Goal: Task Accomplishment & Management: Use online tool/utility

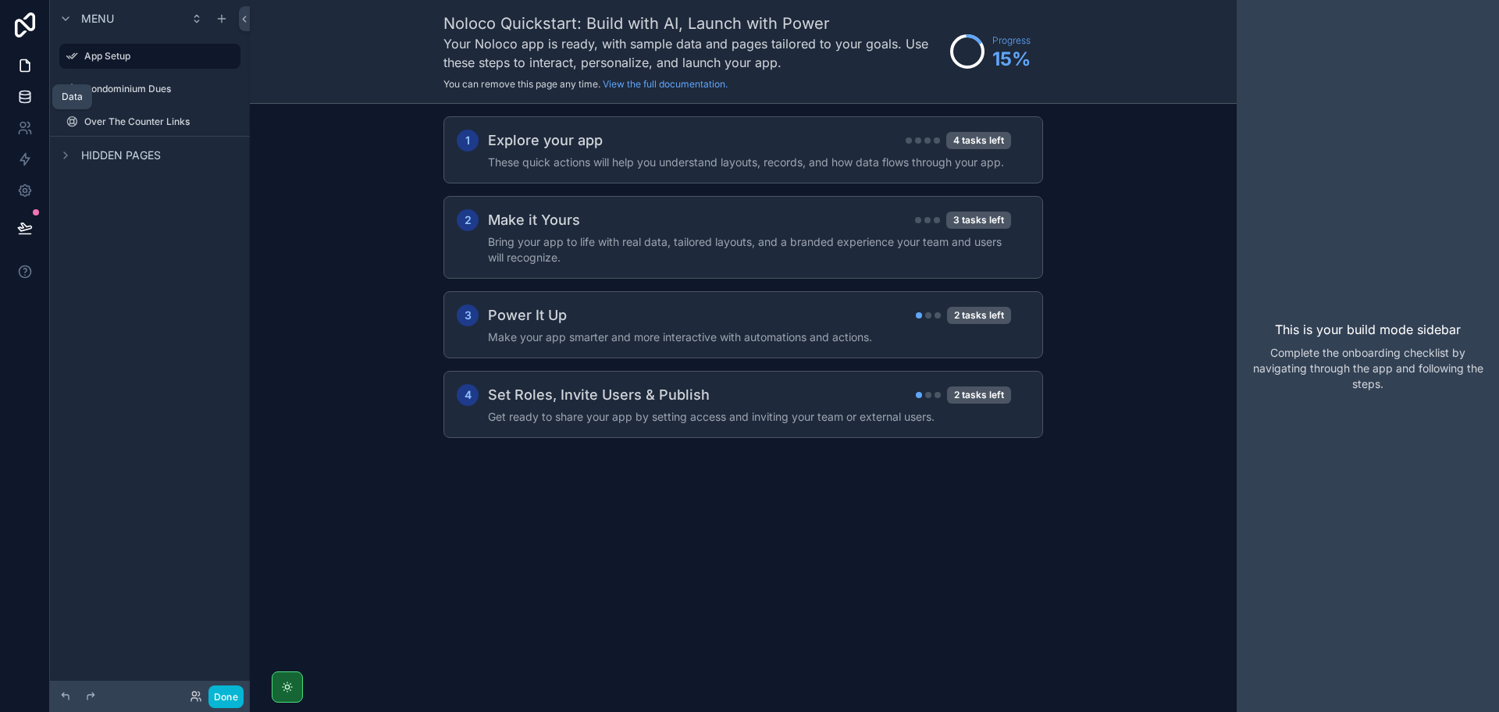
click at [34, 110] on link at bounding box center [24, 96] width 49 height 31
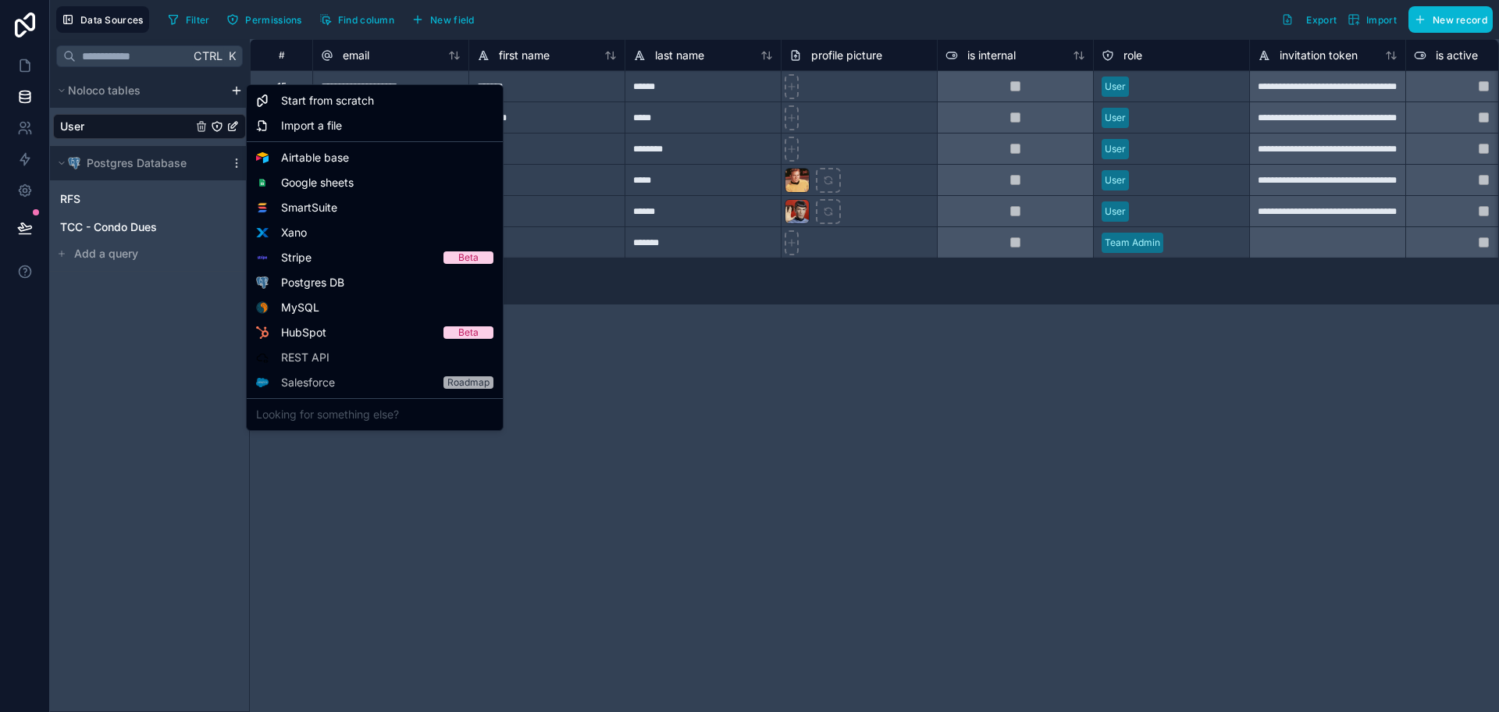
click at [235, 87] on html "**********" at bounding box center [749, 356] width 1499 height 712
click at [313, 285] on span "Postgres DB" at bounding box center [312, 283] width 63 height 16
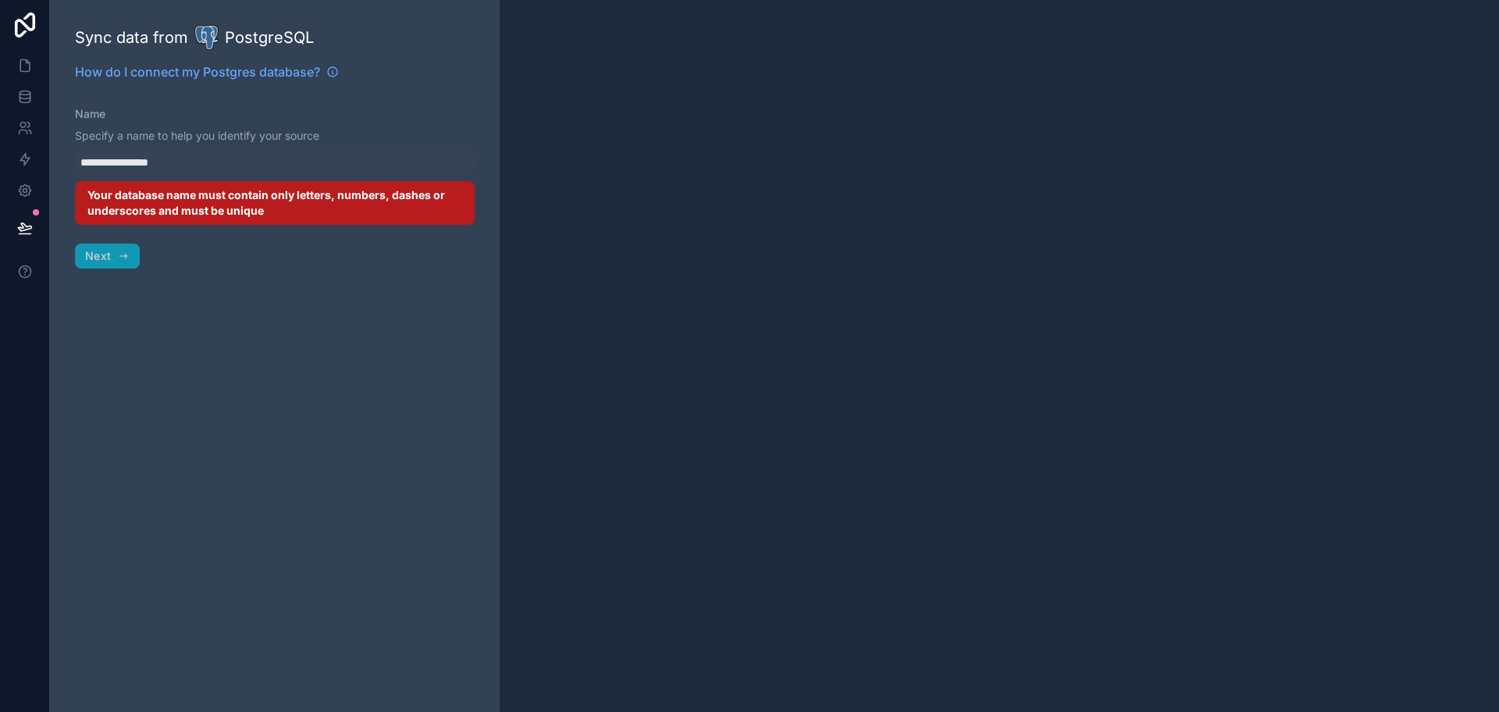
click at [165, 136] on p "Specify a name to help you identify your source" at bounding box center [275, 136] width 400 height 16
click at [30, 187] on icon at bounding box center [25, 191] width 12 height 12
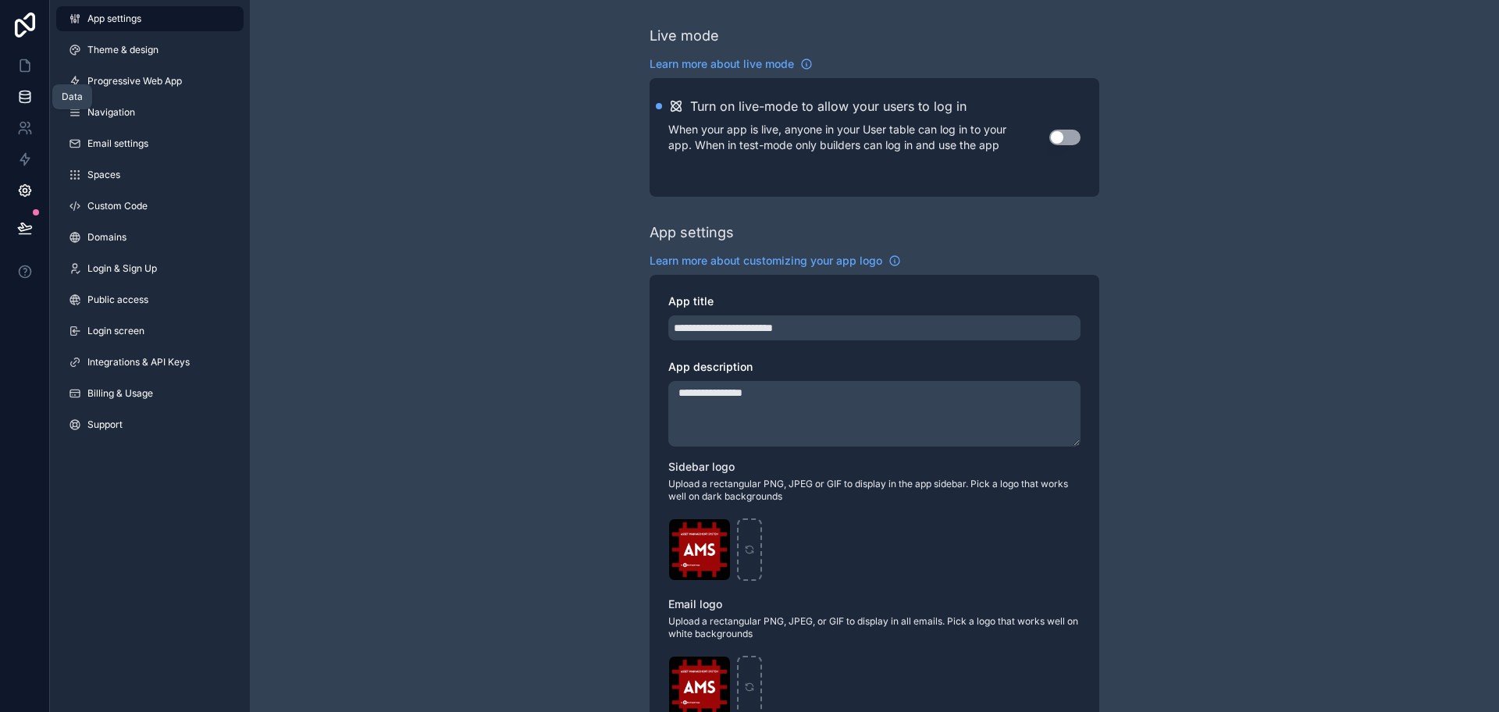
click at [30, 94] on icon at bounding box center [25, 96] width 10 height 6
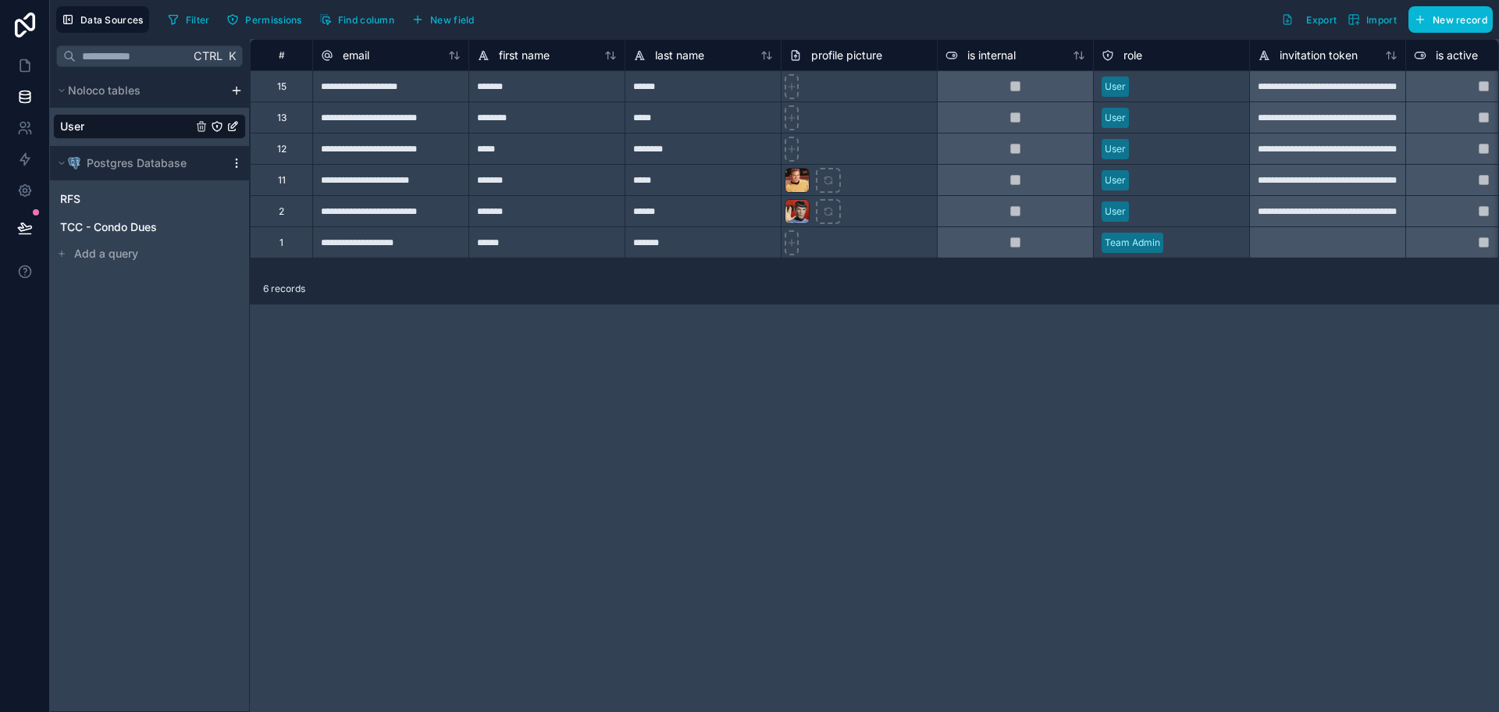
click at [237, 166] on icon "scrollable content" at bounding box center [236, 166] width 1 height 1
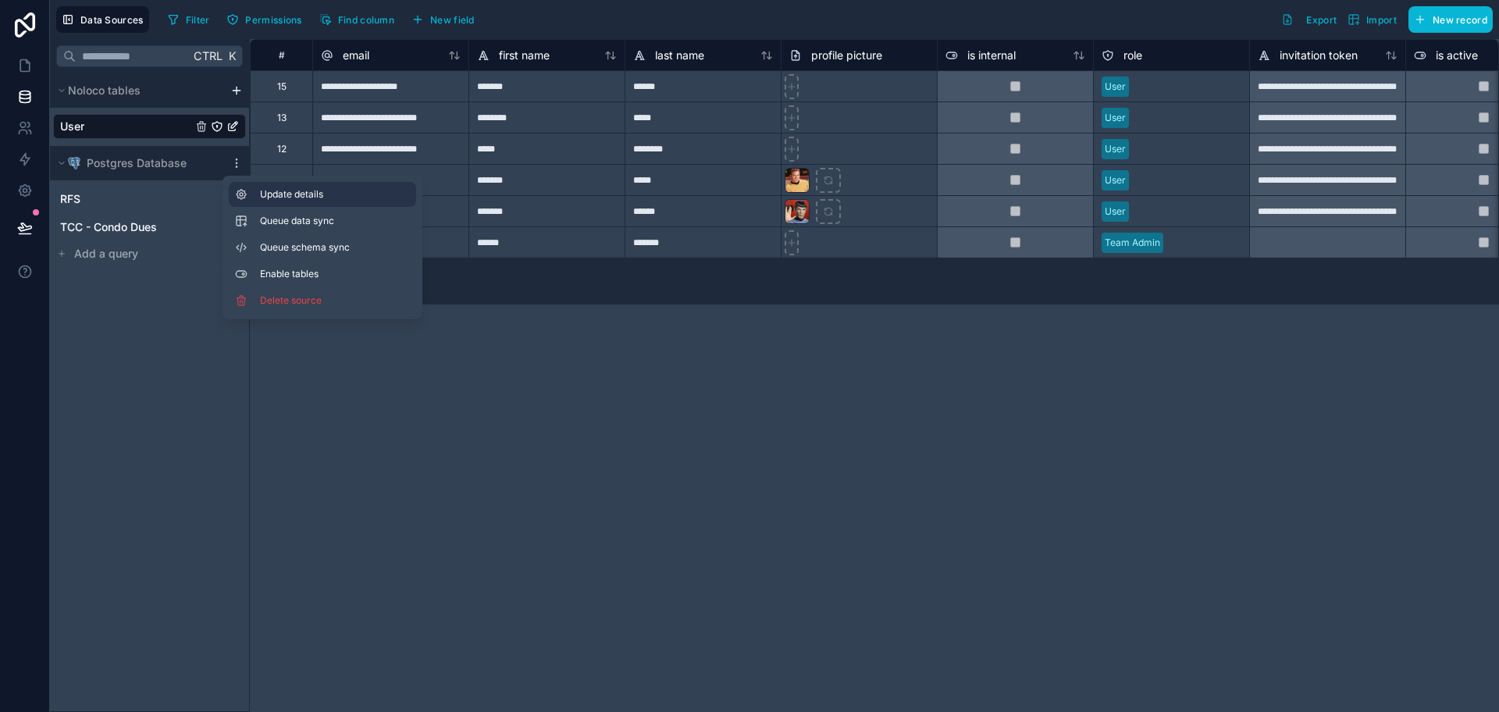
click at [258, 190] on button "Update details" at bounding box center [322, 194] width 187 height 25
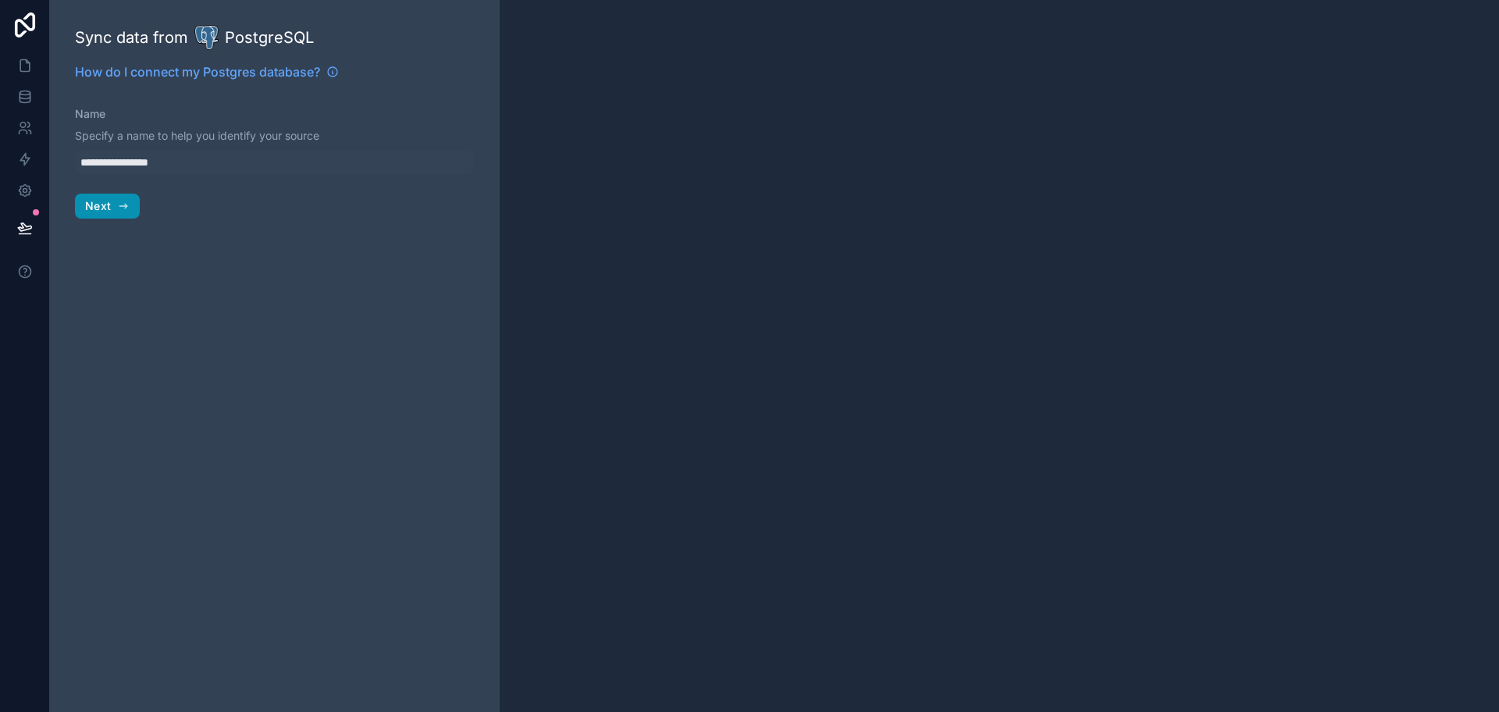
click at [121, 210] on icon "button" at bounding box center [123, 206] width 12 height 12
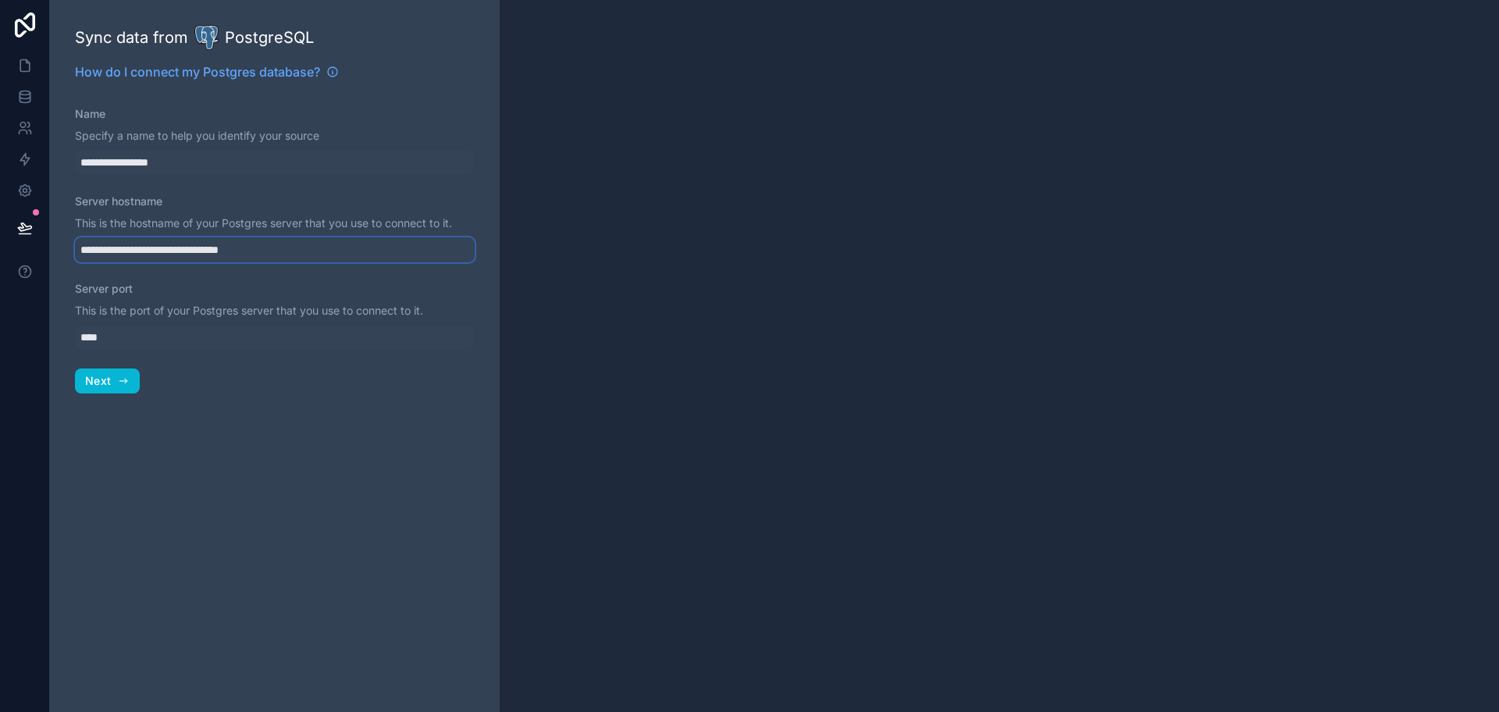
click at [130, 255] on input "**********" at bounding box center [275, 249] width 400 height 25
click at [116, 371] on button "Next" at bounding box center [107, 380] width 65 height 25
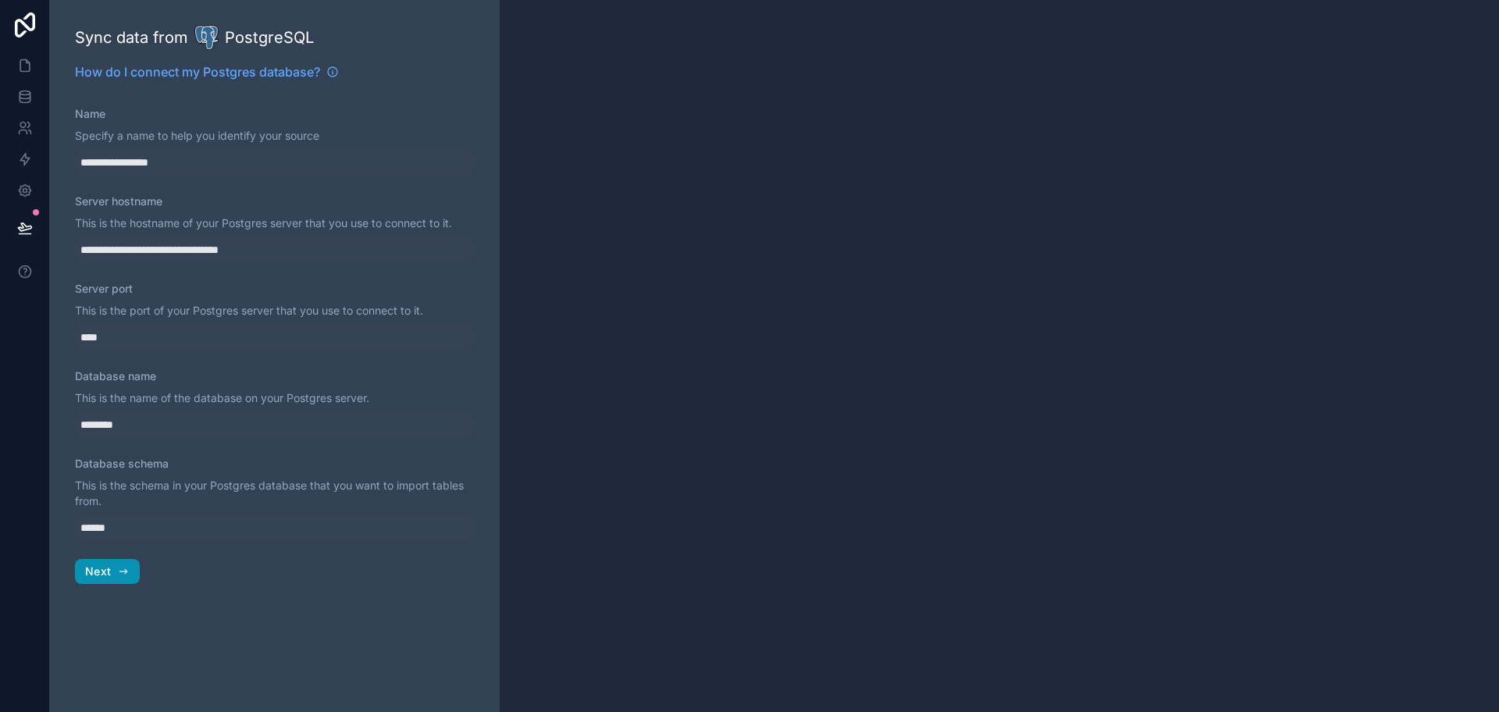
click at [105, 571] on span "Next" at bounding box center [98, 571] width 26 height 14
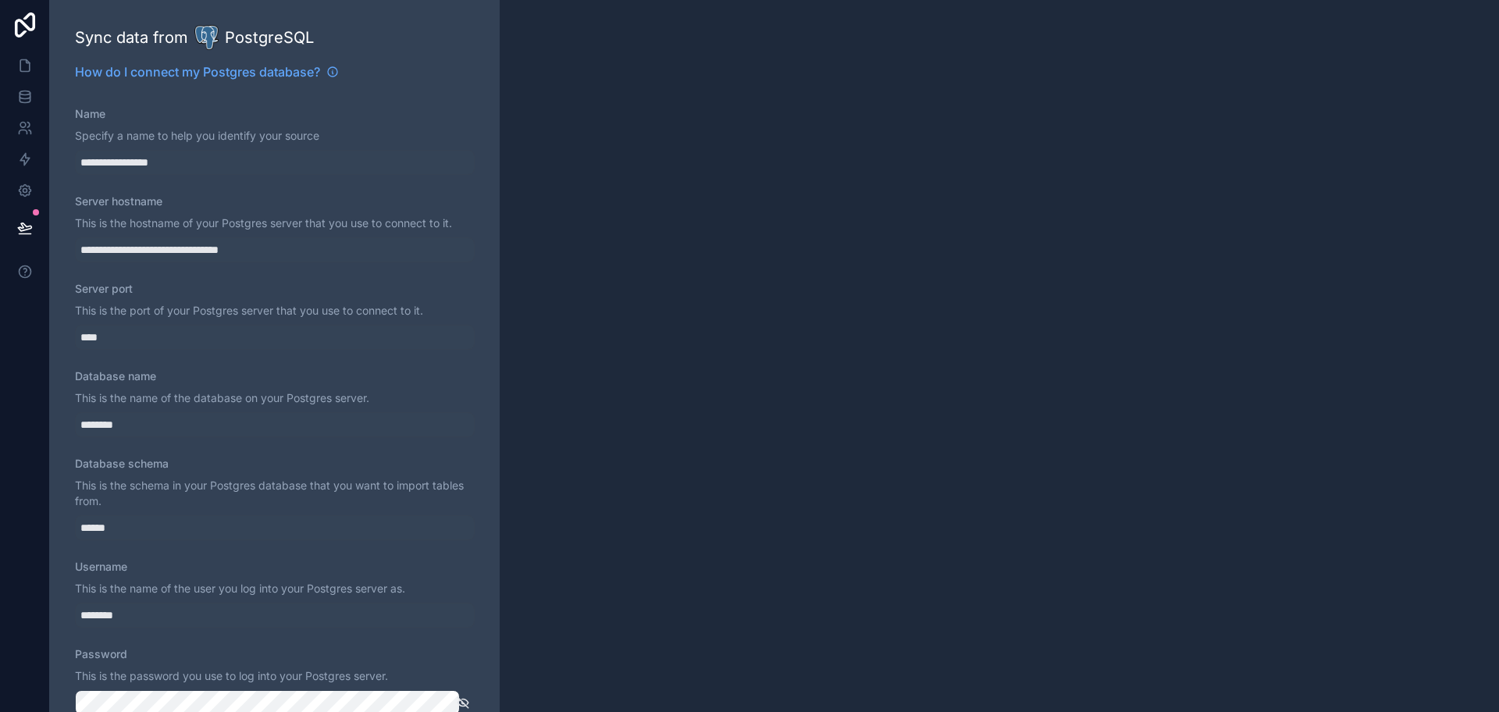
scroll to position [106, 0]
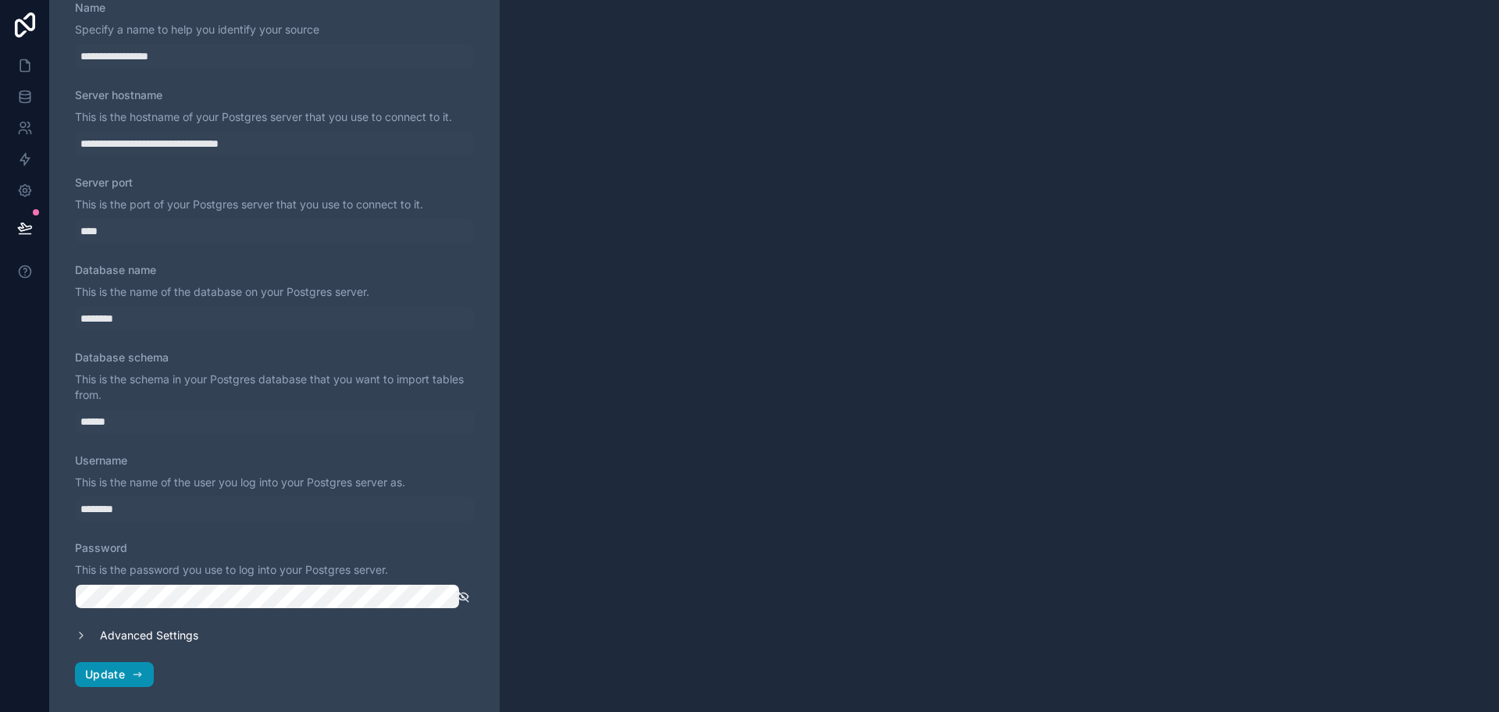
click at [114, 671] on span "Update" at bounding box center [105, 675] width 40 height 14
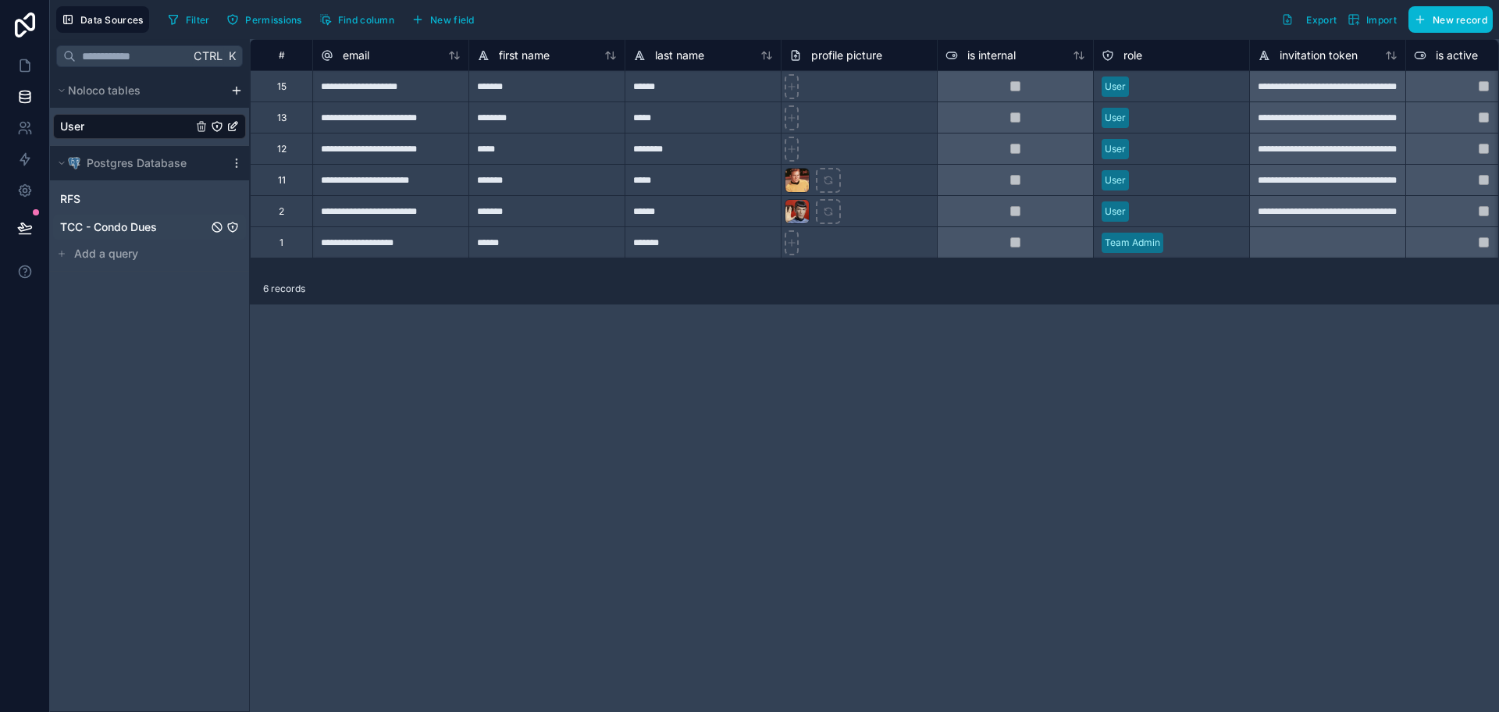
click at [119, 227] on span "TCC - Condo Dues" at bounding box center [108, 227] width 97 height 16
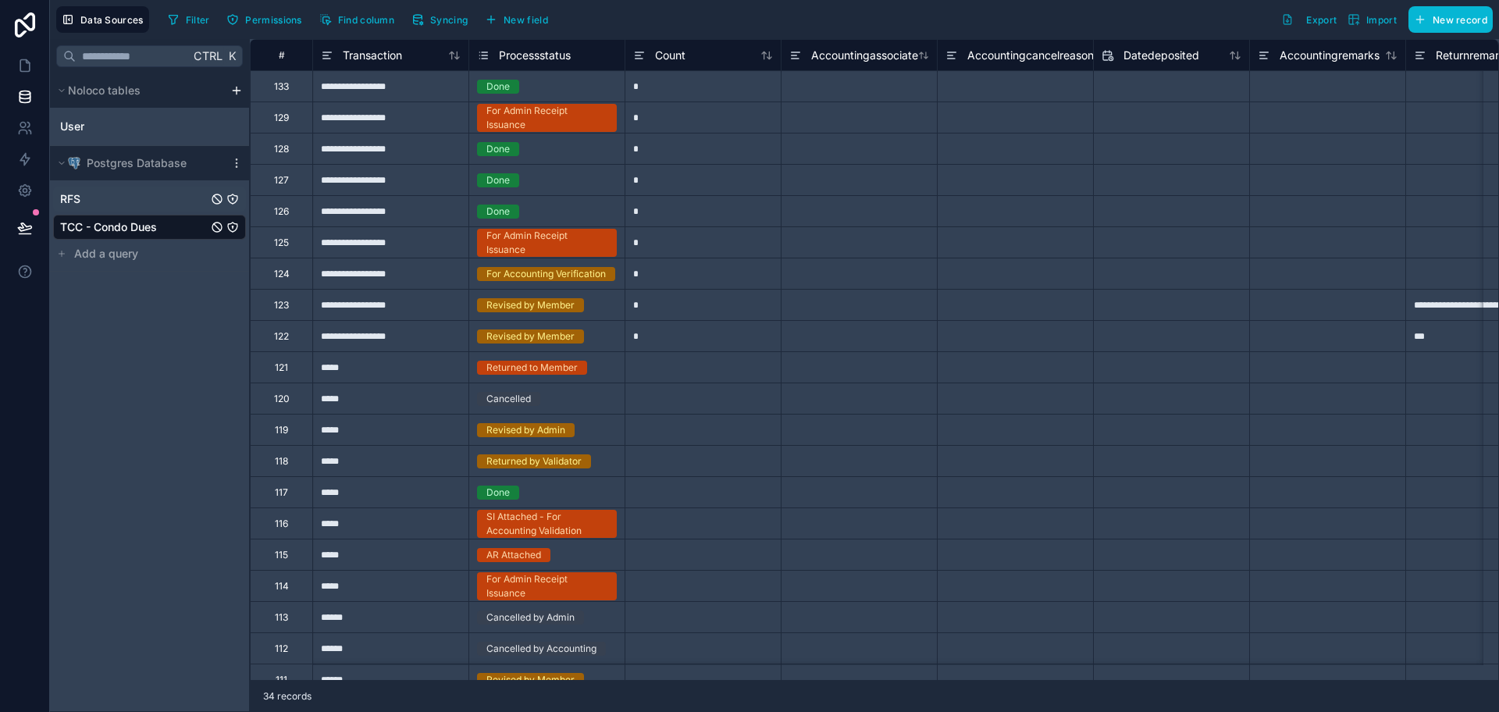
click at [129, 205] on div "RFS" at bounding box center [149, 199] width 193 height 25
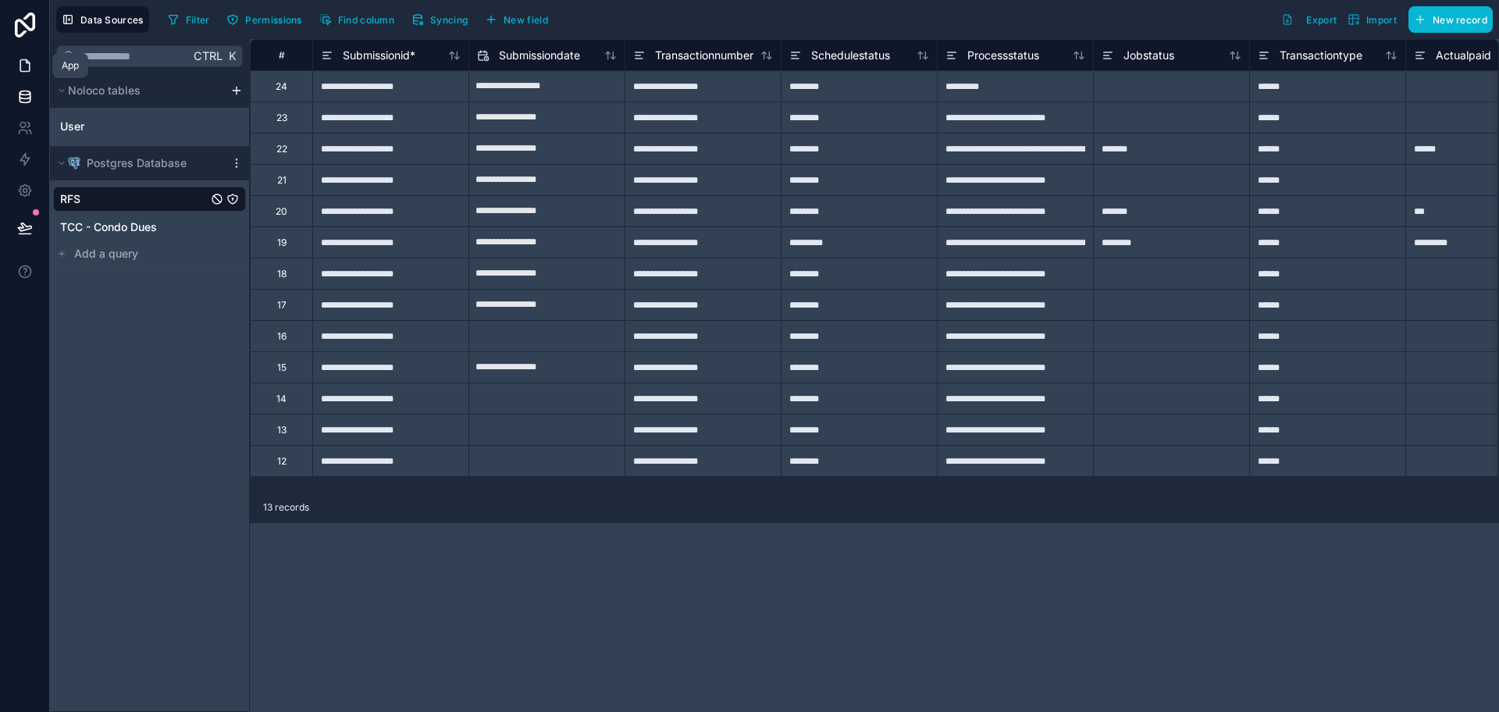
click at [27, 69] on icon at bounding box center [25, 66] width 16 height 16
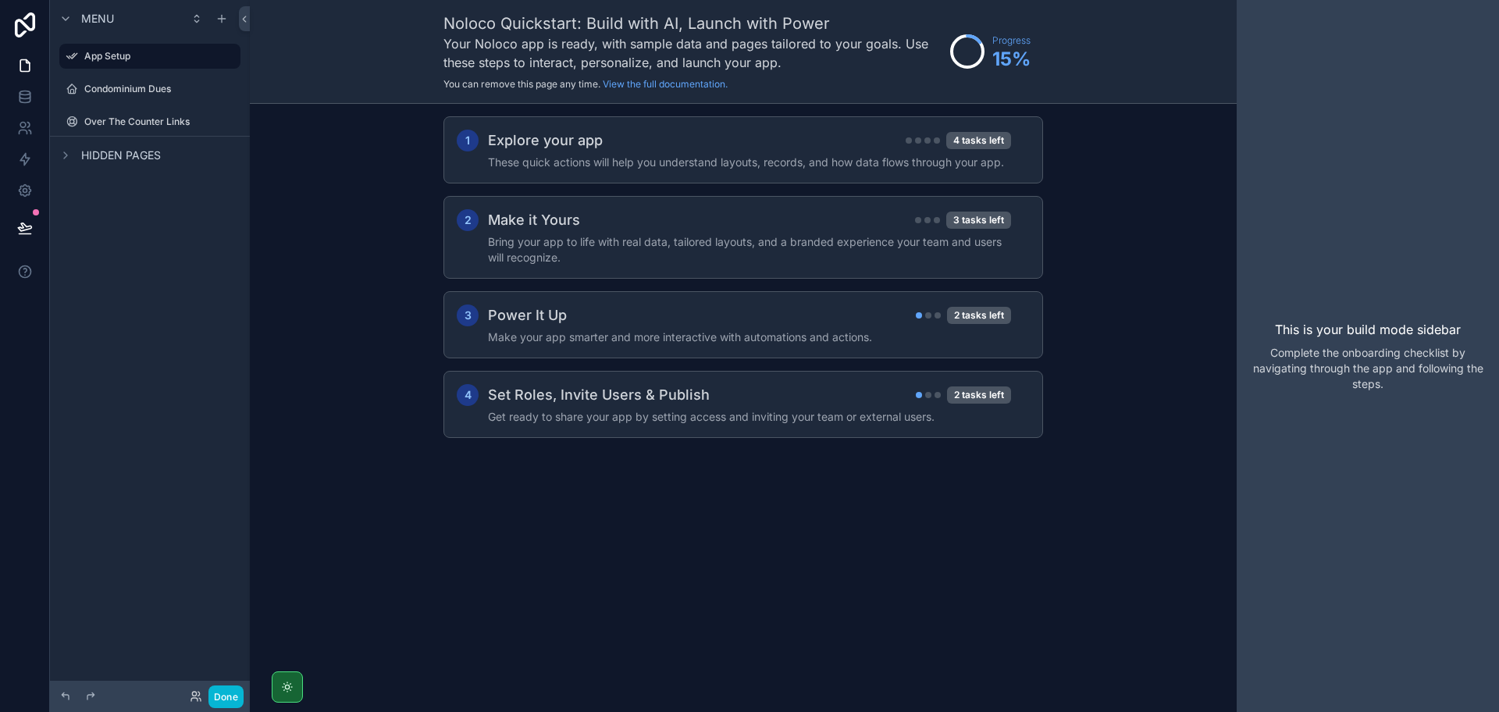
drag, startPoint x: 291, startPoint y: 676, endPoint x: 295, endPoint y: 607, distance: 69.6
click at [295, 607] on div "Noloco Quickstart: Build with AI, Launch with Power Your Noloco app is ready, w…" at bounding box center [743, 356] width 987 height 712
click at [219, 21] on icon "scrollable content" at bounding box center [221, 18] width 12 height 12
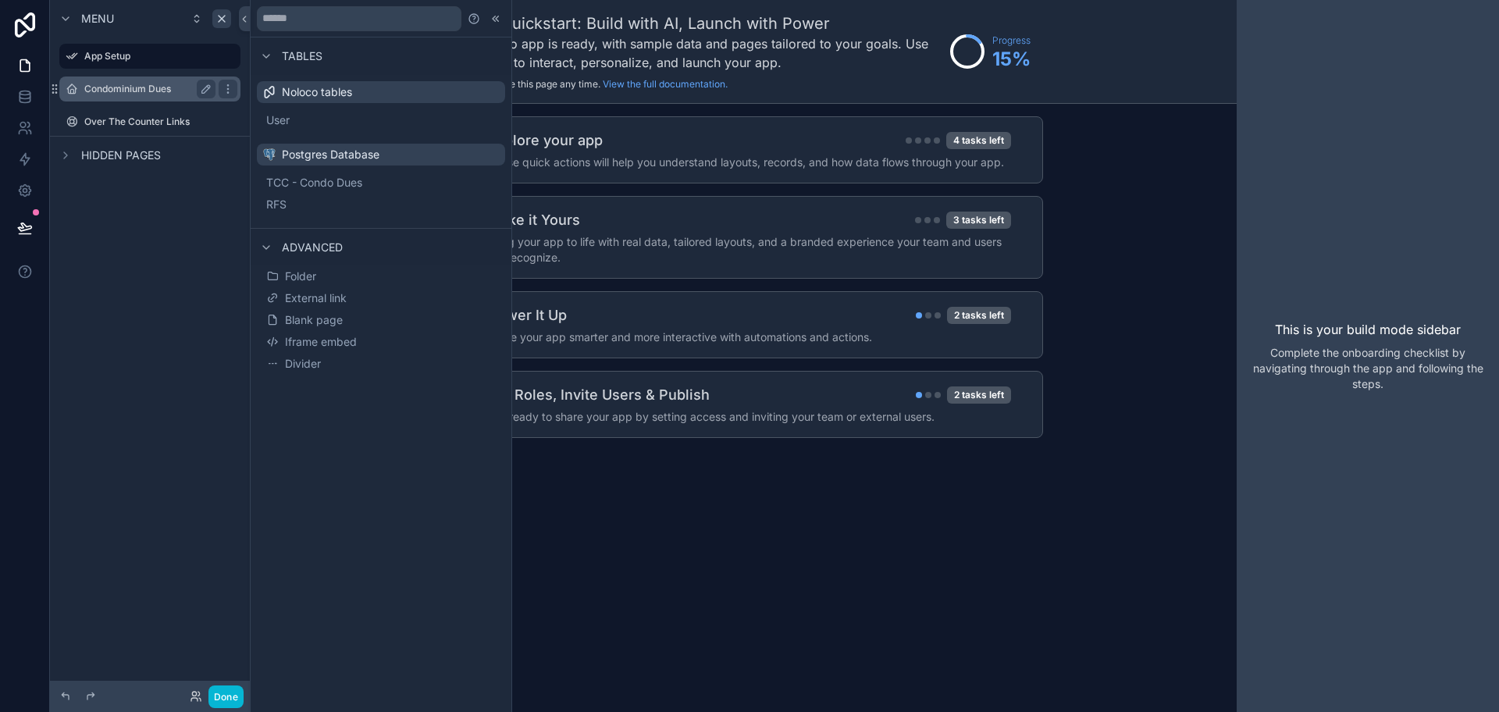
click at [161, 94] on label "Condominium Dues" at bounding box center [146, 89] width 125 height 12
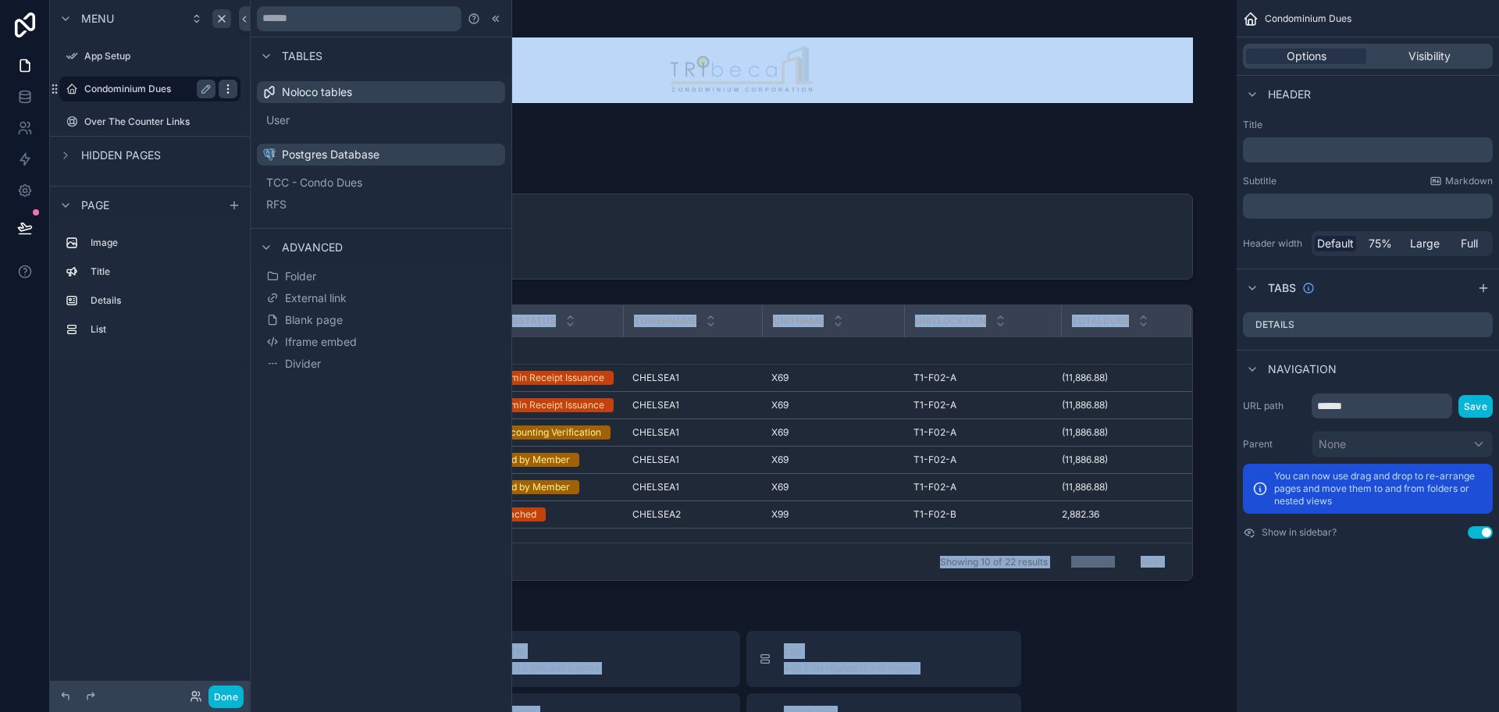
click at [233, 87] on icon "scrollable content" at bounding box center [228, 89] width 12 height 12
click at [160, 486] on div "Menu App Setup Condominium Dues Over The Counter Links Hidden pages Page Image …" at bounding box center [150, 346] width 200 height 693
click at [321, 318] on span "Blank page" at bounding box center [314, 320] width 58 height 16
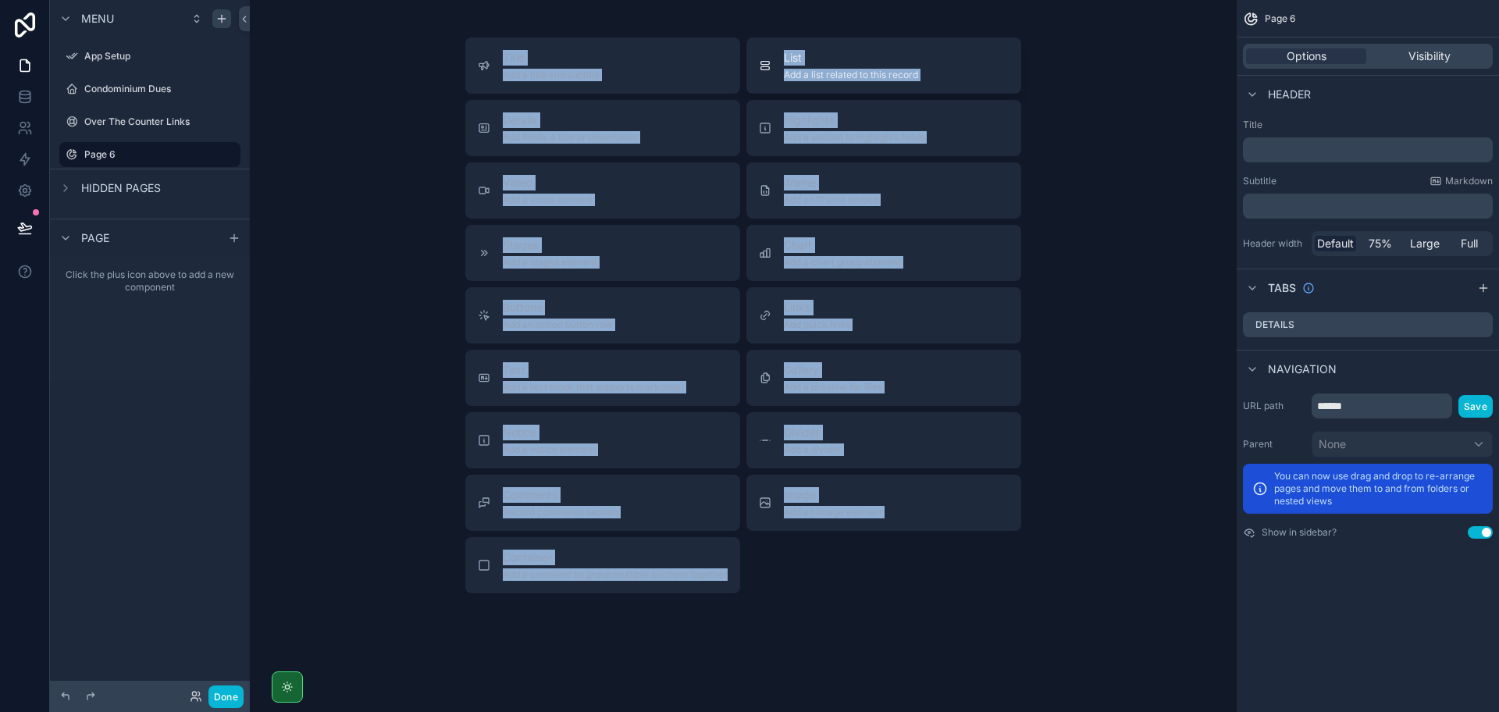
click at [785, 62] on span "List" at bounding box center [851, 58] width 134 height 16
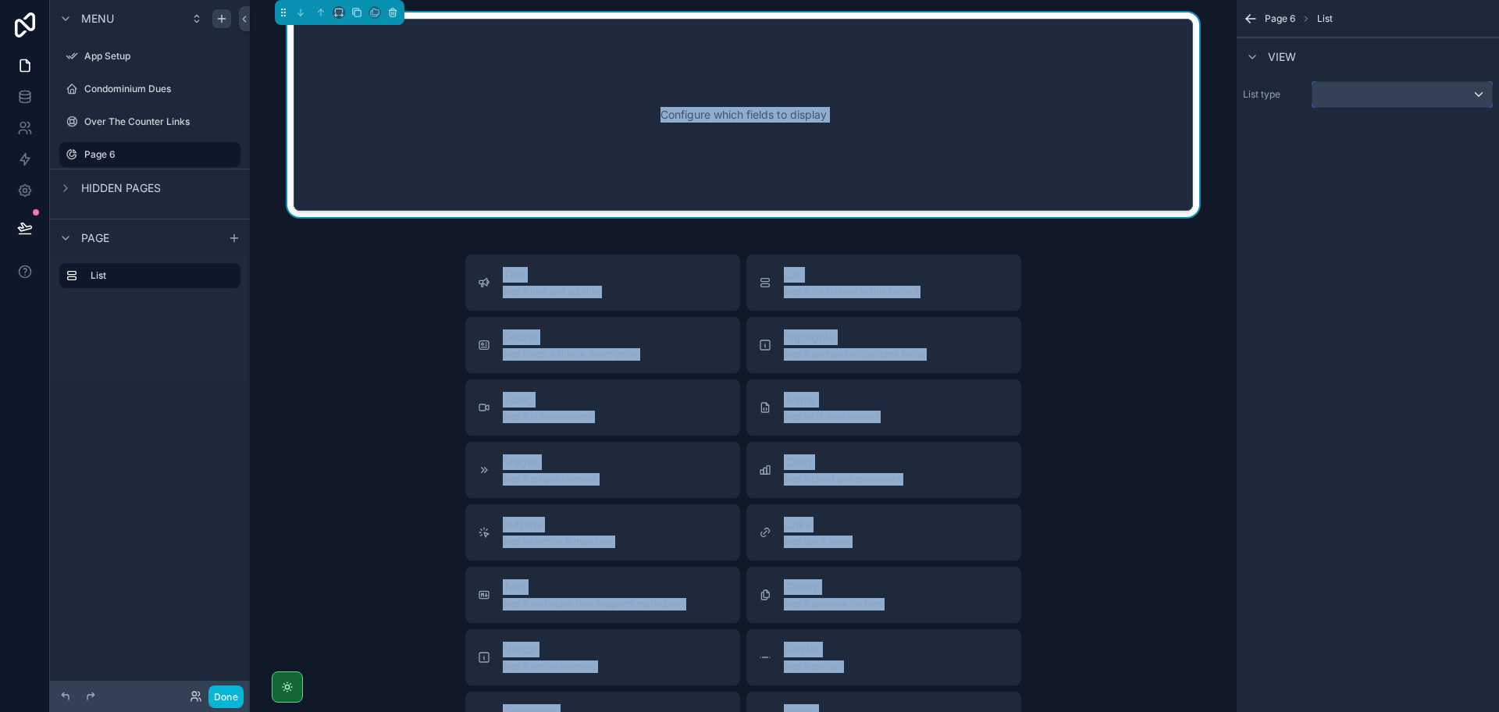
click at [1328, 97] on div "scrollable content" at bounding box center [1402, 94] width 180 height 25
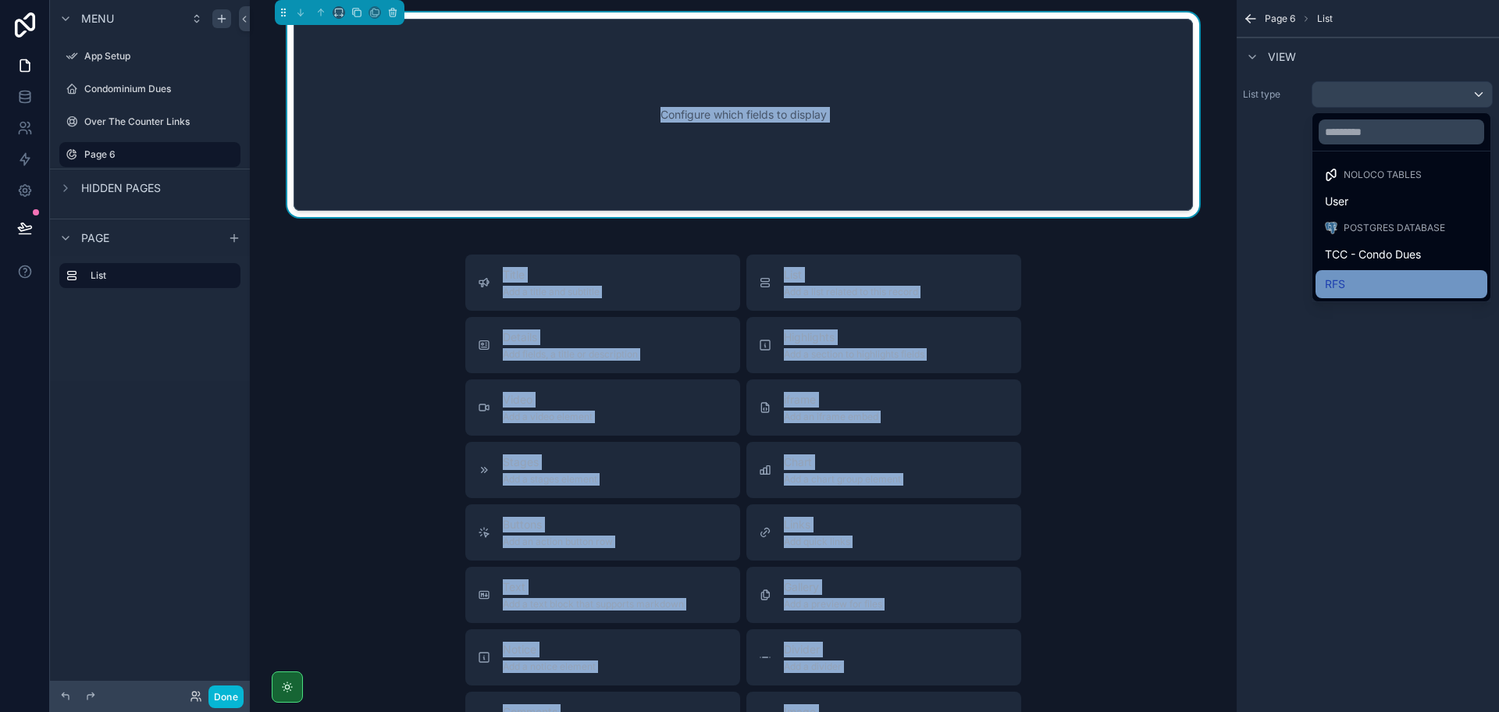
click at [1382, 278] on div "RFS" at bounding box center [1401, 284] width 153 height 19
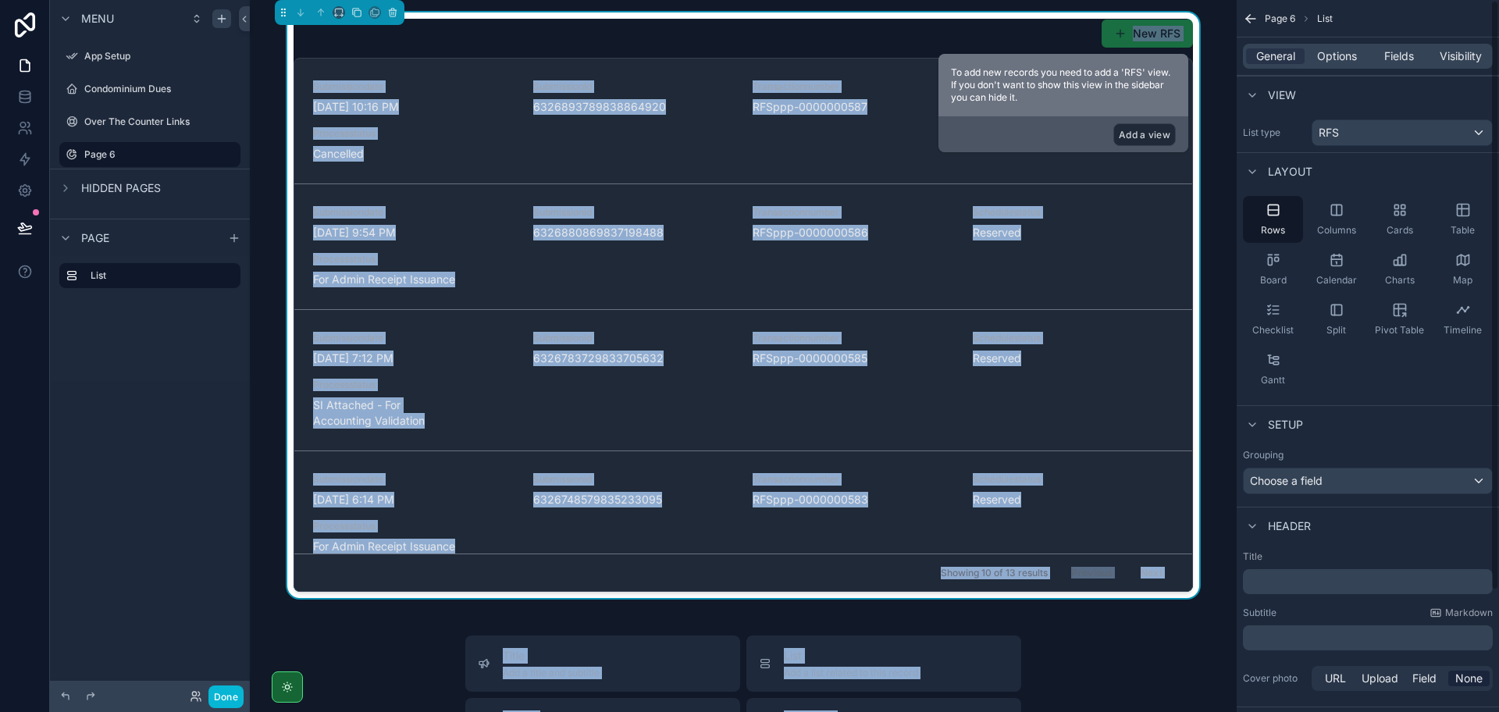
click at [1141, 132] on button "Add a view" at bounding box center [1144, 134] width 62 height 23
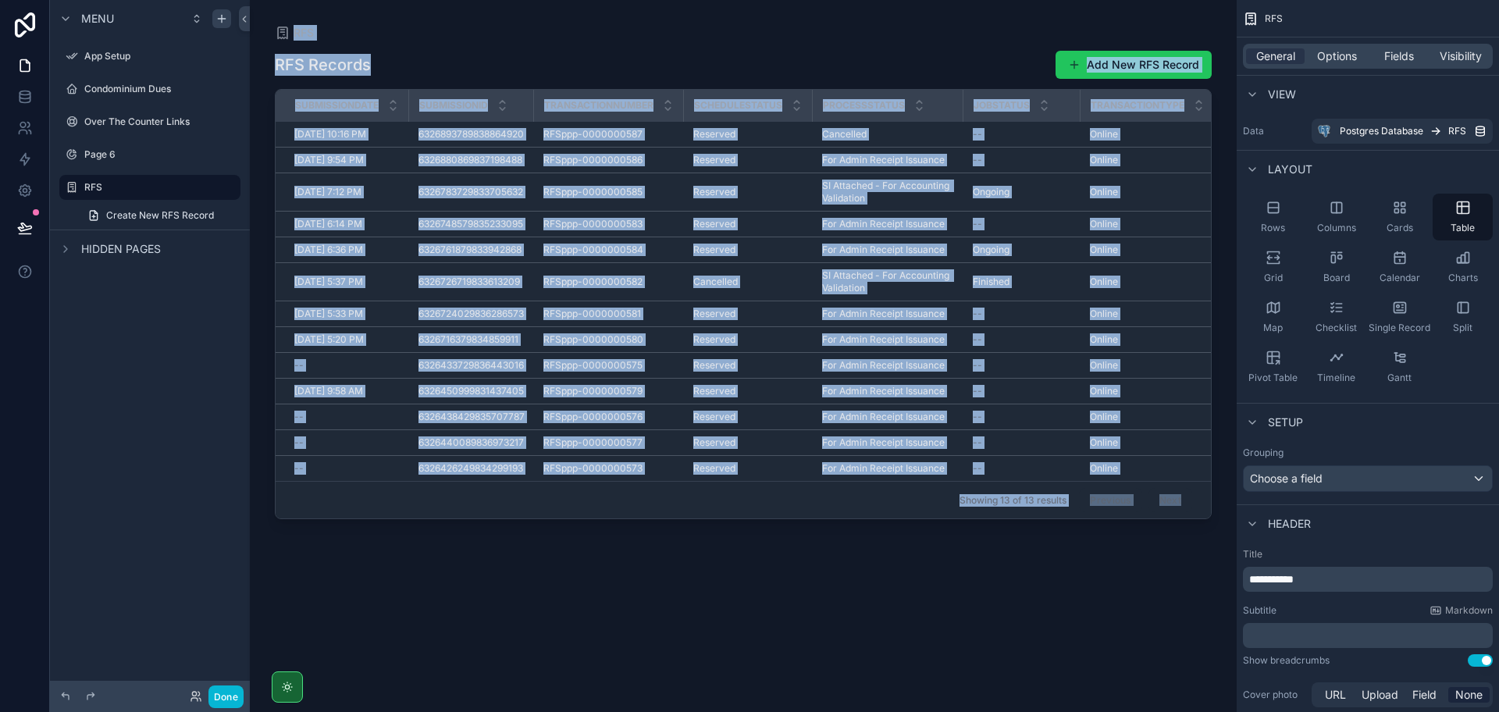
click at [741, 68] on div "scrollable content" at bounding box center [743, 346] width 987 height 693
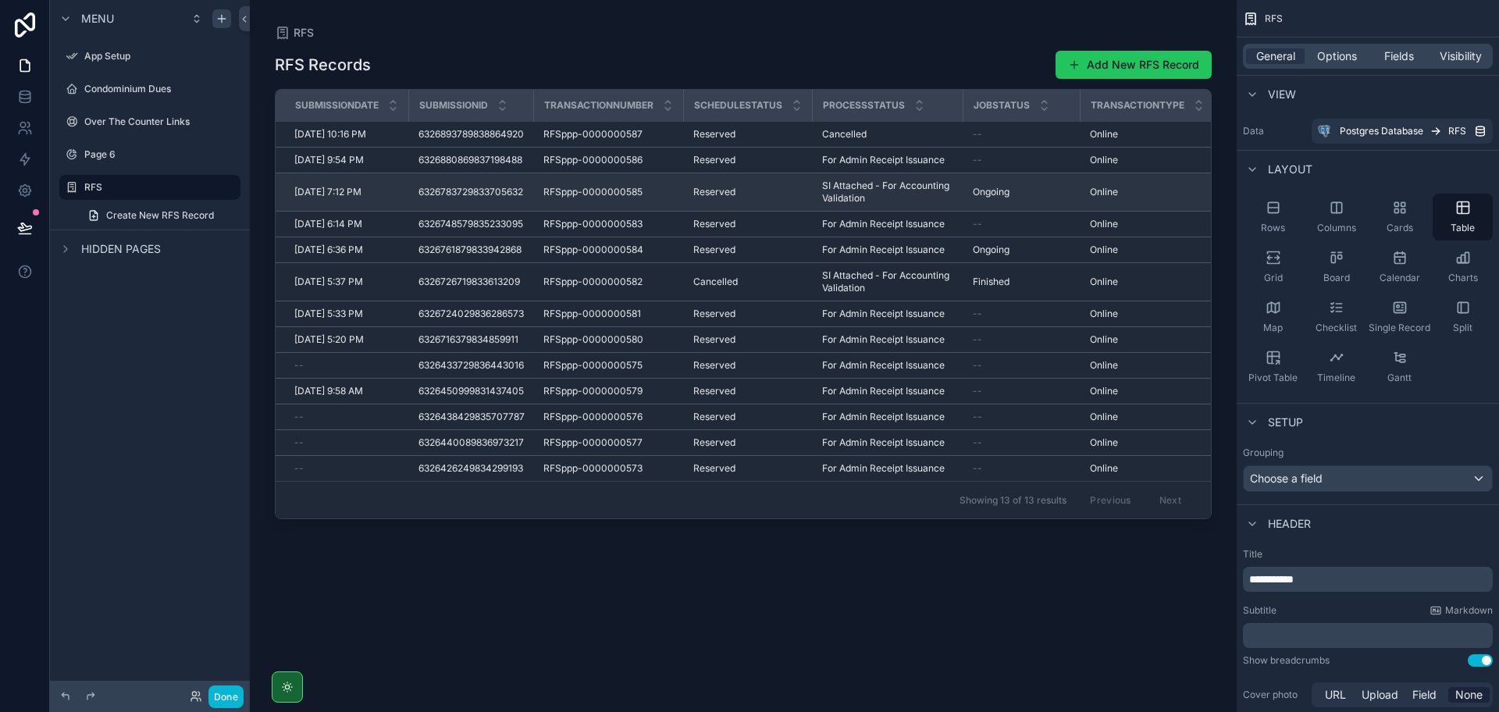
click at [322, 196] on span "[DATE] 7:12 PM" at bounding box center [327, 192] width 67 height 12
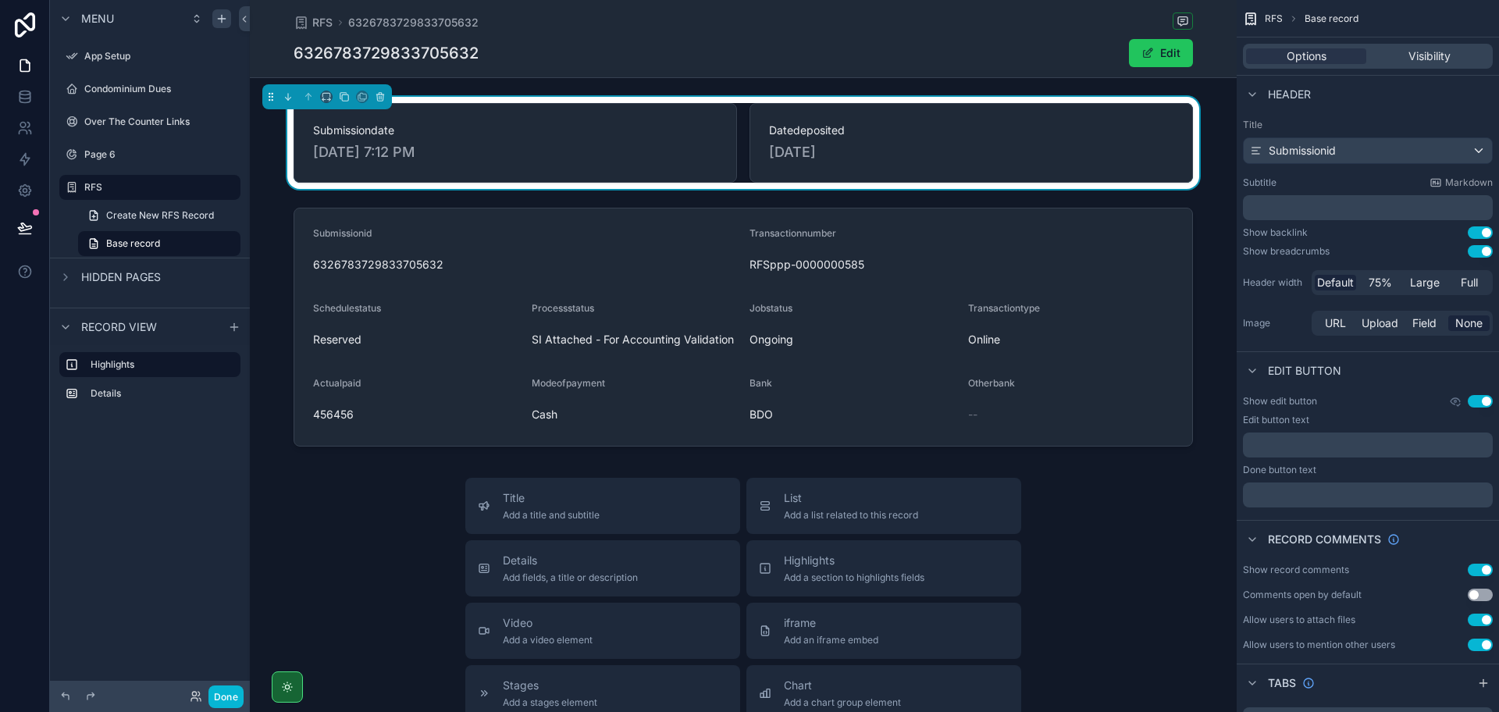
drag, startPoint x: 313, startPoint y: 156, endPoint x: 446, endPoint y: 156, distance: 132.7
click at [446, 156] on span "[DATE] 7:12 PM" at bounding box center [515, 152] width 404 height 22
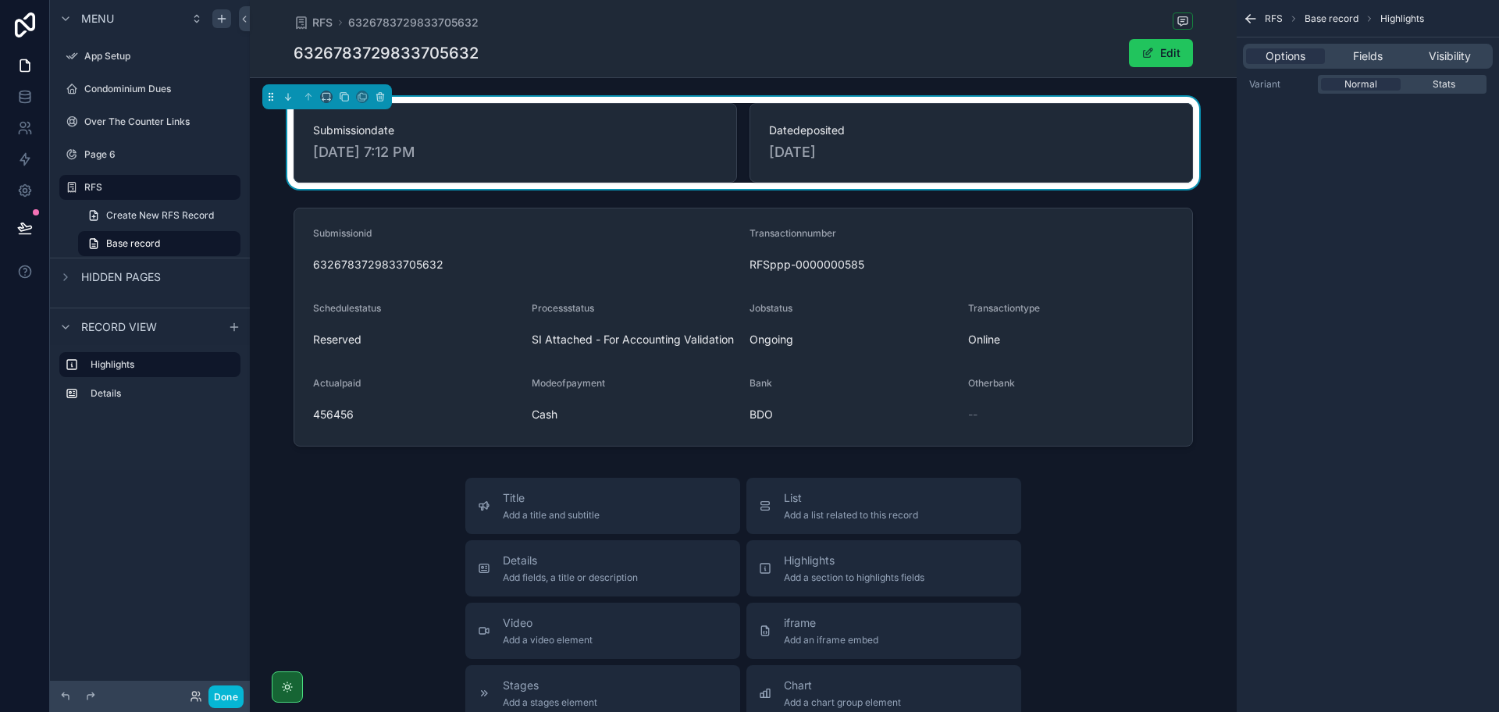
click at [399, 155] on span "[DATE] 7:12 PM" at bounding box center [515, 152] width 404 height 22
click at [29, 103] on icon at bounding box center [25, 97] width 16 height 16
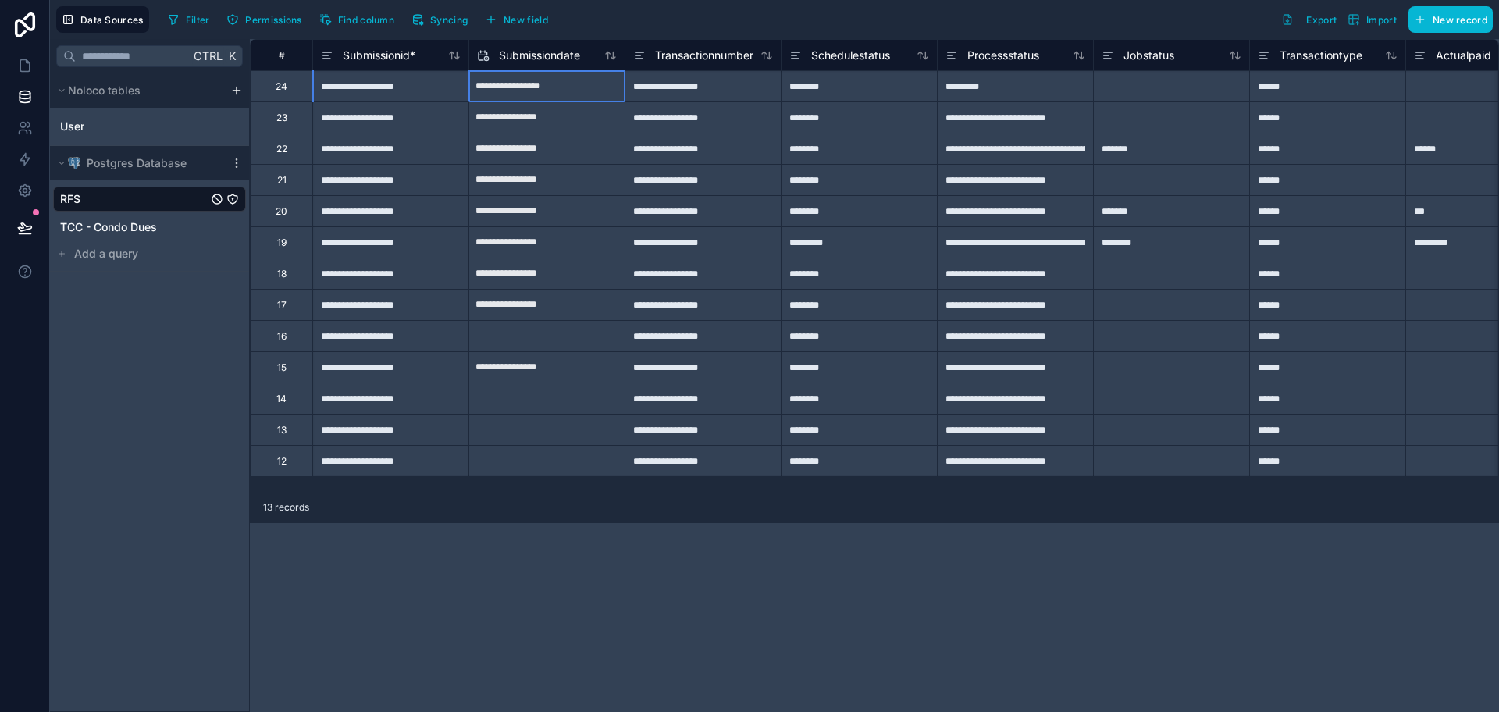
drag, startPoint x: 477, startPoint y: 85, endPoint x: 578, endPoint y: 87, distance: 100.7
click at [578, 87] on input "**********" at bounding box center [546, 86] width 155 height 25
select select "****"
select select "*"
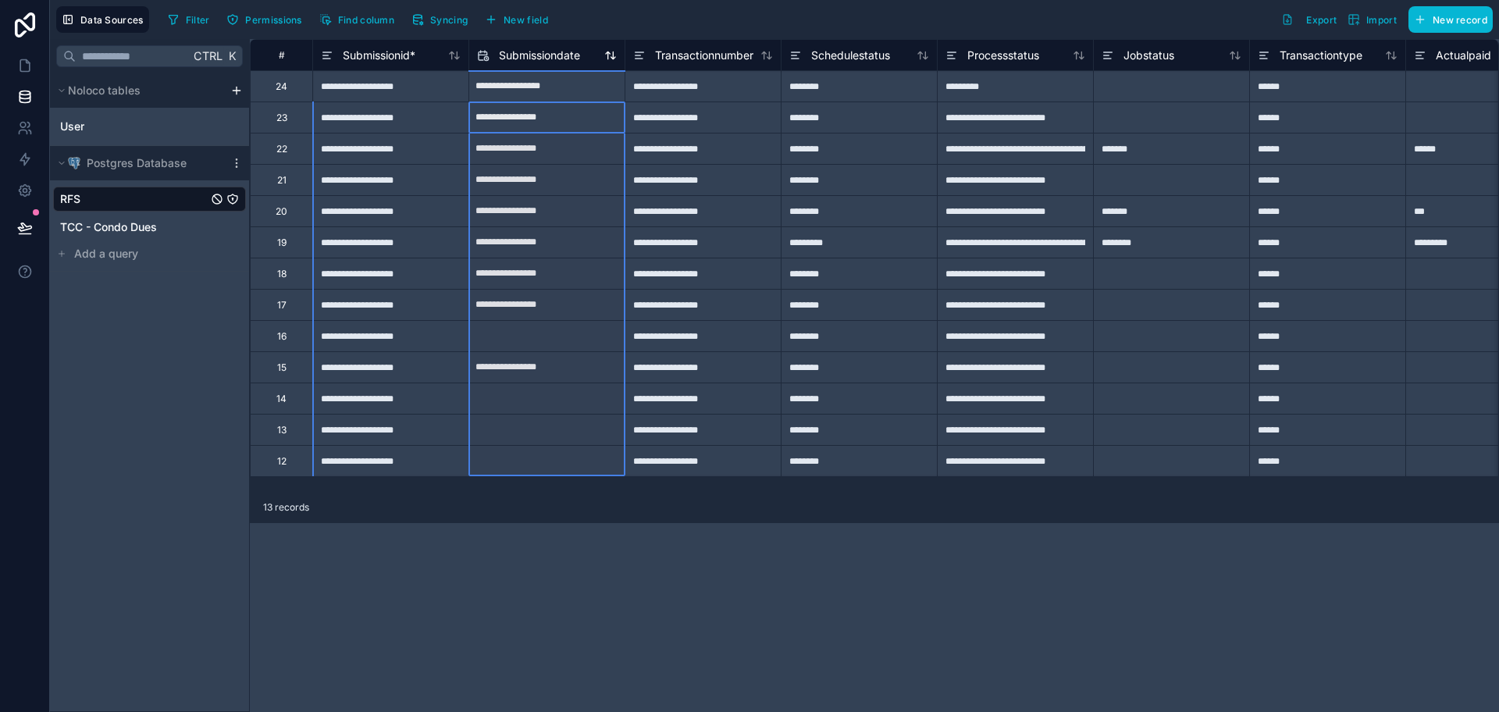
click at [485, 58] on icon at bounding box center [486, 58] width 4 height 4
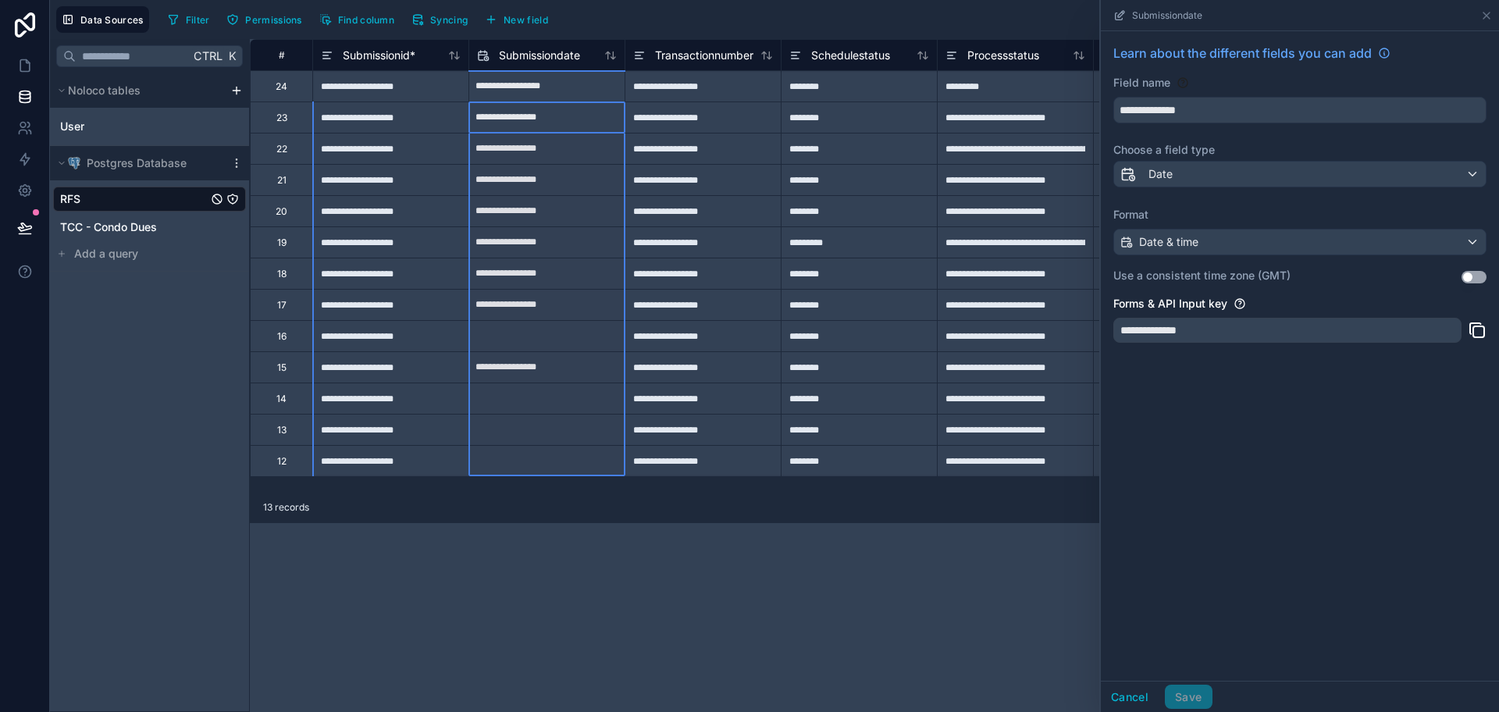
click at [1479, 276] on button "Use setting" at bounding box center [1474, 277] width 25 height 12
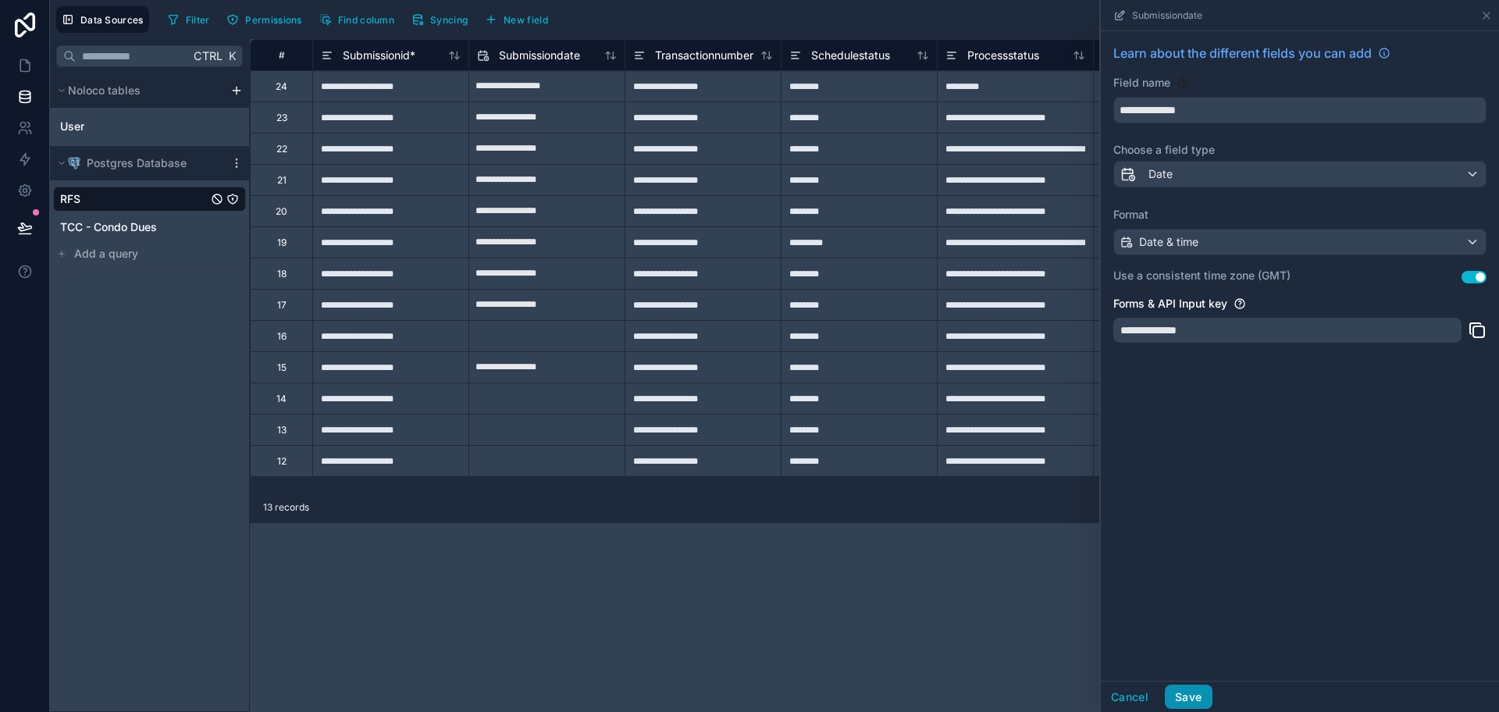
click at [1187, 696] on button "Save" at bounding box center [1188, 697] width 47 height 25
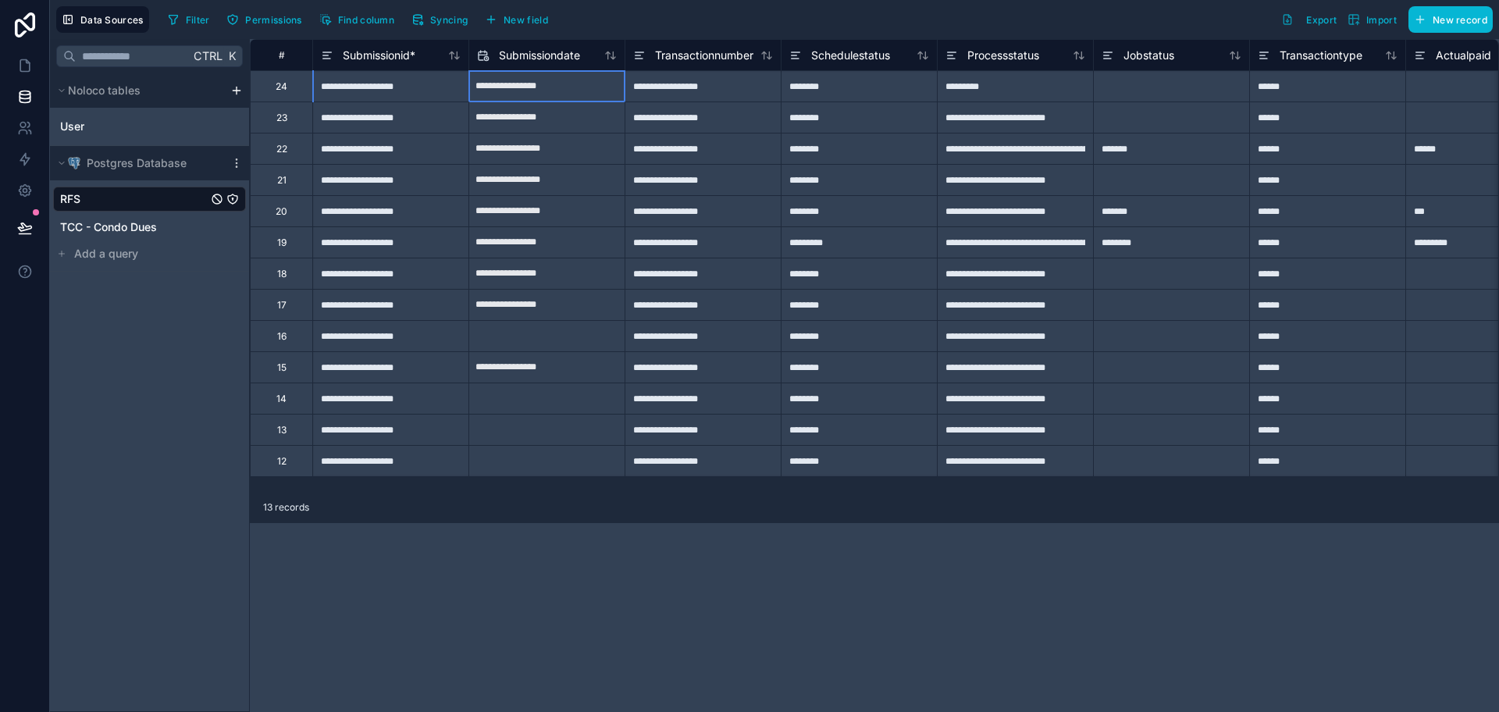
click at [522, 91] on input "**********" at bounding box center [546, 86] width 155 height 25
select select "****"
select select "*"
click at [533, 594] on div "**********" at bounding box center [874, 375] width 1249 height 673
click at [27, 73] on icon at bounding box center [25, 66] width 16 height 16
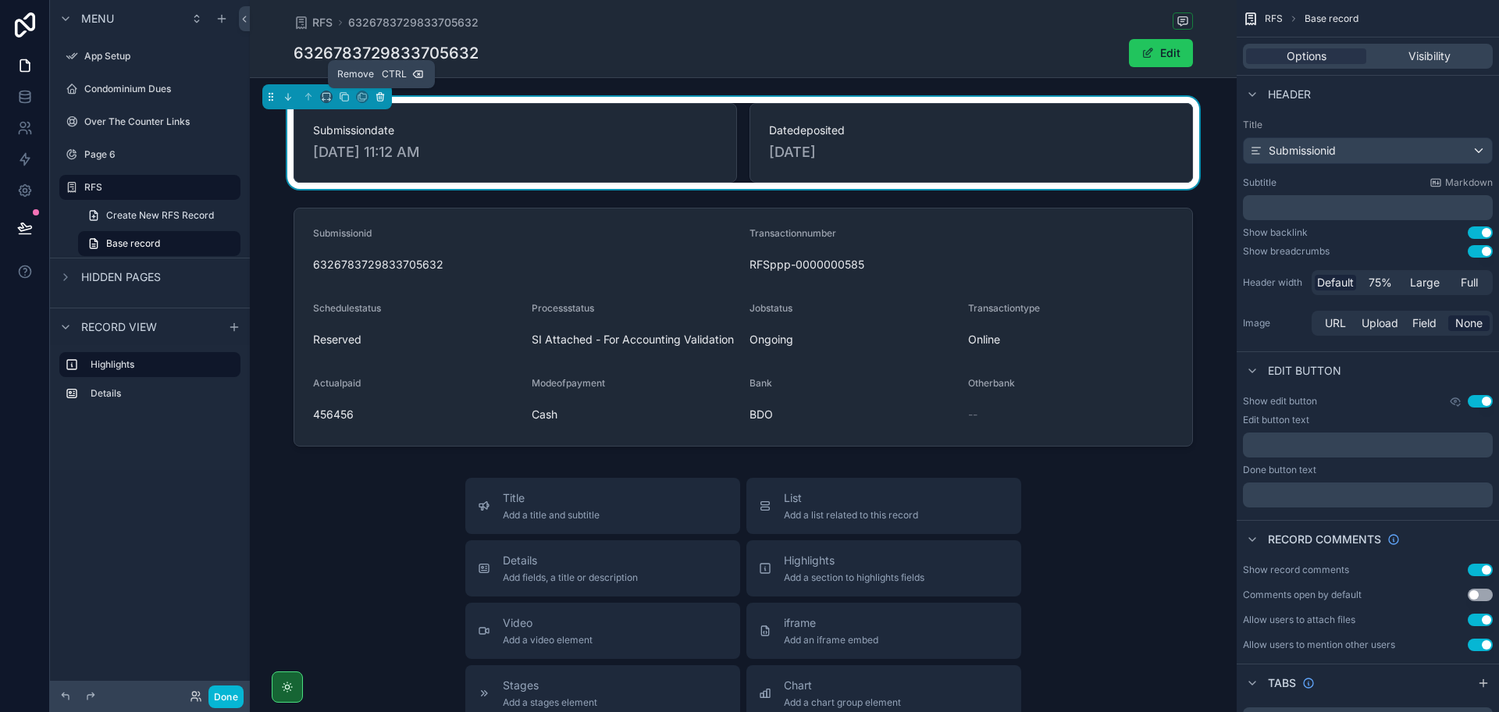
click at [384, 99] on icon "scrollable content" at bounding box center [380, 96] width 11 height 11
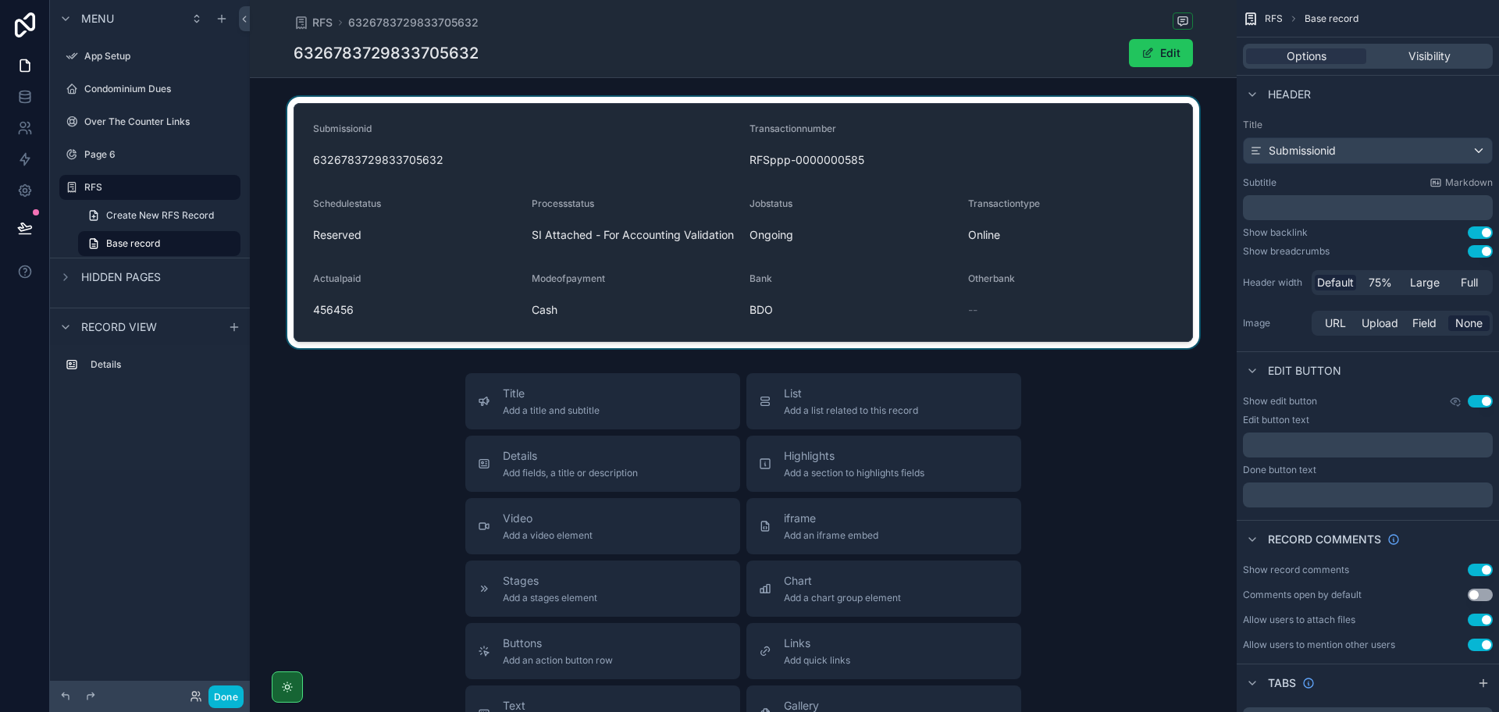
click at [398, 151] on div "scrollable content" at bounding box center [743, 222] width 987 height 251
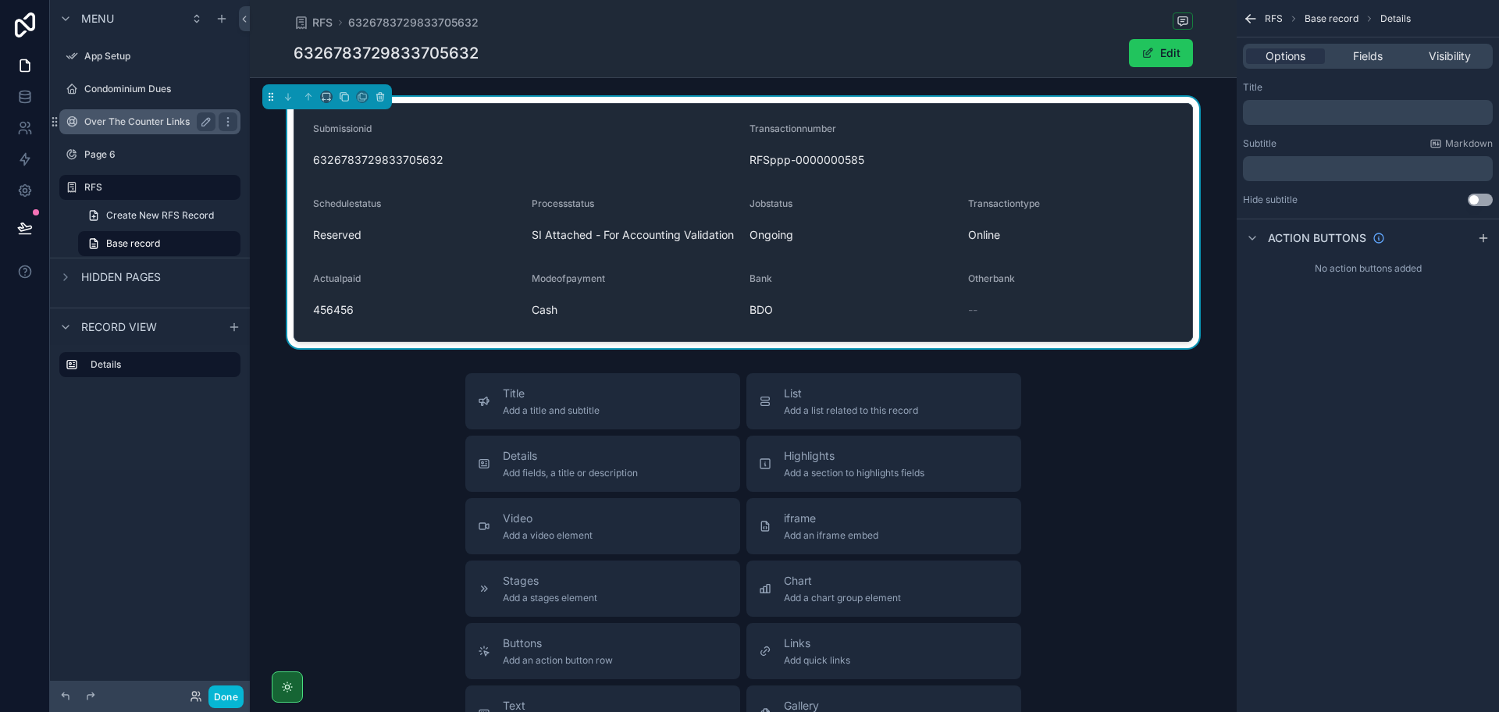
click at [118, 123] on label "Over The Counter Links" at bounding box center [146, 122] width 125 height 12
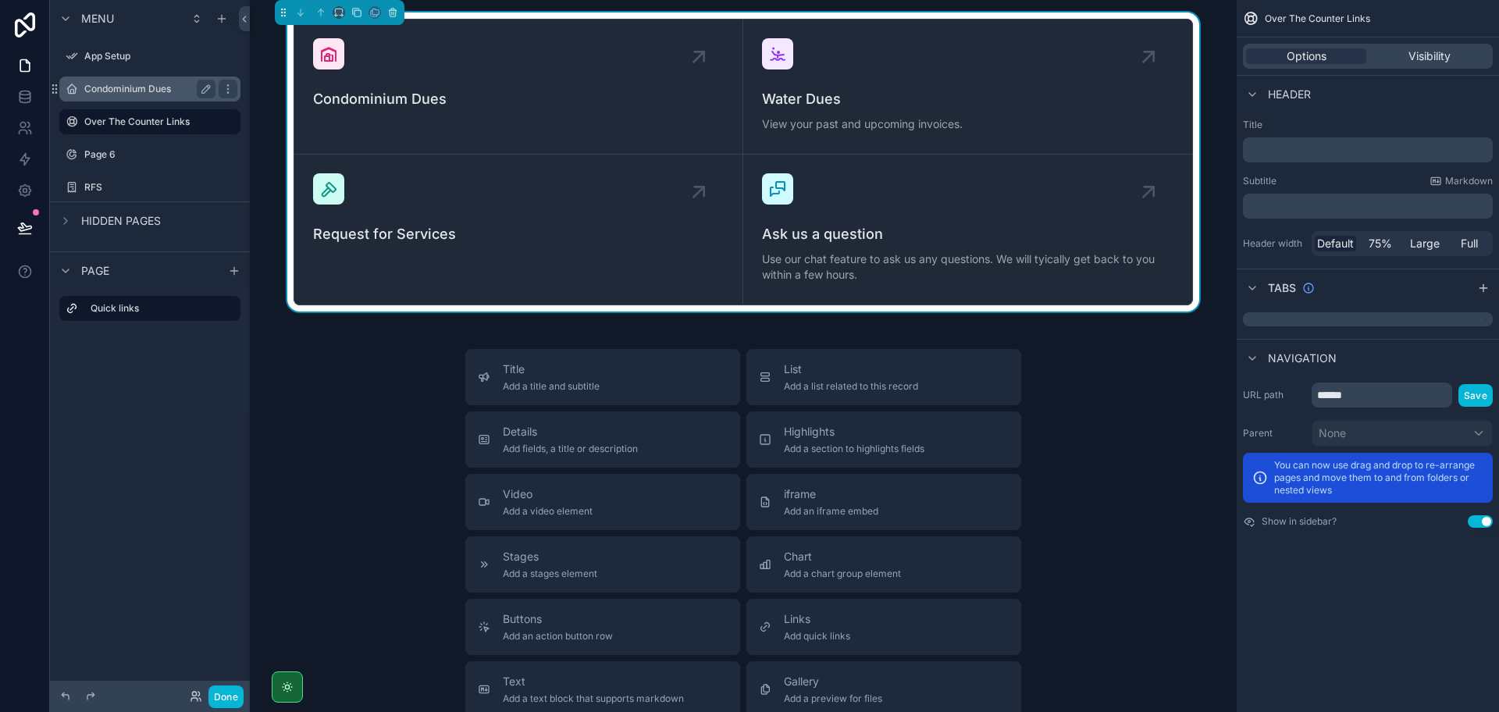
click at [134, 89] on label "Condominium Dues" at bounding box center [146, 89] width 125 height 12
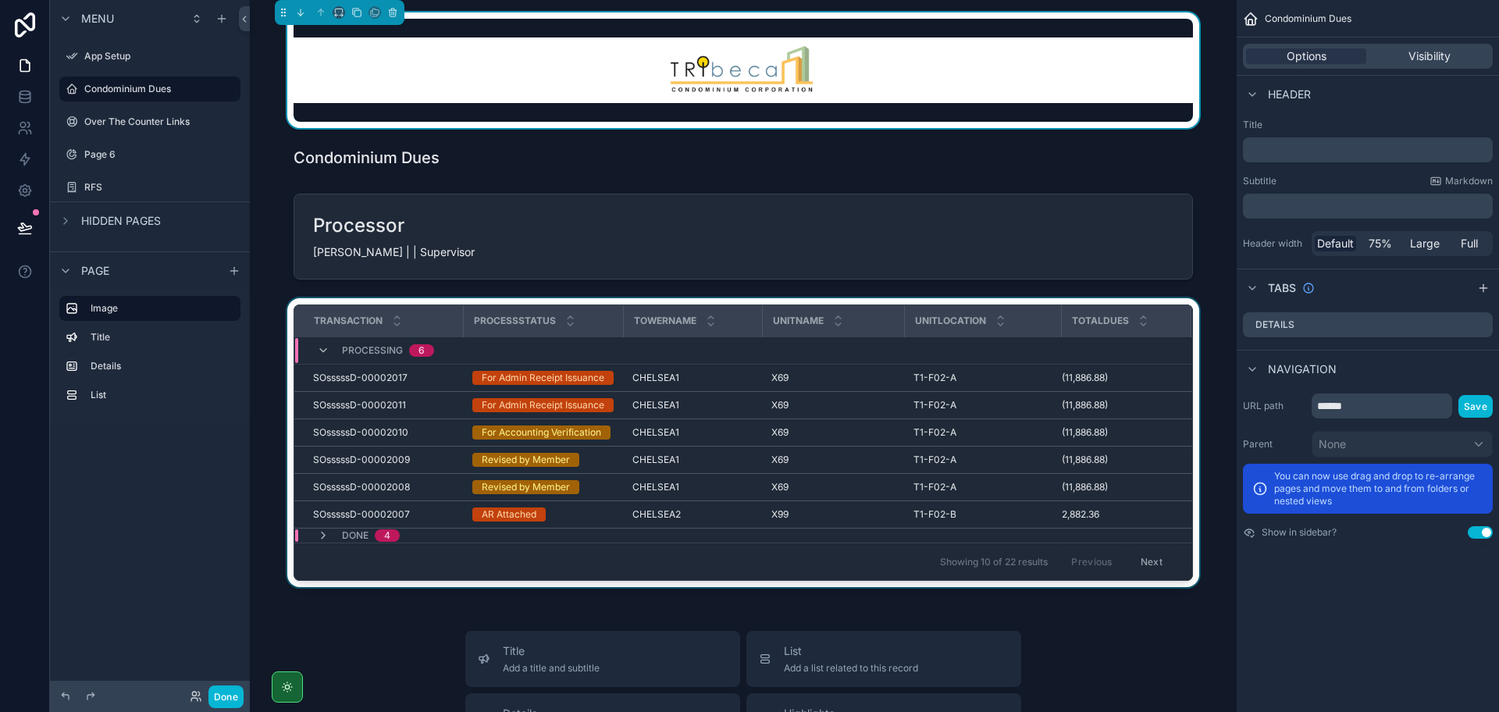
click at [668, 386] on div "scrollable content" at bounding box center [743, 445] width 962 height 295
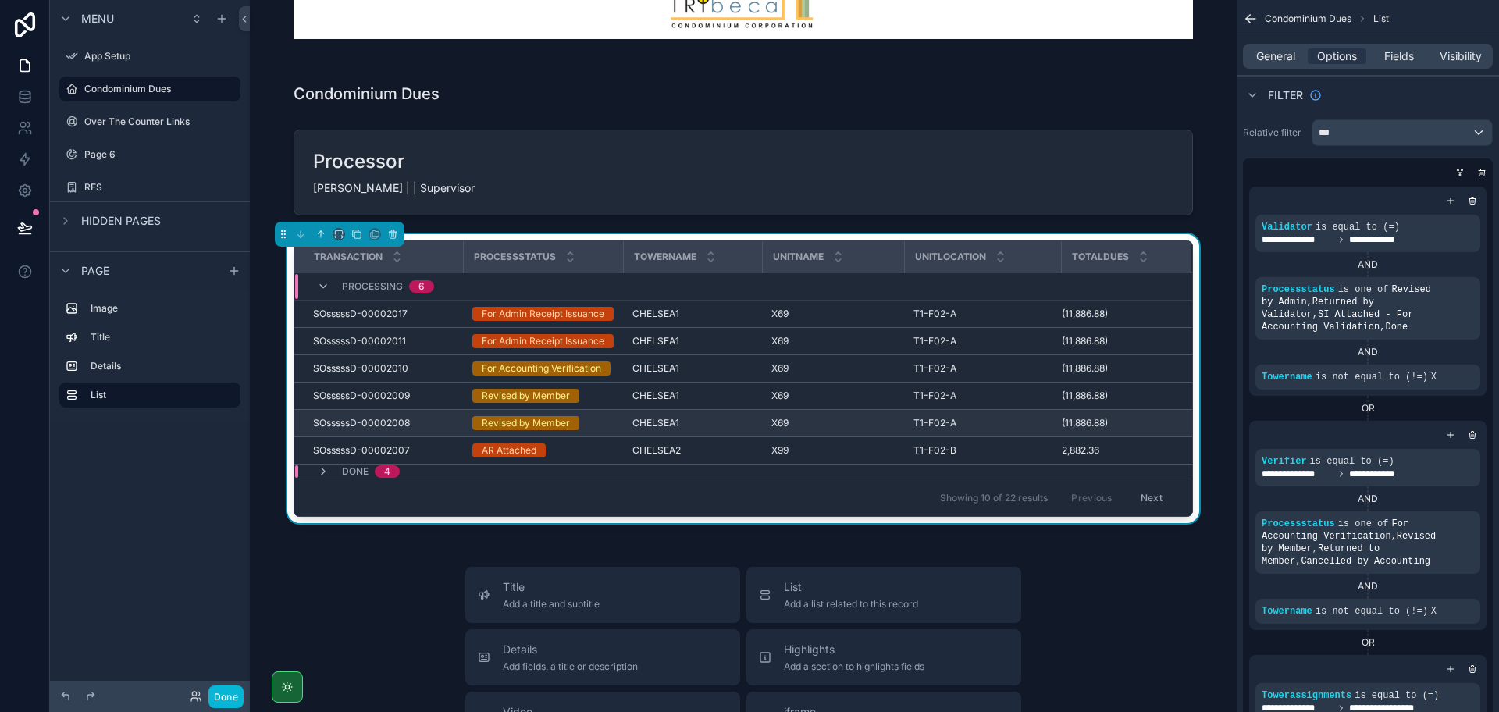
scroll to position [98, 0]
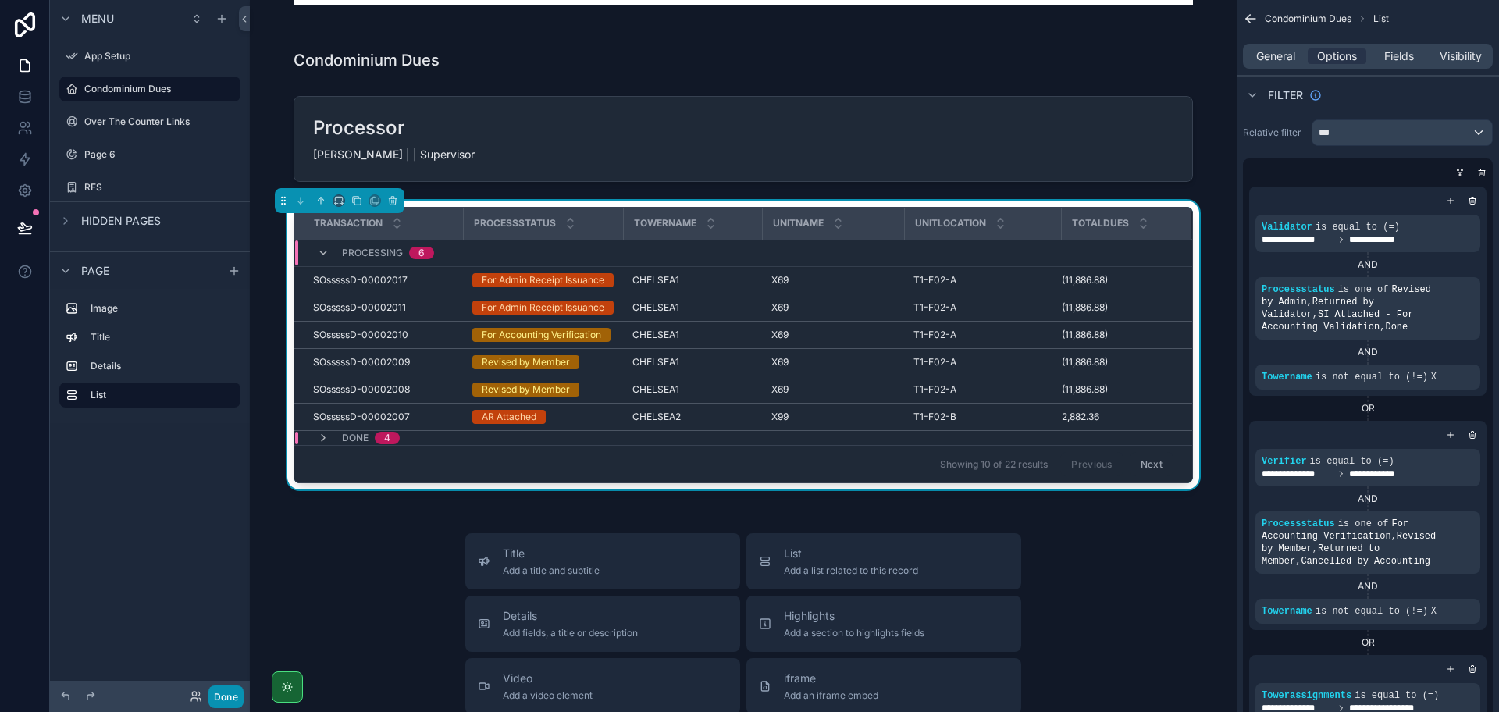
click at [234, 700] on button "Done" at bounding box center [225, 696] width 35 height 23
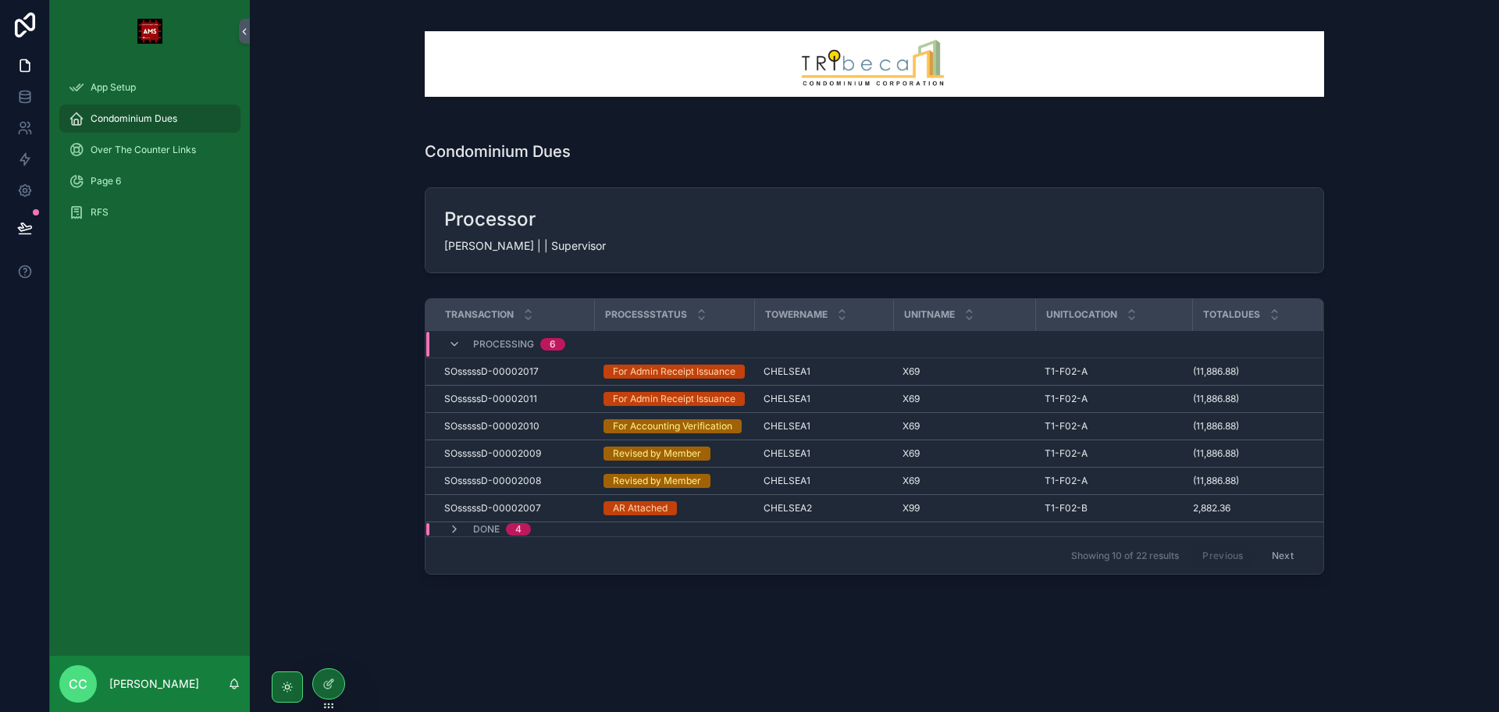
scroll to position [34, 0]
click at [1276, 557] on button "Next" at bounding box center [1283, 555] width 44 height 24
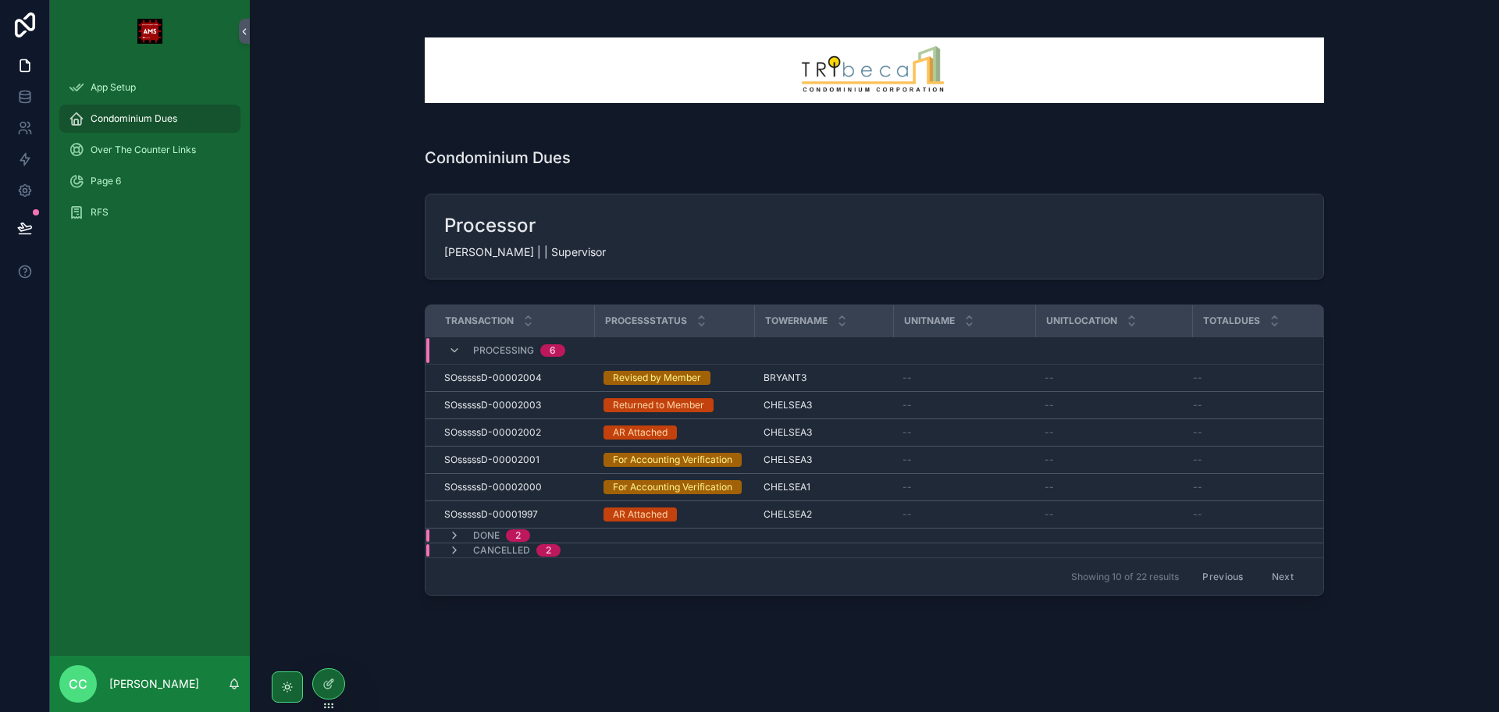
click at [458, 536] on div "Done 2" at bounding box center [489, 535] width 82 height 12
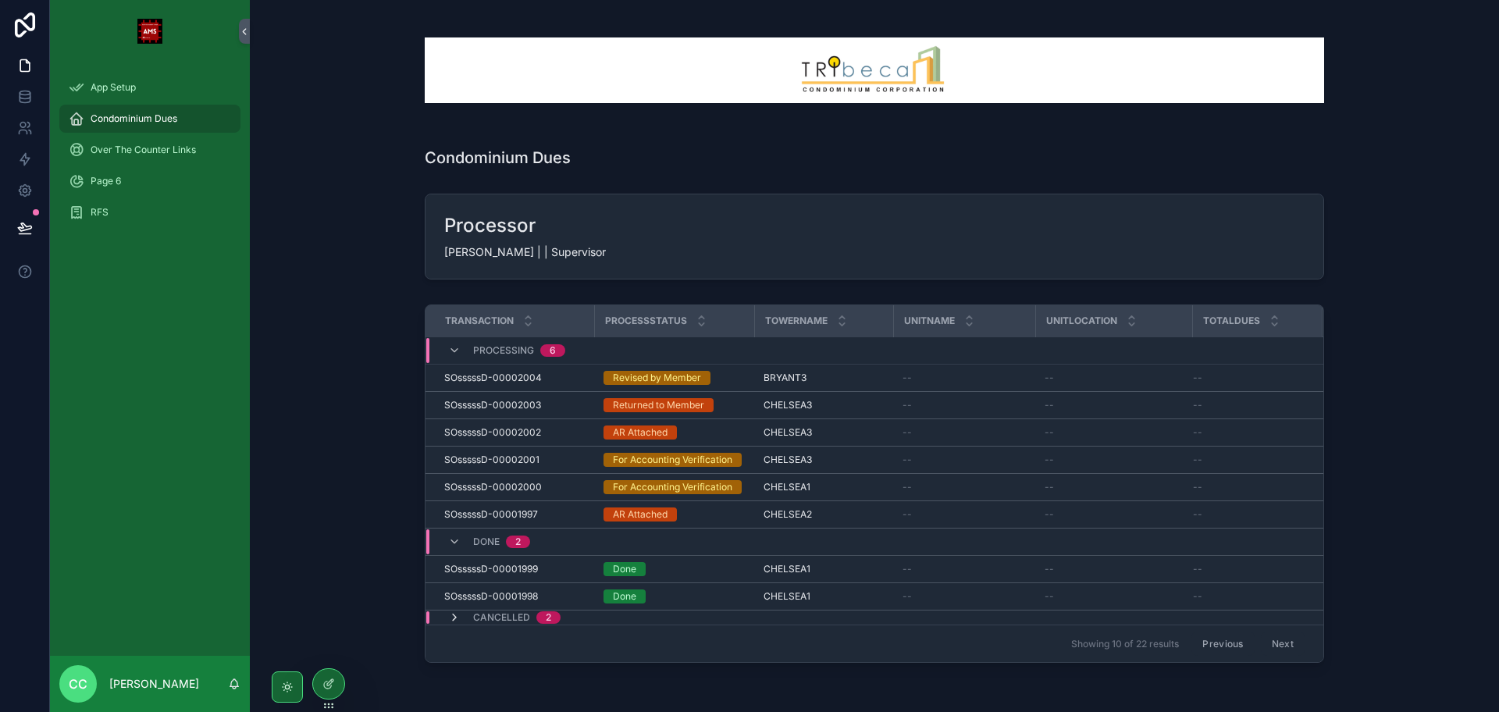
click at [454, 620] on icon "scrollable content" at bounding box center [454, 617] width 12 height 12
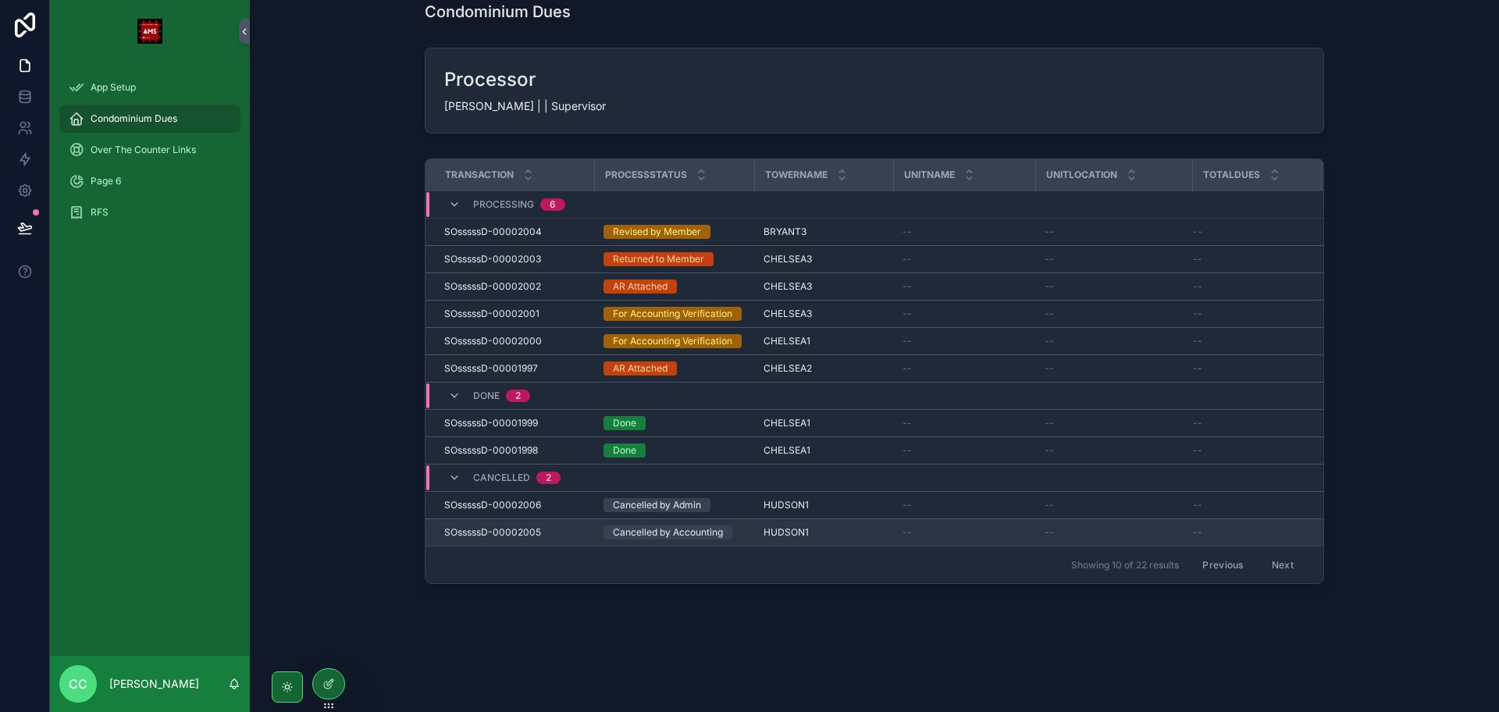
scroll to position [155, 0]
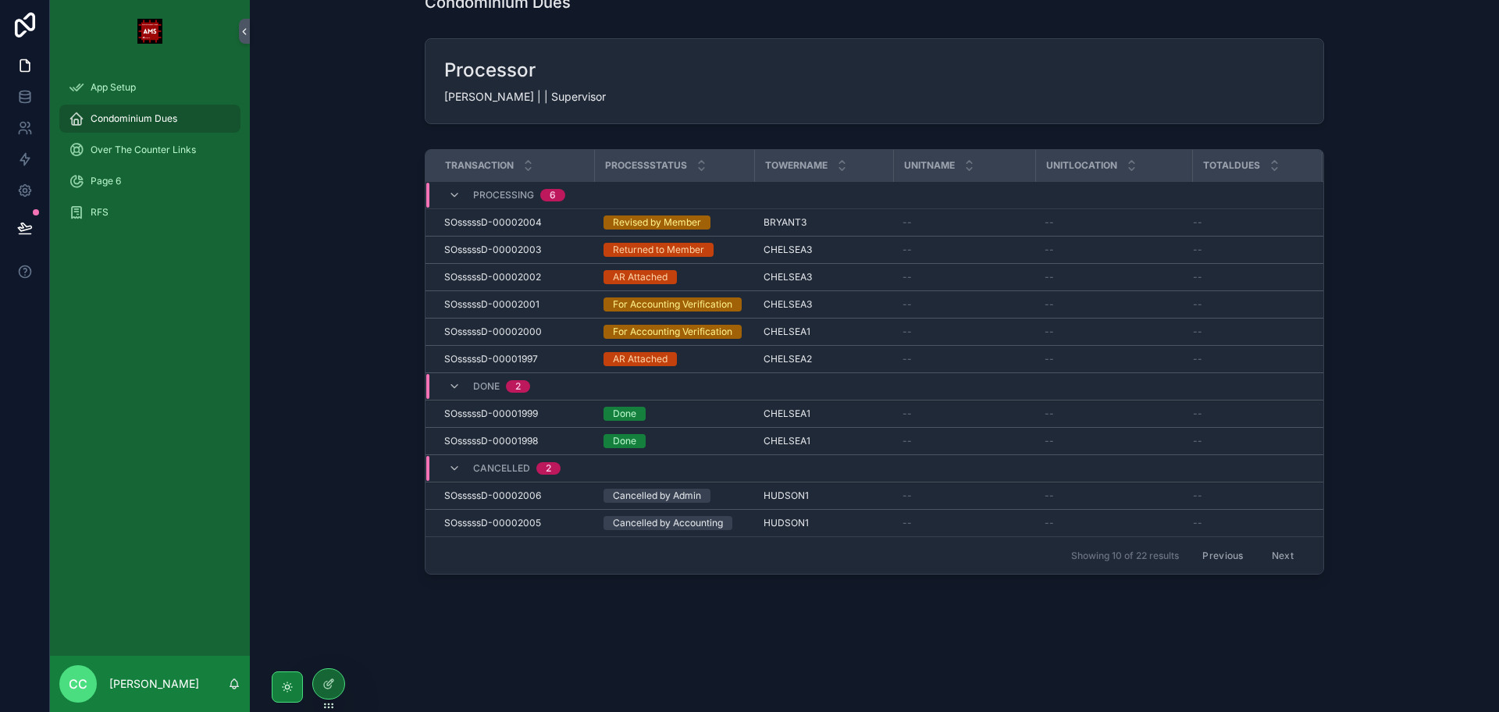
click at [291, 685] on icon "scrollable content" at bounding box center [287, 687] width 12 height 12
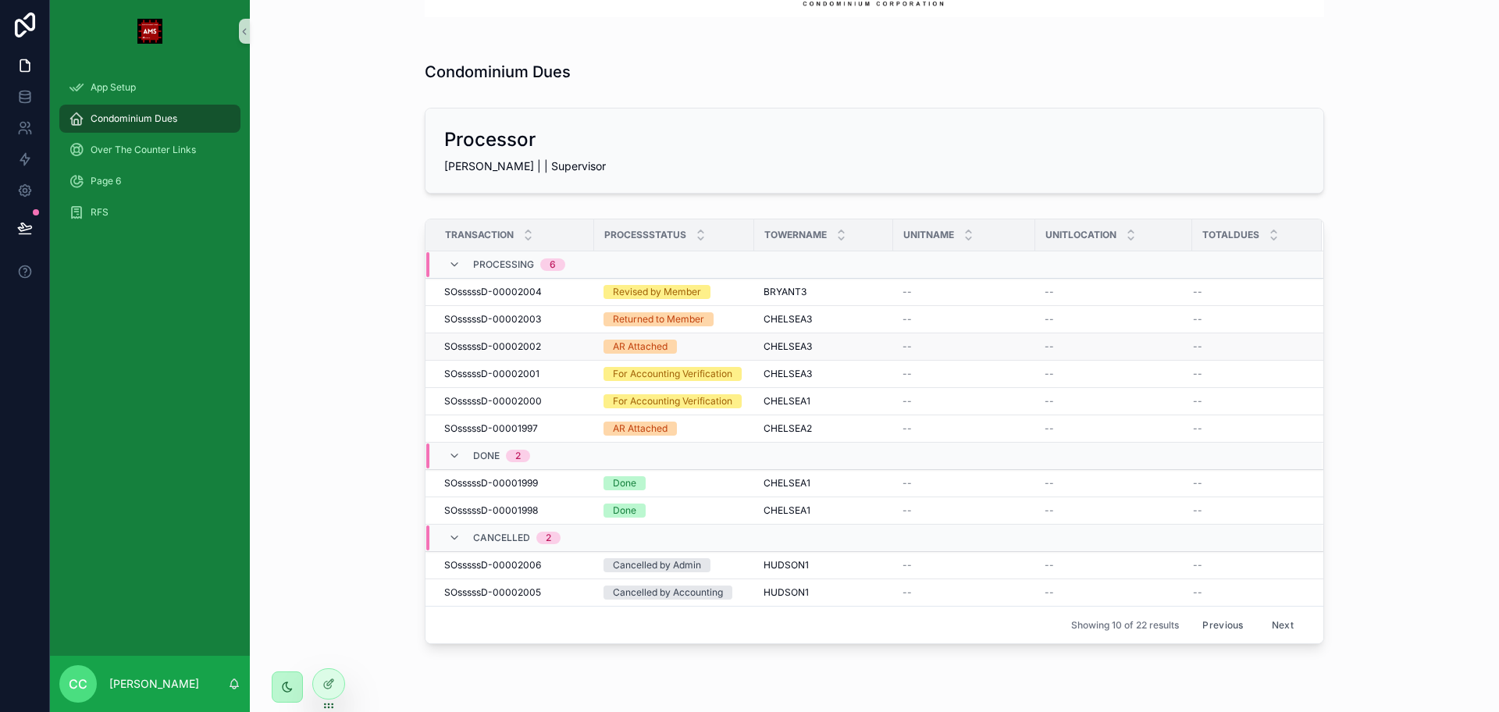
scroll to position [58, 0]
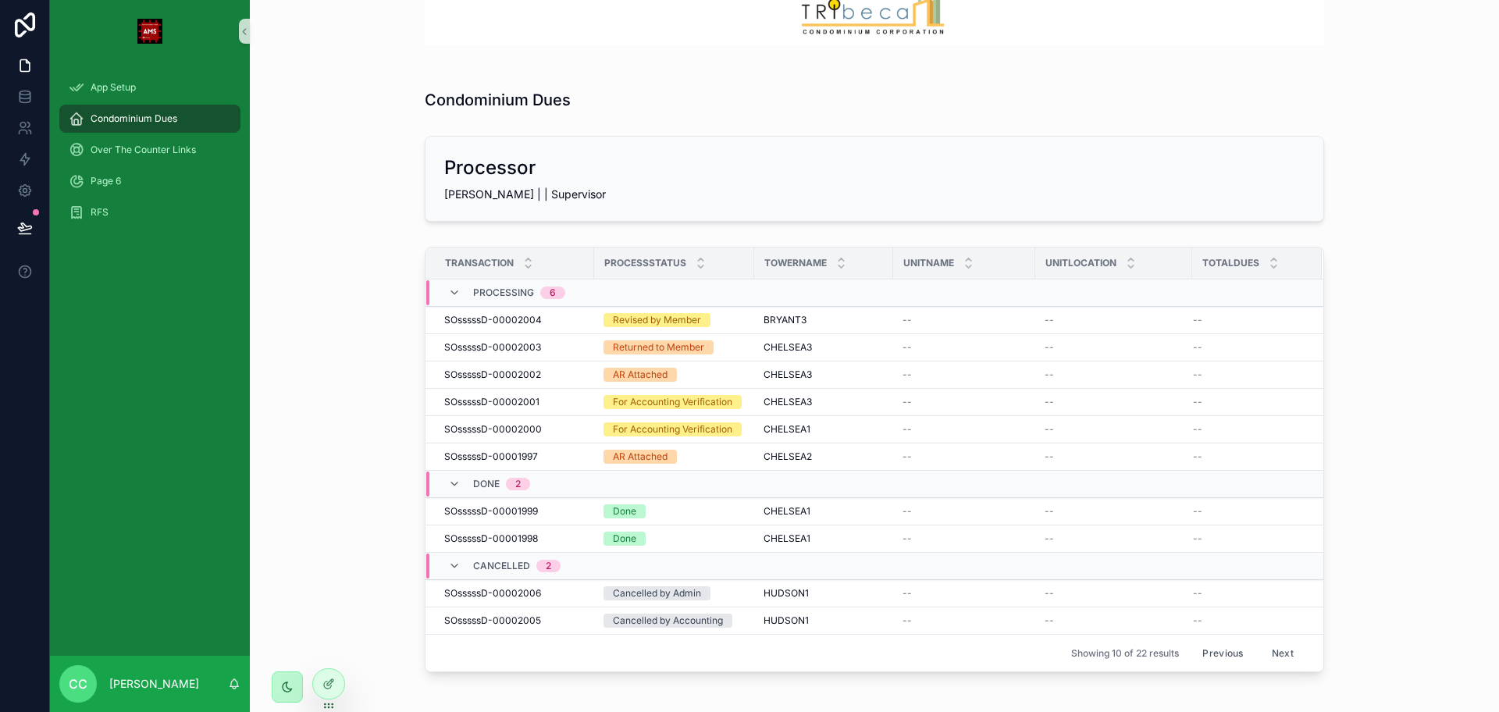
click at [1283, 657] on button "Next" at bounding box center [1283, 653] width 44 height 24
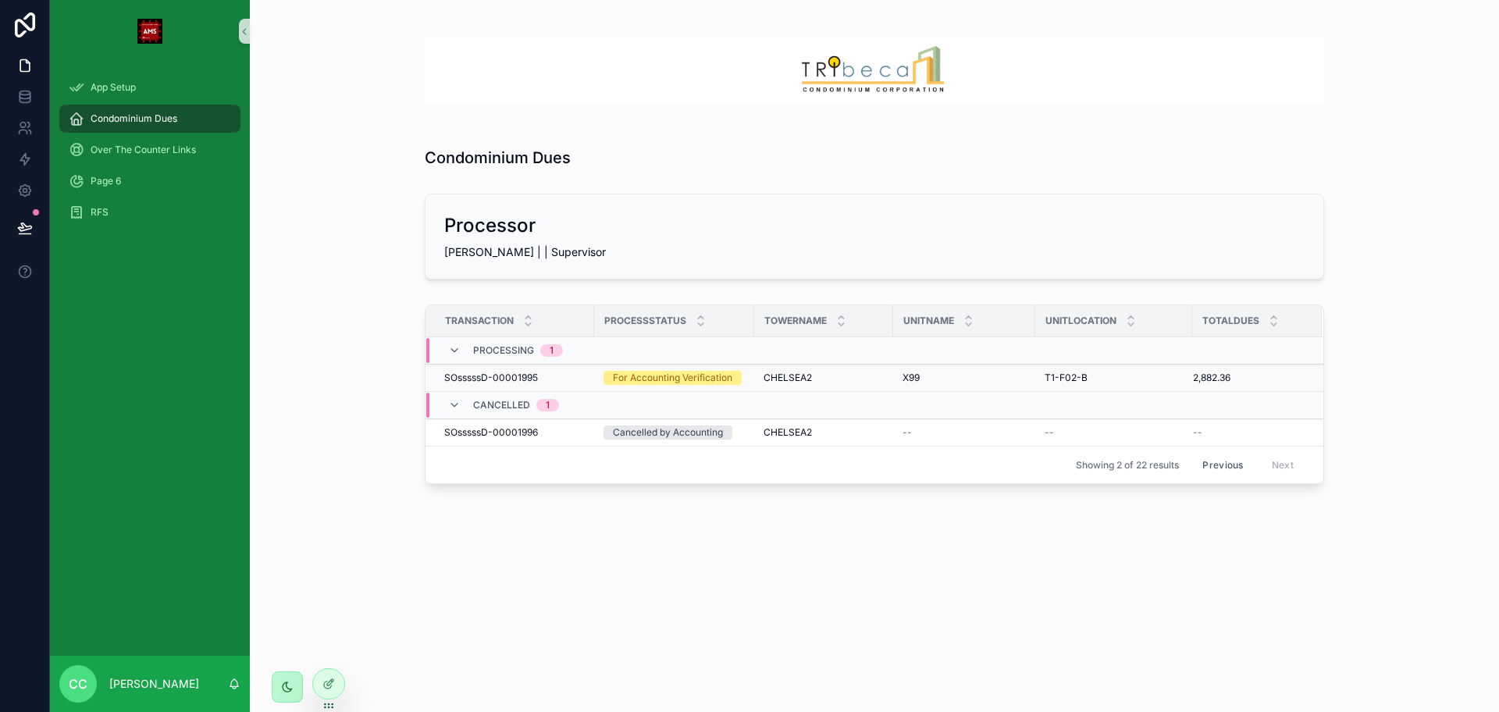
click at [785, 383] on span "CHELSEA2" at bounding box center [788, 378] width 48 height 12
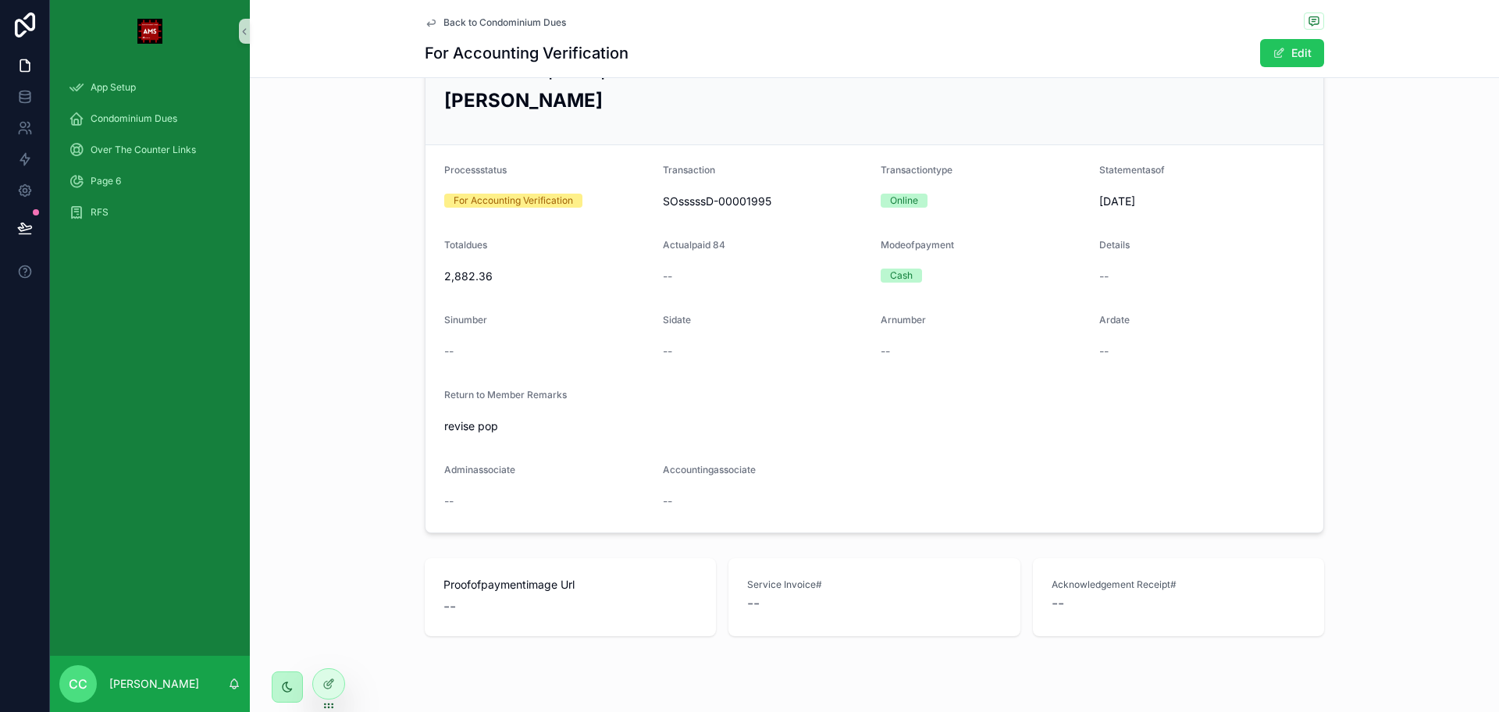
scroll to position [97, 0]
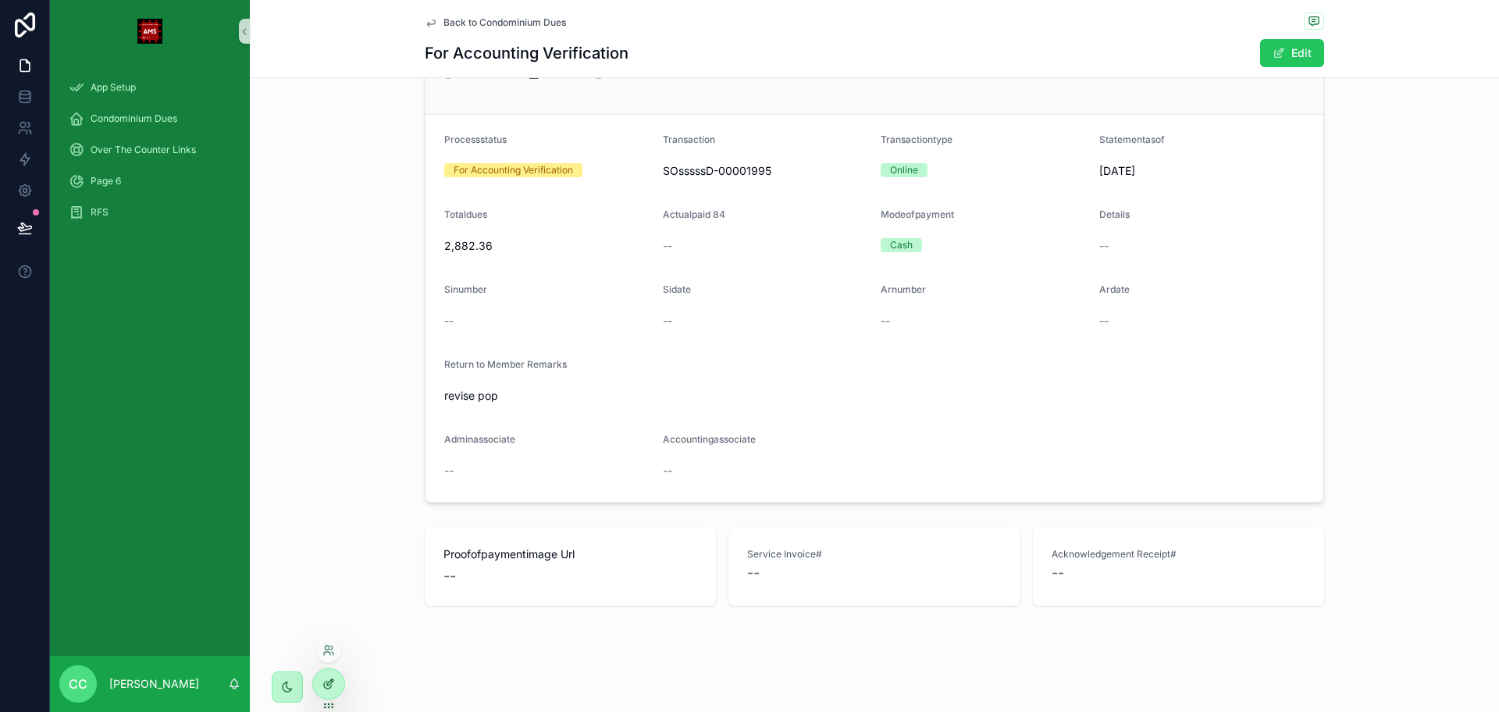
click at [323, 695] on div at bounding box center [328, 684] width 31 height 30
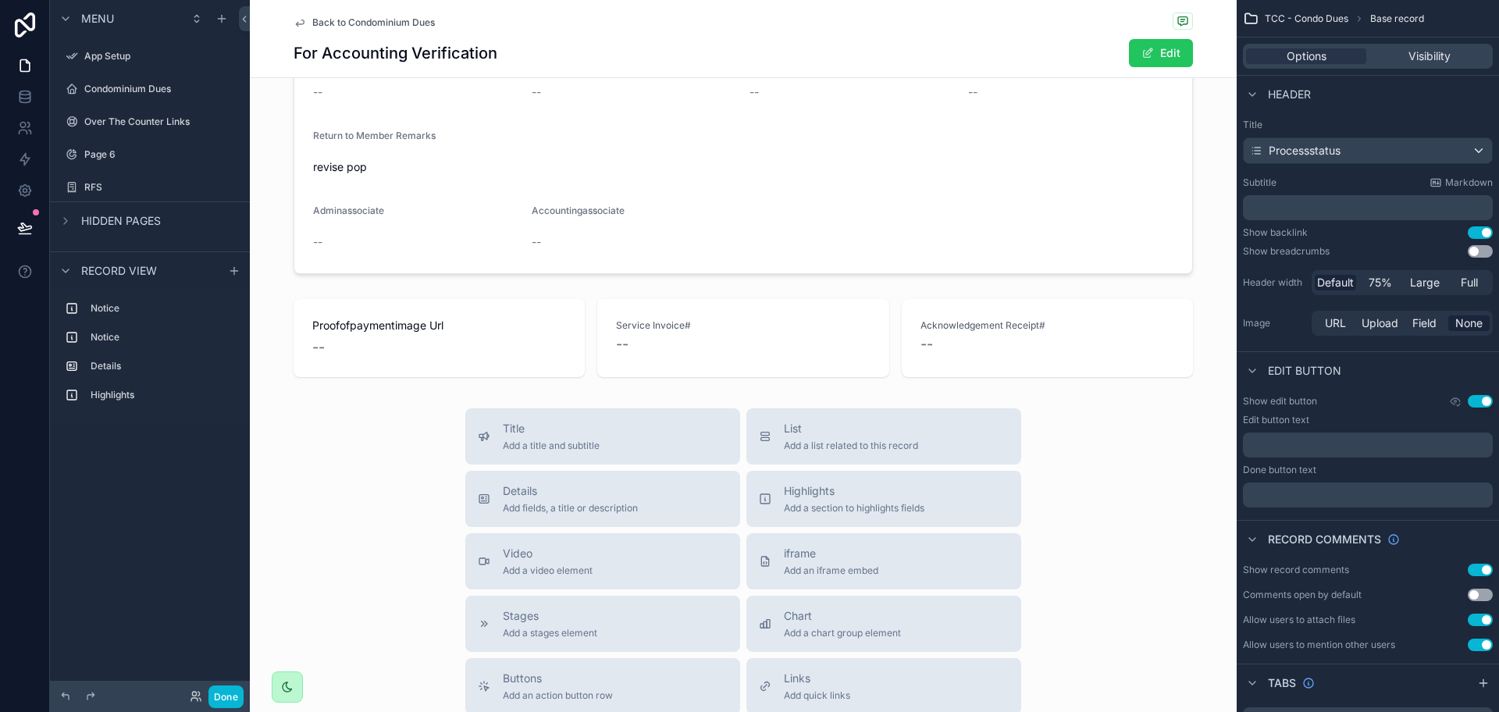
scroll to position [551, 0]
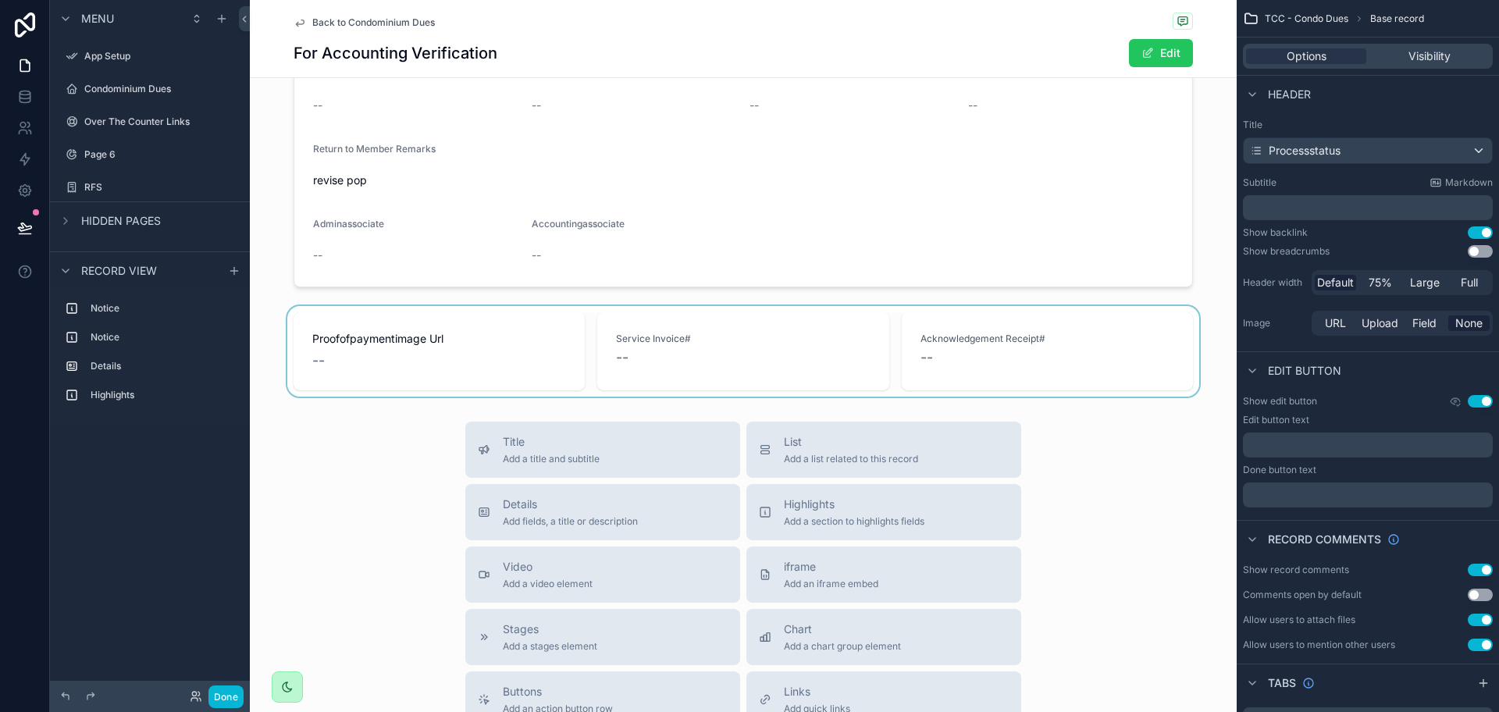
click at [956, 388] on div "scrollable content" at bounding box center [743, 351] width 987 height 91
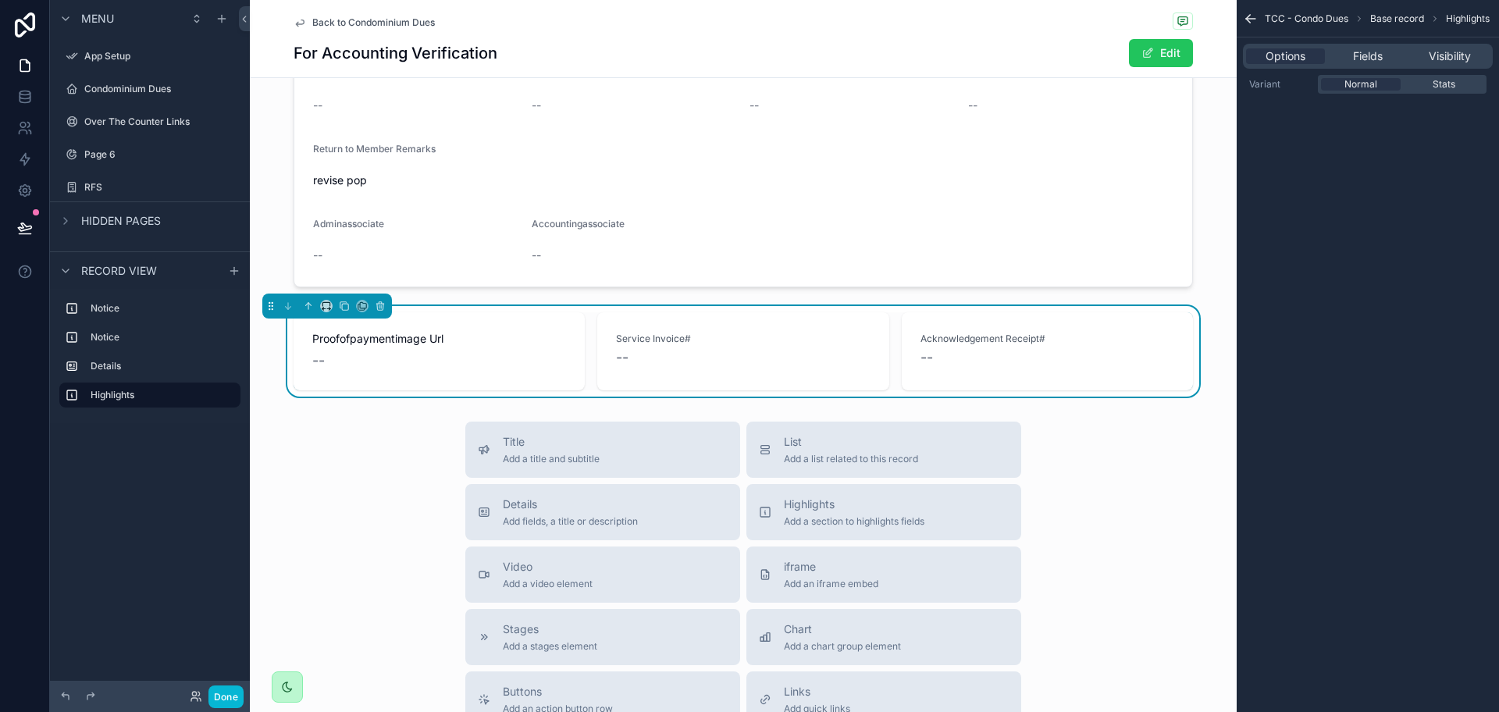
click at [412, 355] on div "--" at bounding box center [439, 361] width 254 height 22
click at [1365, 56] on span "Fields" at bounding box center [1368, 56] width 30 height 16
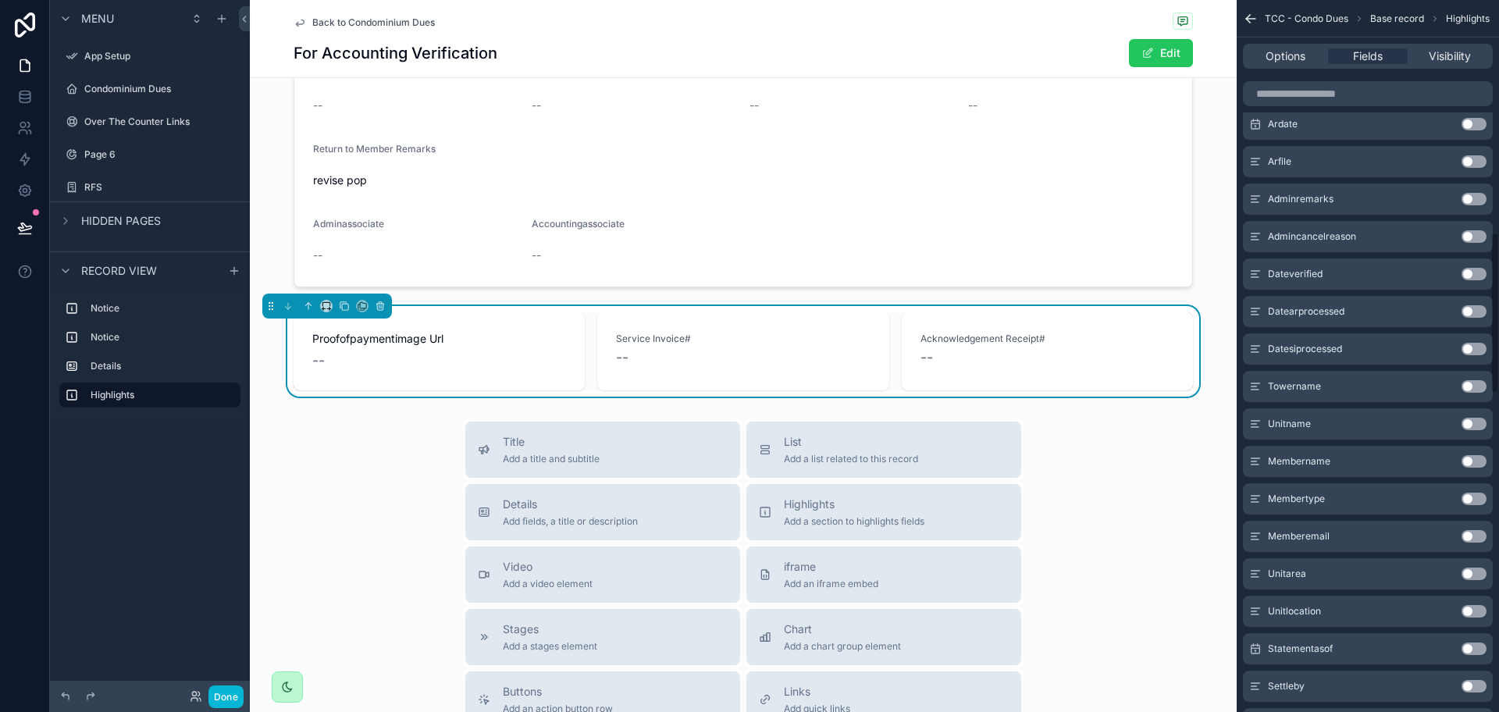
scroll to position [1171, 0]
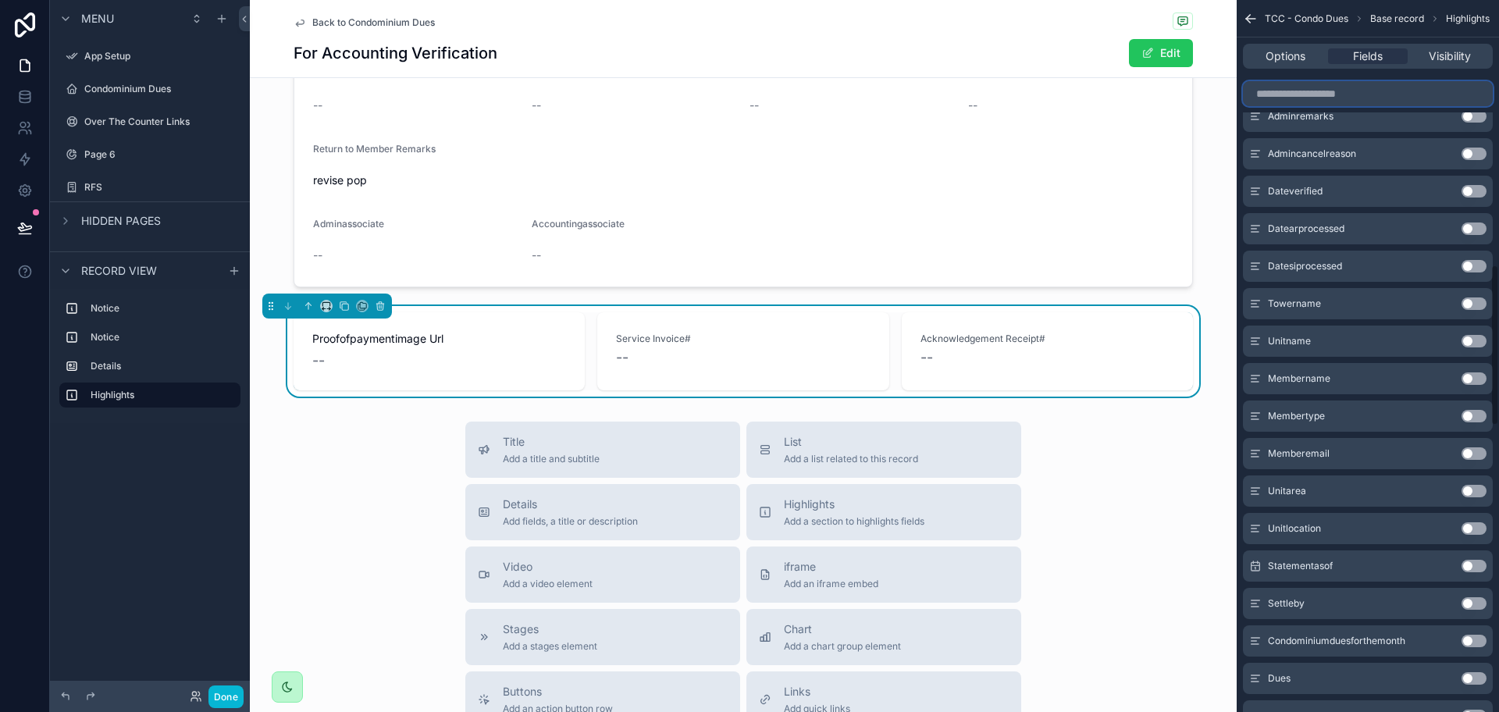
click at [1379, 99] on input "scrollable content" at bounding box center [1368, 93] width 250 height 25
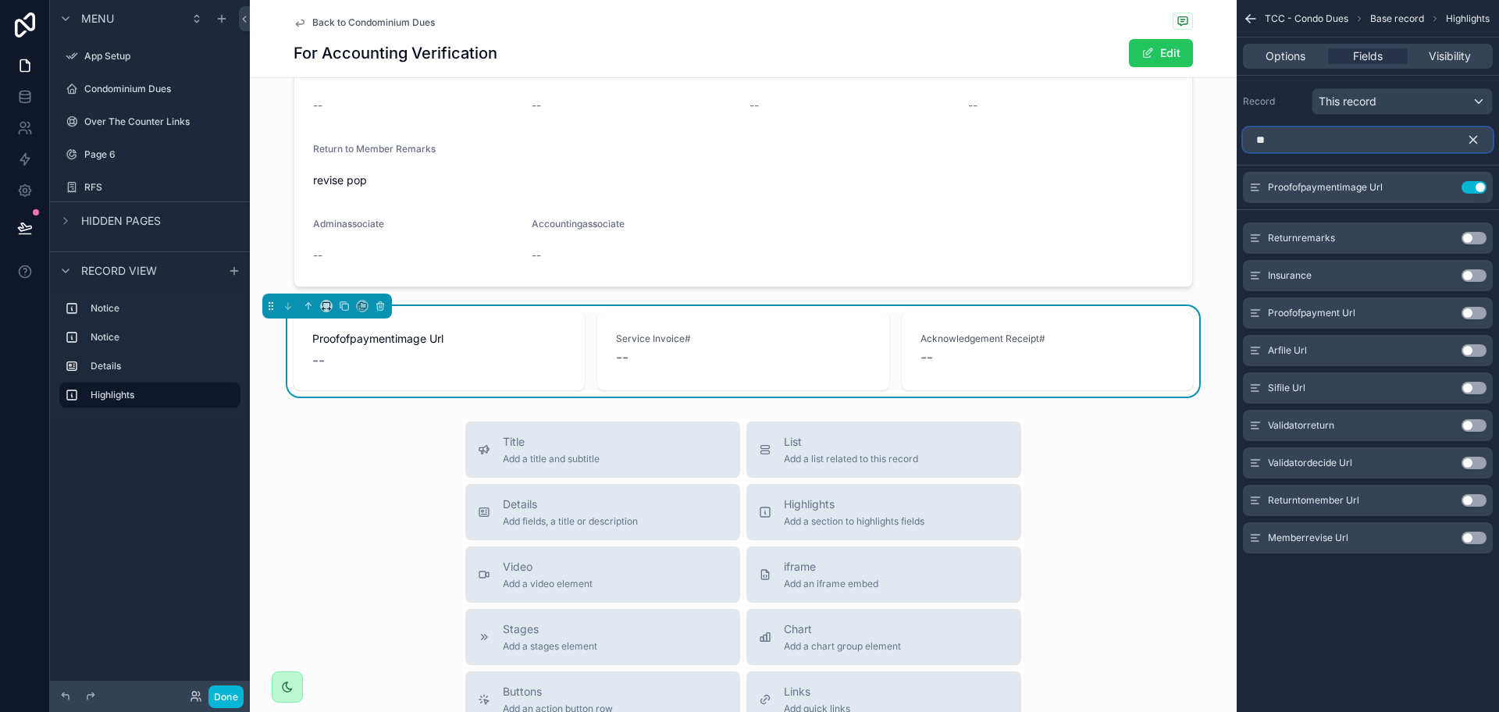
scroll to position [0, 0]
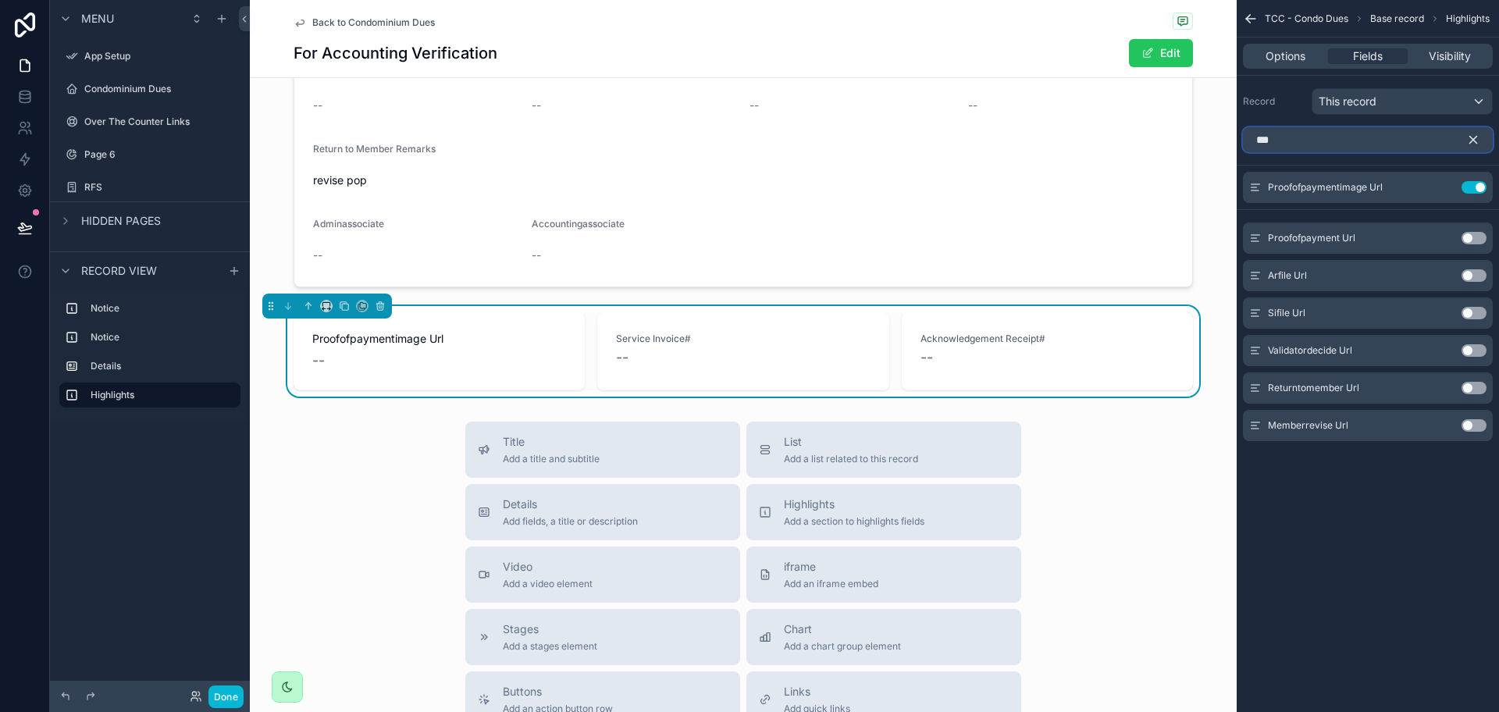
type input "***"
click at [1472, 278] on button "Use setting" at bounding box center [1474, 275] width 25 height 12
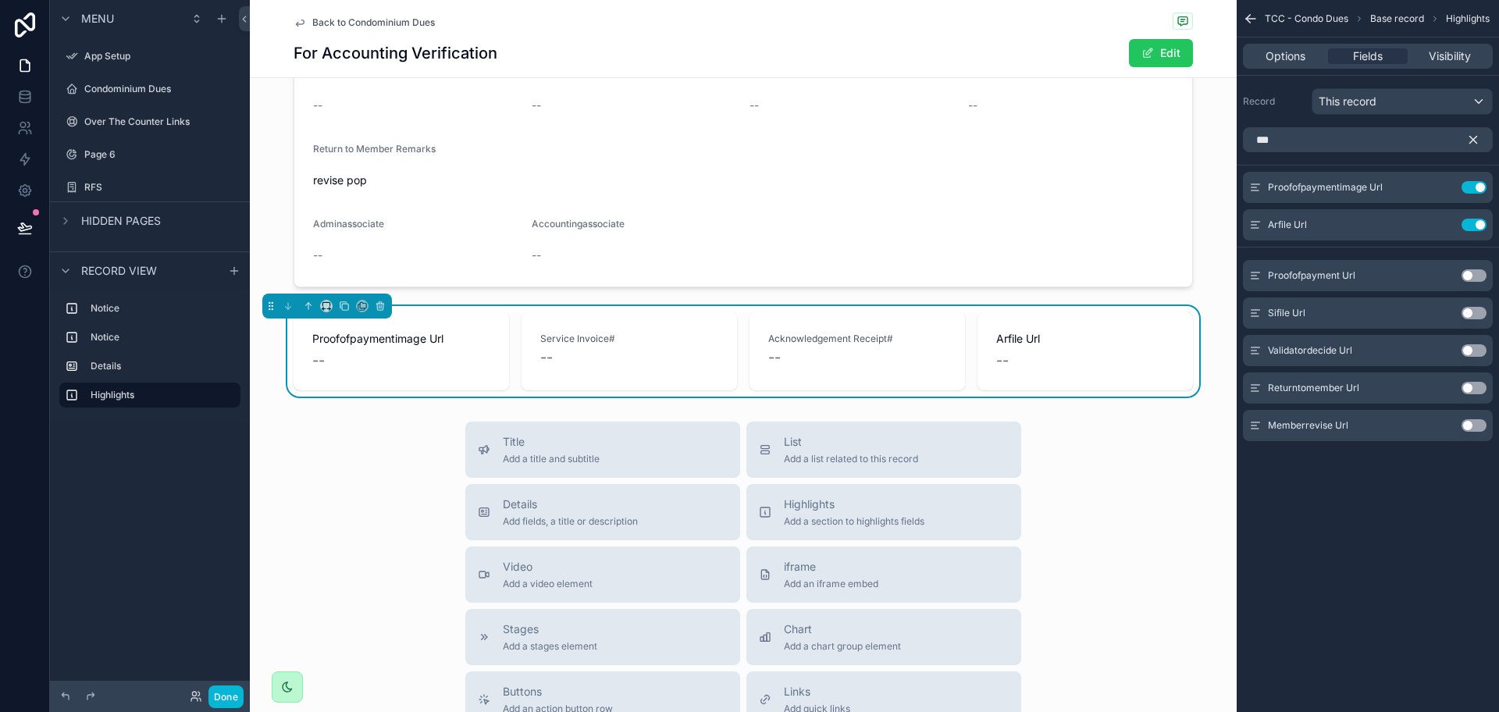
click at [1470, 314] on button "Use setting" at bounding box center [1474, 313] width 25 height 12
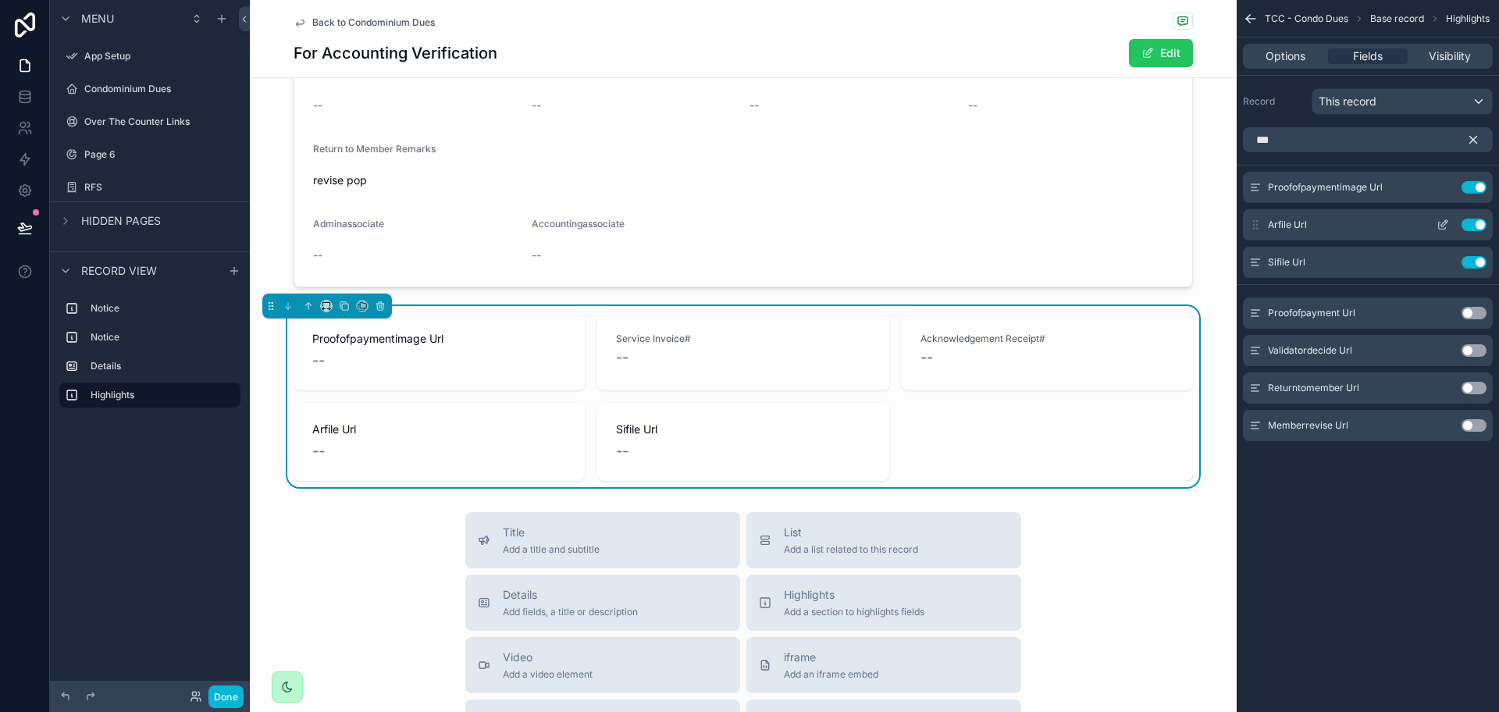
click at [1451, 225] on button "scrollable content" at bounding box center [1442, 225] width 25 height 12
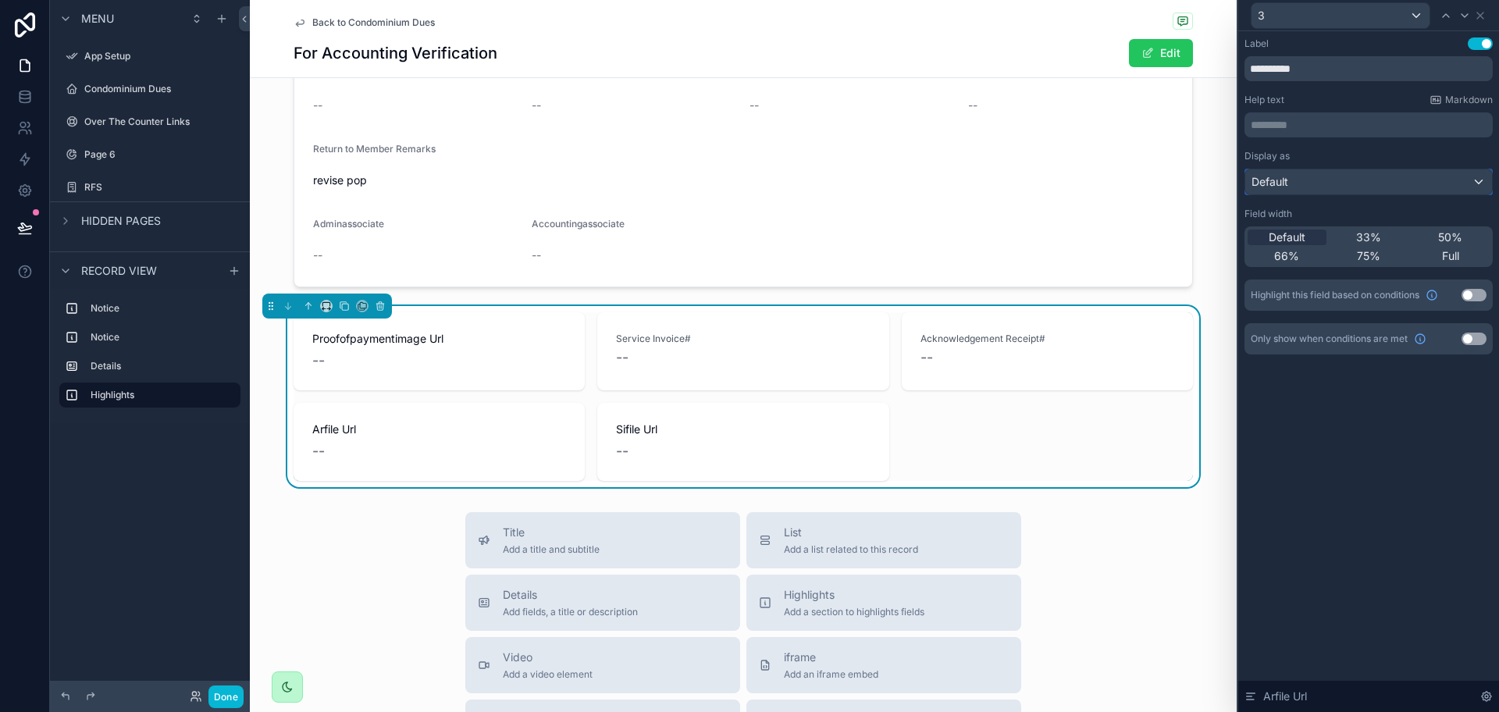
click at [1319, 186] on div "Default" at bounding box center [1368, 181] width 247 height 25
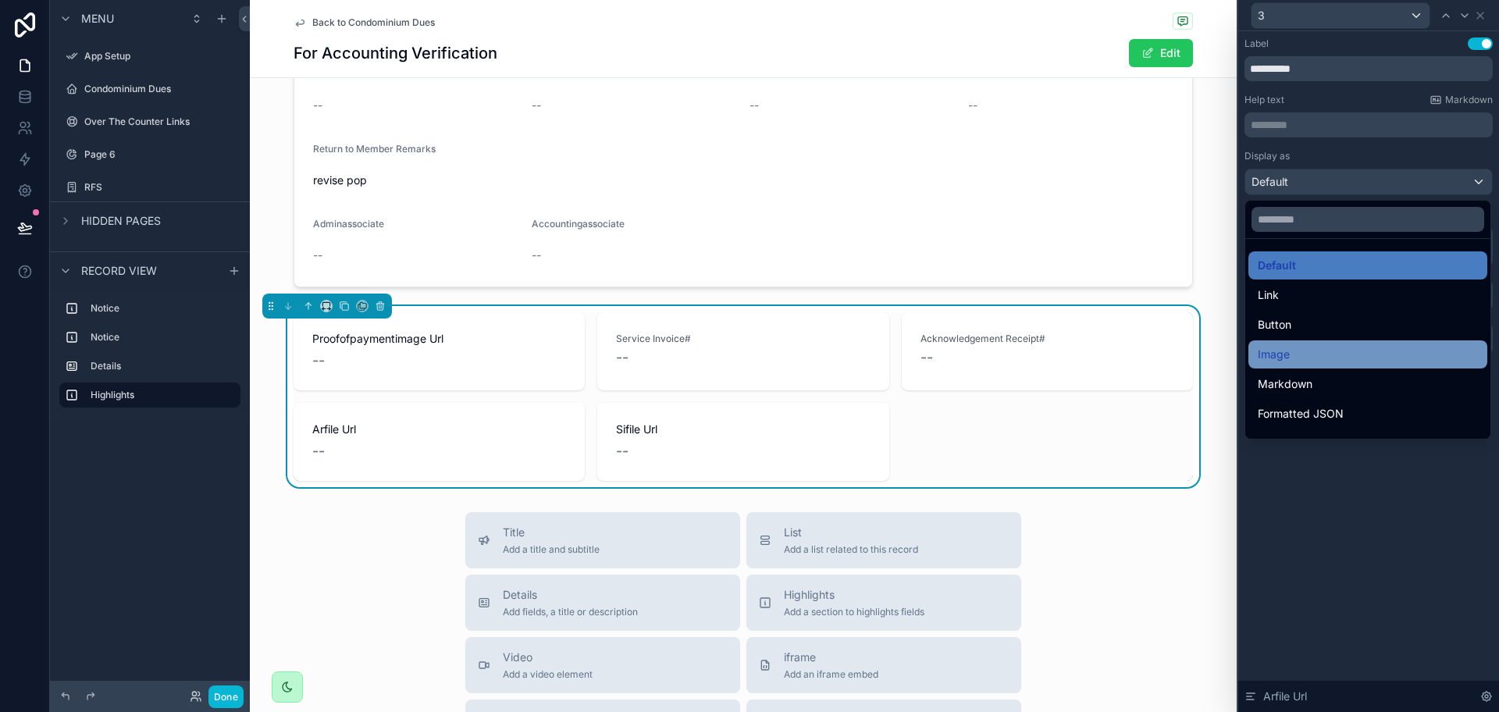
click at [1293, 357] on div "Image" at bounding box center [1368, 354] width 220 height 19
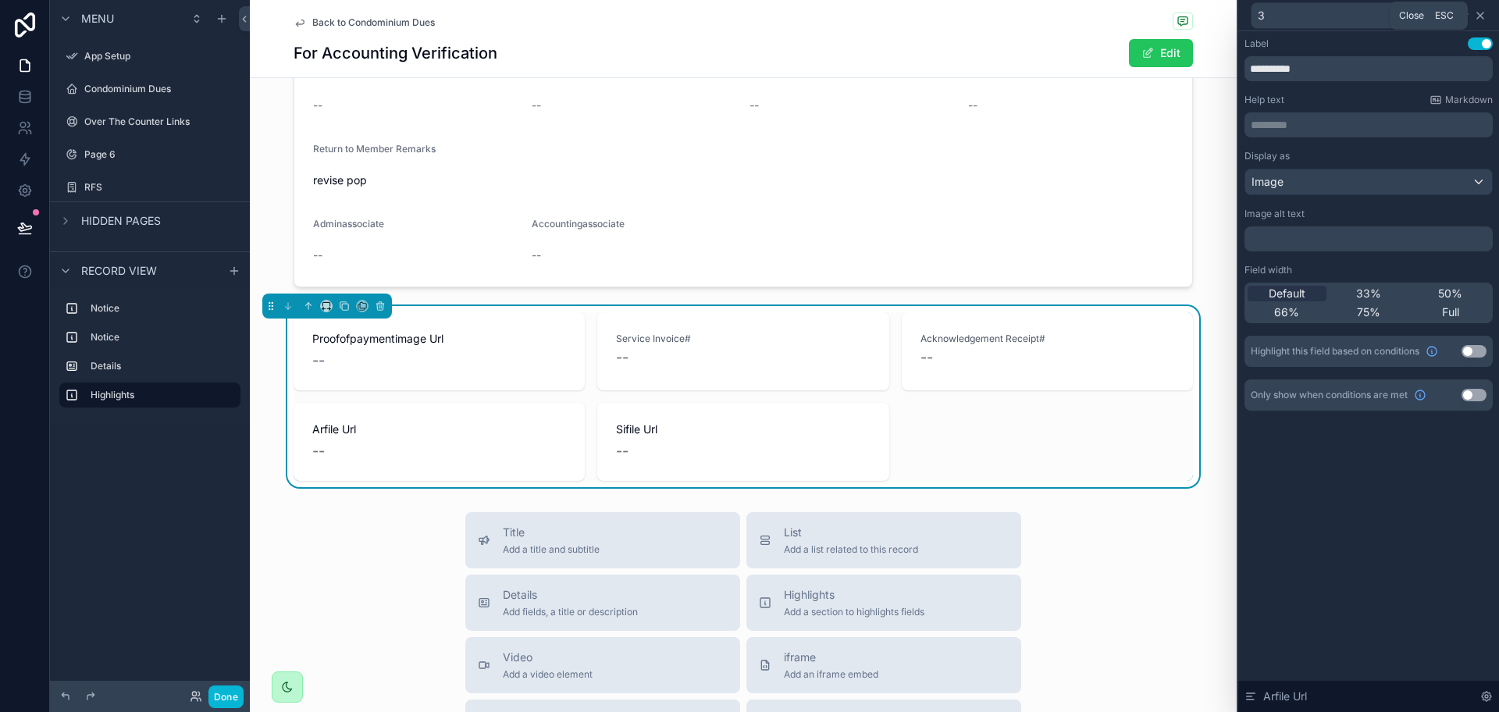
click at [1484, 17] on icon at bounding box center [1480, 15] width 12 height 12
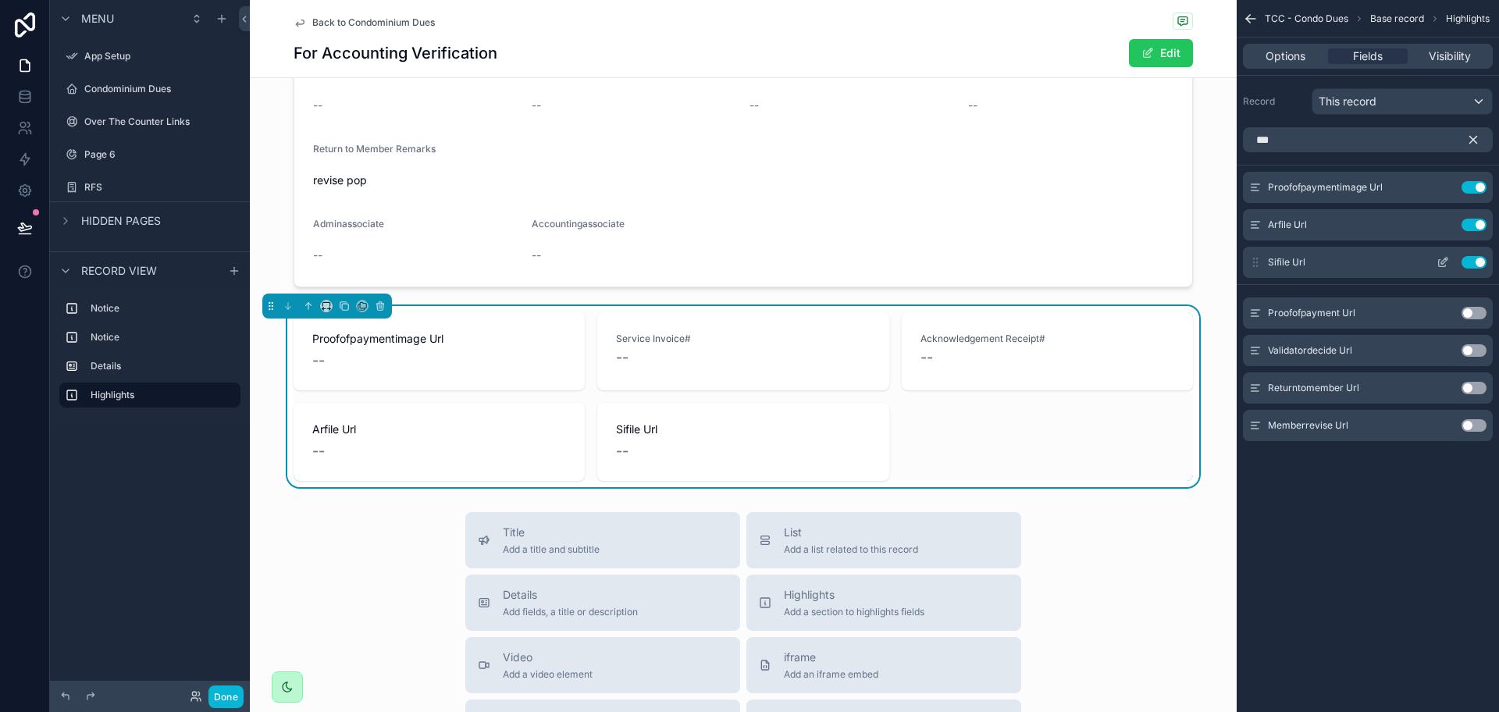
click at [1445, 261] on icon "scrollable content" at bounding box center [1444, 261] width 6 height 6
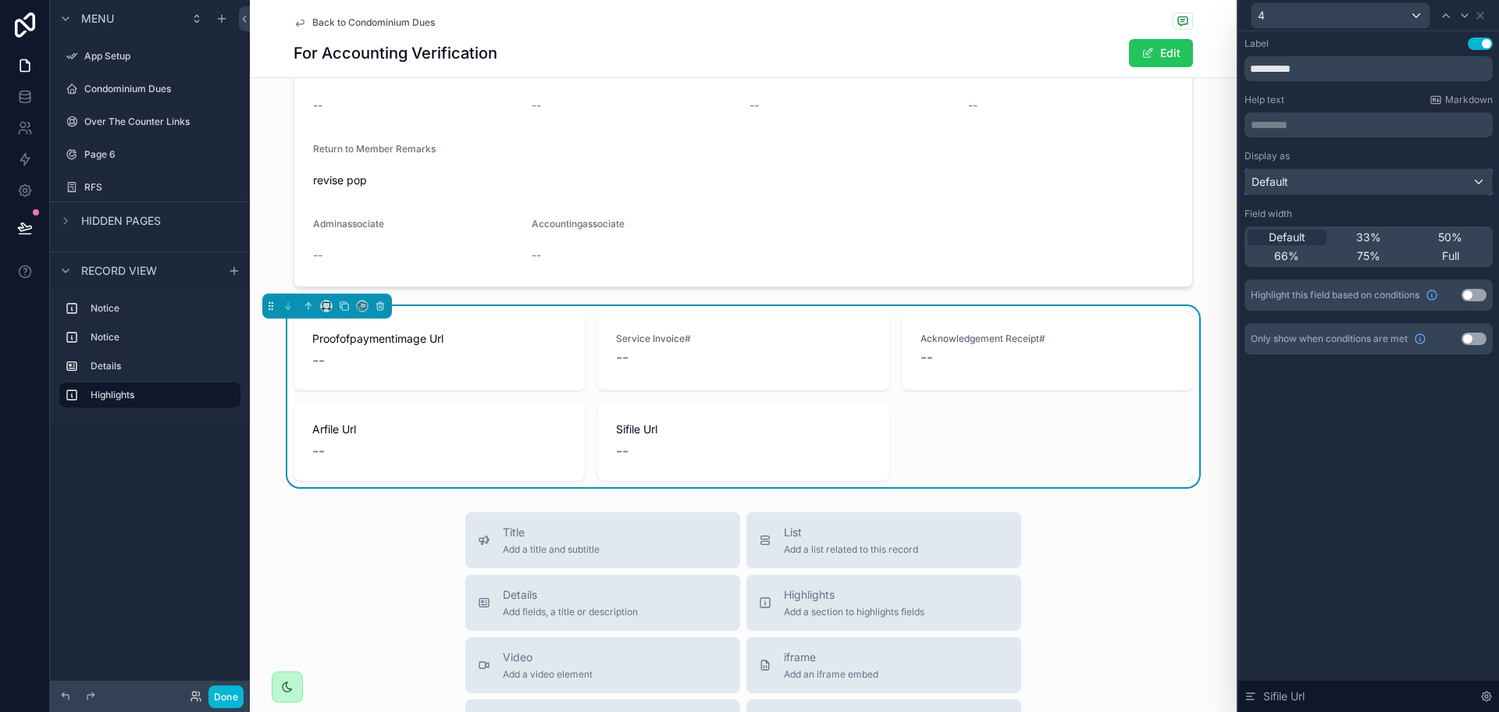
click at [1303, 175] on div "Default" at bounding box center [1368, 181] width 247 height 25
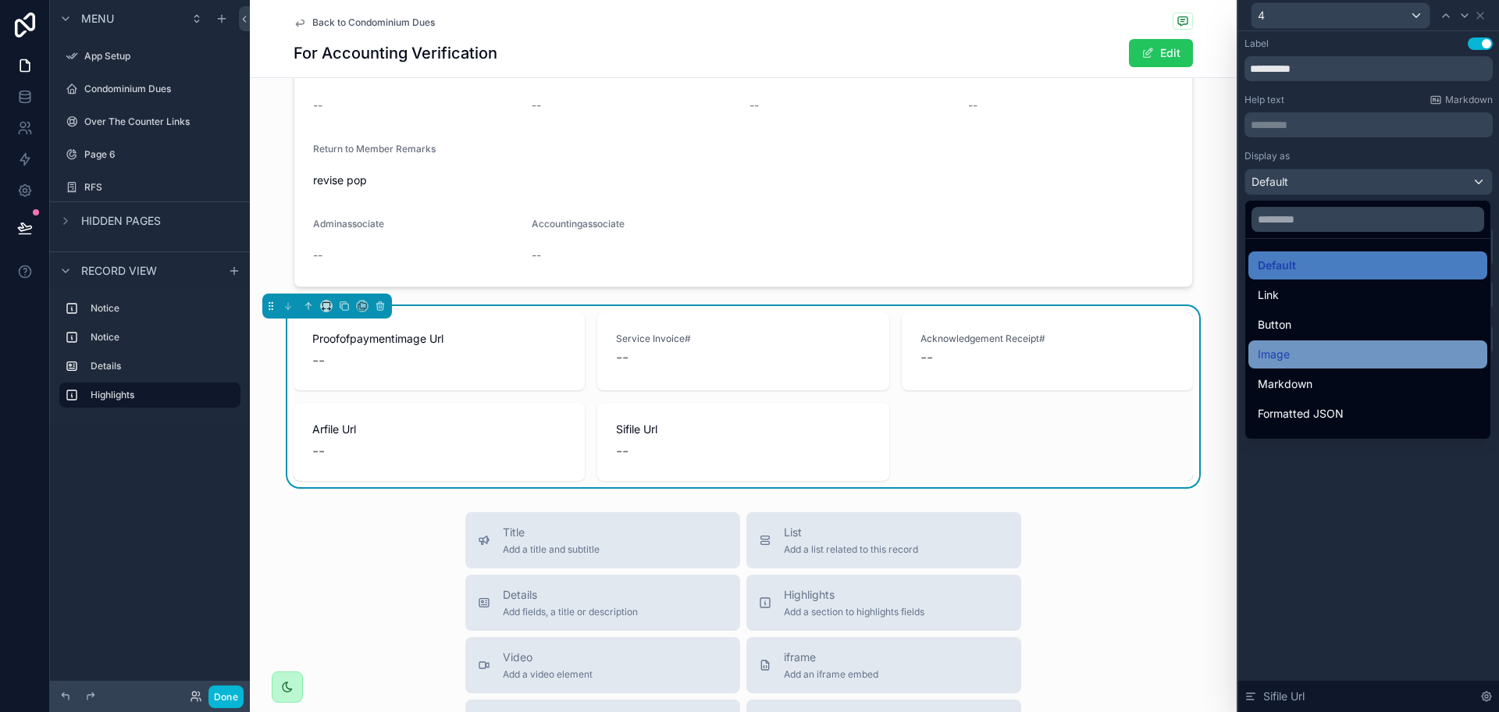
click at [1319, 351] on div "Image" at bounding box center [1368, 354] width 220 height 19
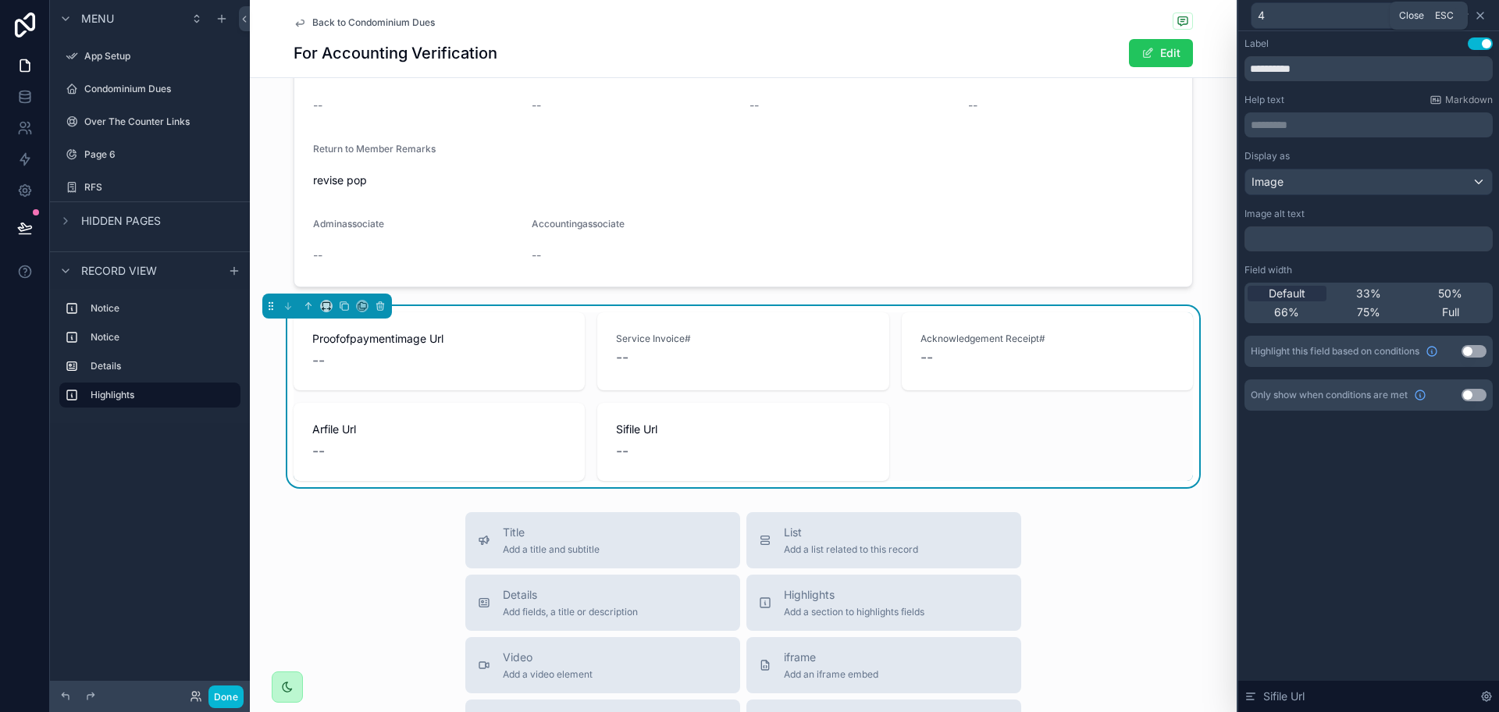
click at [1478, 15] on icon at bounding box center [1480, 15] width 12 height 12
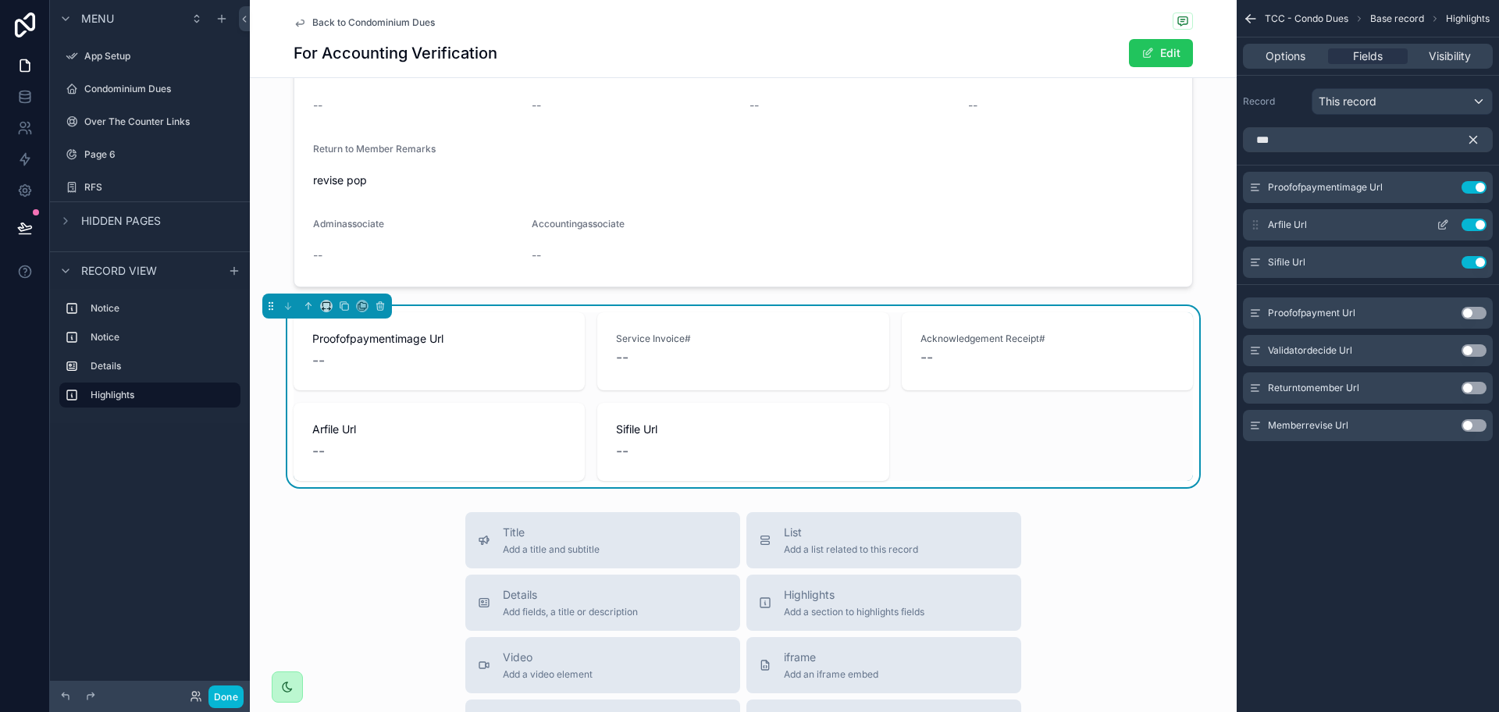
click at [1435, 222] on button "scrollable content" at bounding box center [1442, 225] width 25 height 12
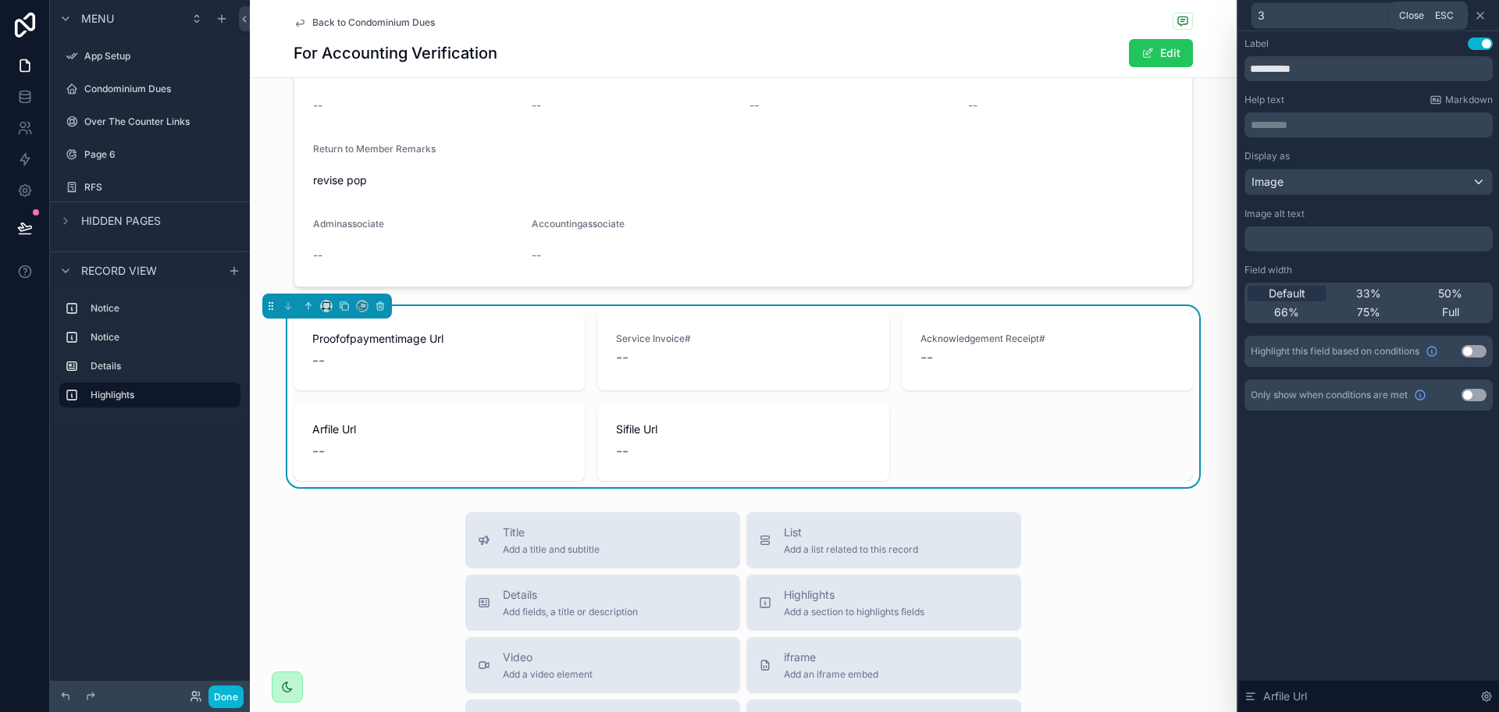
click at [1479, 18] on icon at bounding box center [1480, 15] width 12 height 12
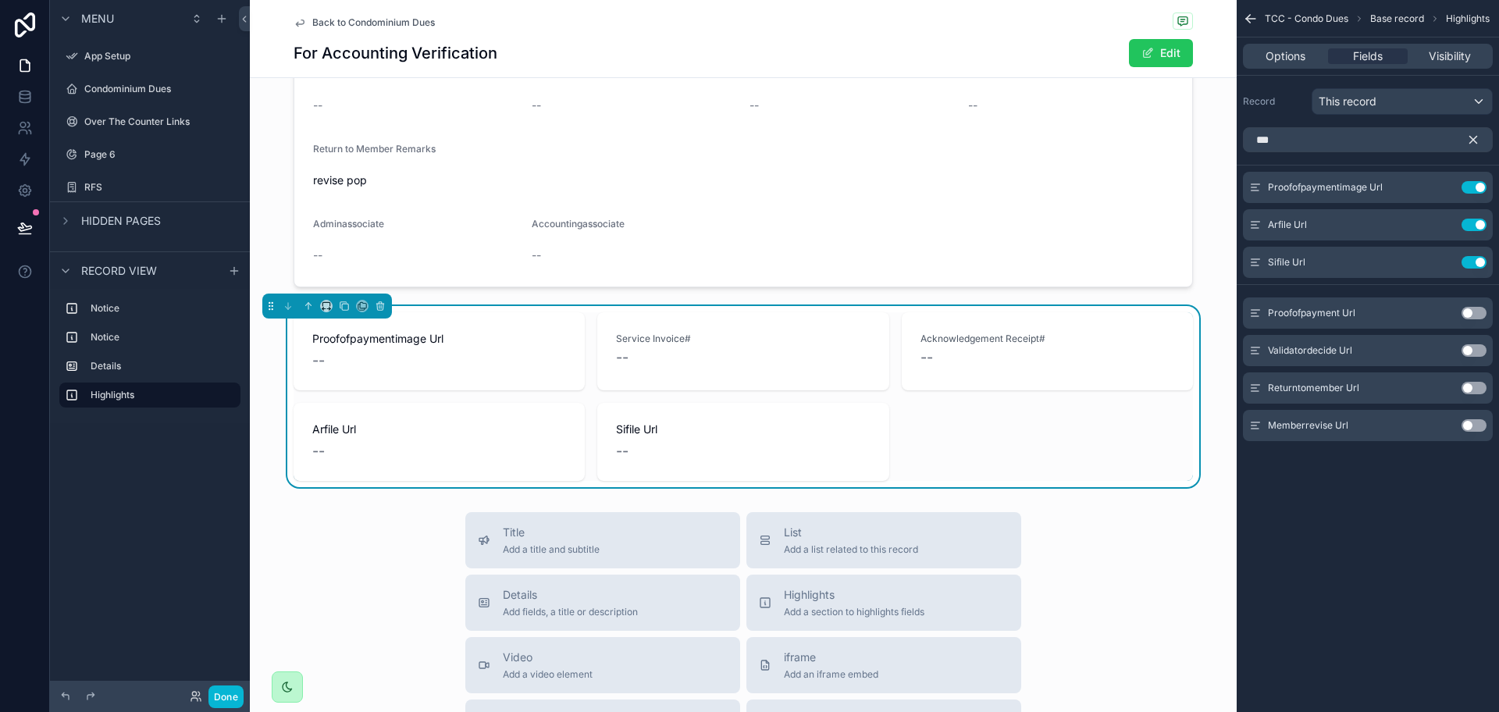
click at [1255, 21] on icon "scrollable content" at bounding box center [1251, 19] width 16 height 16
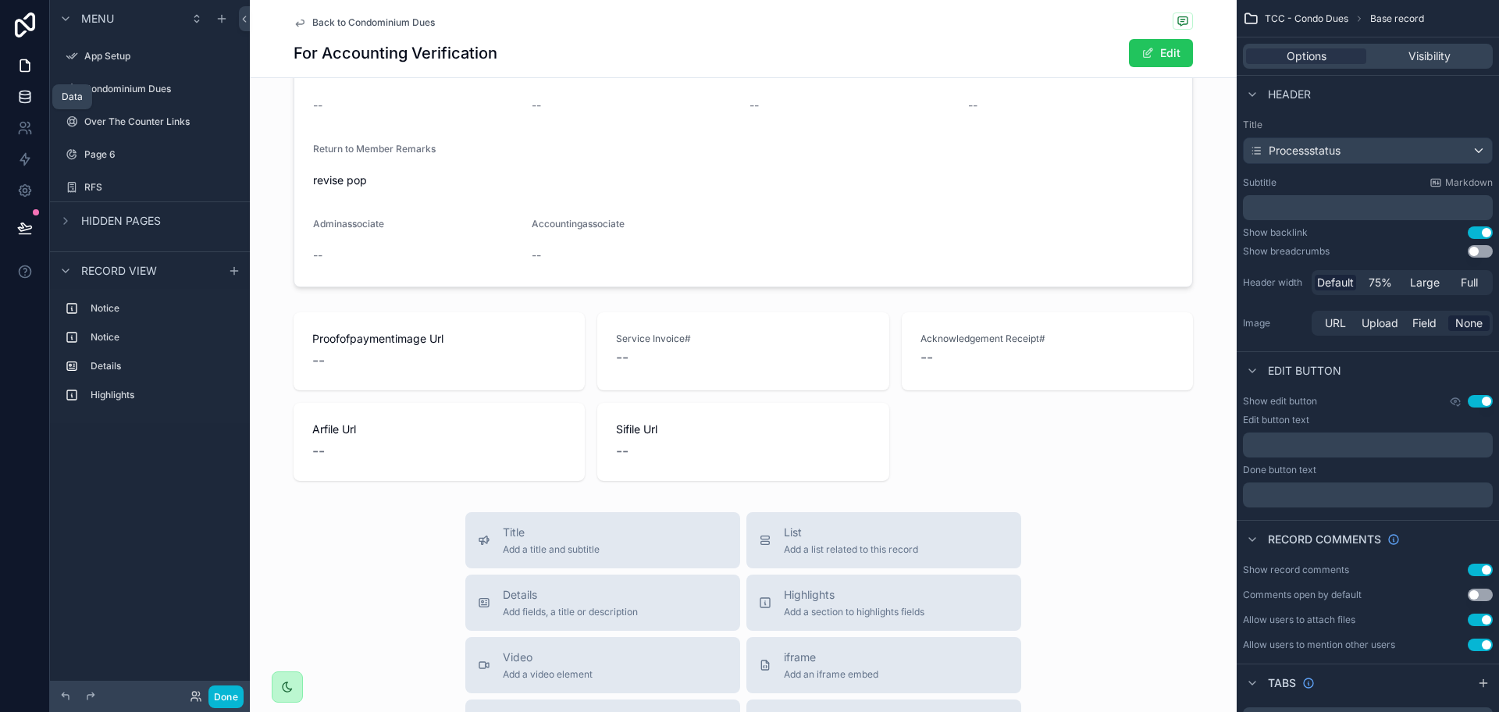
click at [41, 100] on link at bounding box center [24, 96] width 49 height 31
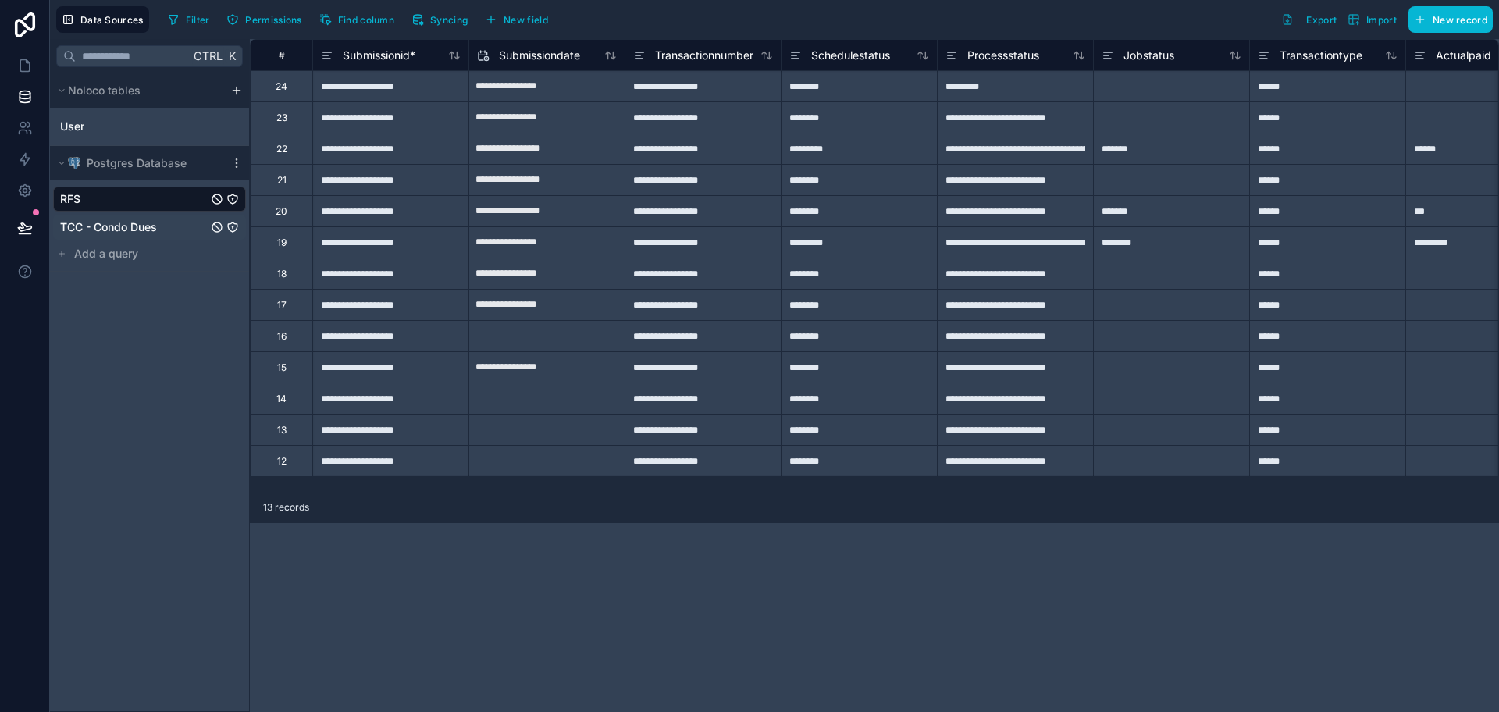
click at [143, 224] on span "TCC - Condo Dues" at bounding box center [108, 227] width 97 height 16
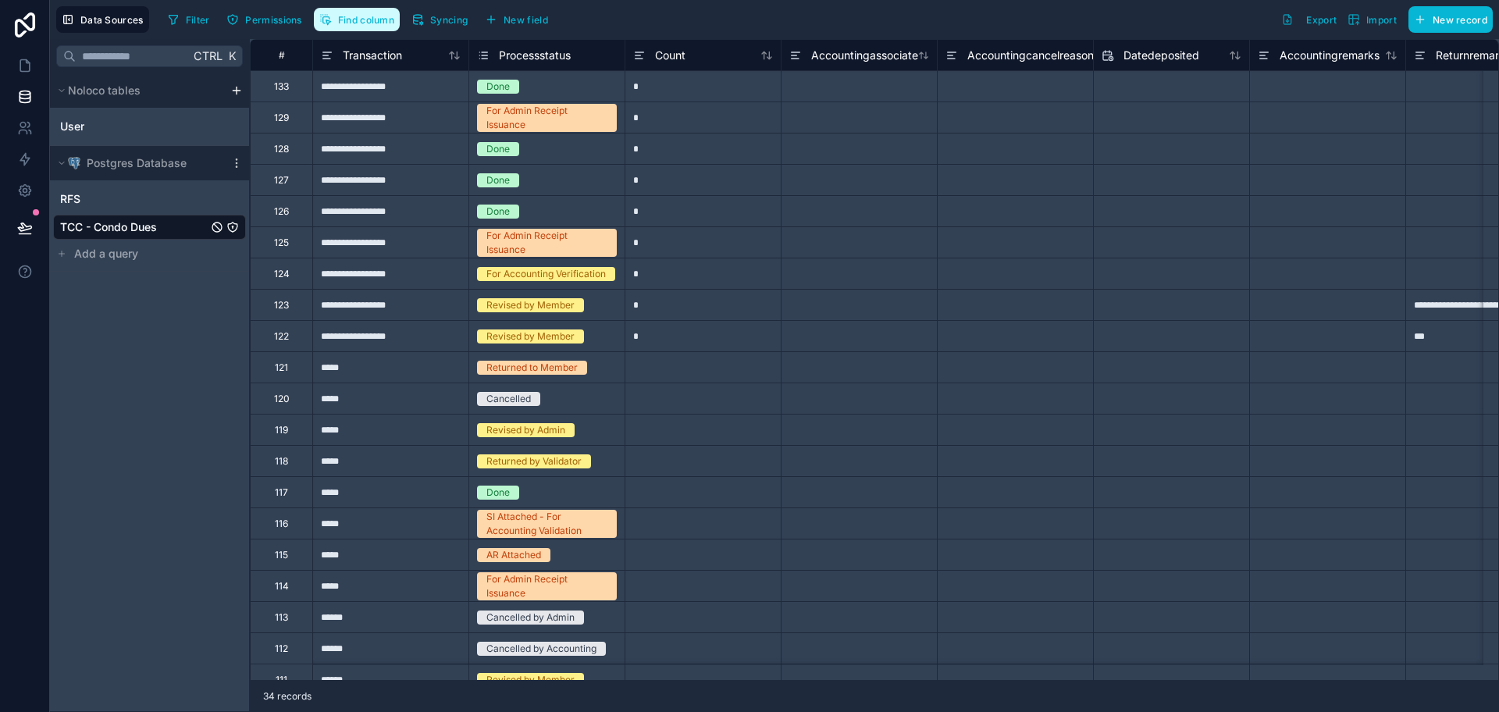
click at [344, 25] on span "Find column" at bounding box center [366, 20] width 56 height 12
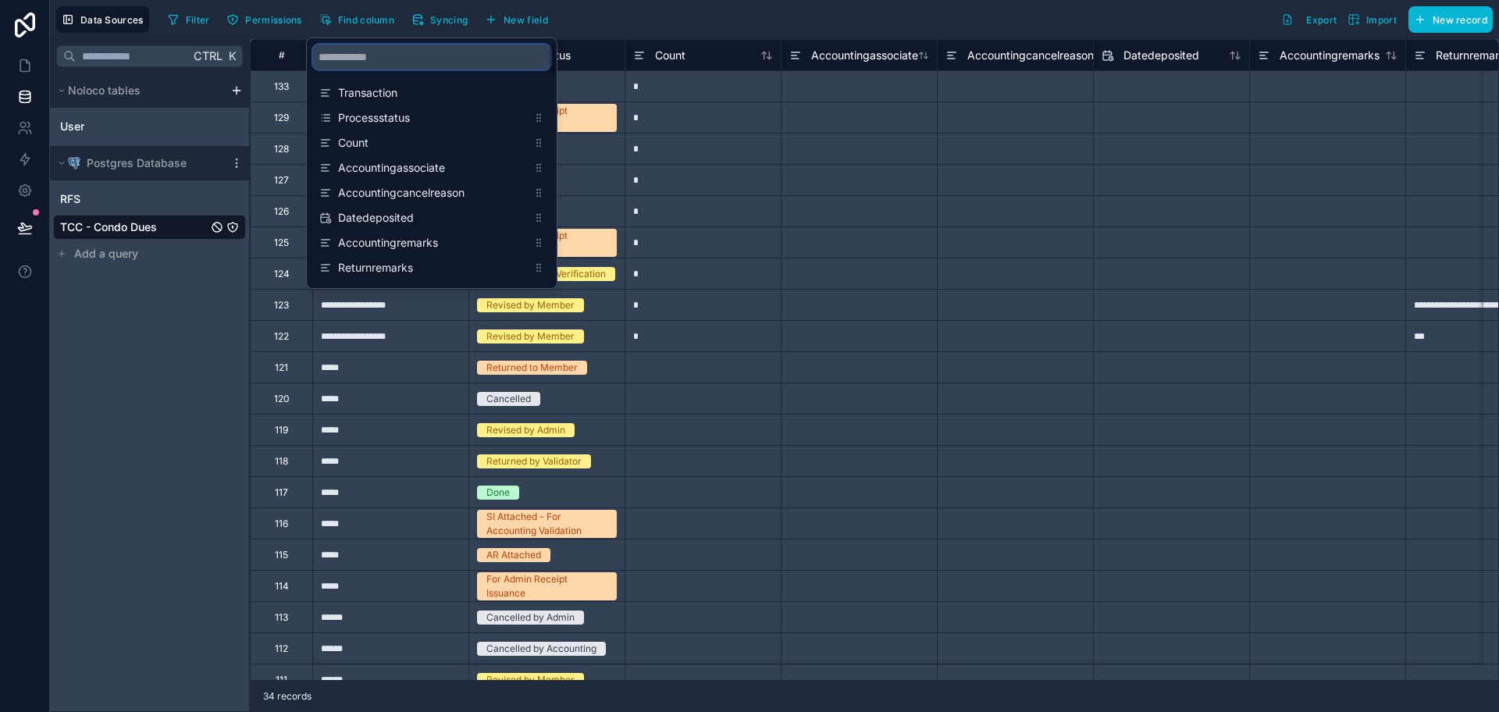
click at [344, 48] on input "scrollable content" at bounding box center [431, 57] width 237 height 25
type input "***"
click at [362, 226] on div "Arfile Url" at bounding box center [431, 218] width 237 height 22
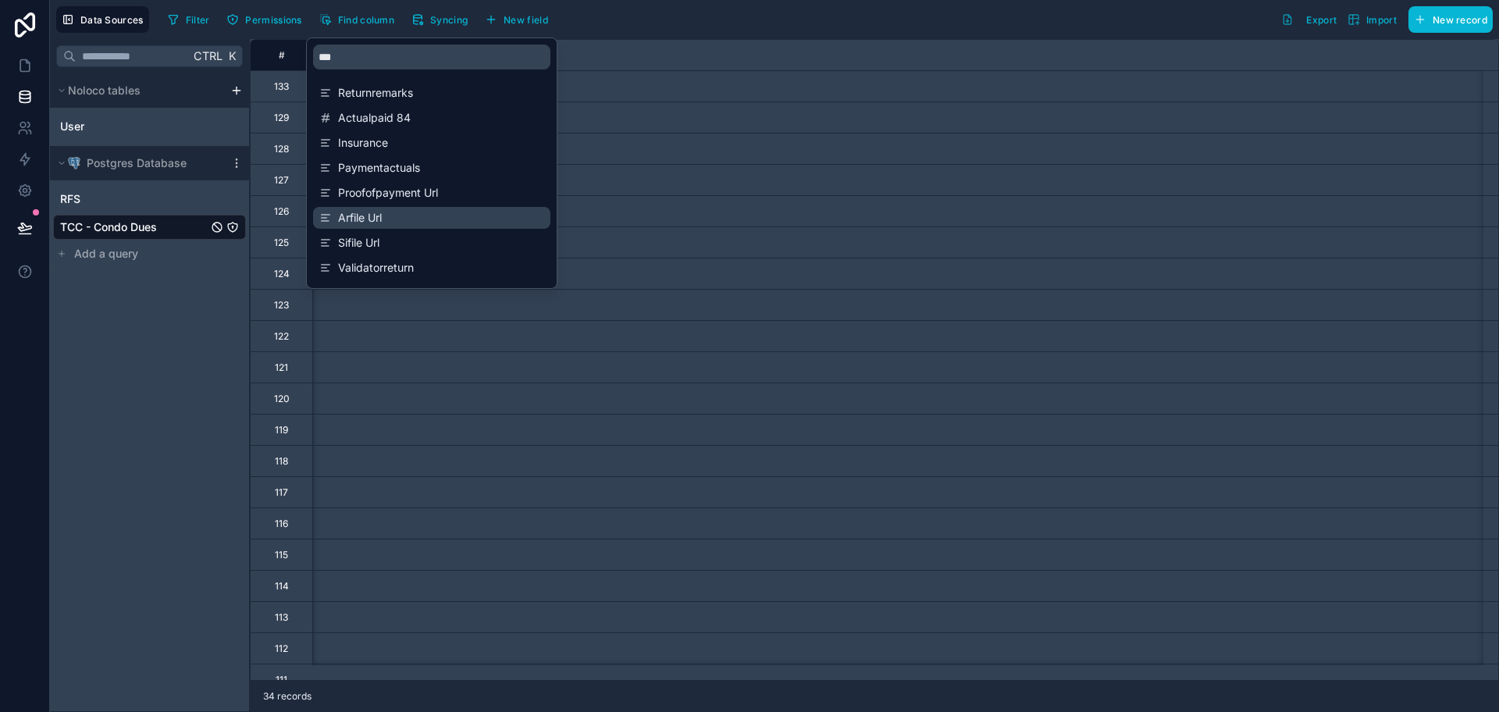
scroll to position [0, 8588]
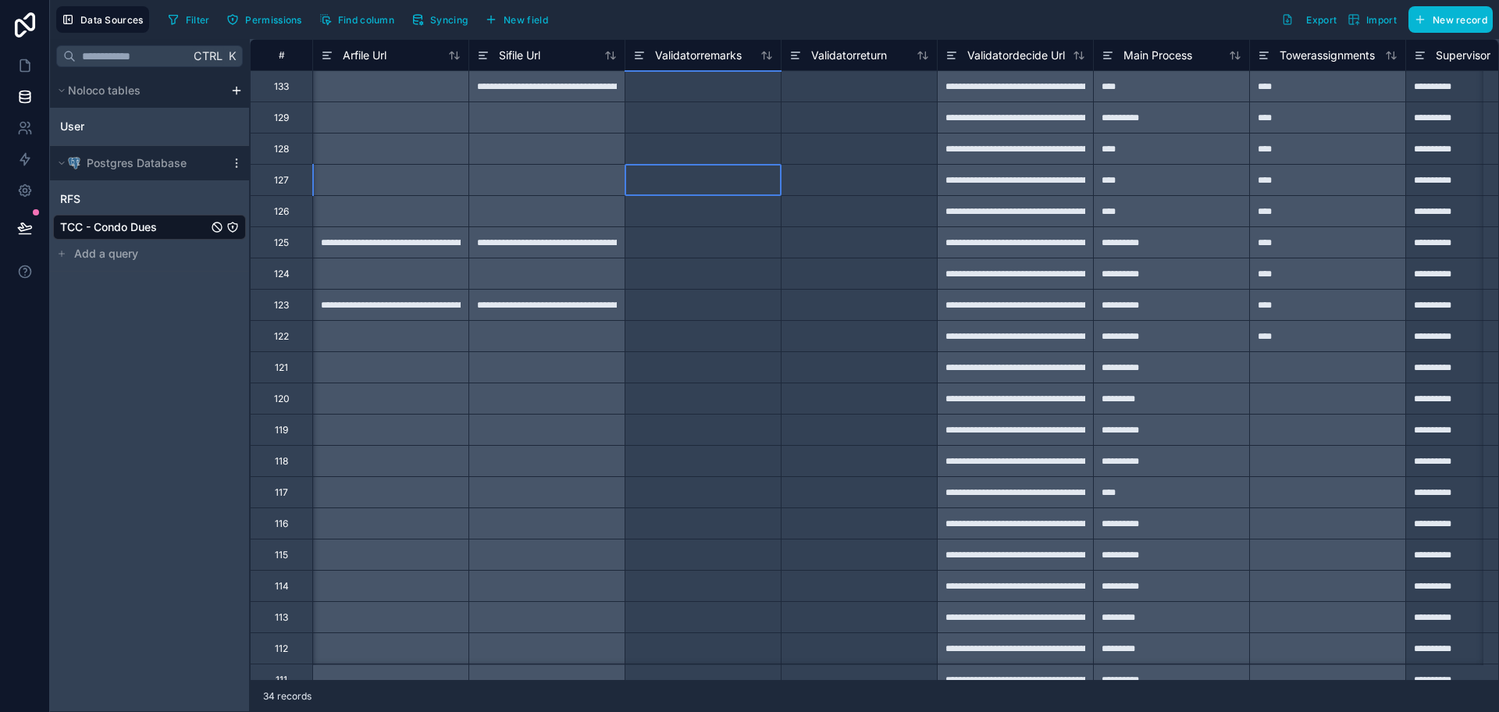
click at [634, 185] on div at bounding box center [703, 179] width 156 height 31
click at [560, 101] on div at bounding box center [546, 116] width 156 height 31
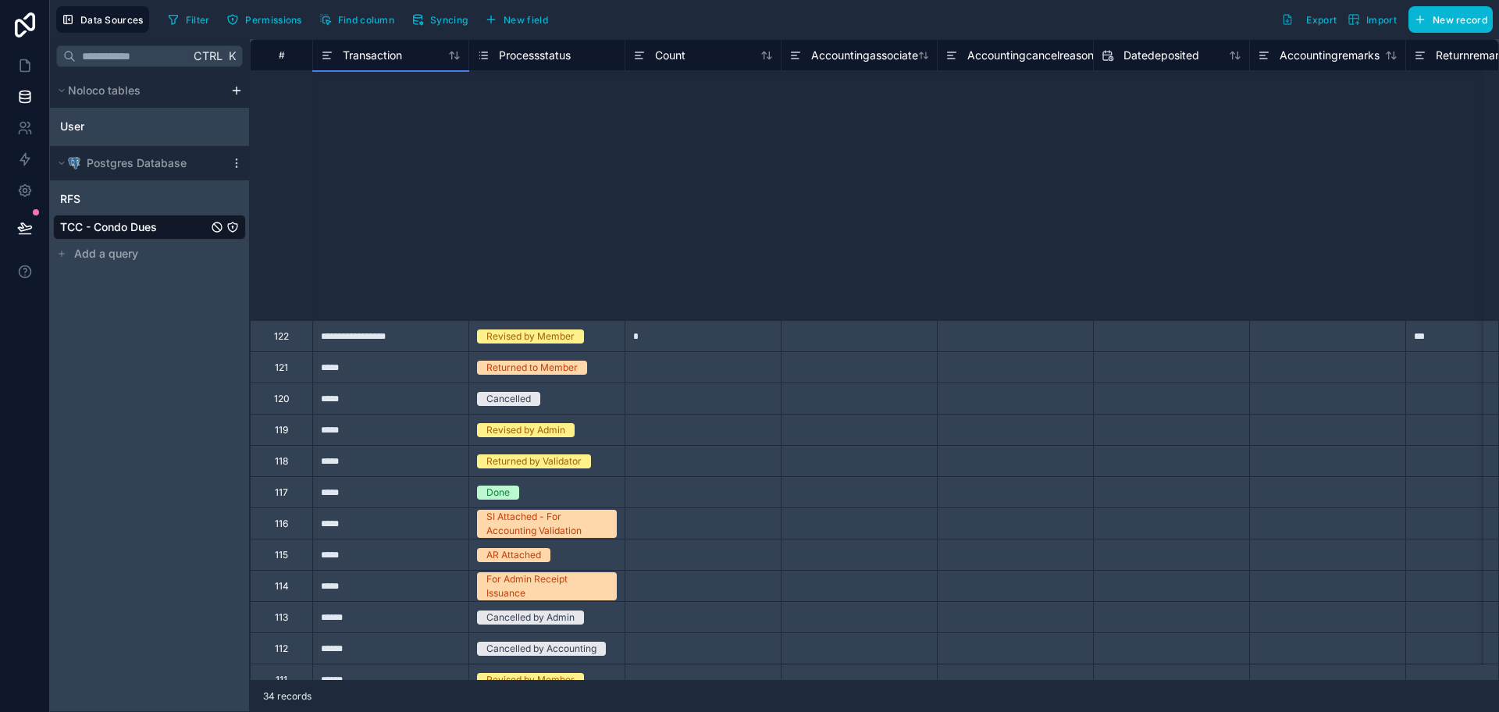
scroll to position [467, 0]
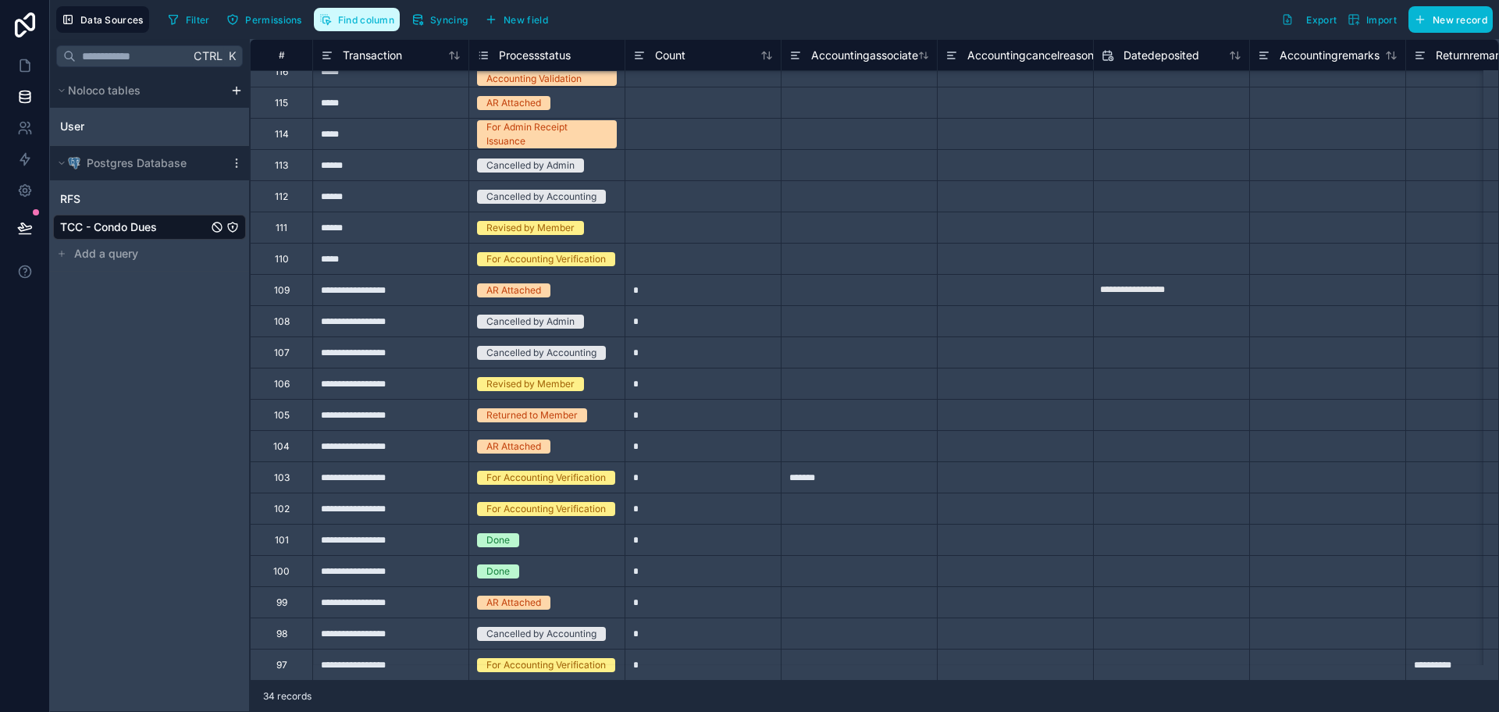
click at [367, 24] on span "Find column" at bounding box center [366, 20] width 56 height 12
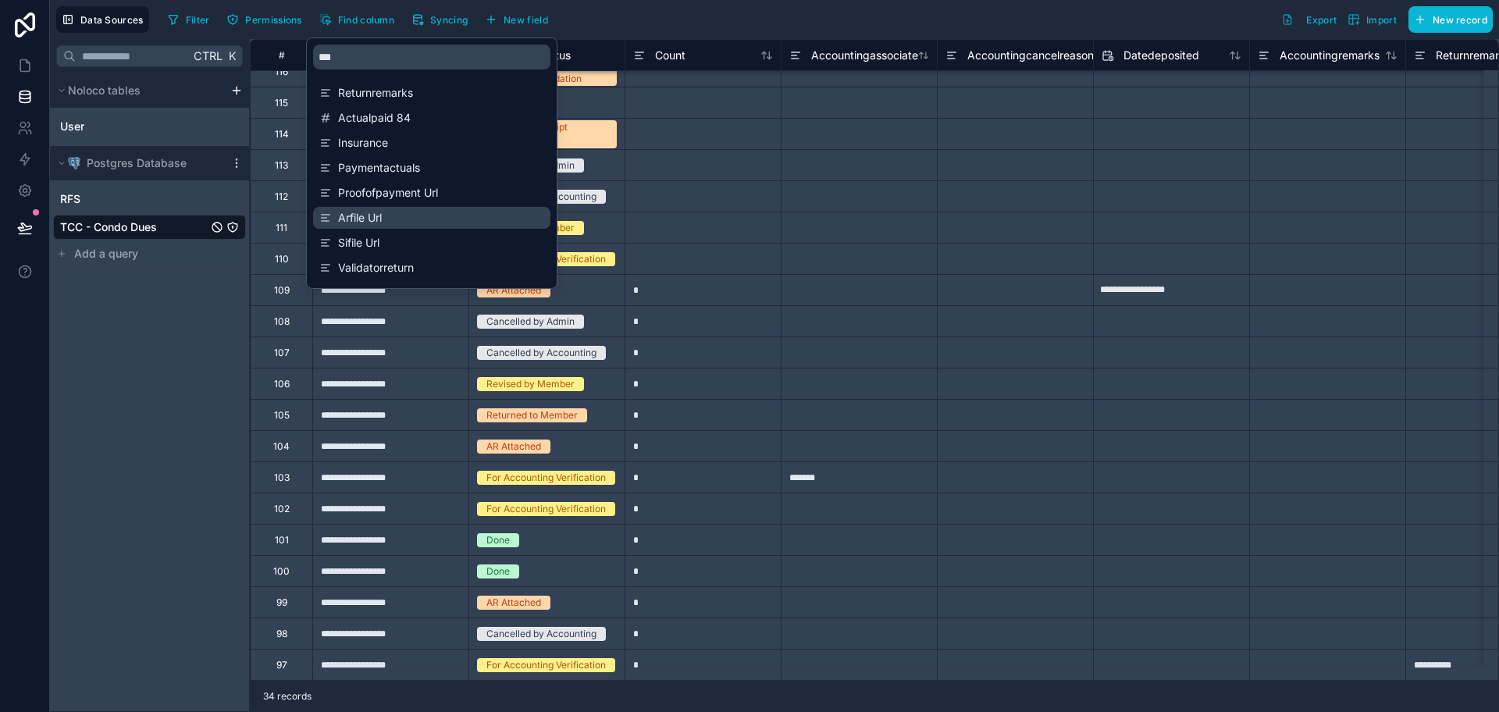
click at [396, 211] on span "Arfile Url" at bounding box center [432, 218] width 189 height 16
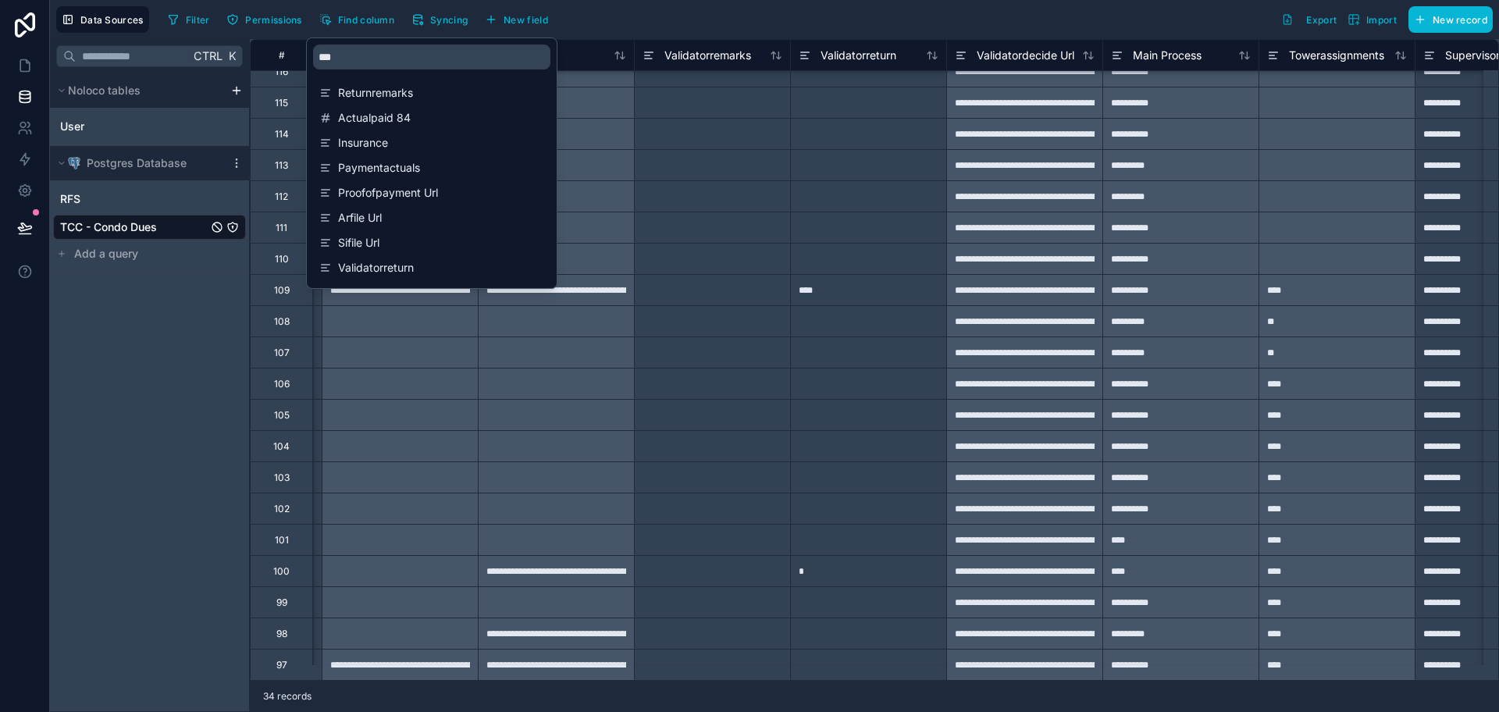
scroll to position [467, 8588]
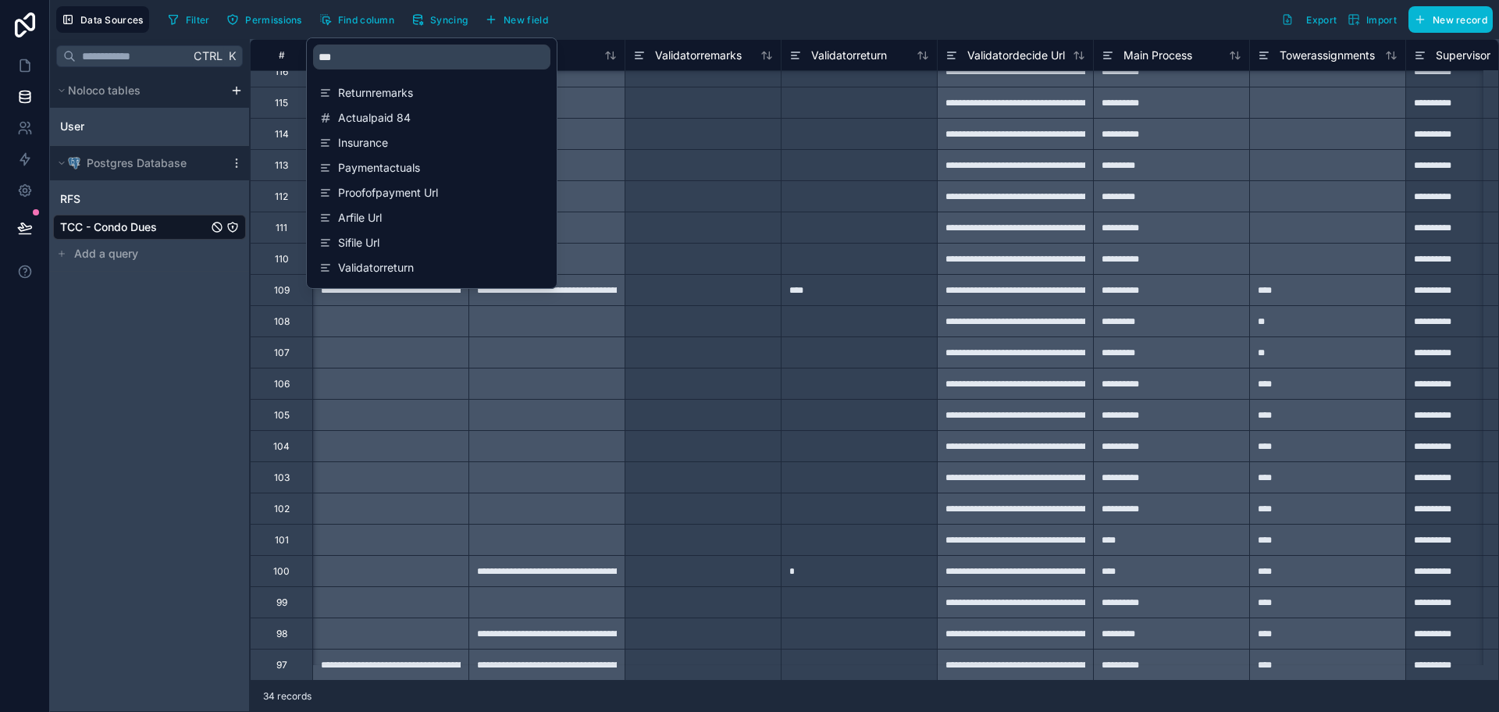
click at [400, 661] on div "**********" at bounding box center [390, 664] width 156 height 31
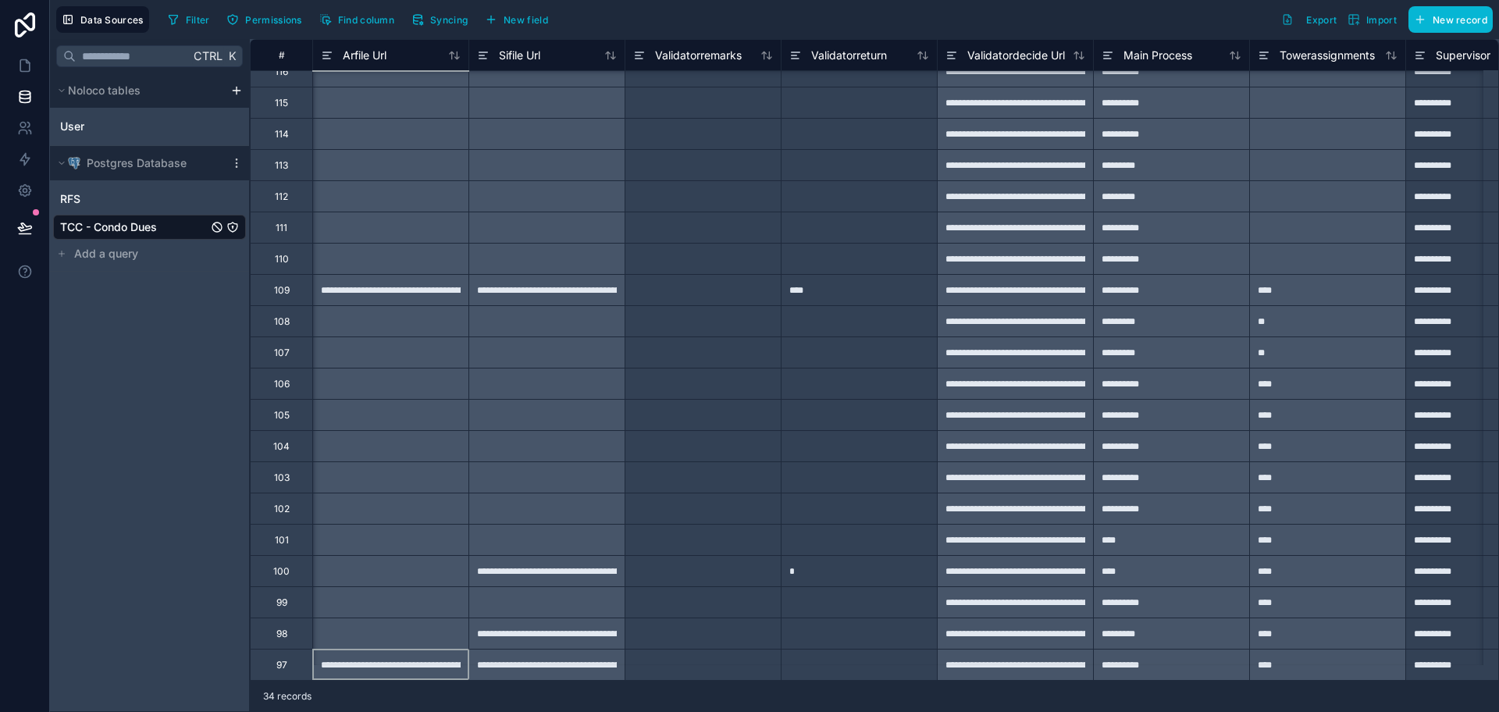
click at [599, 649] on div "**********" at bounding box center [546, 664] width 156 height 31
click at [31, 56] on link at bounding box center [24, 65] width 49 height 31
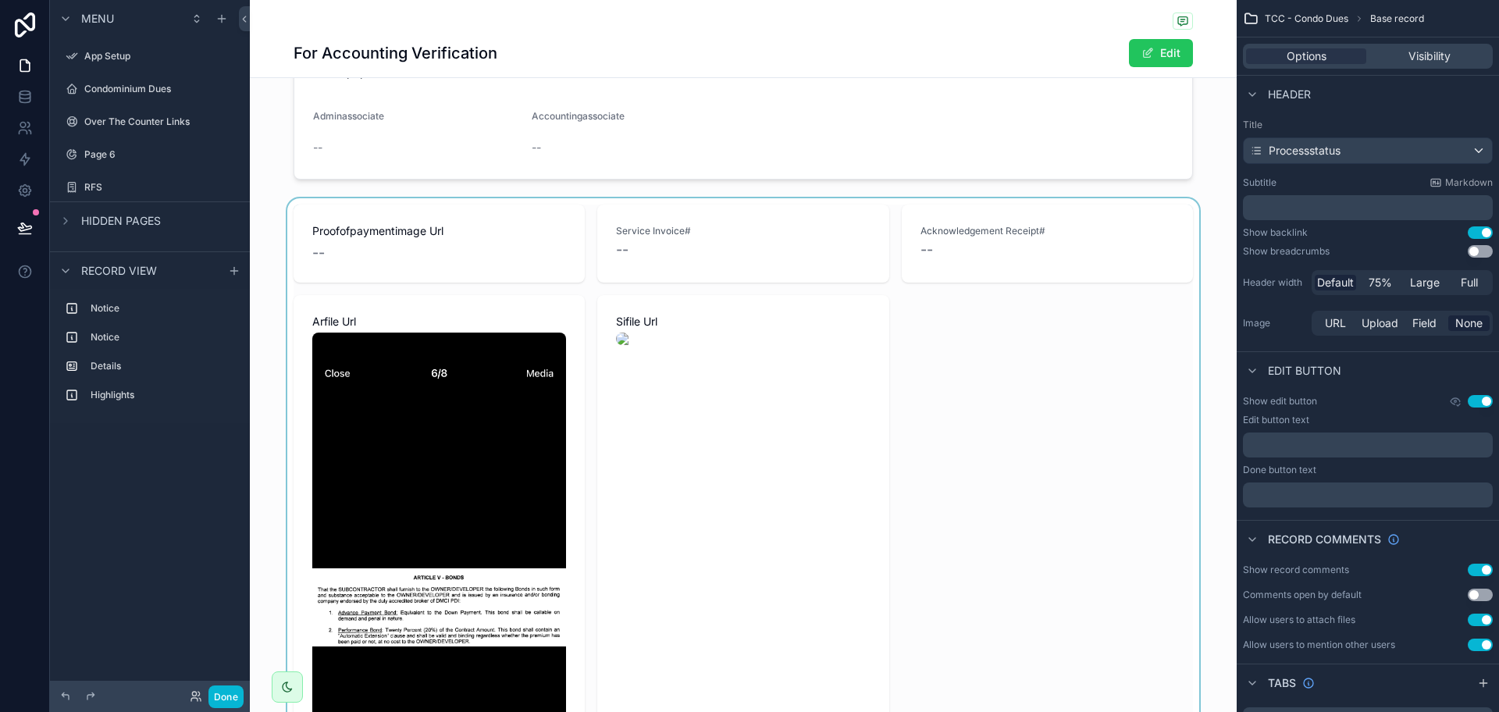
scroll to position [878, 0]
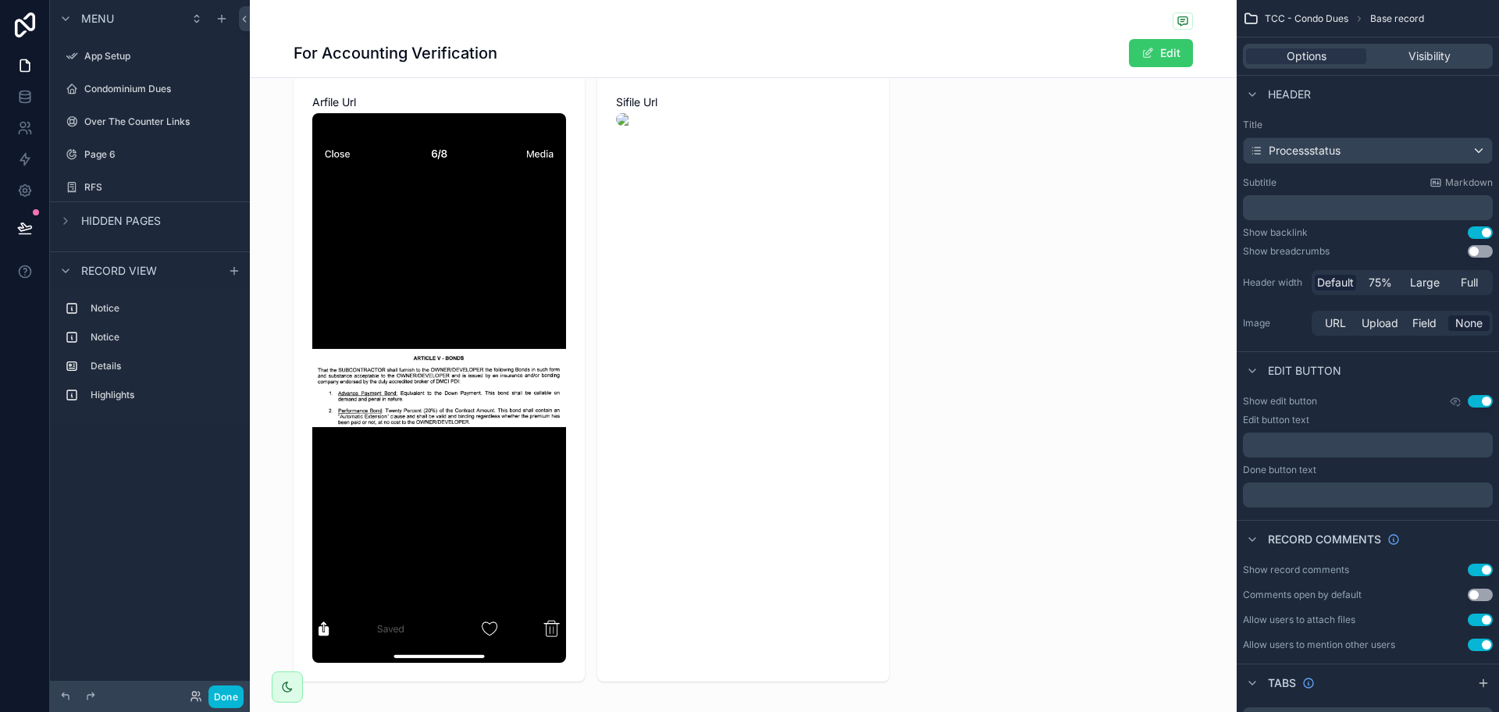
click at [1163, 55] on button "Edit" at bounding box center [1161, 53] width 64 height 28
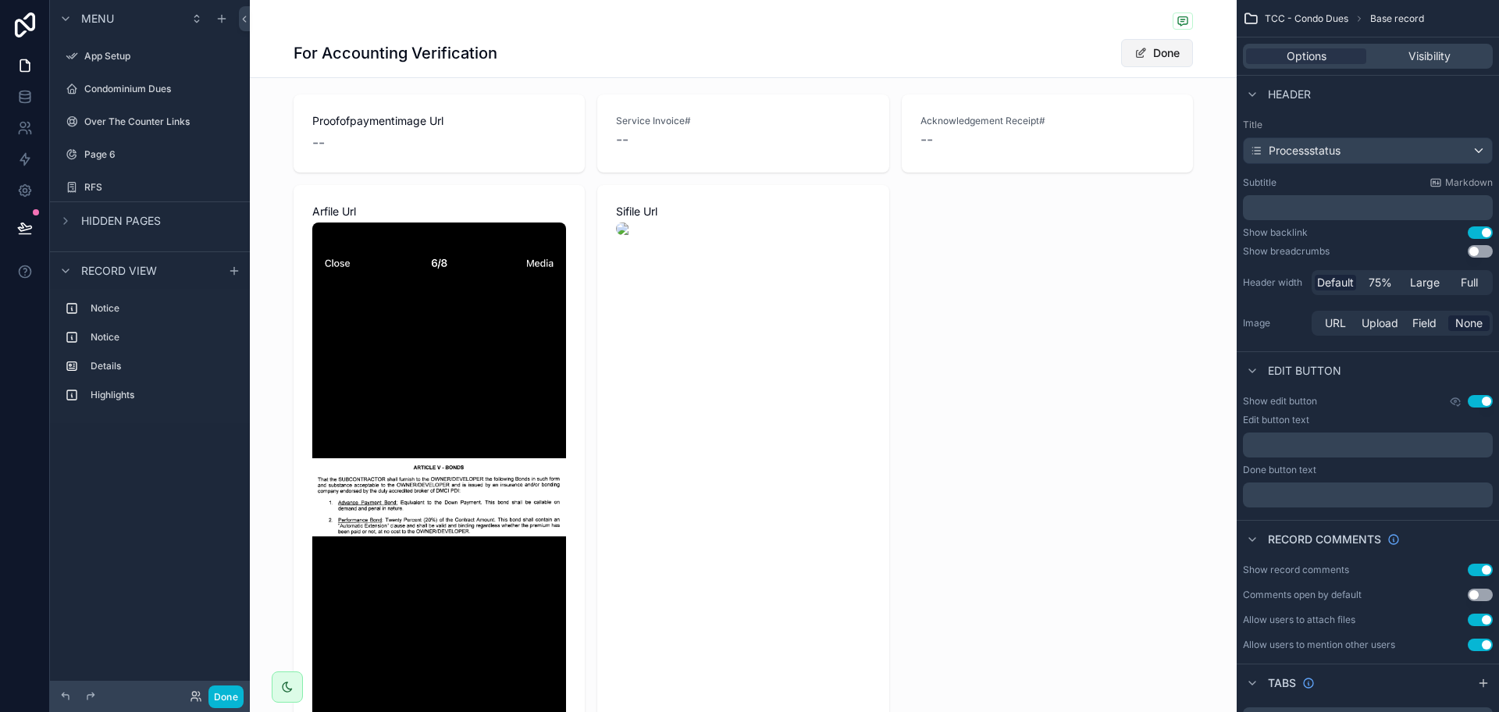
scroll to position [988, 0]
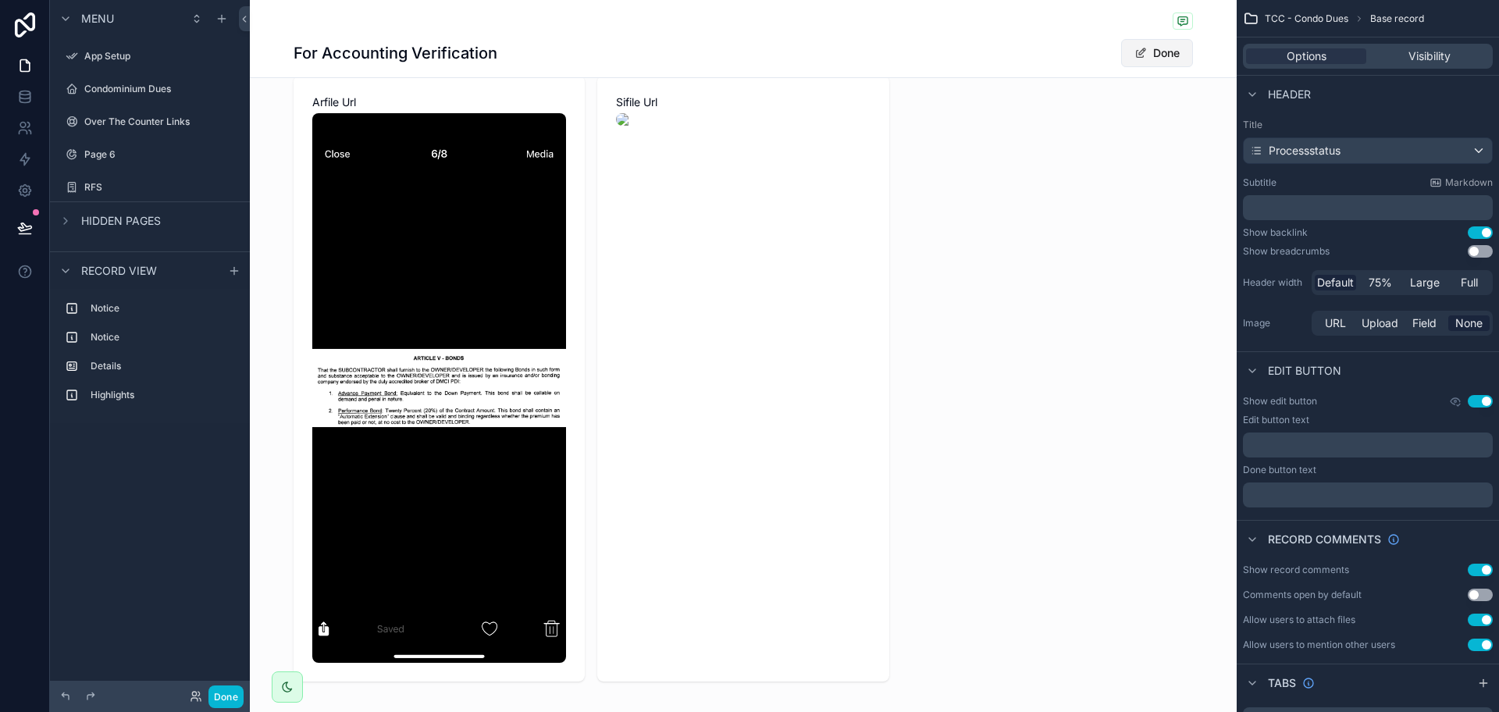
click at [1163, 55] on button "Done" at bounding box center [1157, 53] width 72 height 28
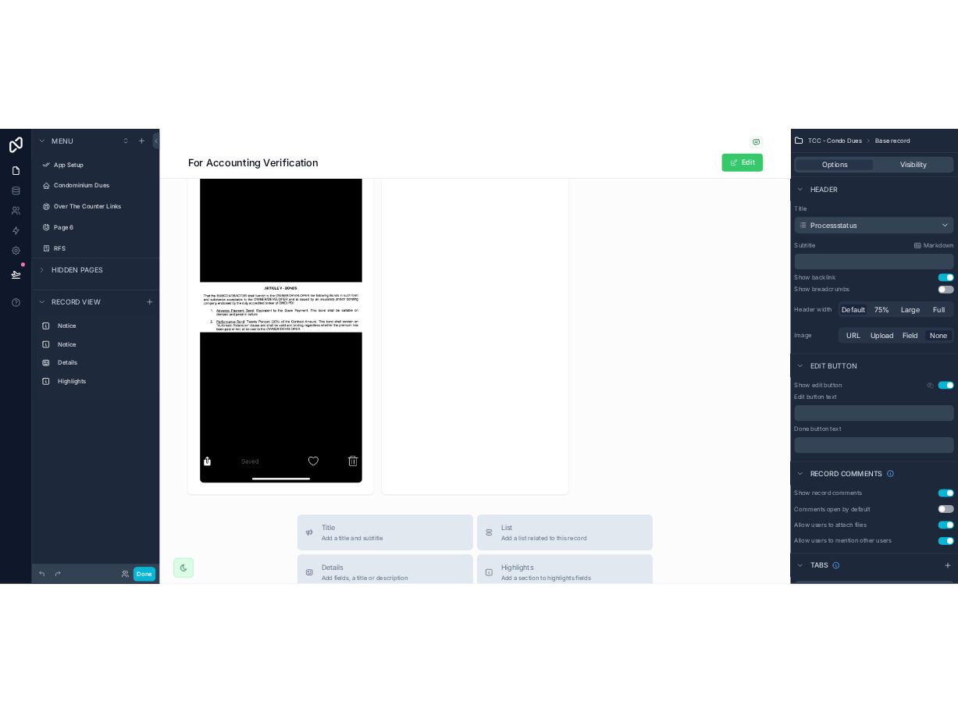
scroll to position [878, 0]
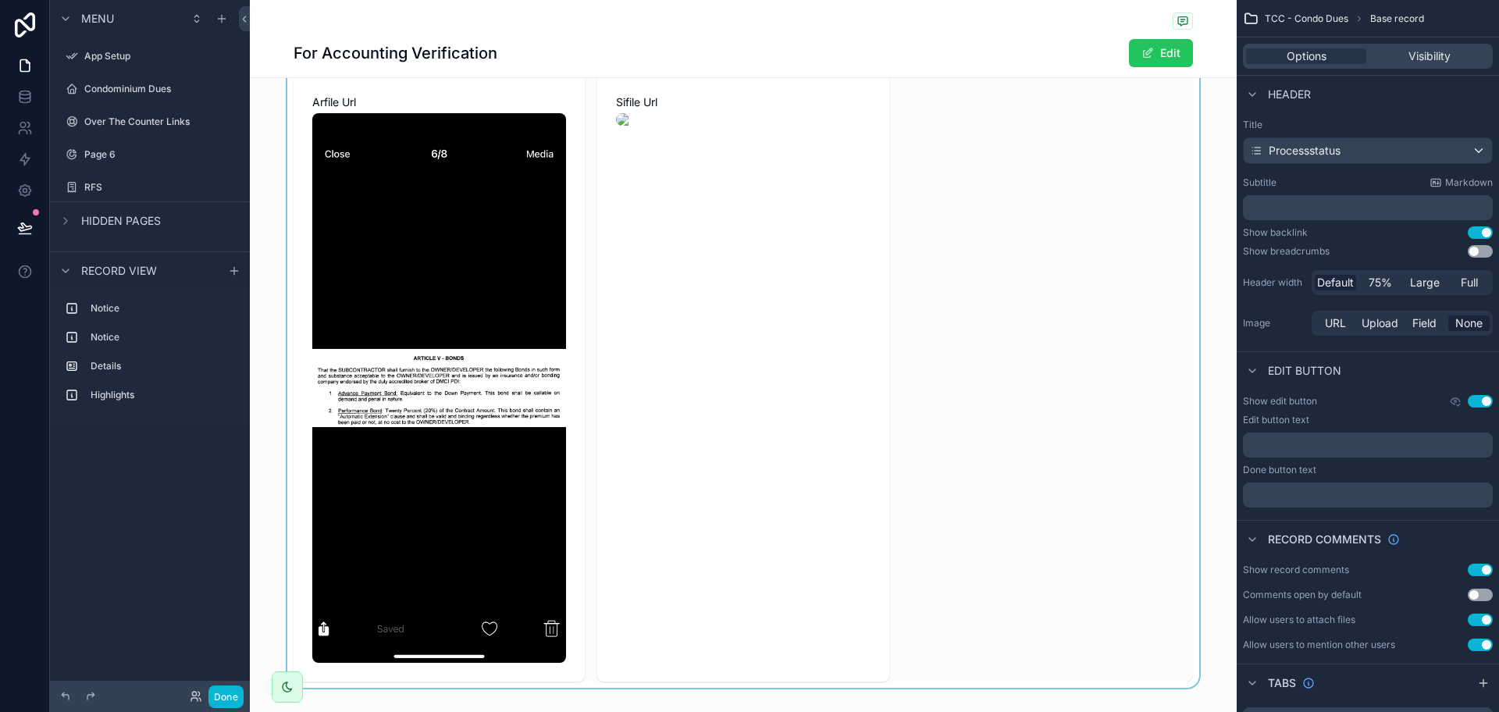
click at [717, 291] on div "scrollable content" at bounding box center [743, 333] width 987 height 709
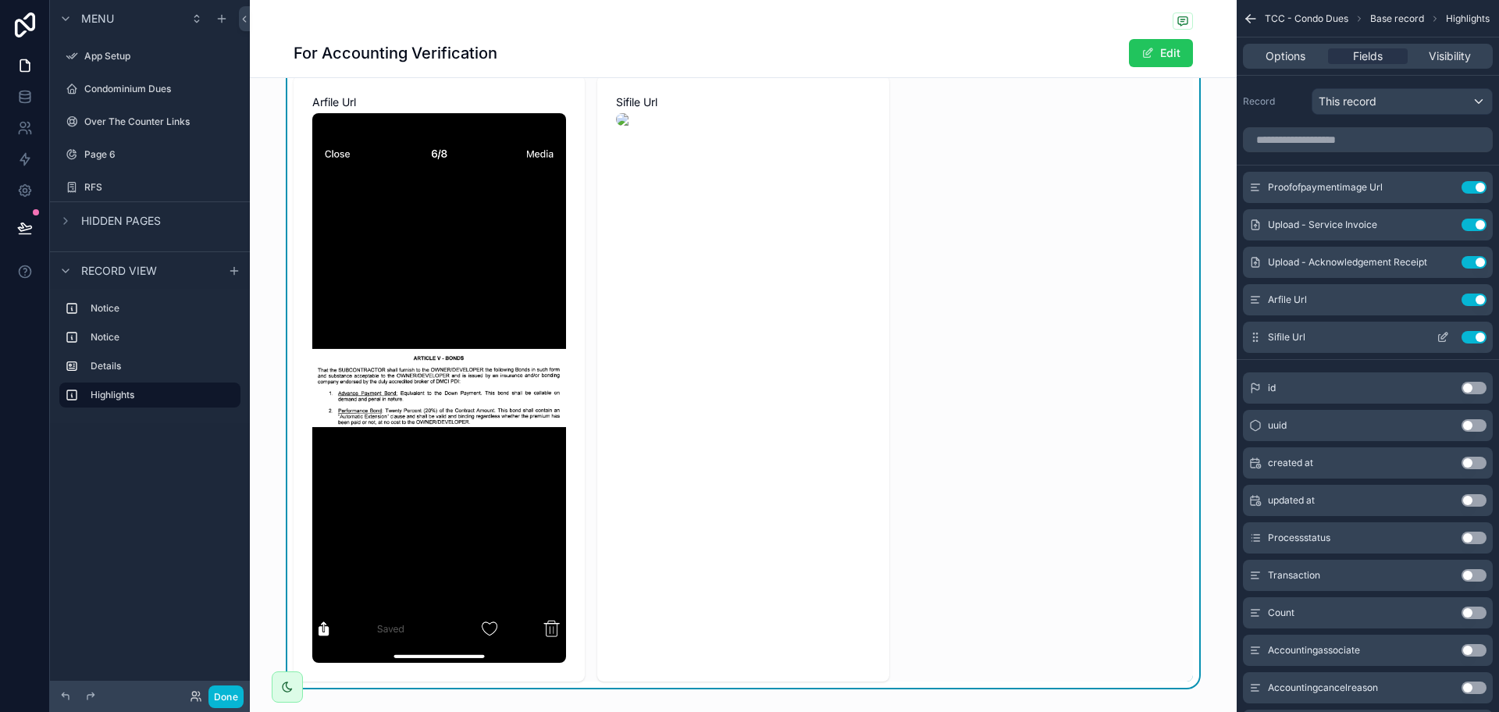
click at [1443, 338] on icon "scrollable content" at bounding box center [1444, 336] width 6 height 6
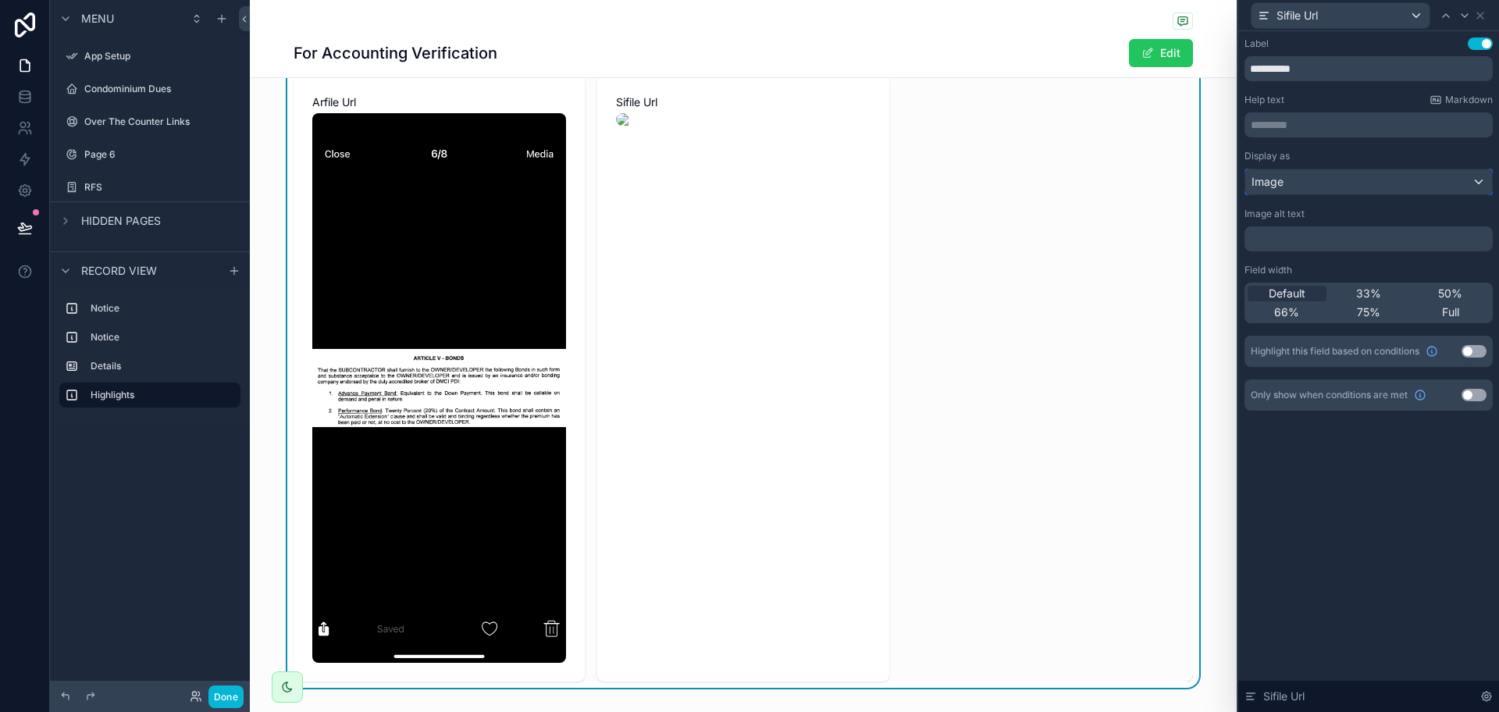
click at [1401, 189] on div "Image" at bounding box center [1368, 181] width 247 height 25
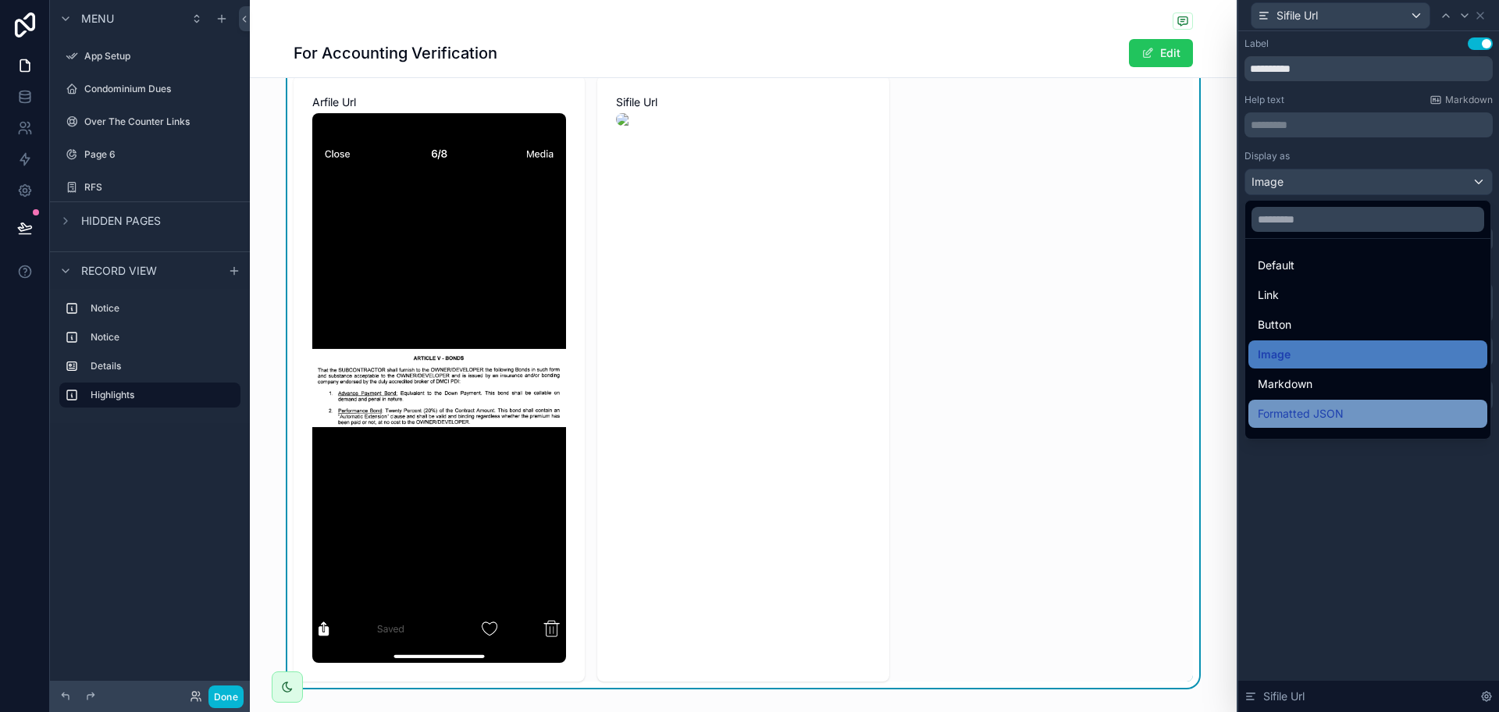
click at [1349, 411] on div "Formatted JSON" at bounding box center [1368, 413] width 220 height 19
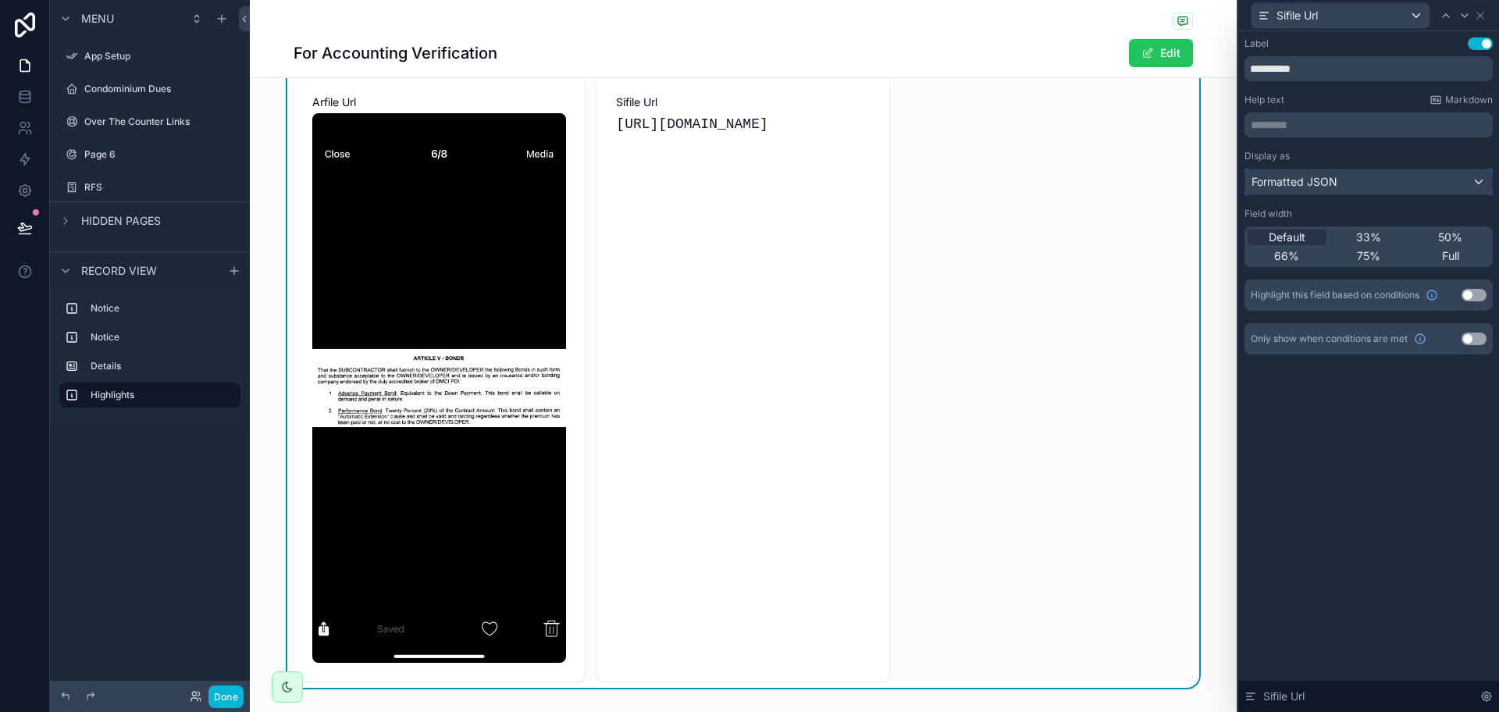
click at [1370, 169] on div "Formatted JSON" at bounding box center [1368, 181] width 247 height 25
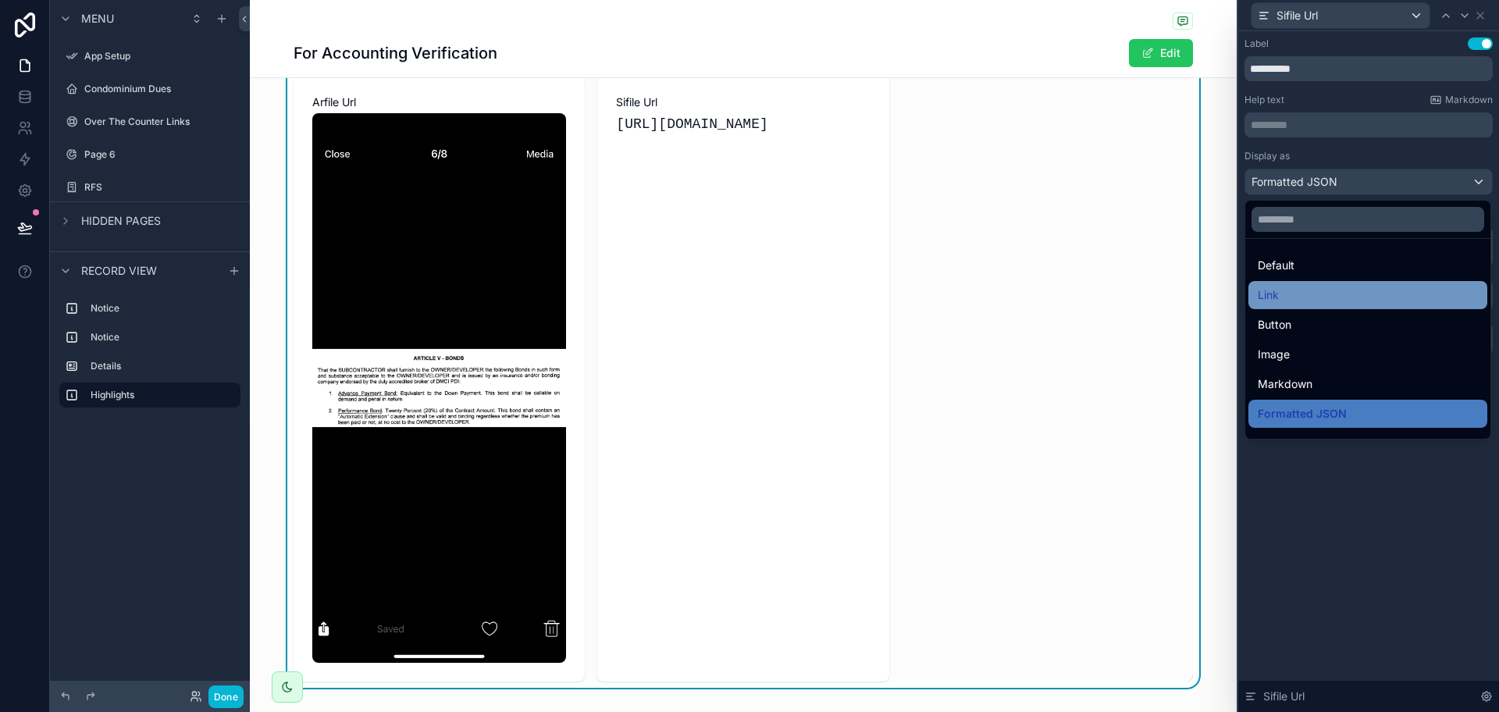
click at [1344, 308] on div "Link" at bounding box center [1367, 295] width 239 height 28
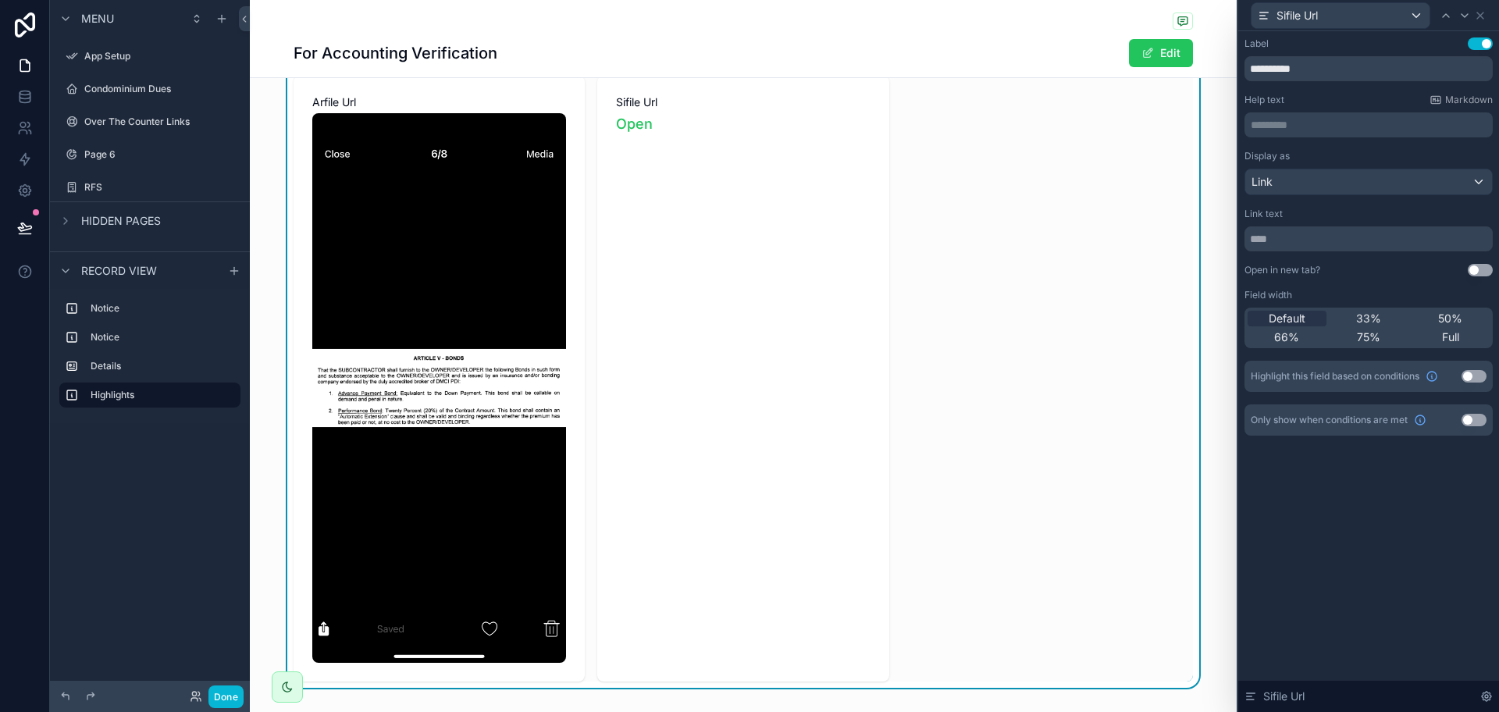
click at [1198, 487] on div "Proofofpaymentimage Url -- Service Invoice# -- Acknowledgement Receipt# -- Arfi…" at bounding box center [743, 333] width 987 height 709
click at [1484, 20] on icon at bounding box center [1480, 15] width 12 height 12
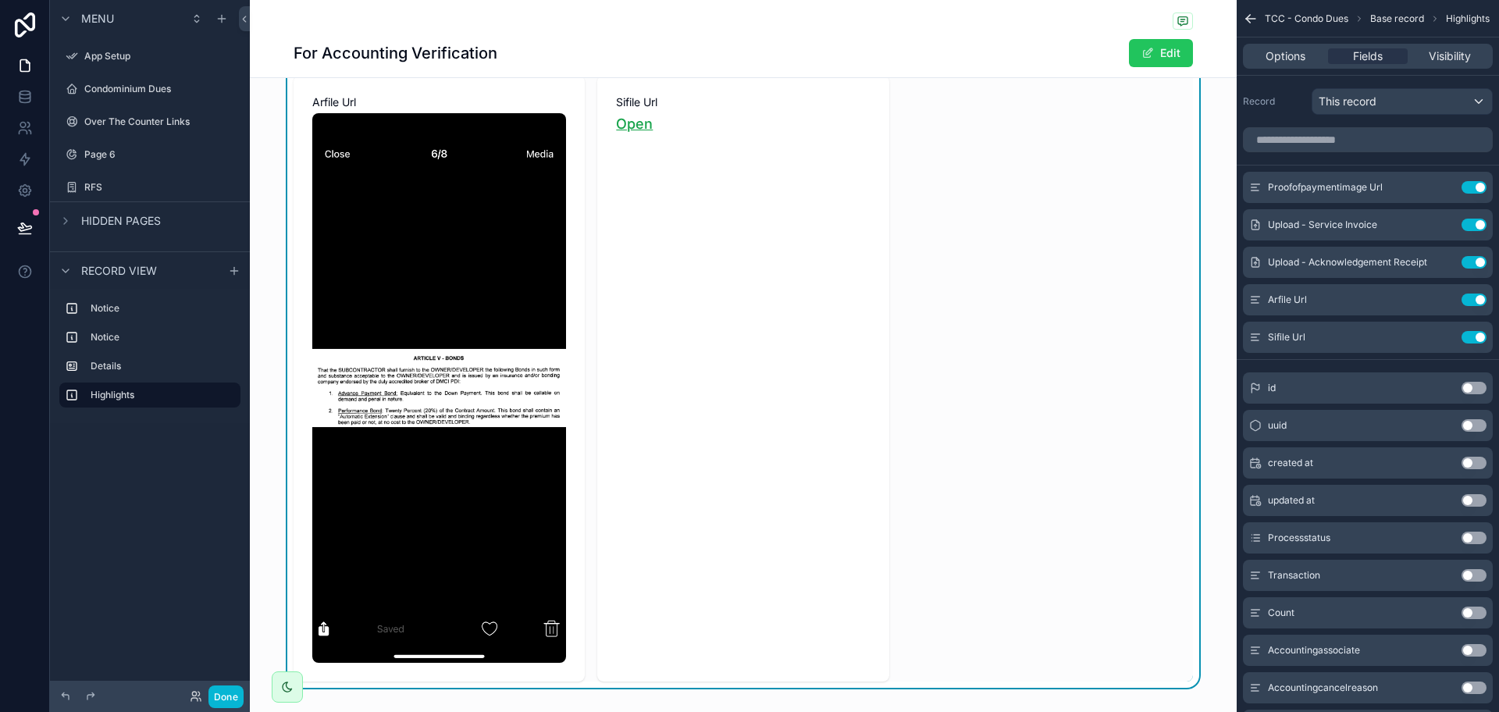
click at [630, 124] on link "Open" at bounding box center [634, 124] width 37 height 16
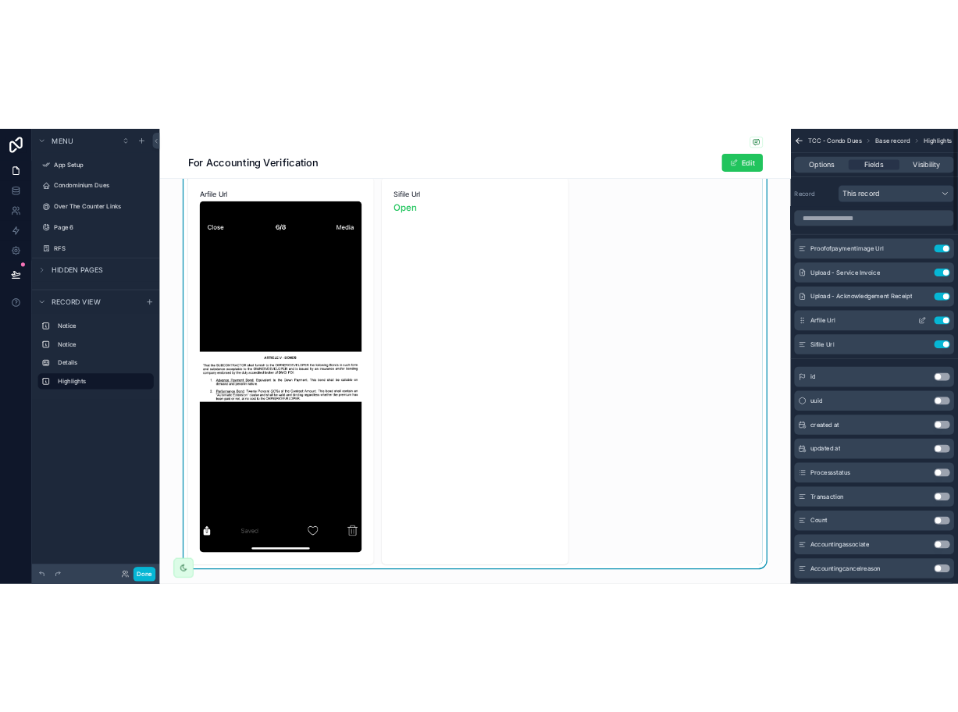
scroll to position [1068, 0]
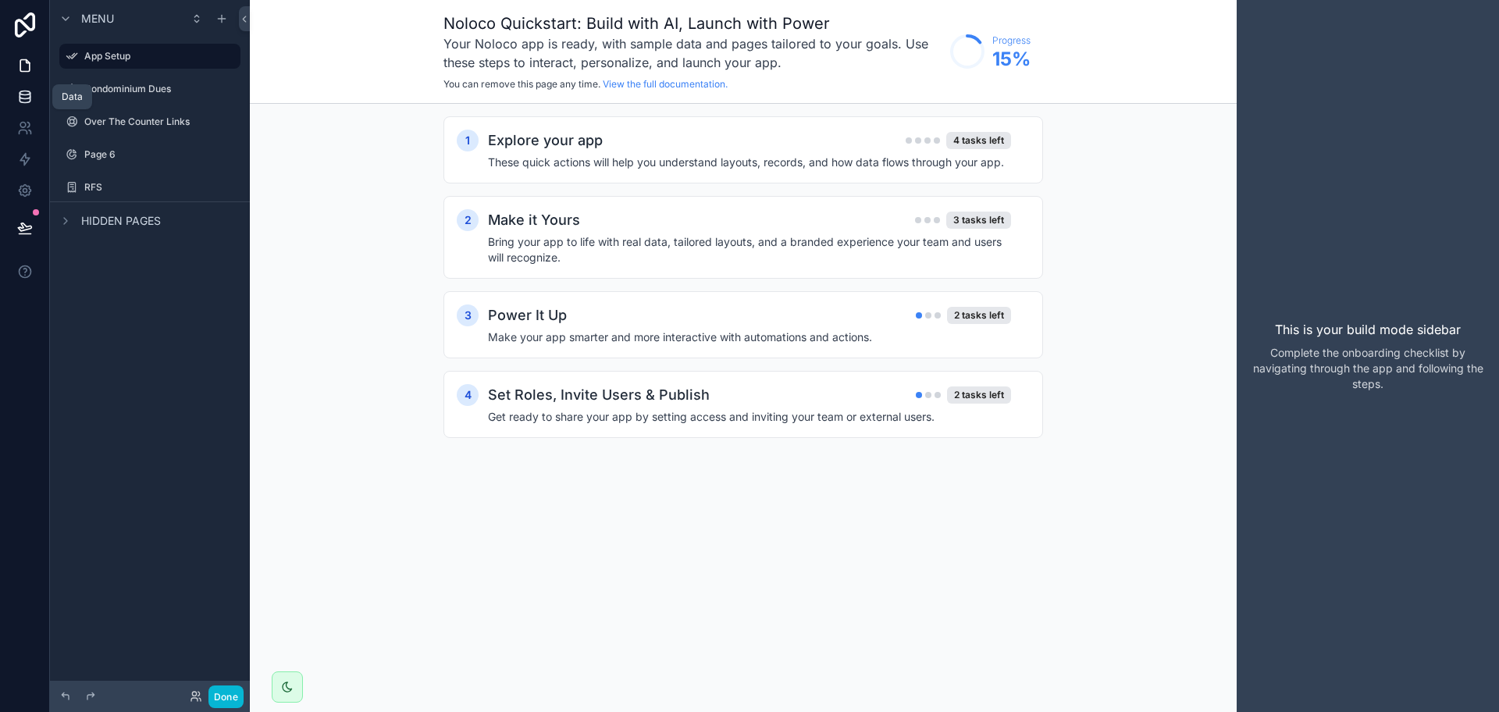
click at [21, 97] on icon at bounding box center [25, 97] width 16 height 16
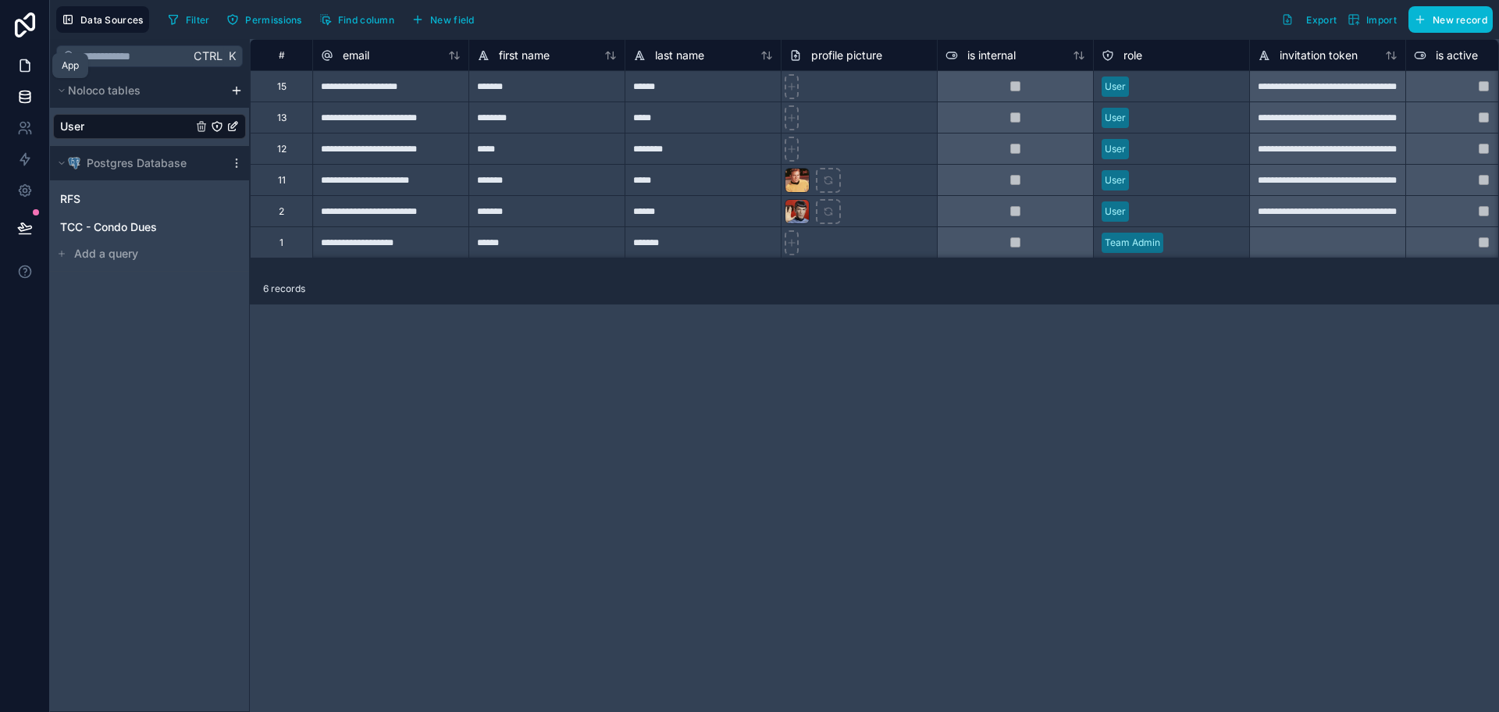
click at [28, 69] on icon at bounding box center [25, 66] width 16 height 16
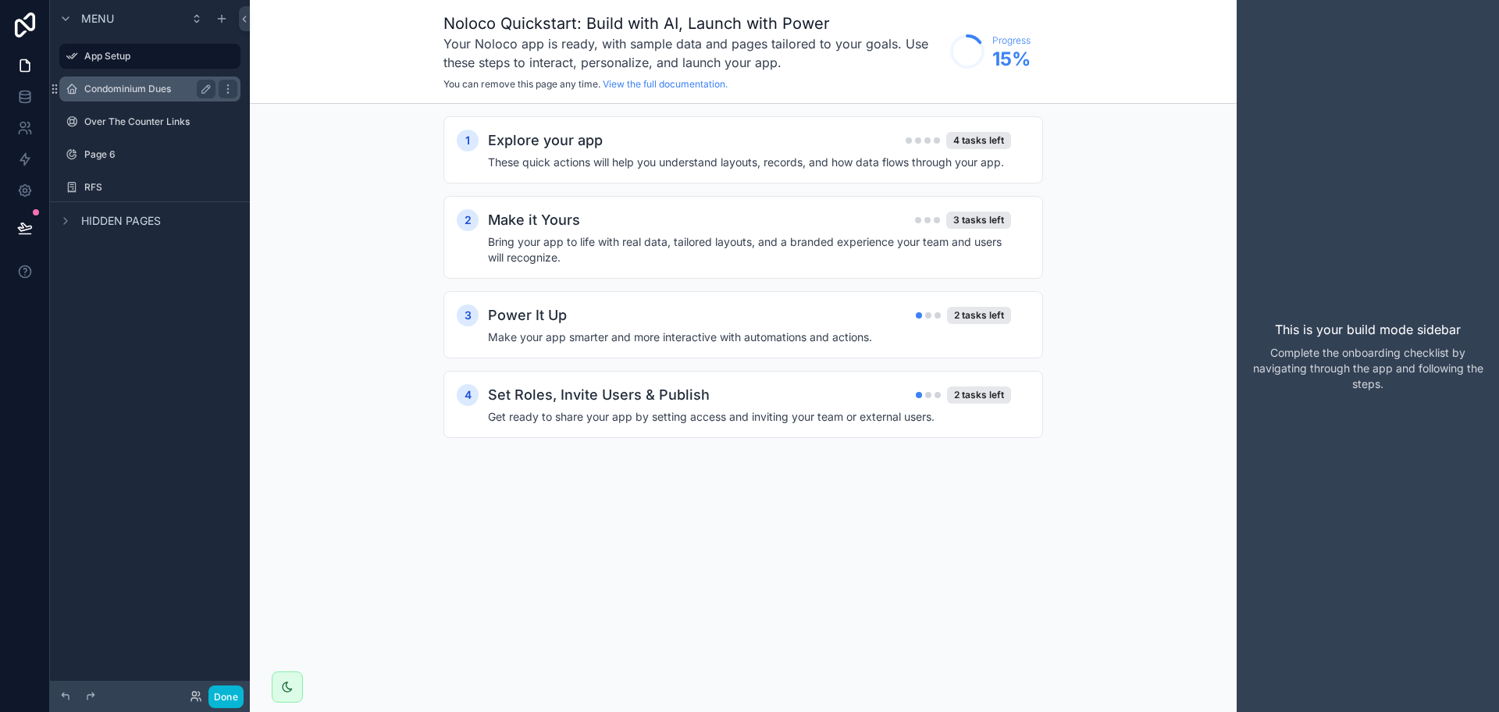
click at [137, 90] on label "Condominium Dues" at bounding box center [146, 89] width 125 height 12
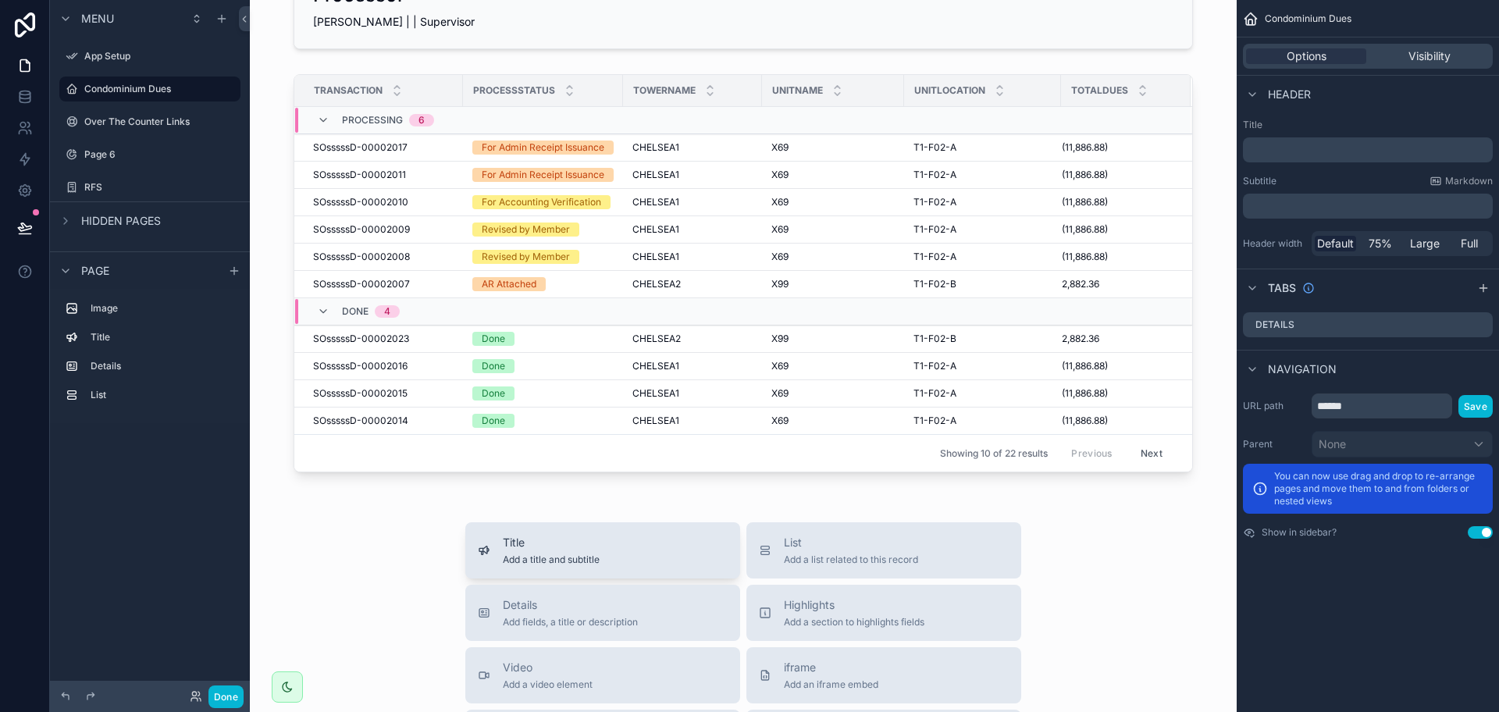
scroll to position [195, 0]
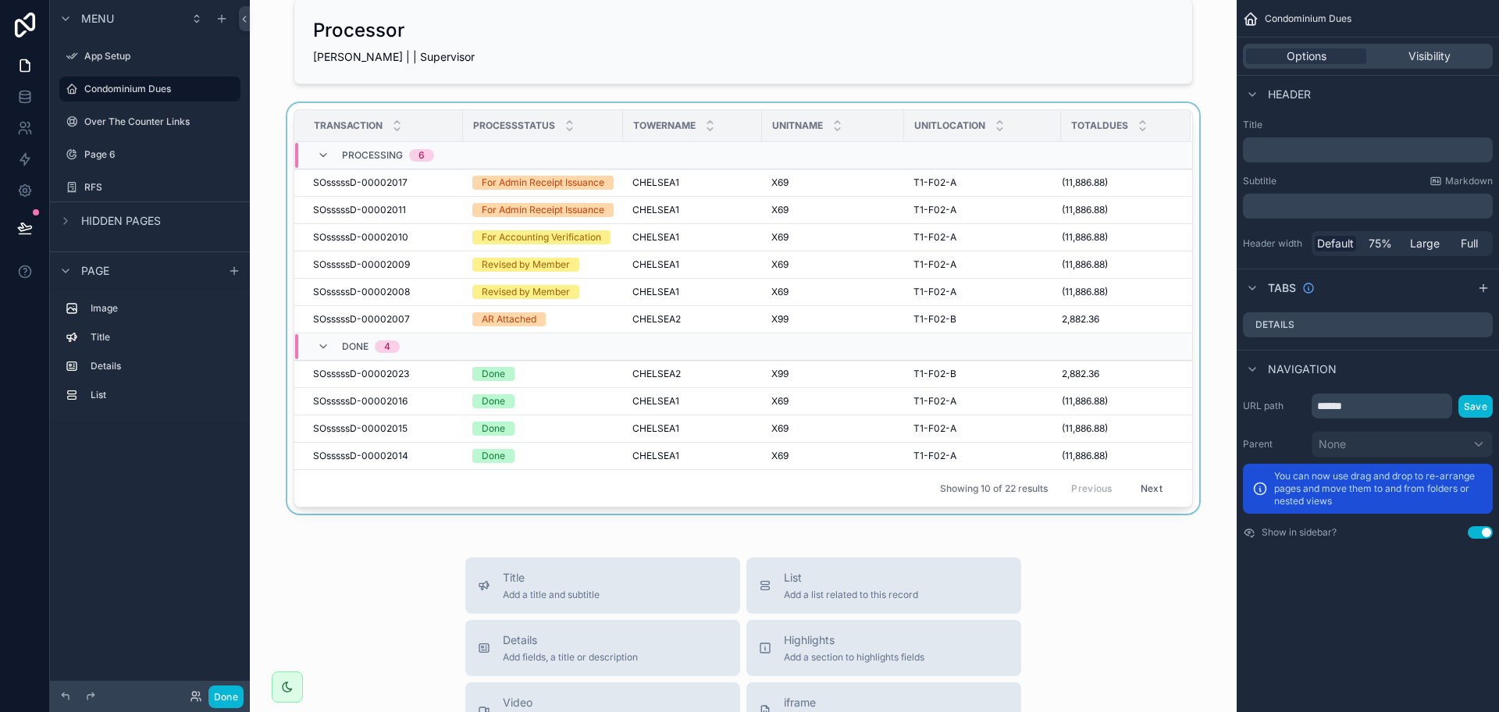
click at [1142, 500] on button "Next" at bounding box center [1152, 488] width 44 height 24
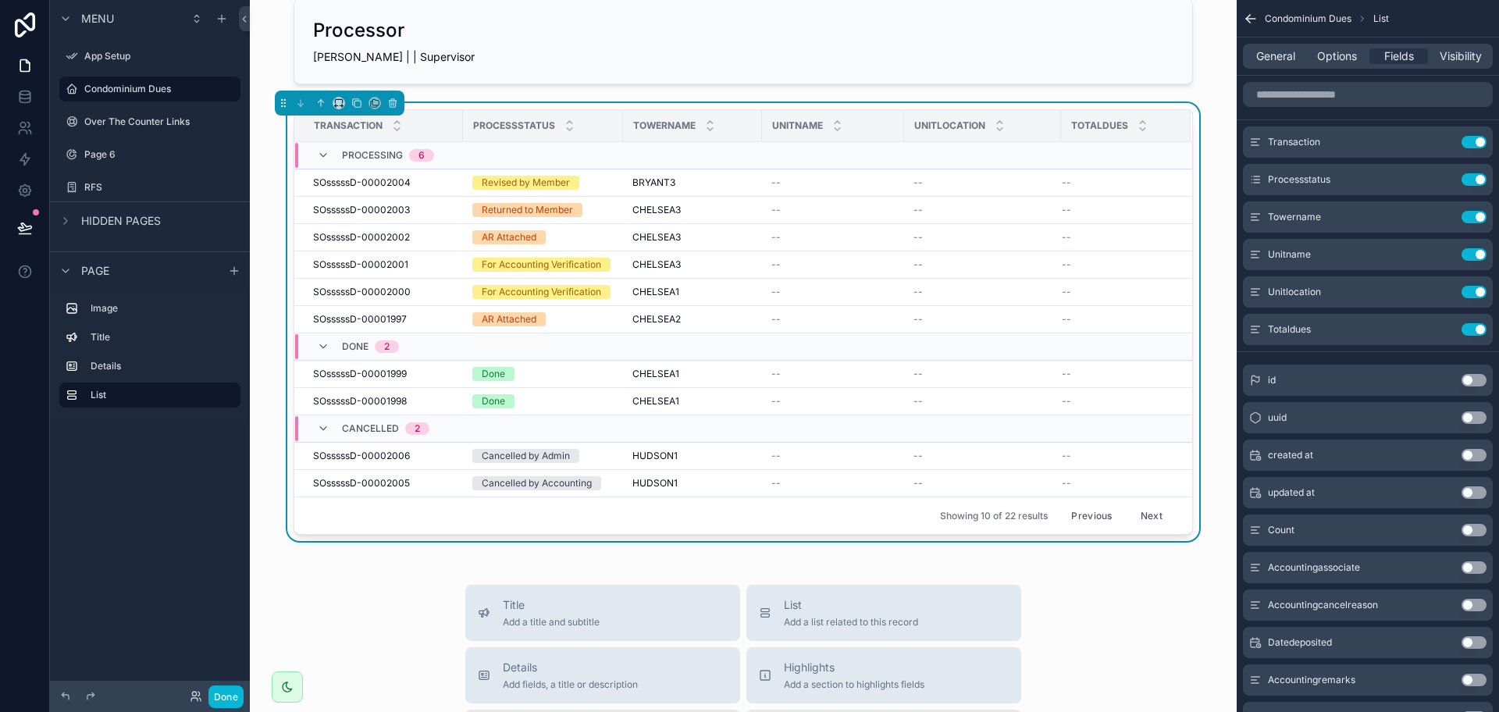
scroll to position [293, 0]
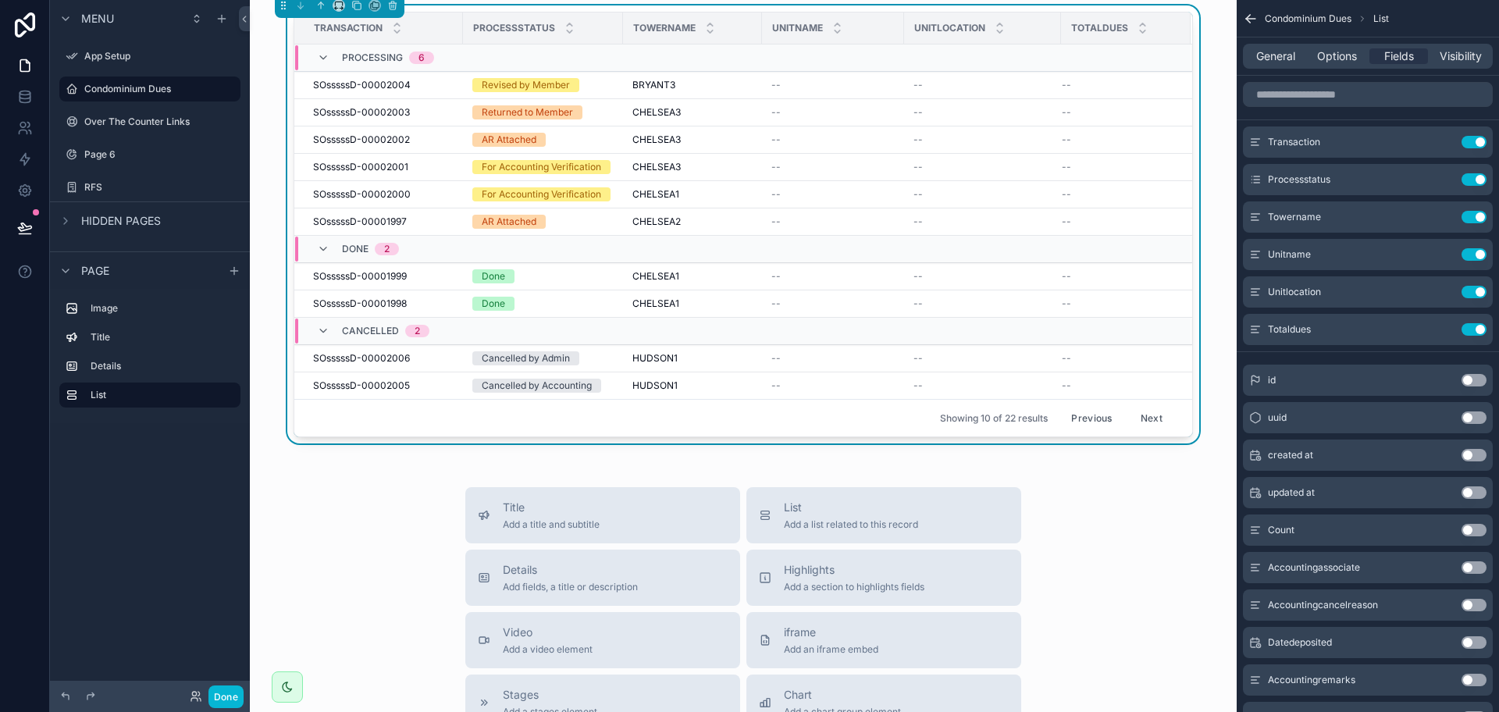
click at [1139, 418] on button "Next" at bounding box center [1152, 418] width 44 height 24
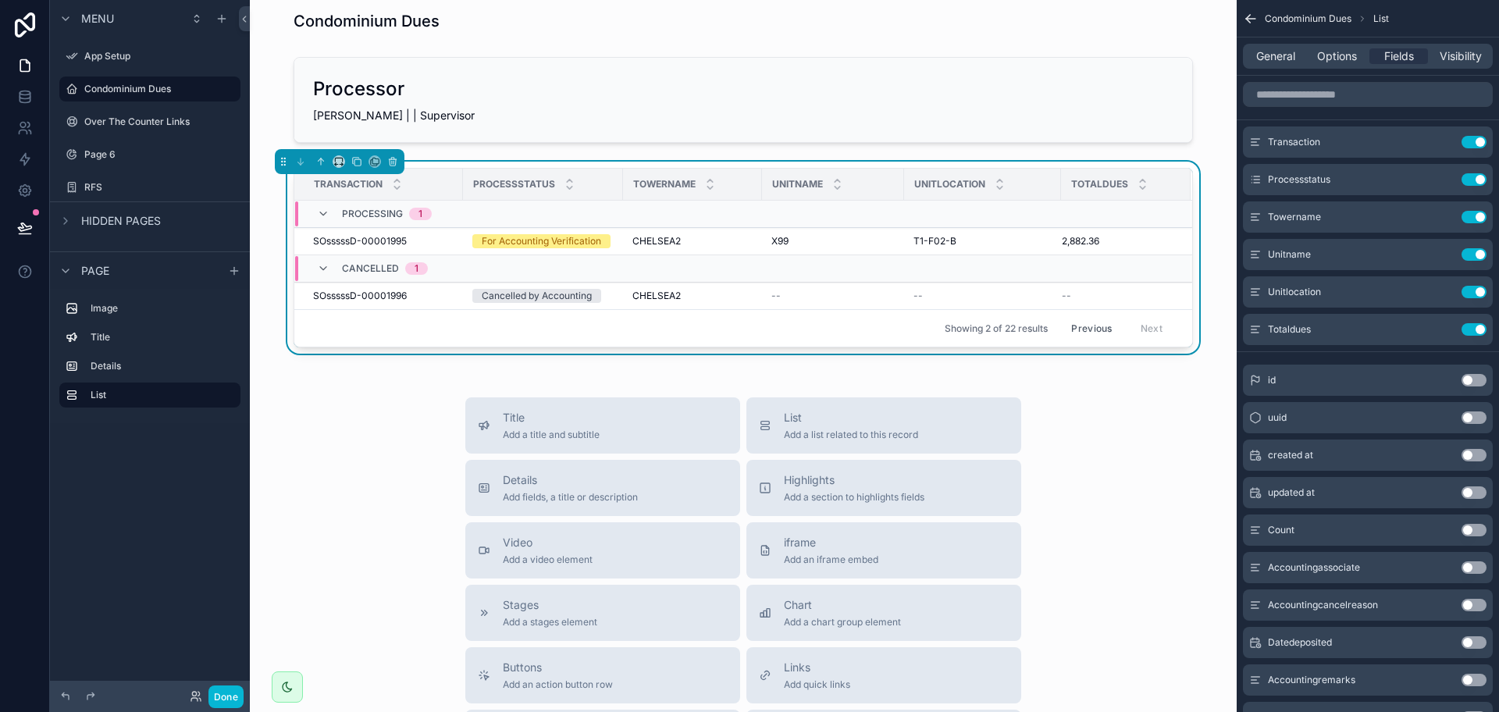
scroll to position [98, 0]
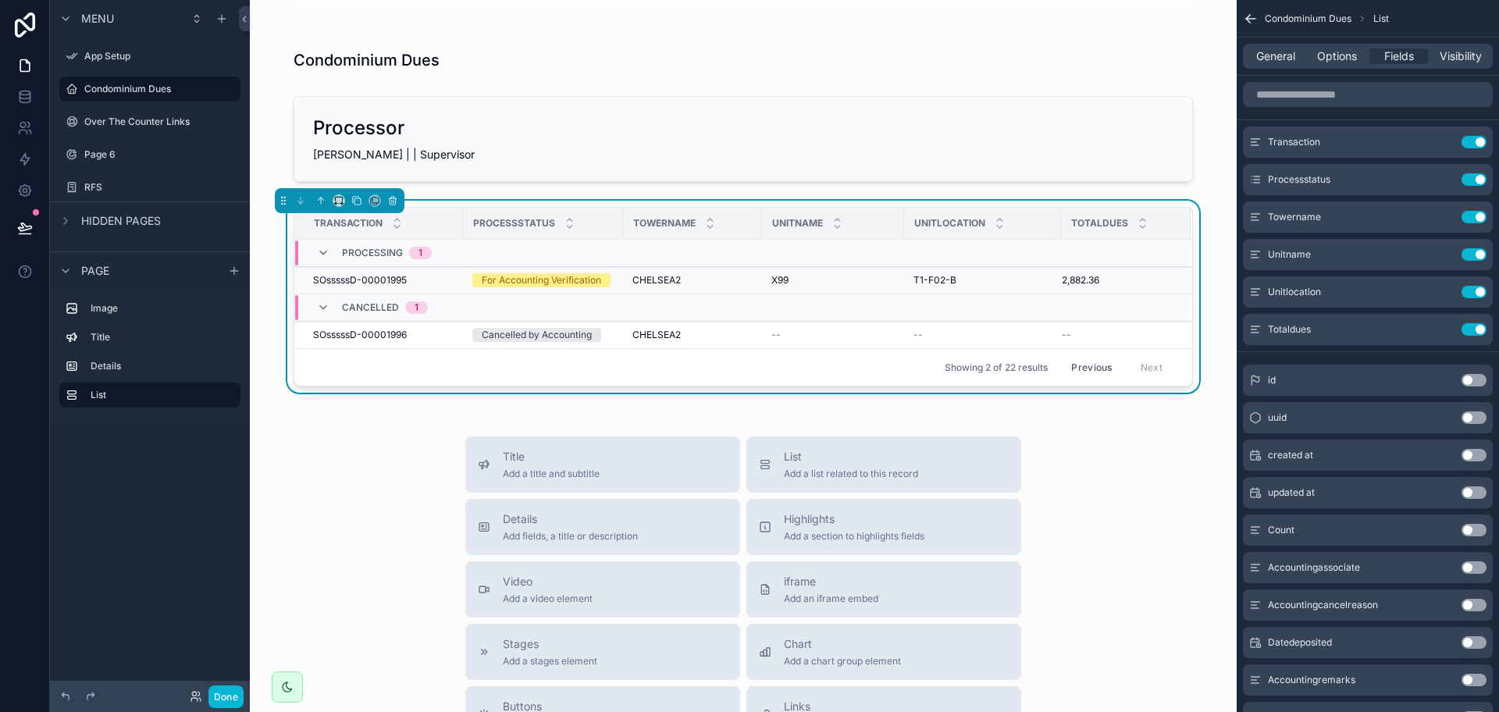
click at [483, 283] on div "For Accounting Verification" at bounding box center [541, 280] width 119 height 14
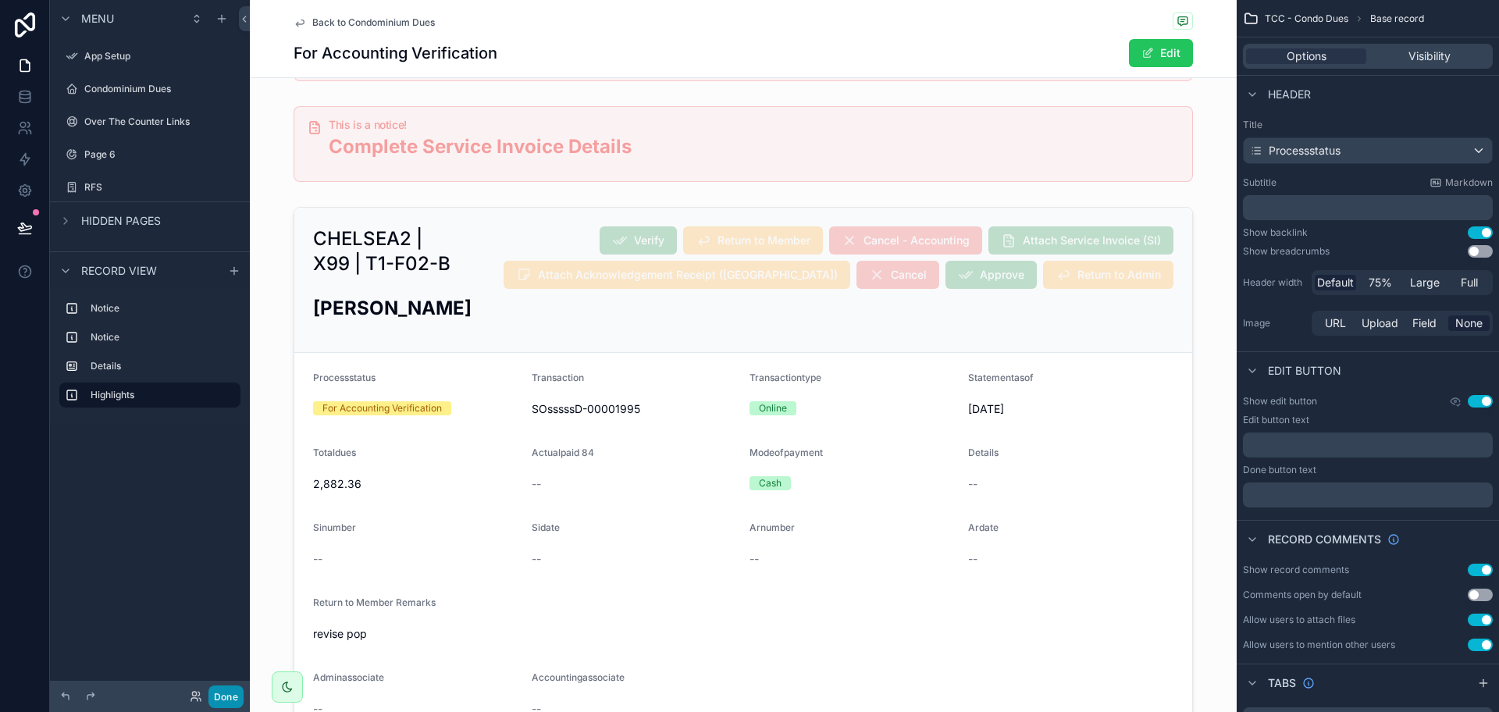
click at [239, 569] on button "Done" at bounding box center [225, 696] width 35 height 23
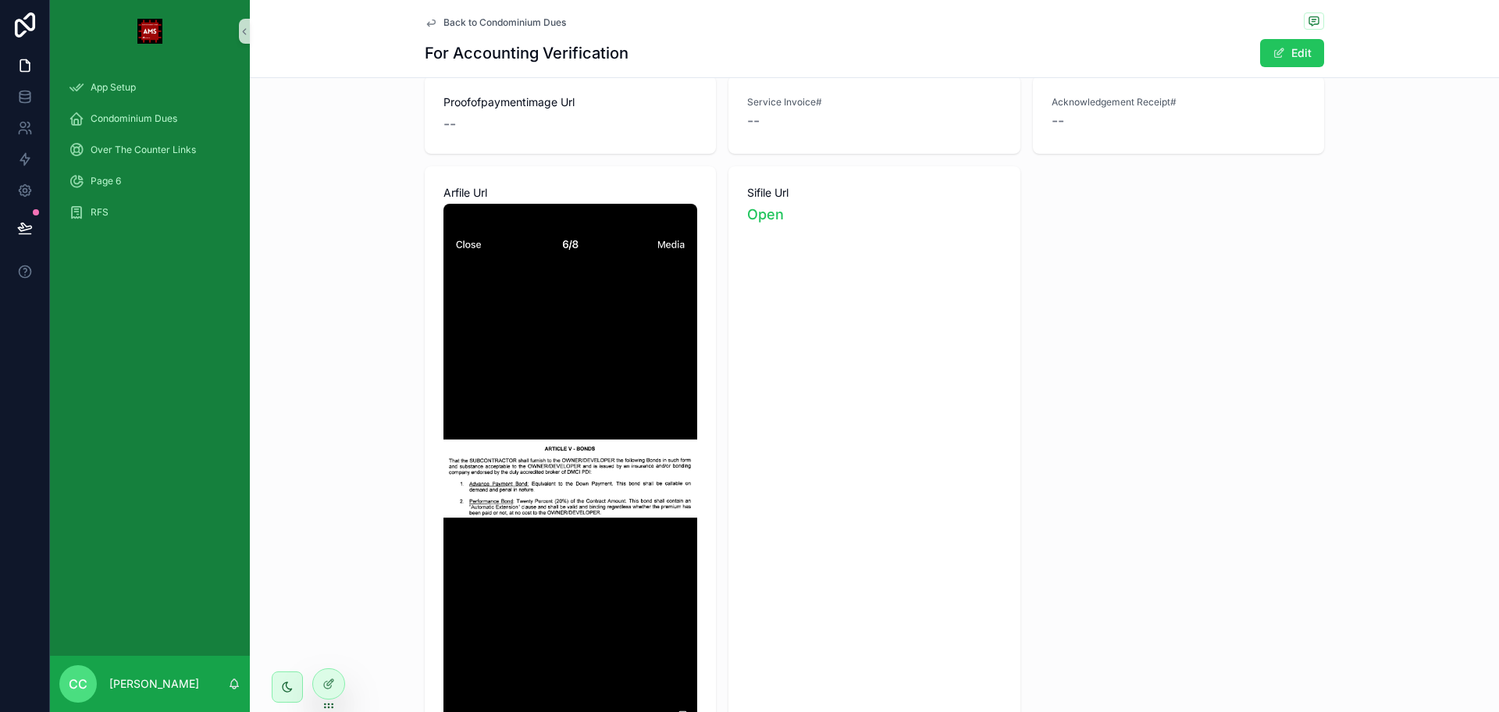
scroll to position [488, 0]
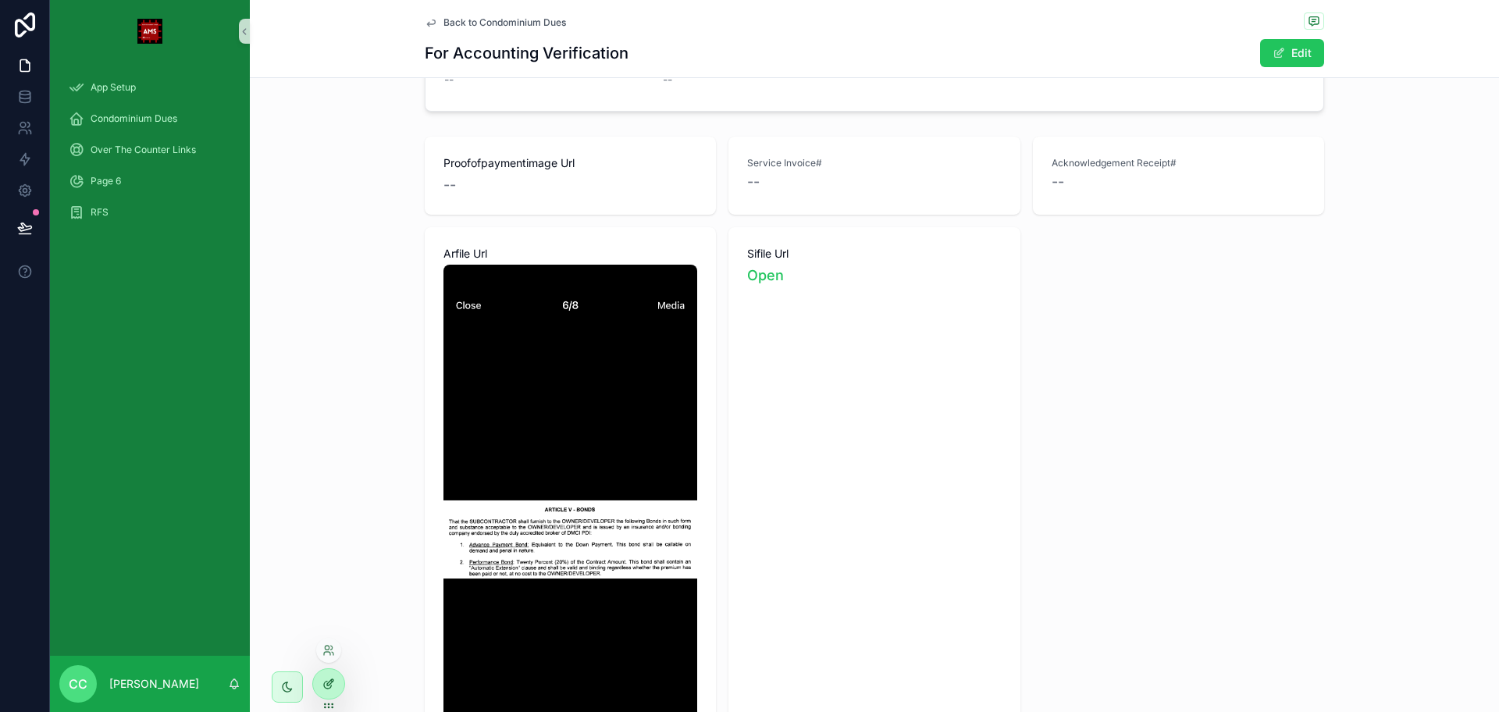
click at [323, 569] on icon at bounding box center [328, 684] width 12 height 12
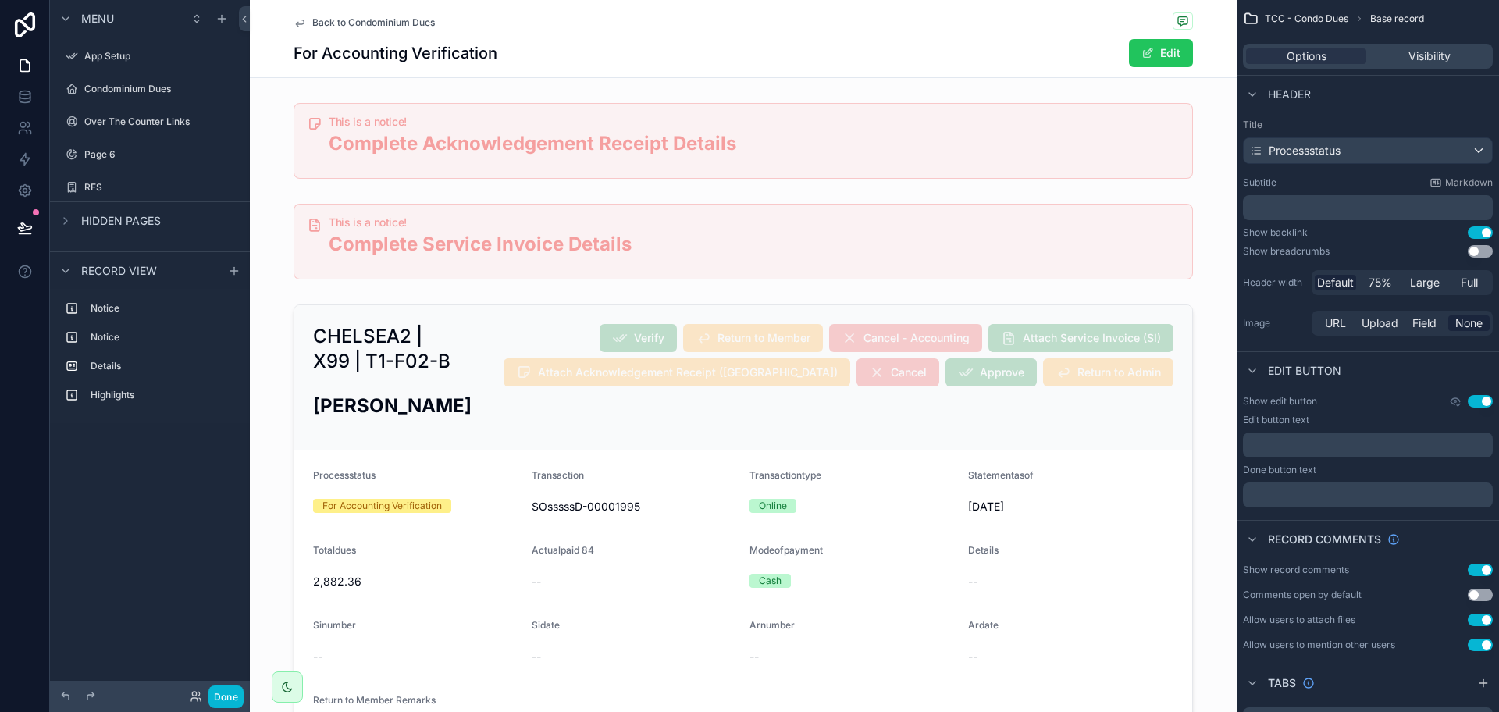
scroll to position [586, 0]
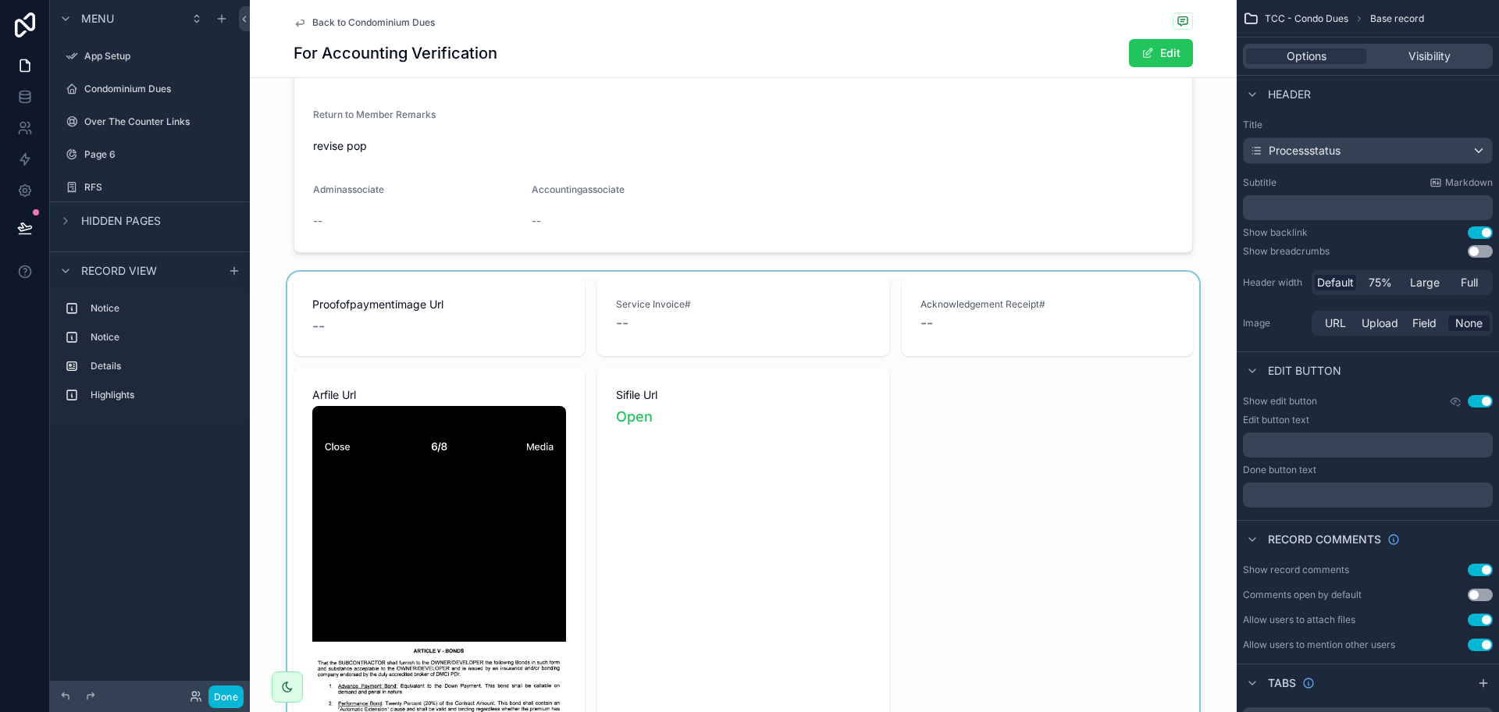
click at [969, 469] on div "scrollable content" at bounding box center [743, 626] width 987 height 709
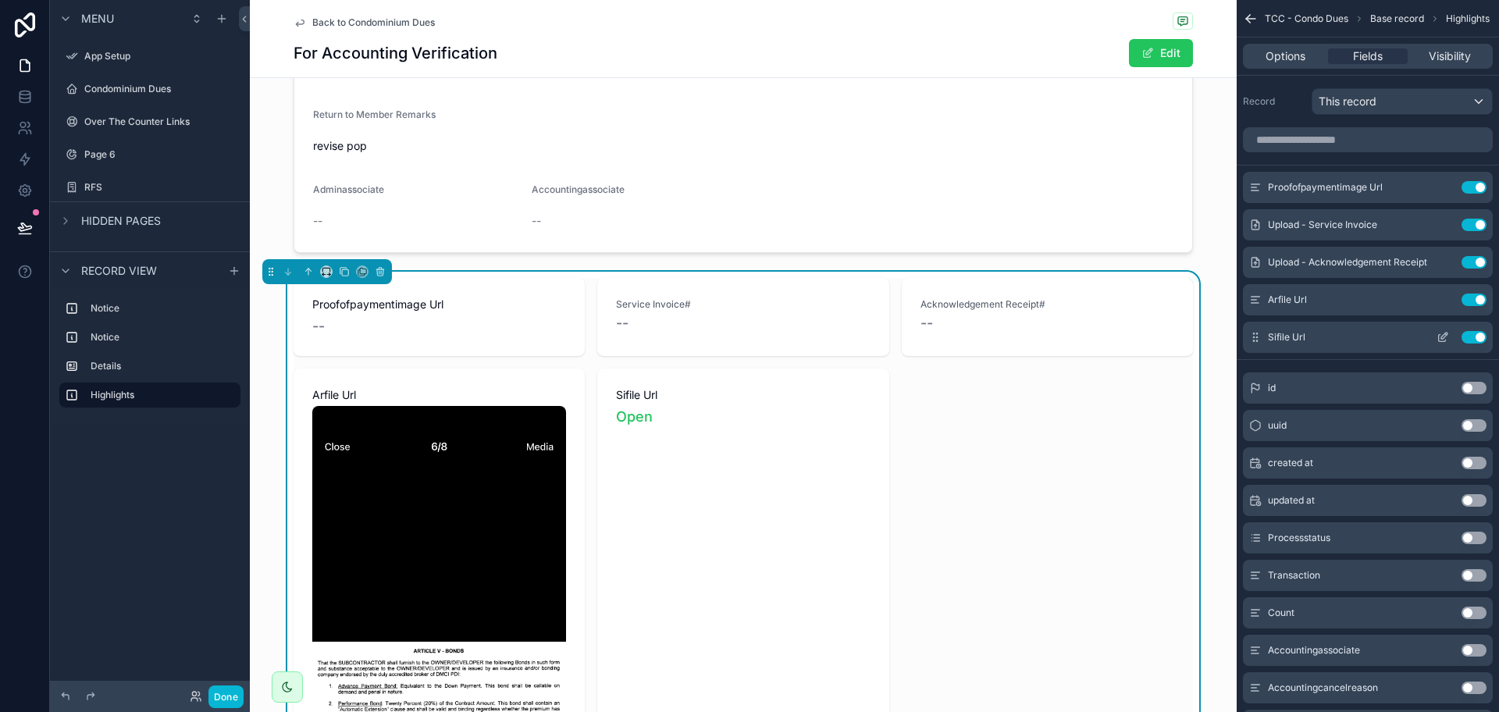
click at [1198, 331] on icon "scrollable content" at bounding box center [1443, 337] width 12 height 12
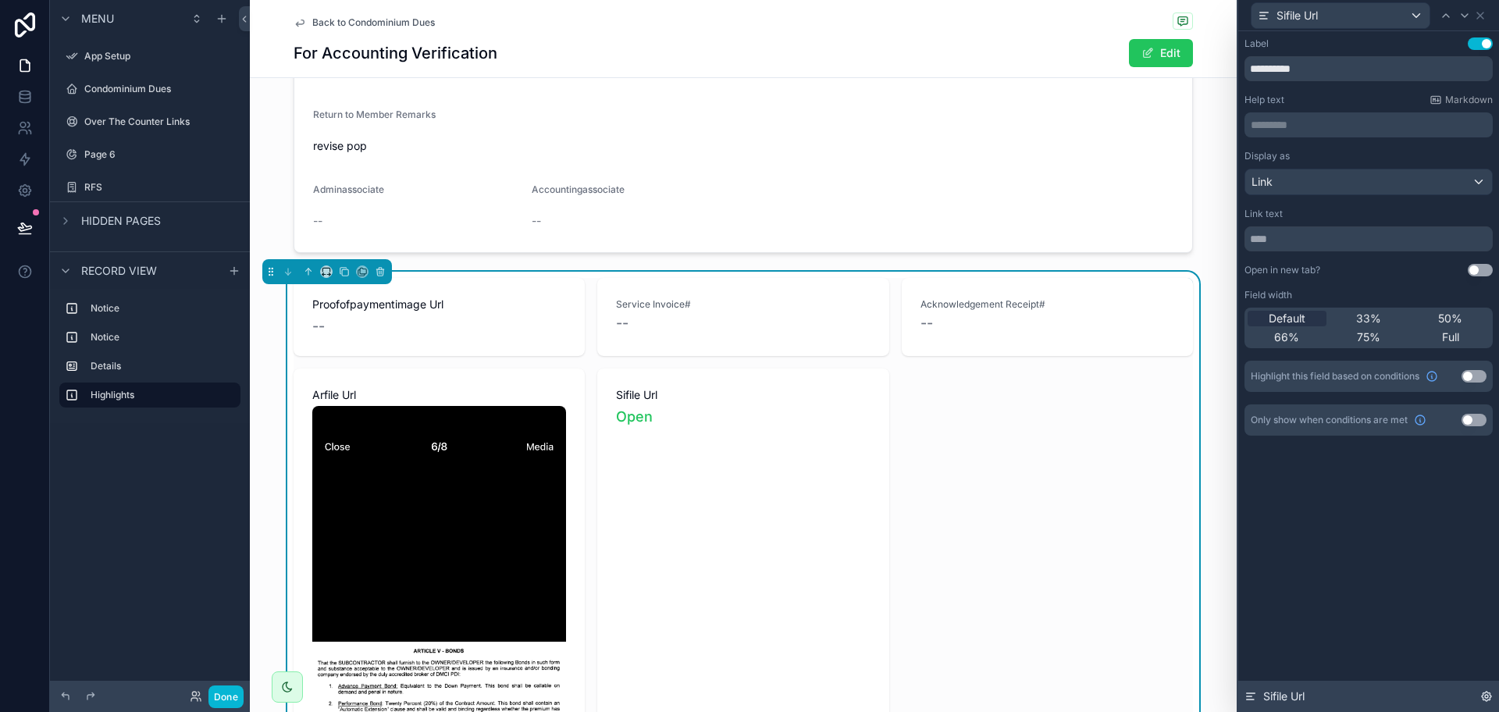
click at [1198, 569] on icon at bounding box center [1486, 696] width 12 height 12
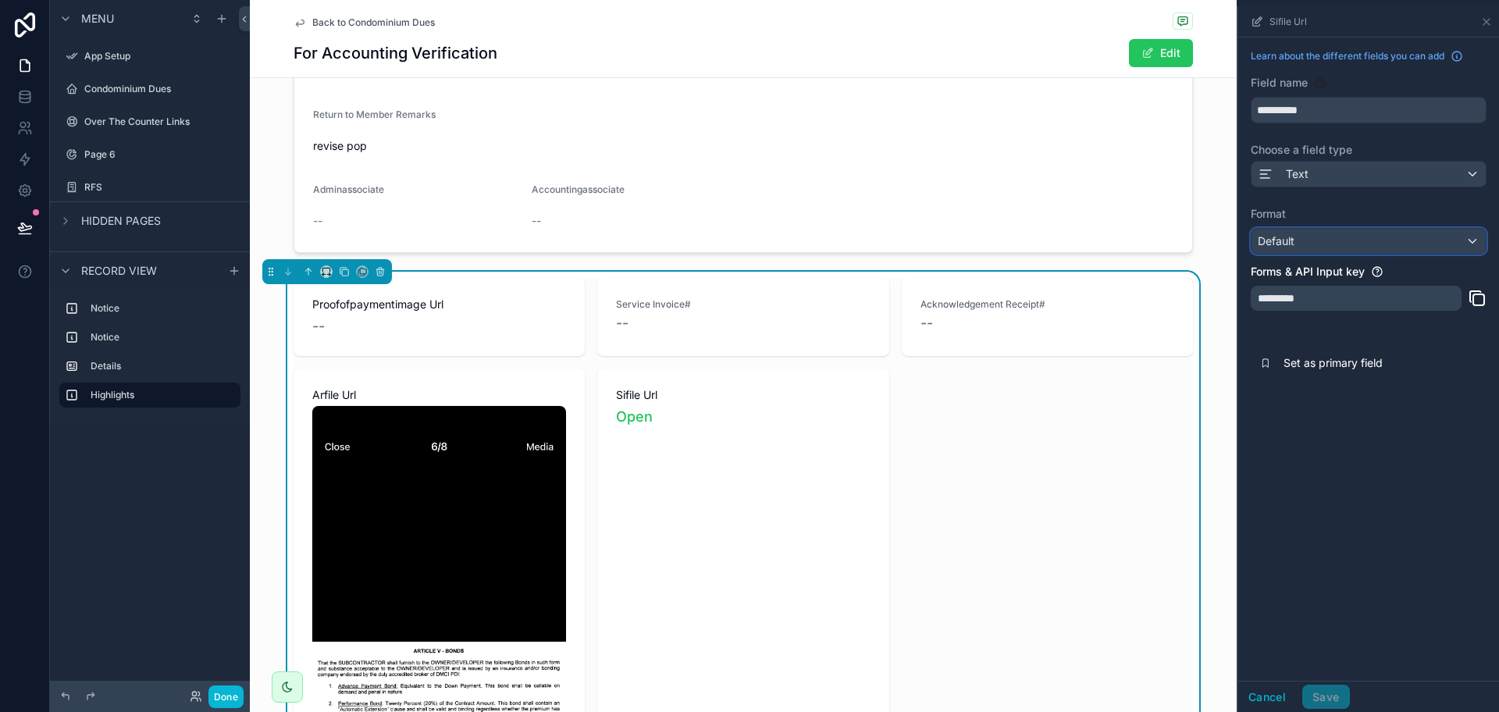
click at [1198, 239] on div "Default" at bounding box center [1368, 241] width 234 height 25
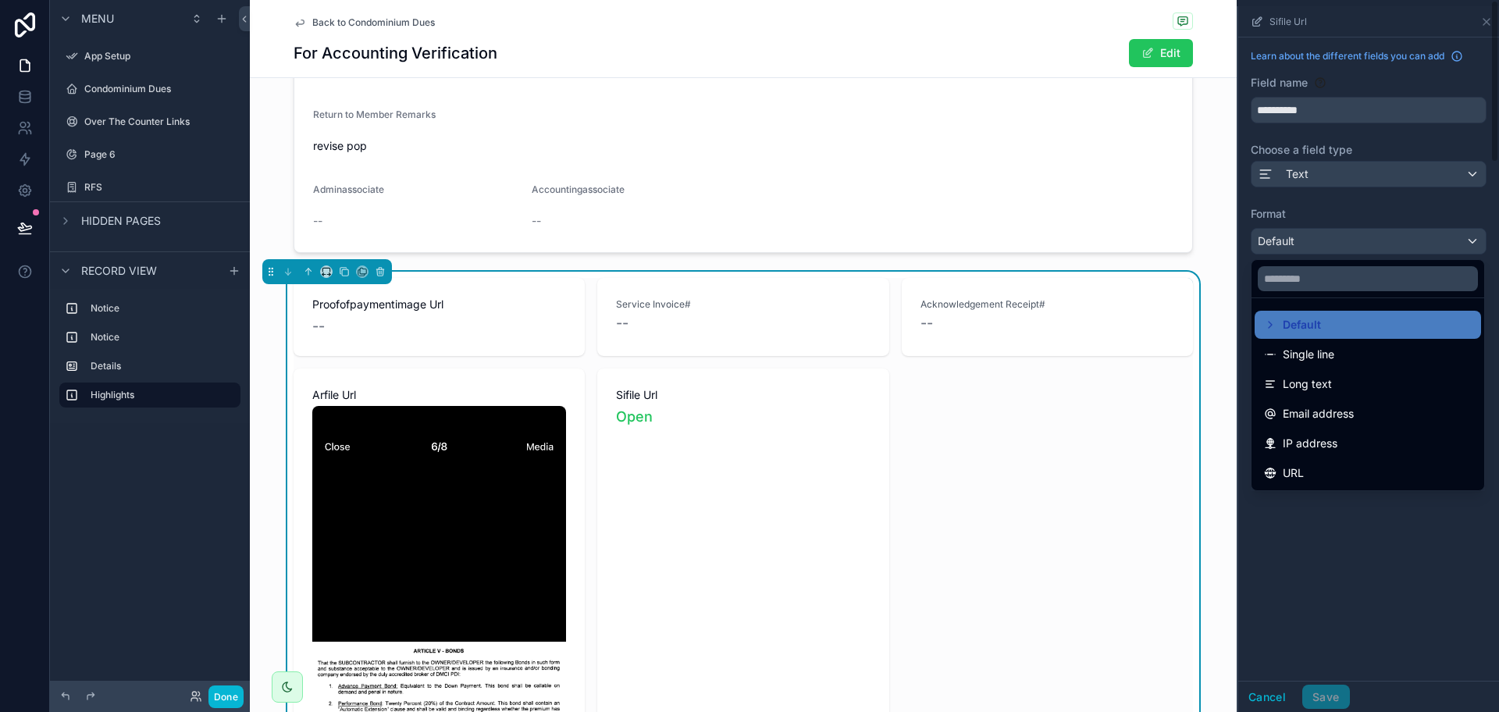
click at [1198, 525] on div "scrollable content" at bounding box center [1368, 359] width 261 height 706
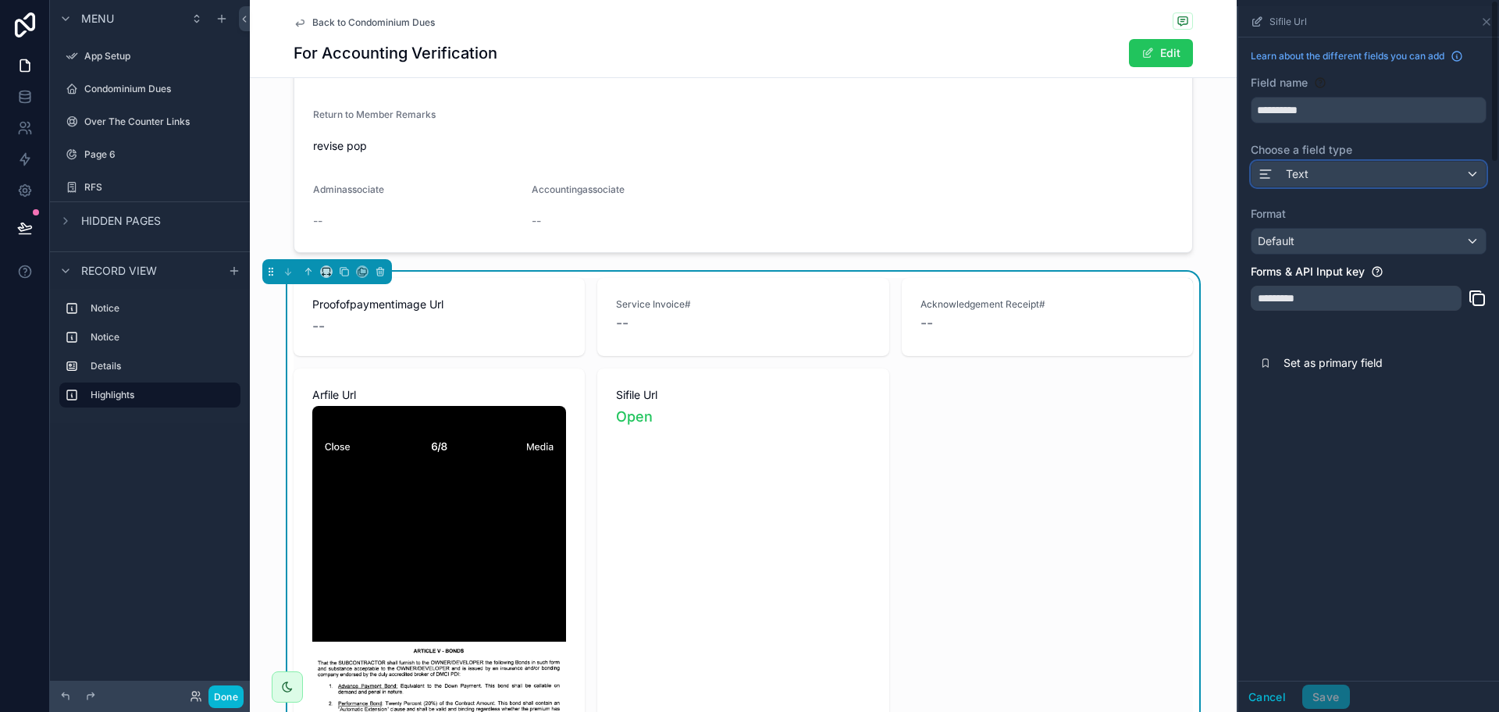
click at [1198, 169] on div "Text" at bounding box center [1368, 174] width 234 height 25
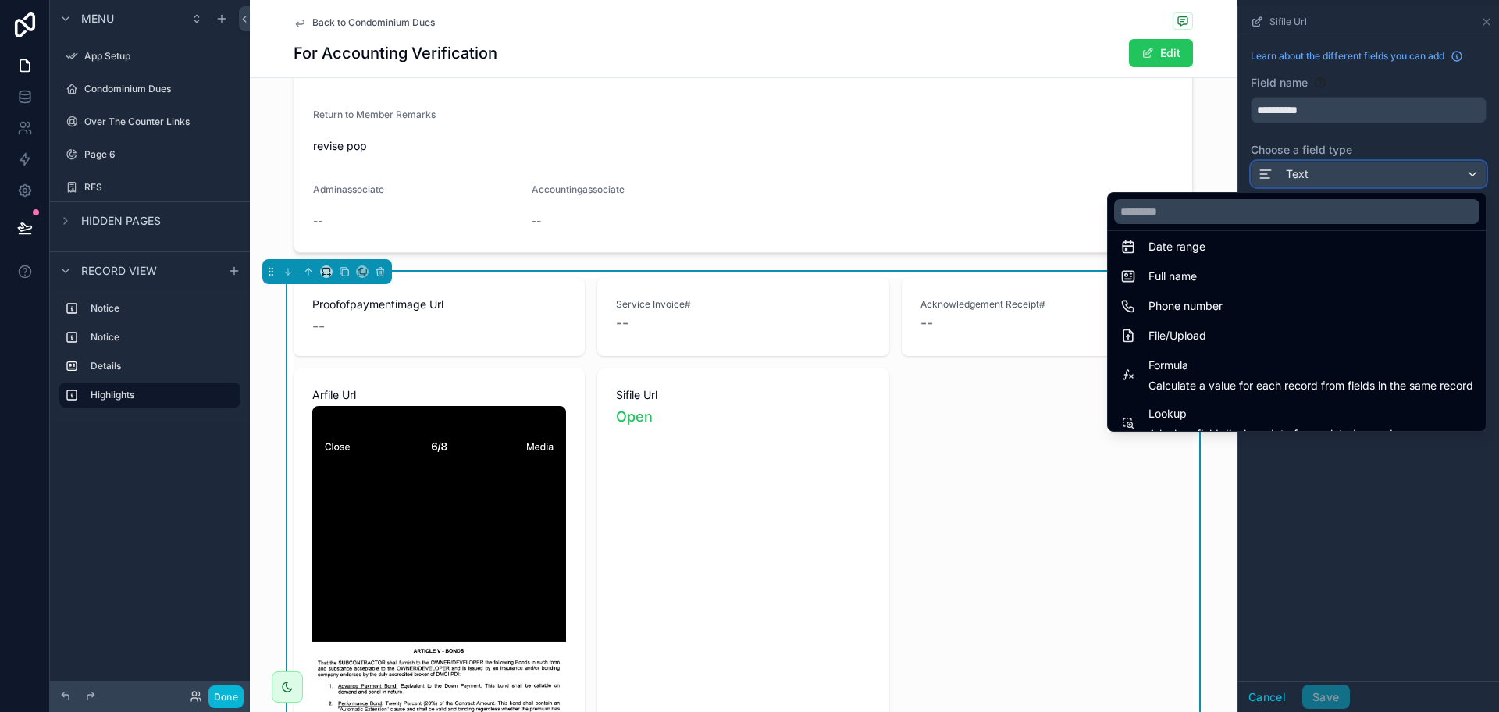
scroll to position [307, 0]
click at [1198, 564] on div "scrollable content" at bounding box center [1368, 359] width 261 height 706
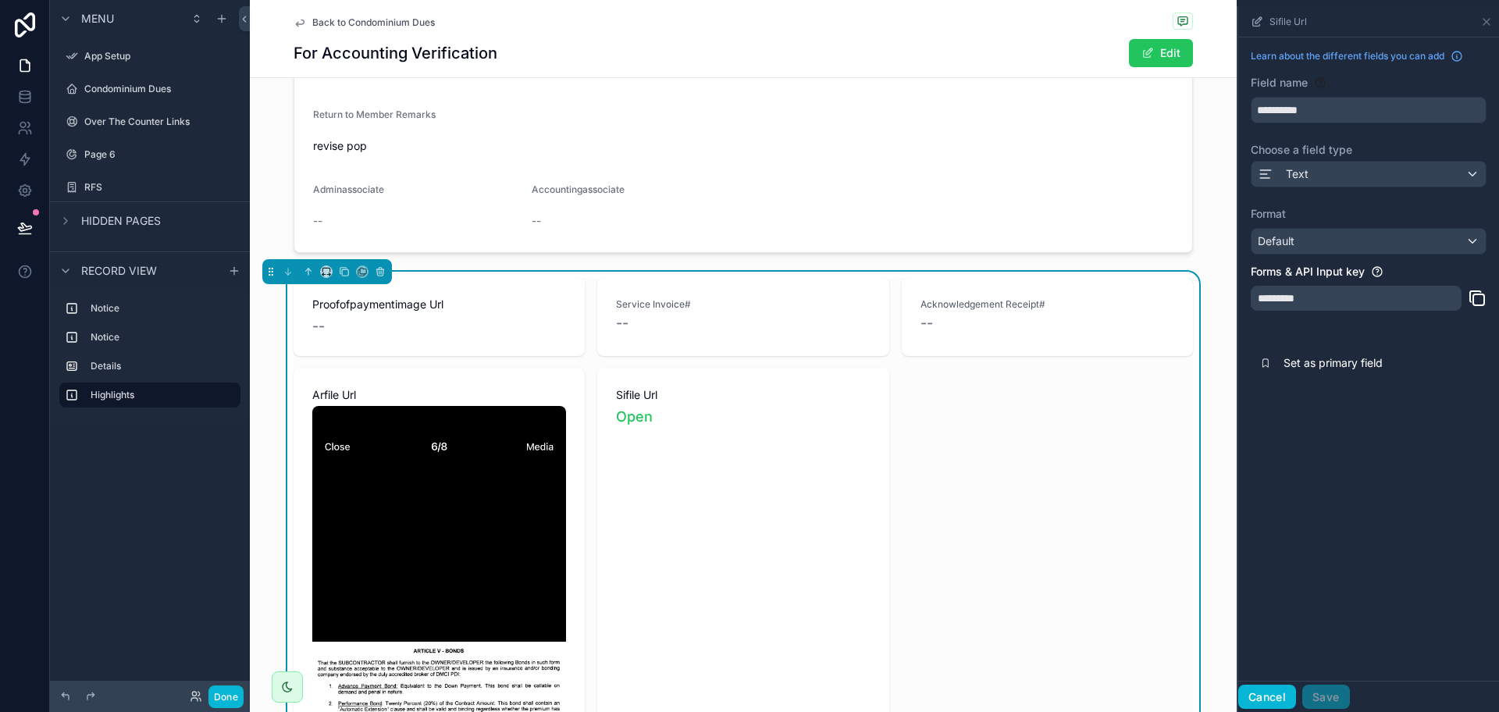
click at [1198, 569] on button "Cancel" at bounding box center [1267, 697] width 58 height 25
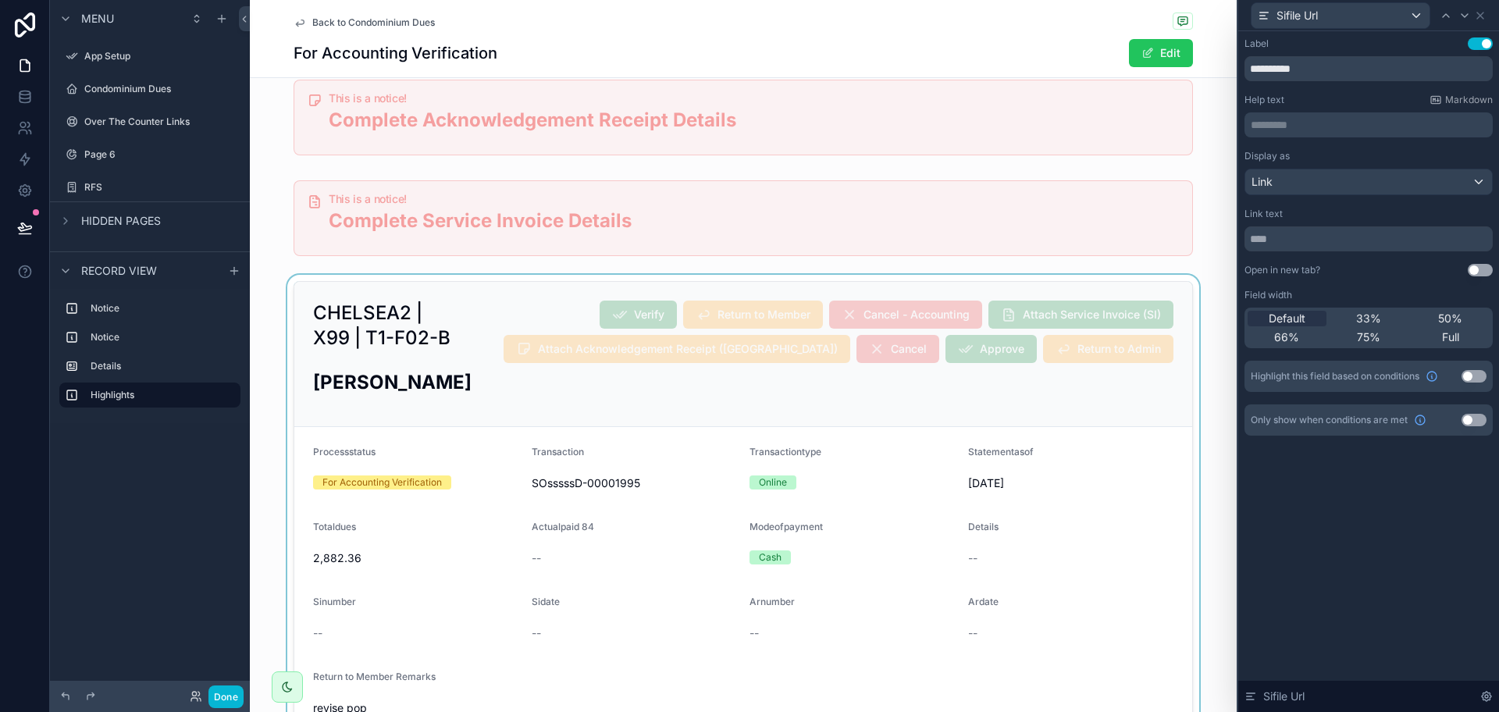
scroll to position [0, 0]
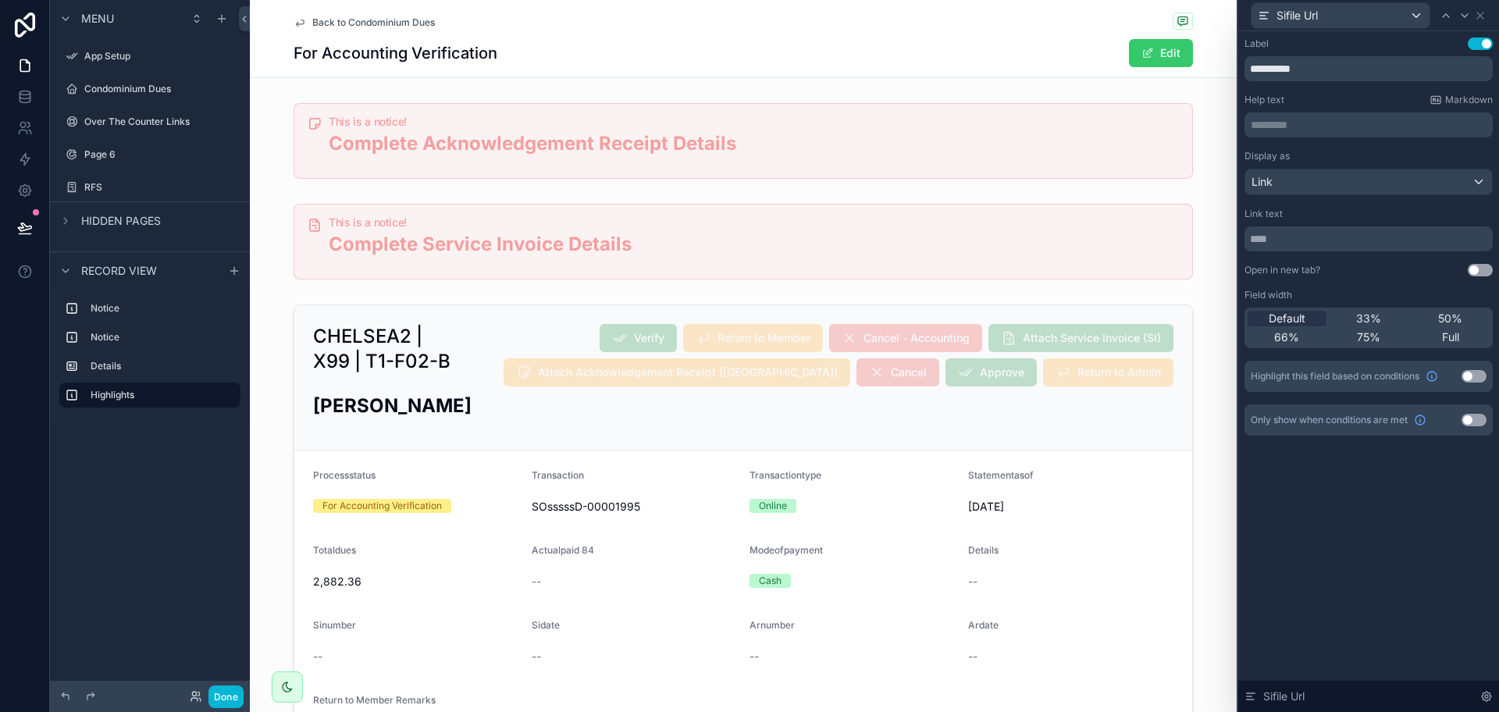
click at [1149, 47] on button "Edit" at bounding box center [1161, 53] width 64 height 28
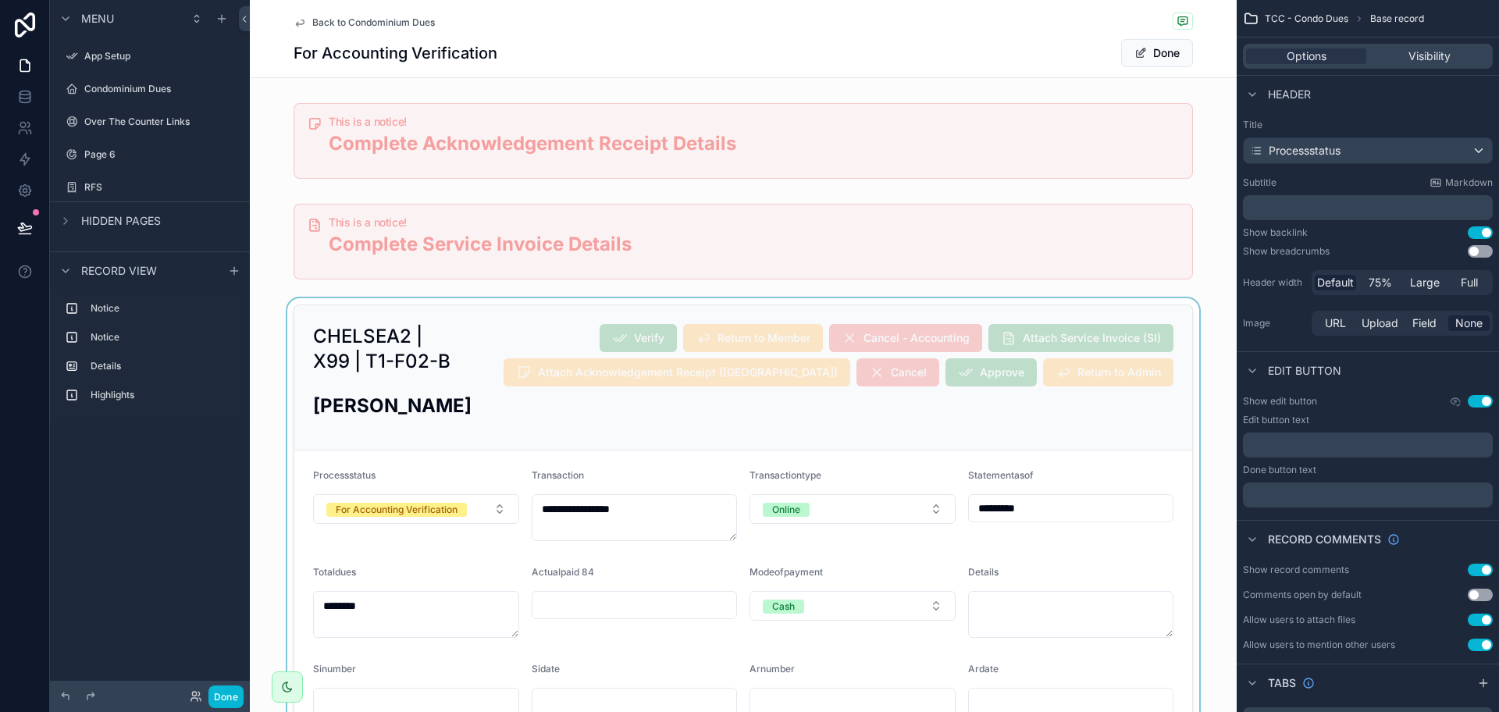
click at [470, 518] on div "scrollable content" at bounding box center [743, 626] width 987 height 656
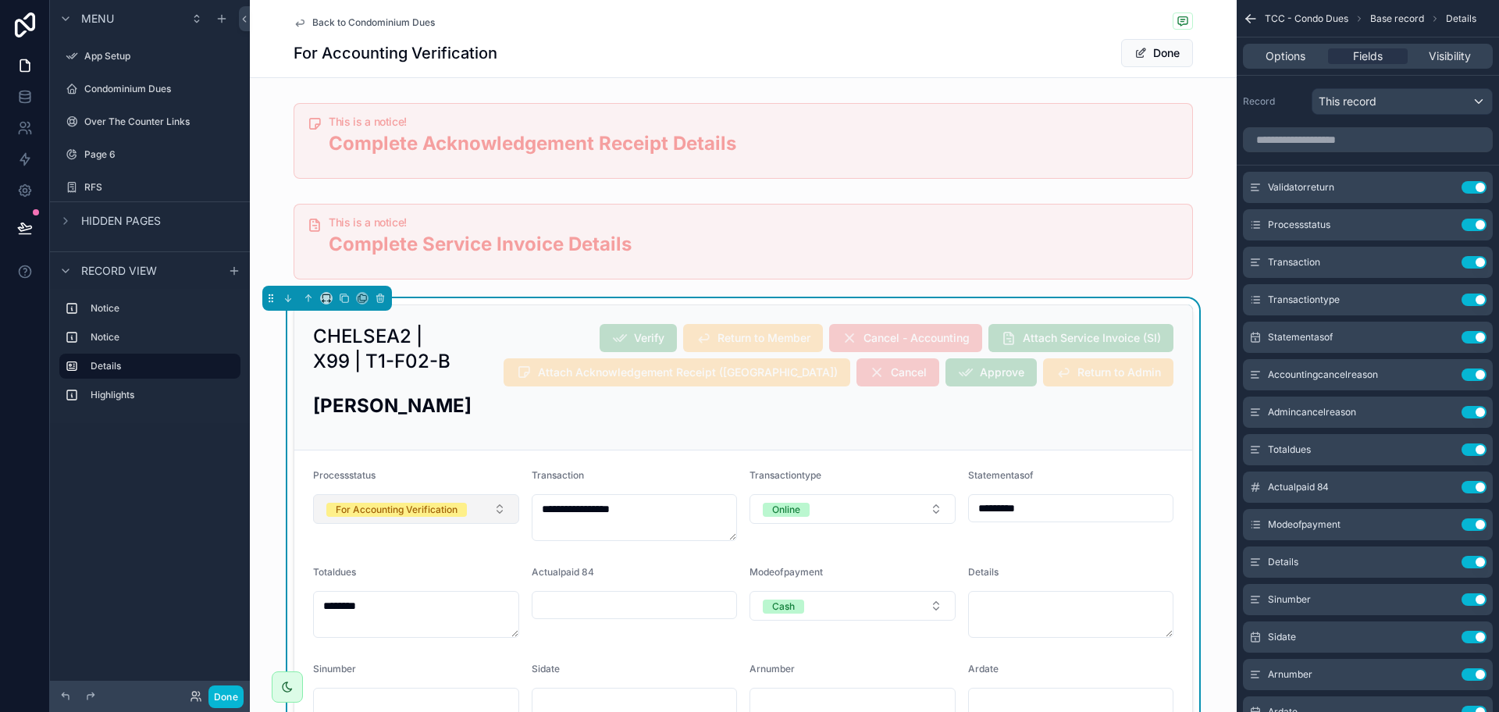
click at [494, 513] on button "For Accounting Verification" at bounding box center [416, 509] width 206 height 30
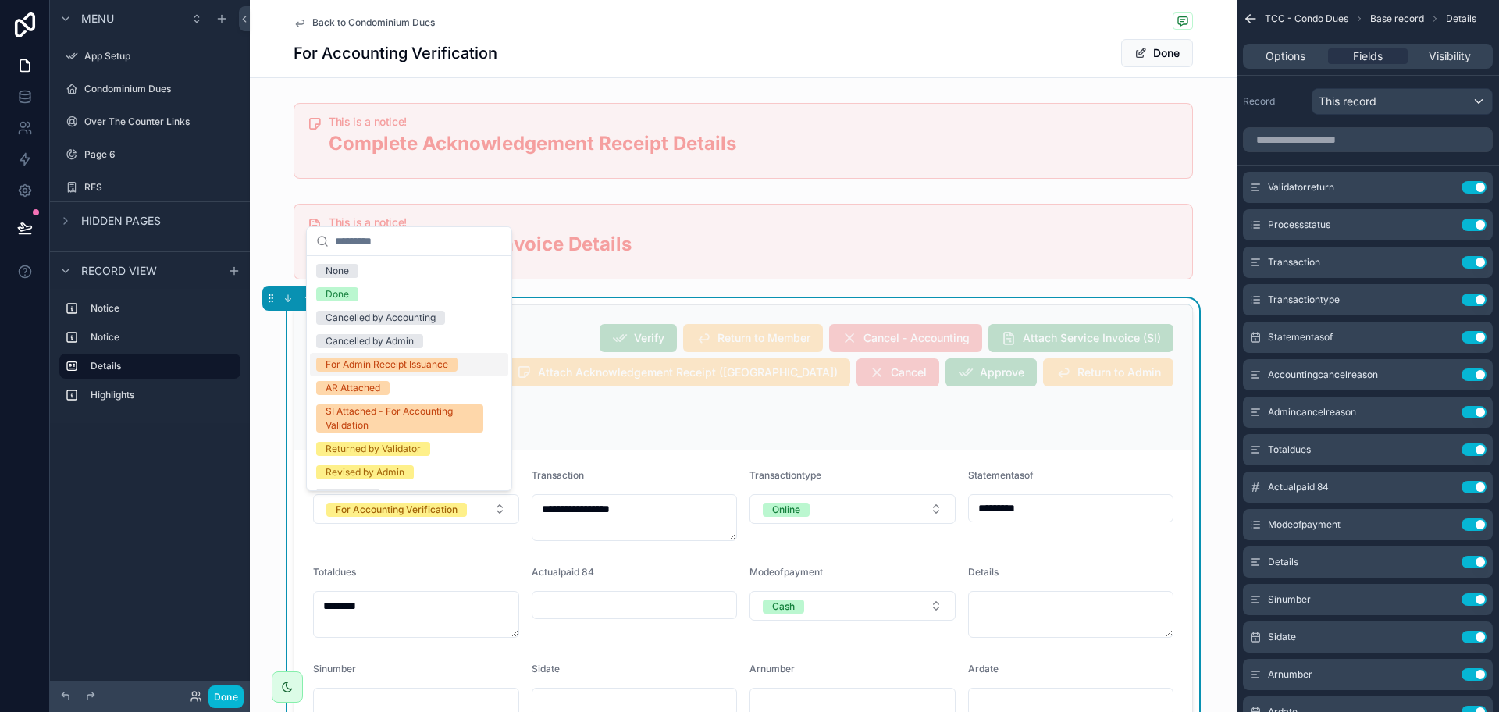
click at [417, 366] on div "For Admin Receipt Issuance" at bounding box center [387, 365] width 123 height 14
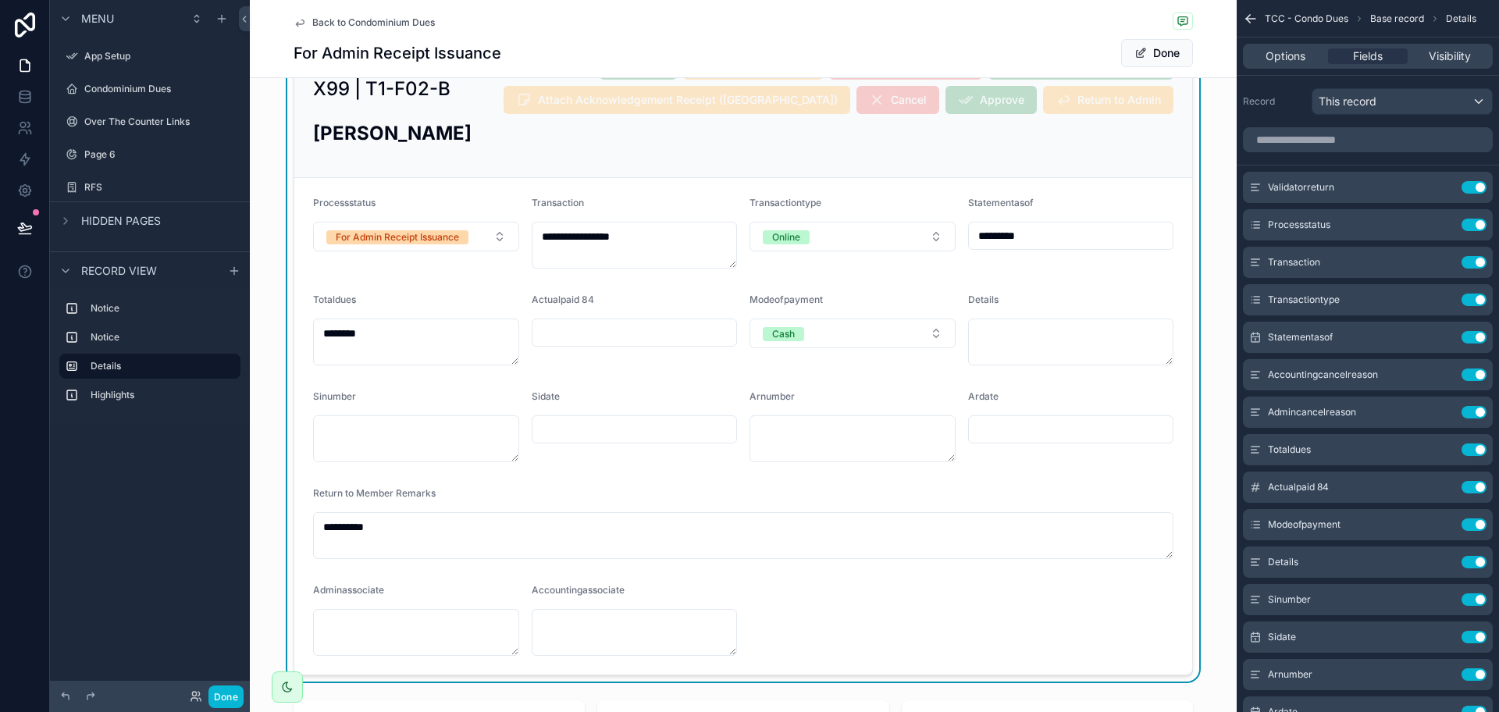
scroll to position [98, 0]
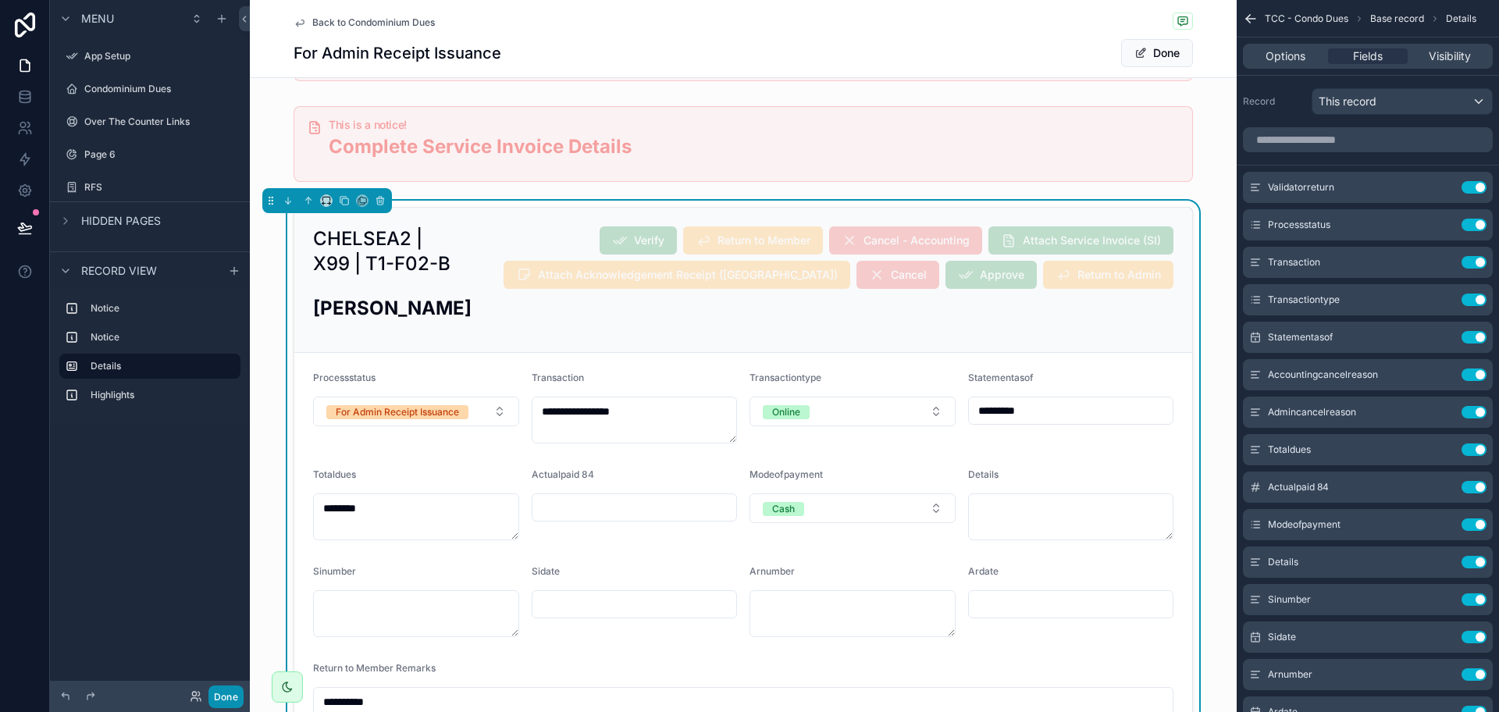
click at [223, 569] on button "Done" at bounding box center [225, 696] width 35 height 23
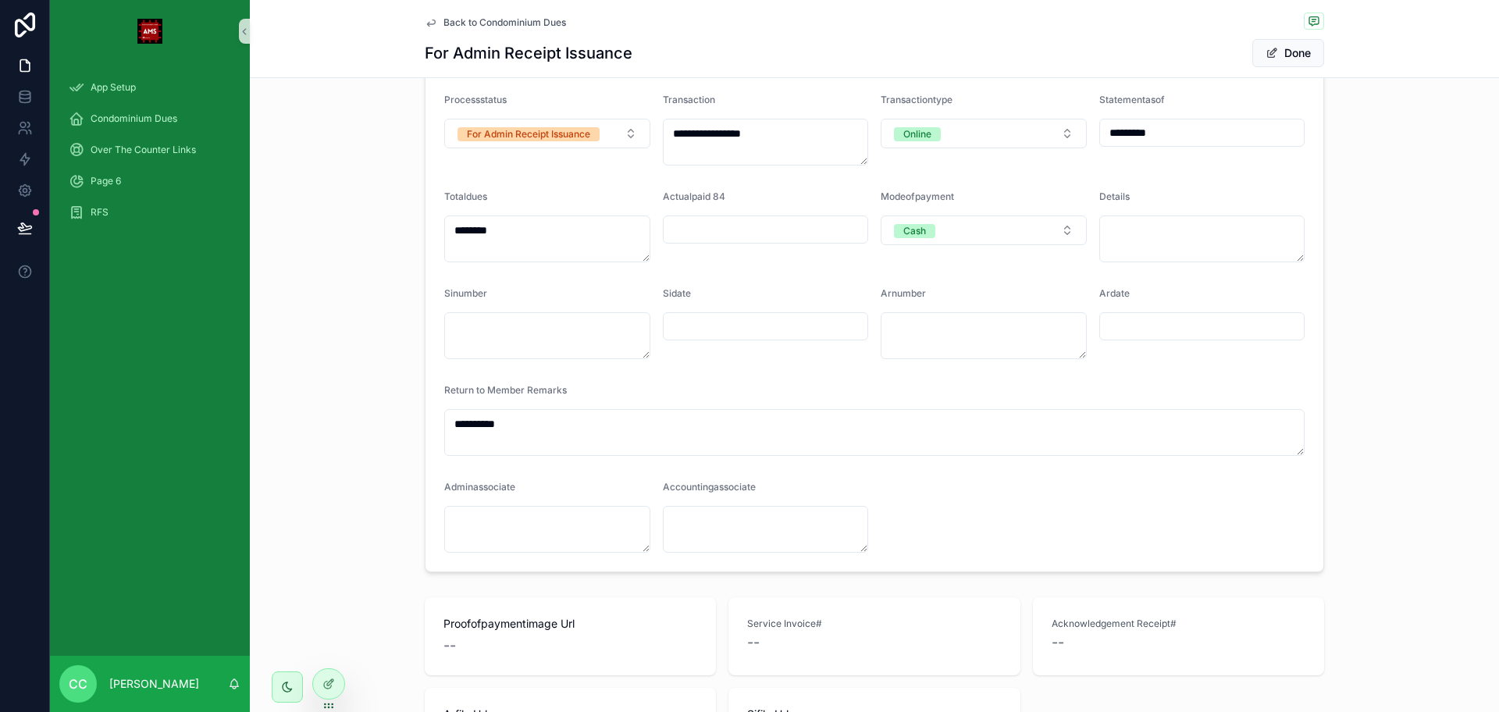
scroll to position [390, 0]
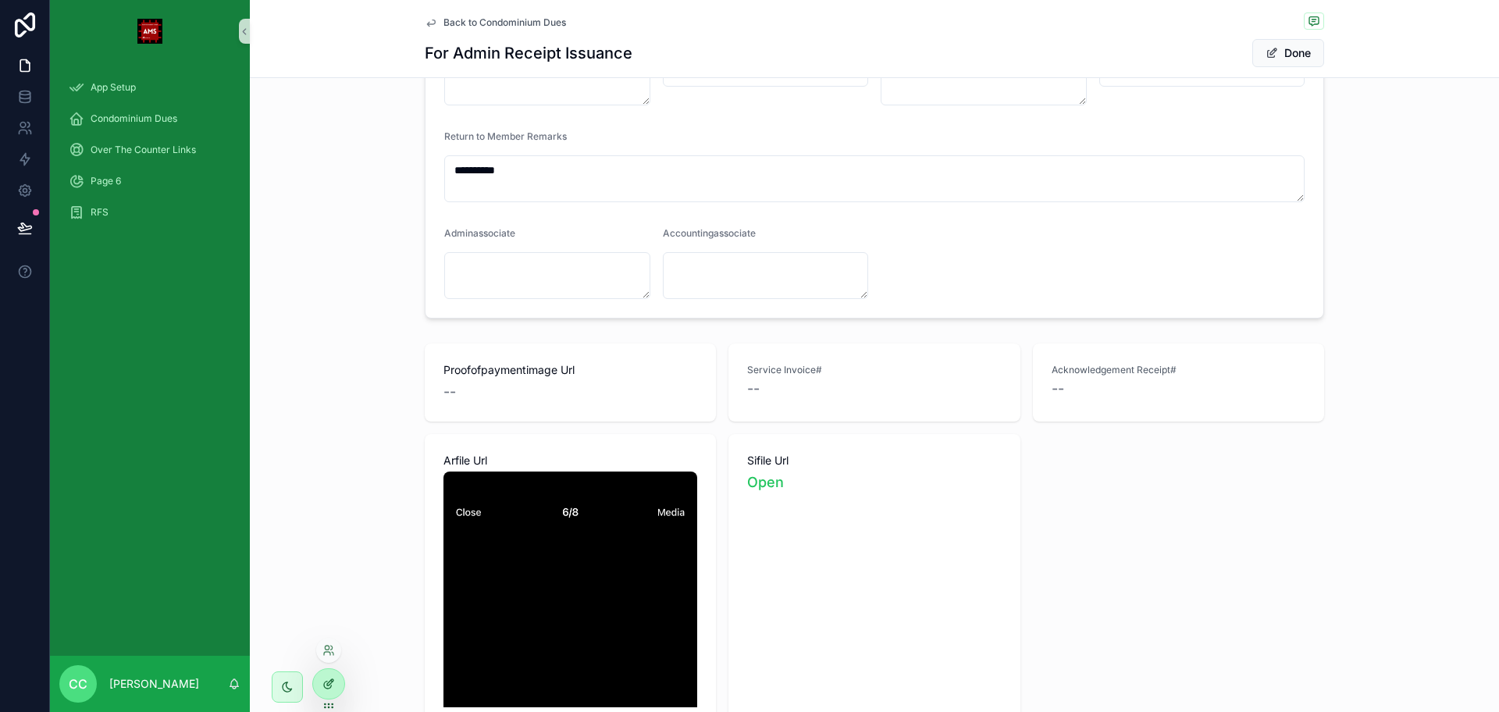
click at [328, 569] on icon at bounding box center [330, 682] width 6 height 6
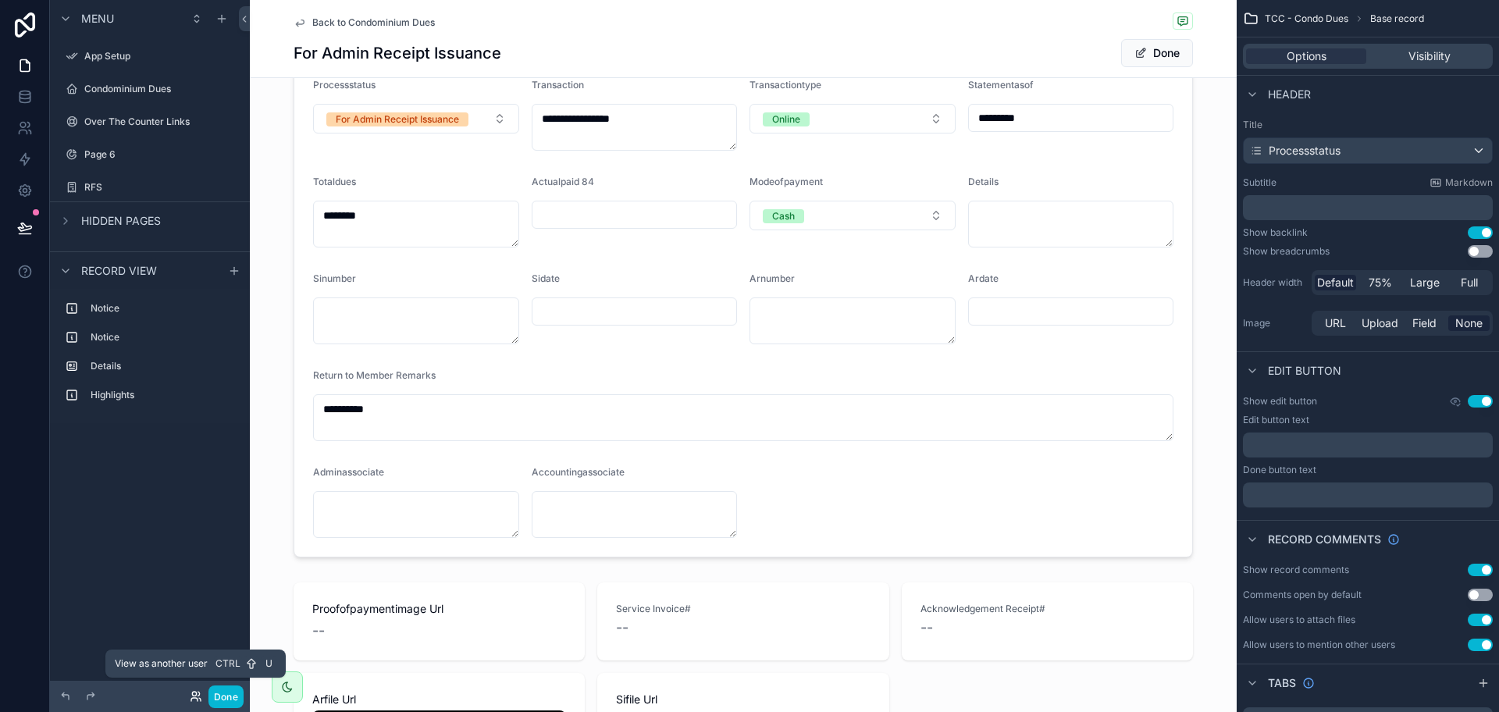
click at [197, 569] on icon at bounding box center [194, 699] width 6 height 3
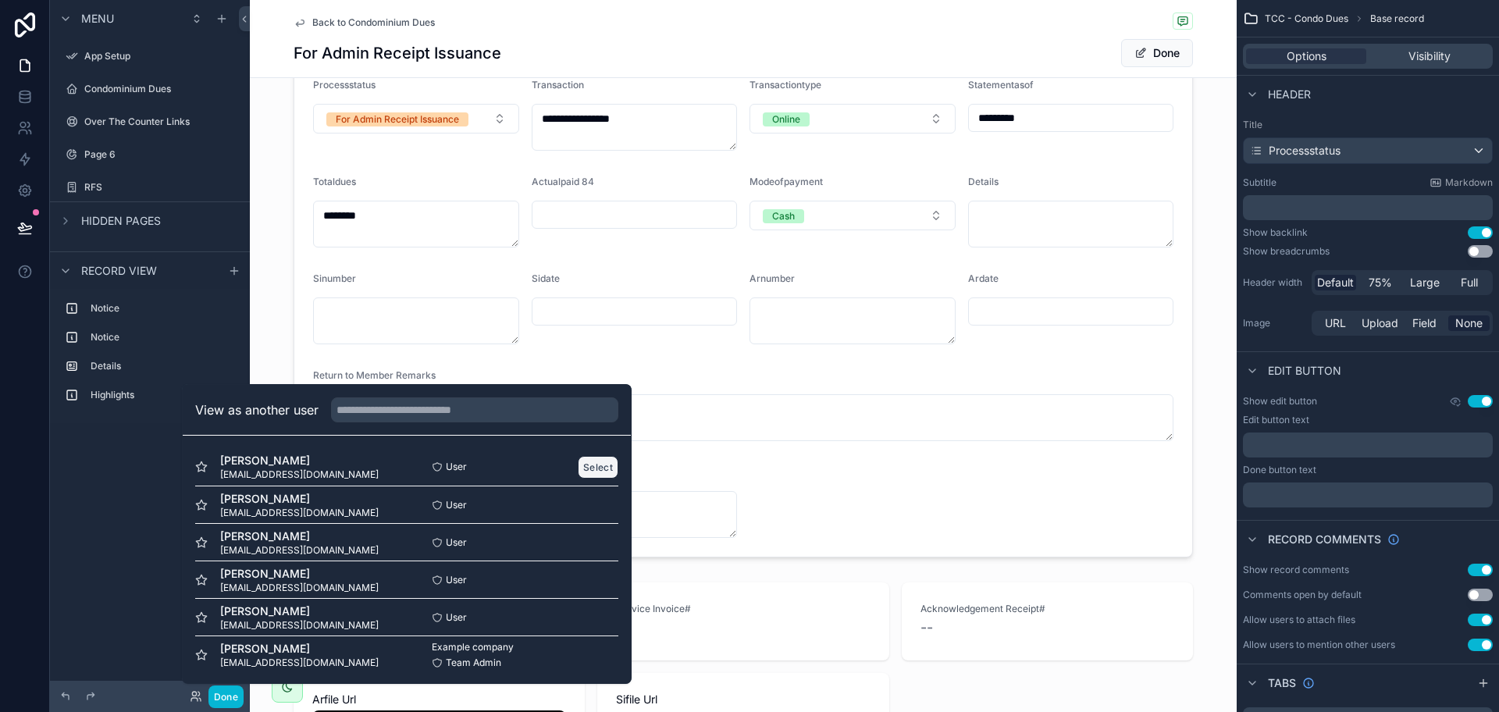
click at [587, 465] on button "Select" at bounding box center [598, 467] width 41 height 23
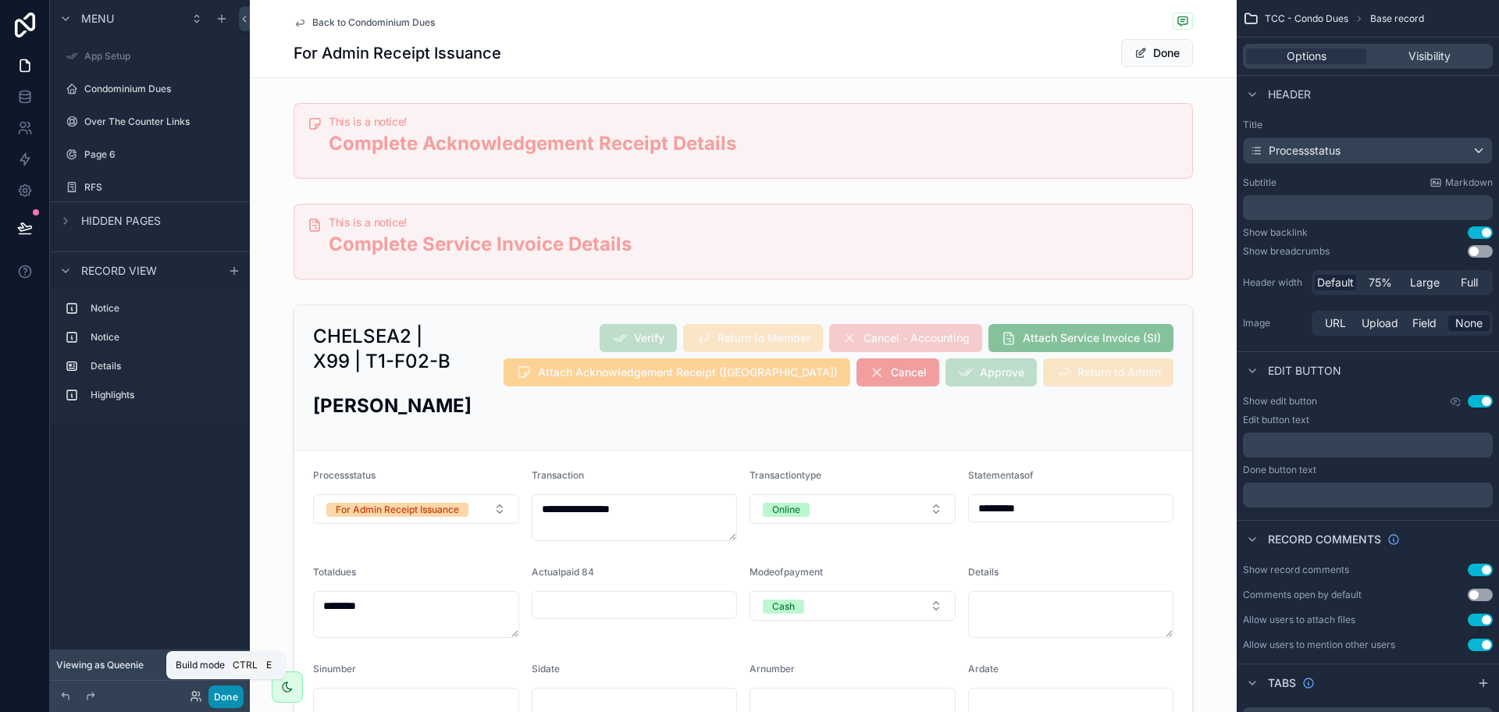
click at [227, 700] on button "Done" at bounding box center [225, 696] width 35 height 23
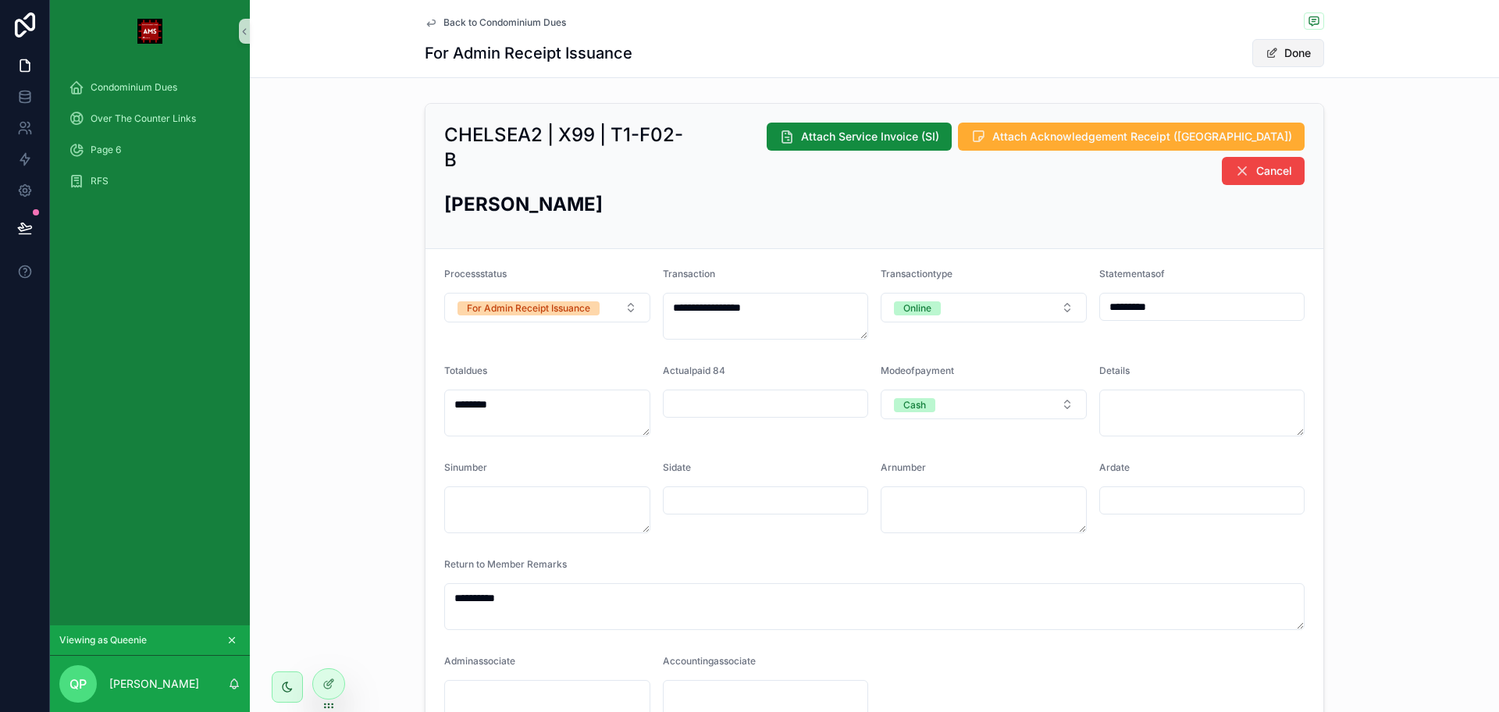
click at [1301, 53] on button "Done" at bounding box center [1288, 53] width 72 height 28
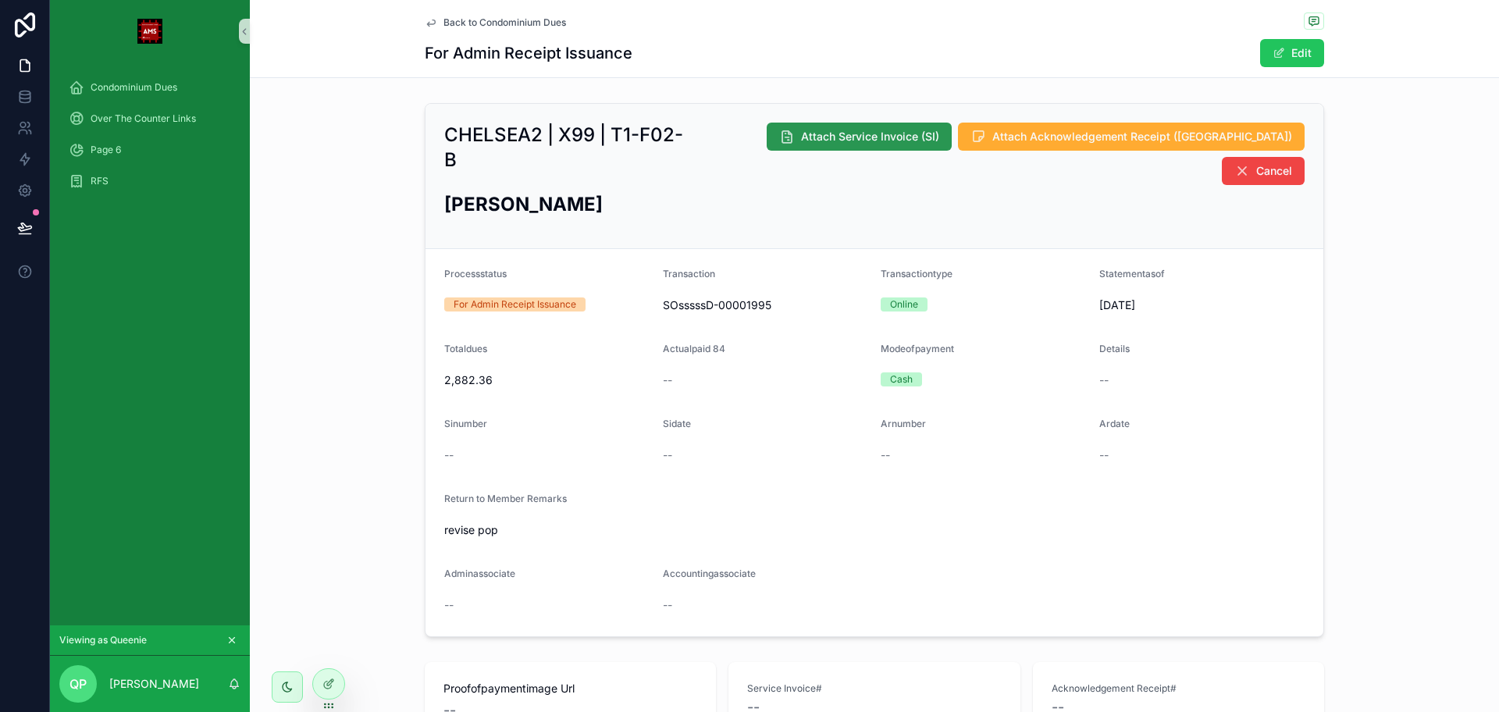
click at [886, 130] on span "Attach Service Invoice (SI)" at bounding box center [870, 137] width 138 height 16
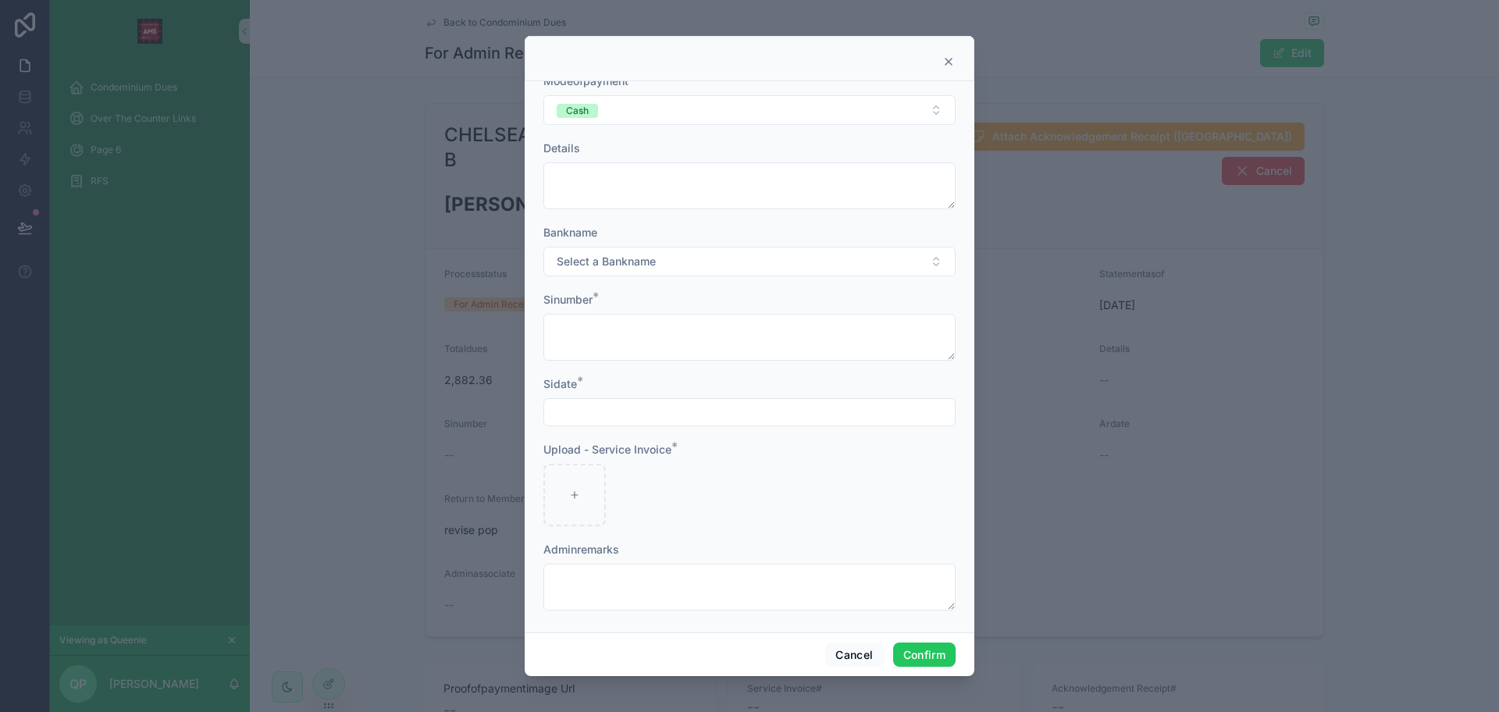
scroll to position [153, 0]
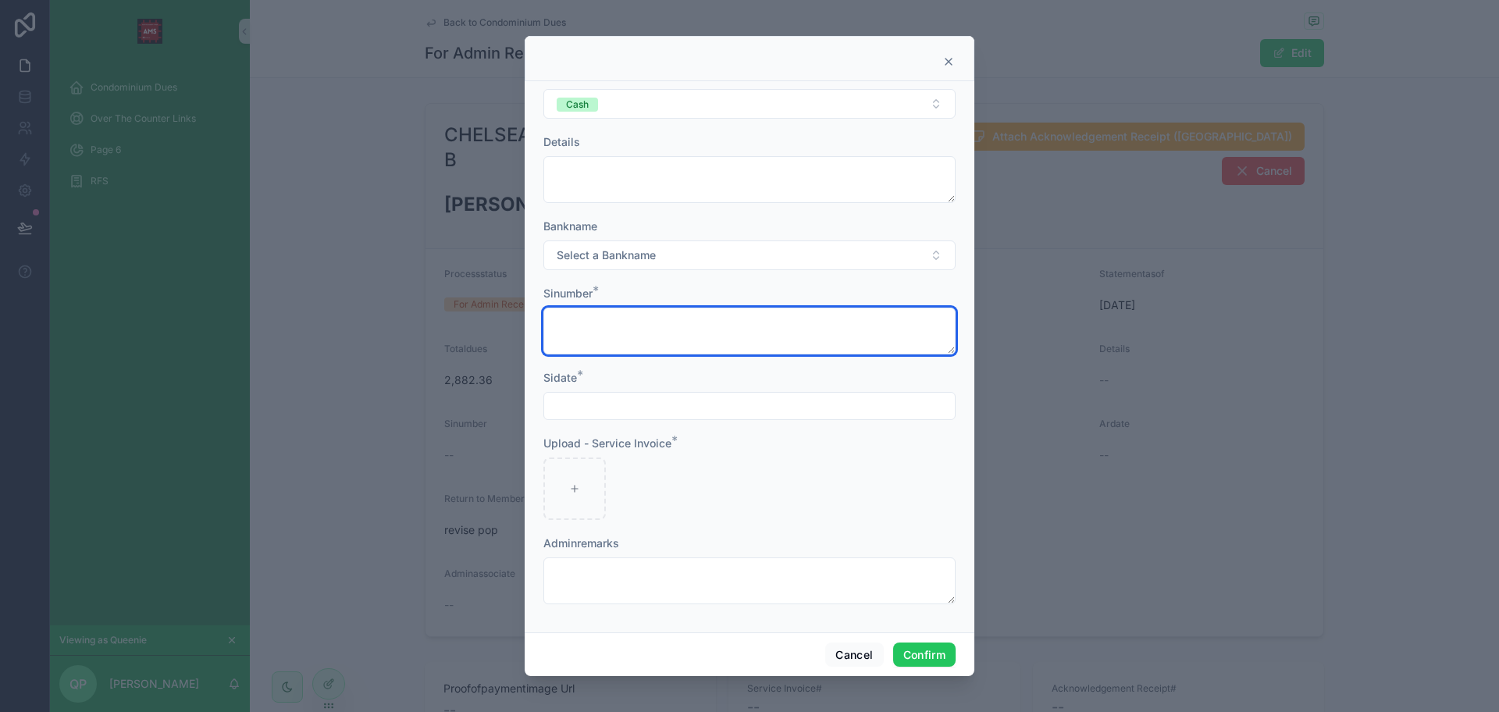
click at [696, 329] on textarea at bounding box center [749, 331] width 412 height 47
type textarea "***"
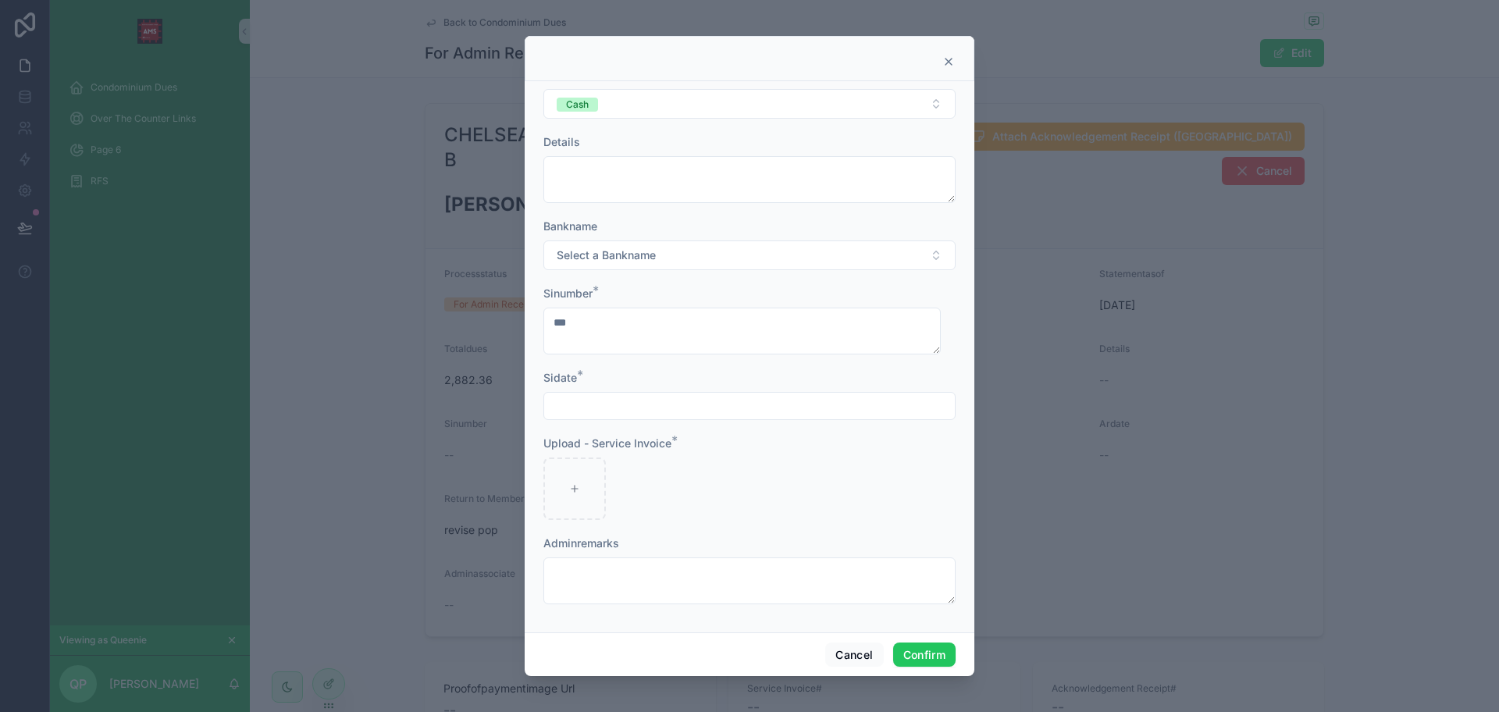
click at [680, 399] on input "text" at bounding box center [749, 406] width 411 height 22
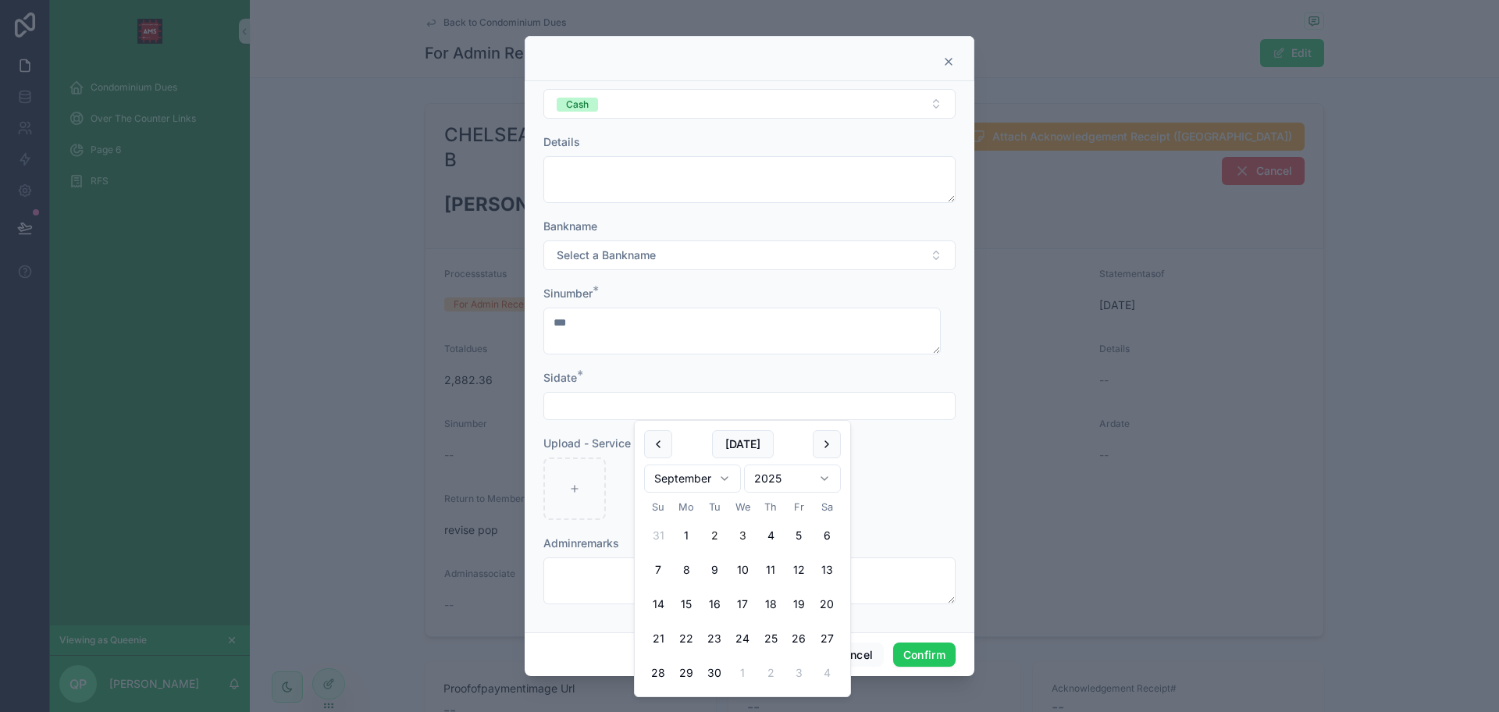
click at [718, 539] on button "2" at bounding box center [714, 536] width 28 height 28
type input "********"
click at [571, 525] on form "Processstatus * SI Attached - For Accounting Validation Actualpaid 84 Modeofpay…" at bounding box center [749, 276] width 412 height 685
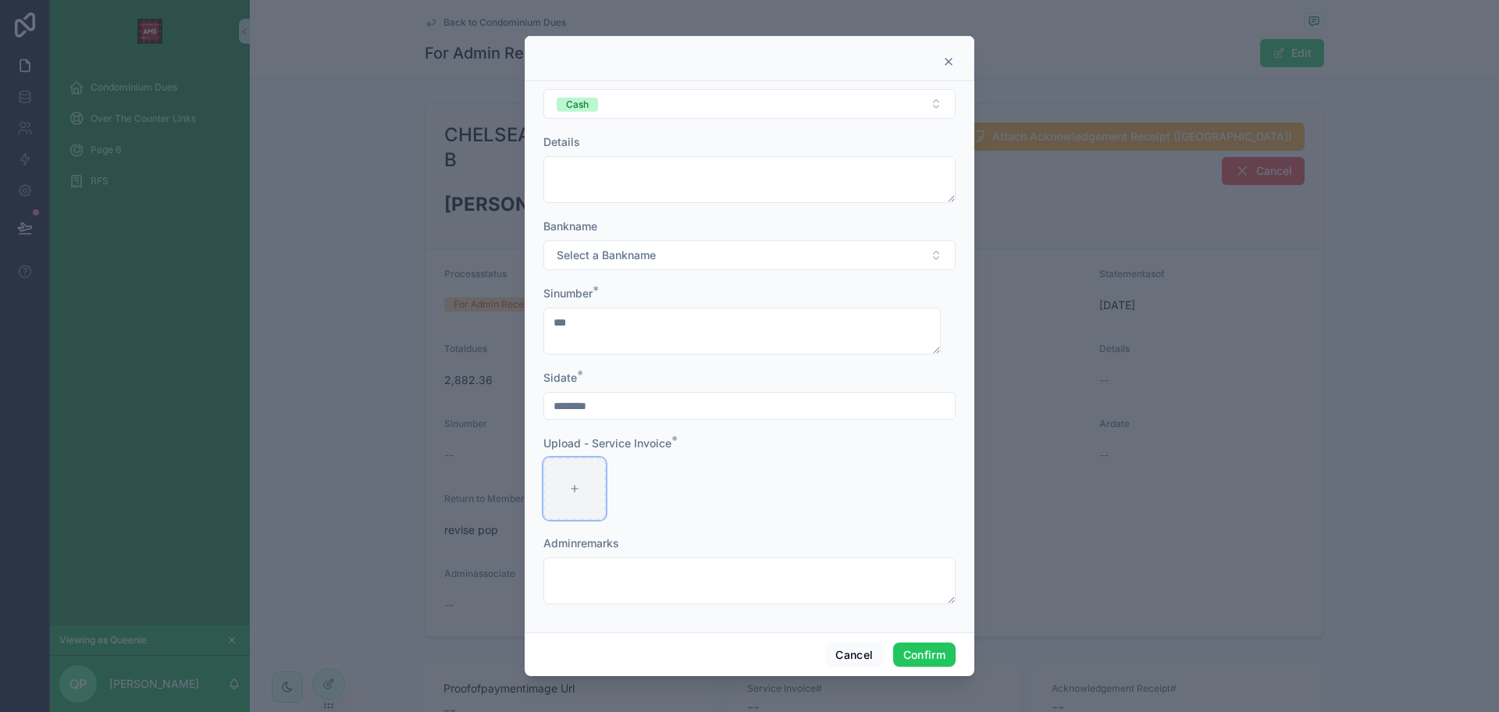
click at [563, 504] on div at bounding box center [574, 488] width 62 height 62
type input "**********"
click at [908, 660] on button "Confirm" at bounding box center [924, 655] width 62 height 25
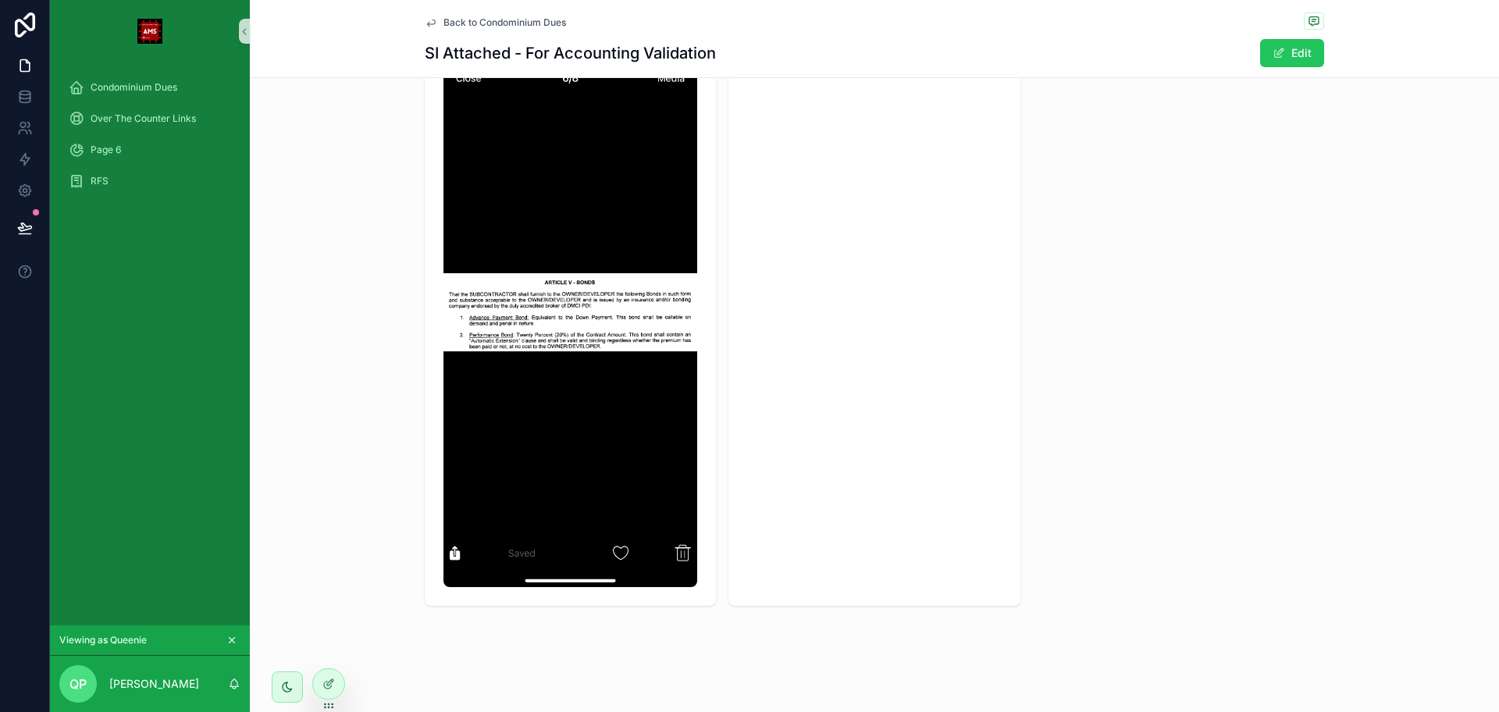
scroll to position [69, 0]
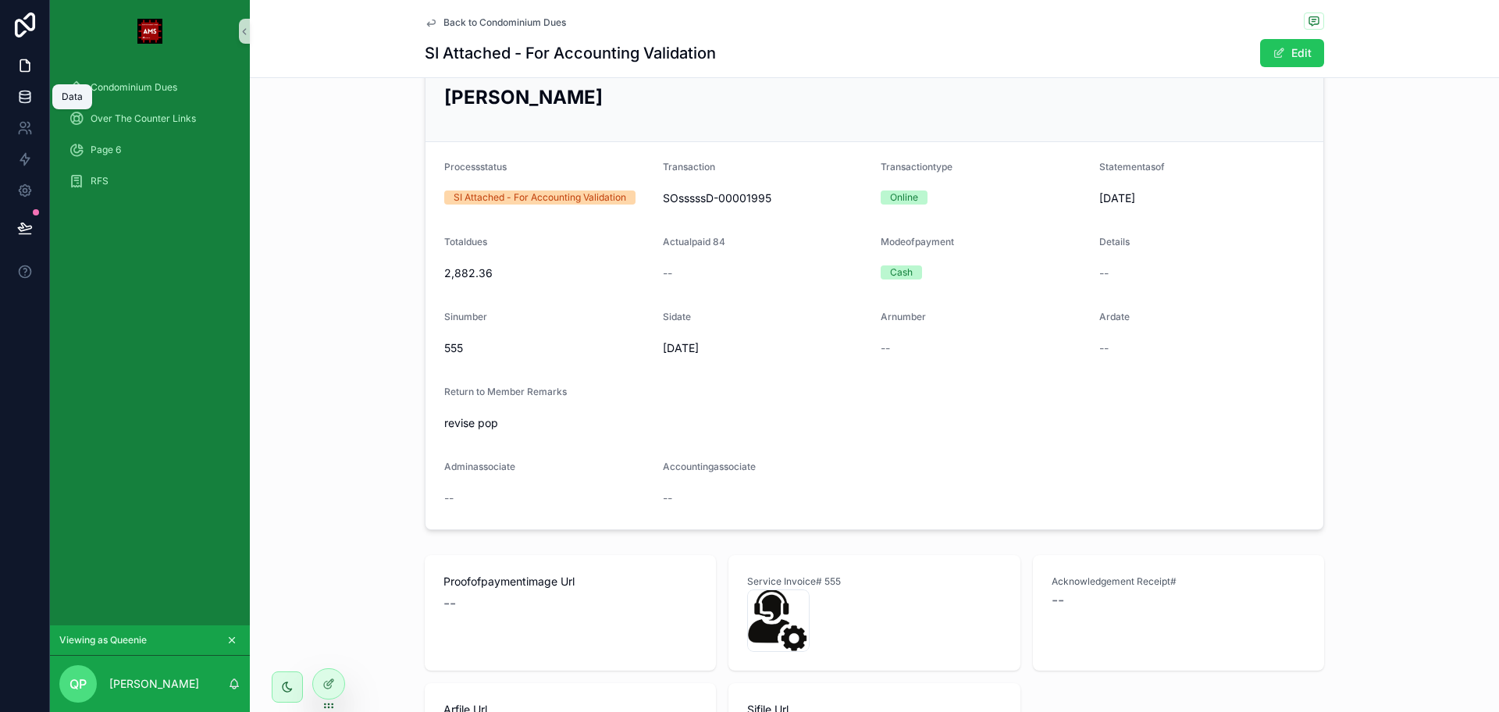
click at [35, 104] on link at bounding box center [24, 96] width 49 height 31
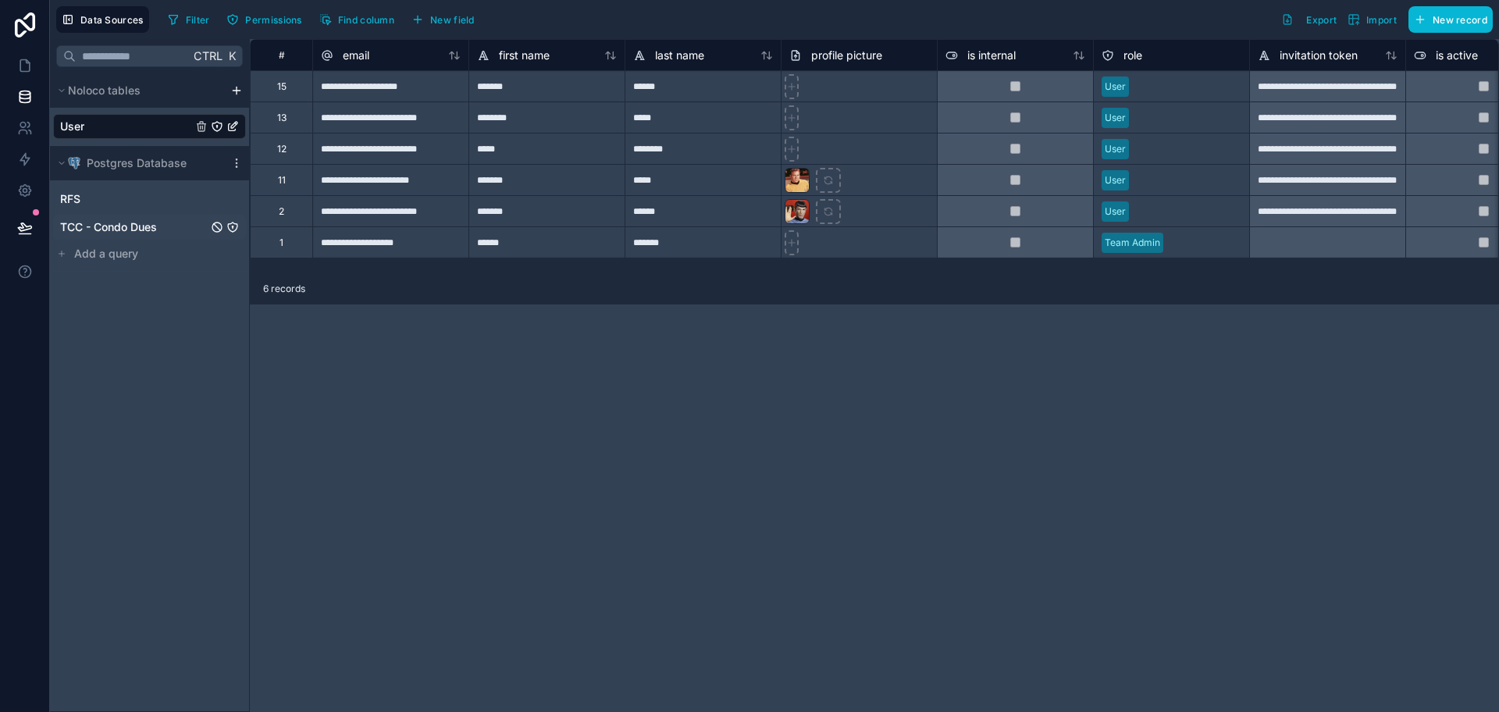
click at [122, 228] on span "TCC - Condo Dues" at bounding box center [108, 227] width 97 height 16
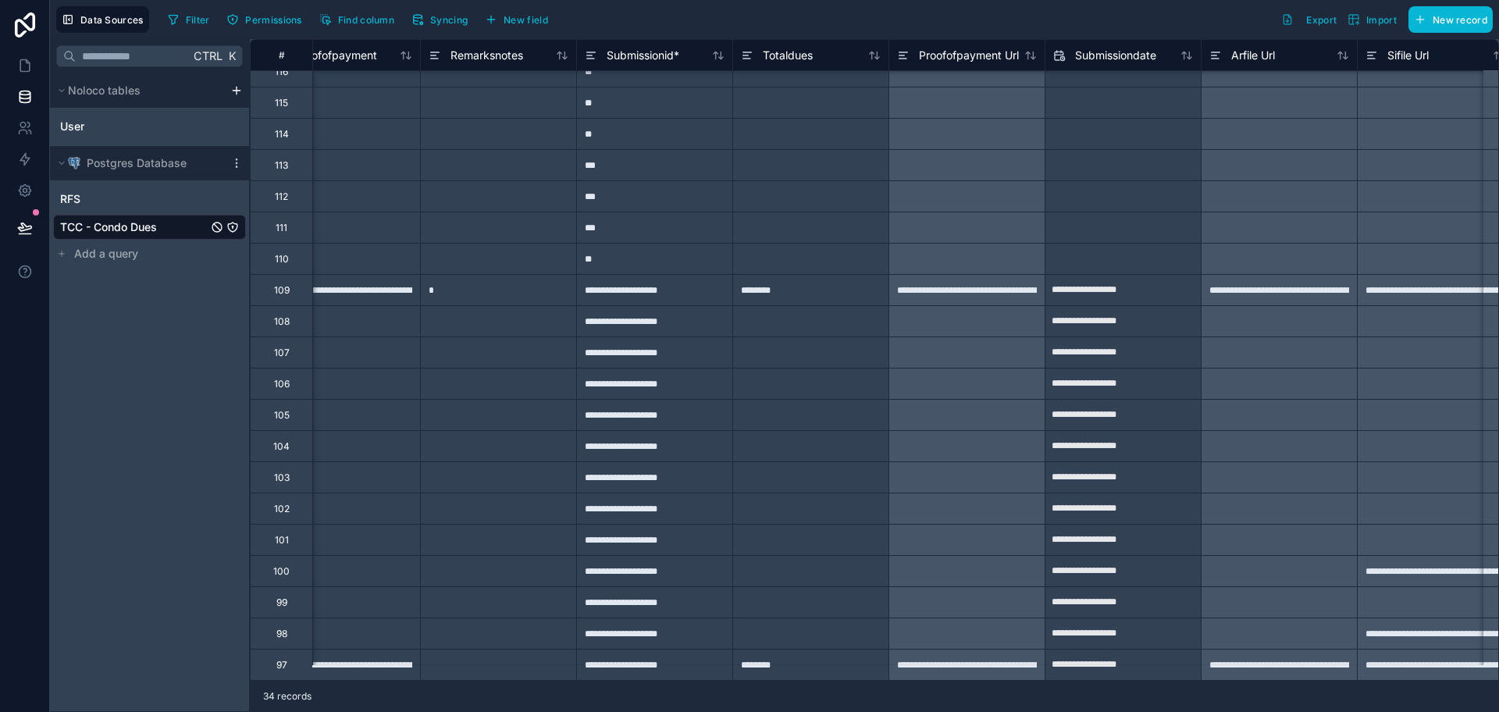
scroll to position [467, 7794]
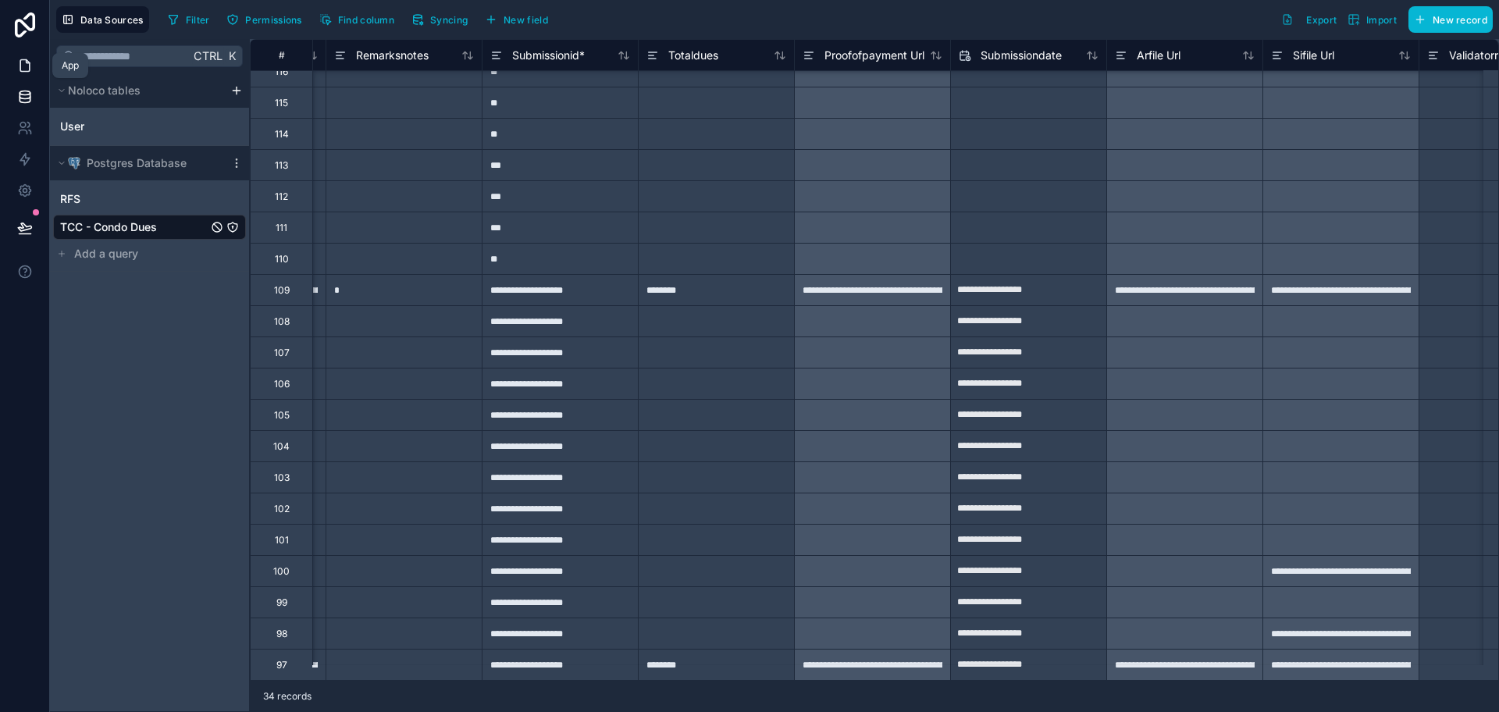
click at [26, 76] on link at bounding box center [24, 65] width 49 height 31
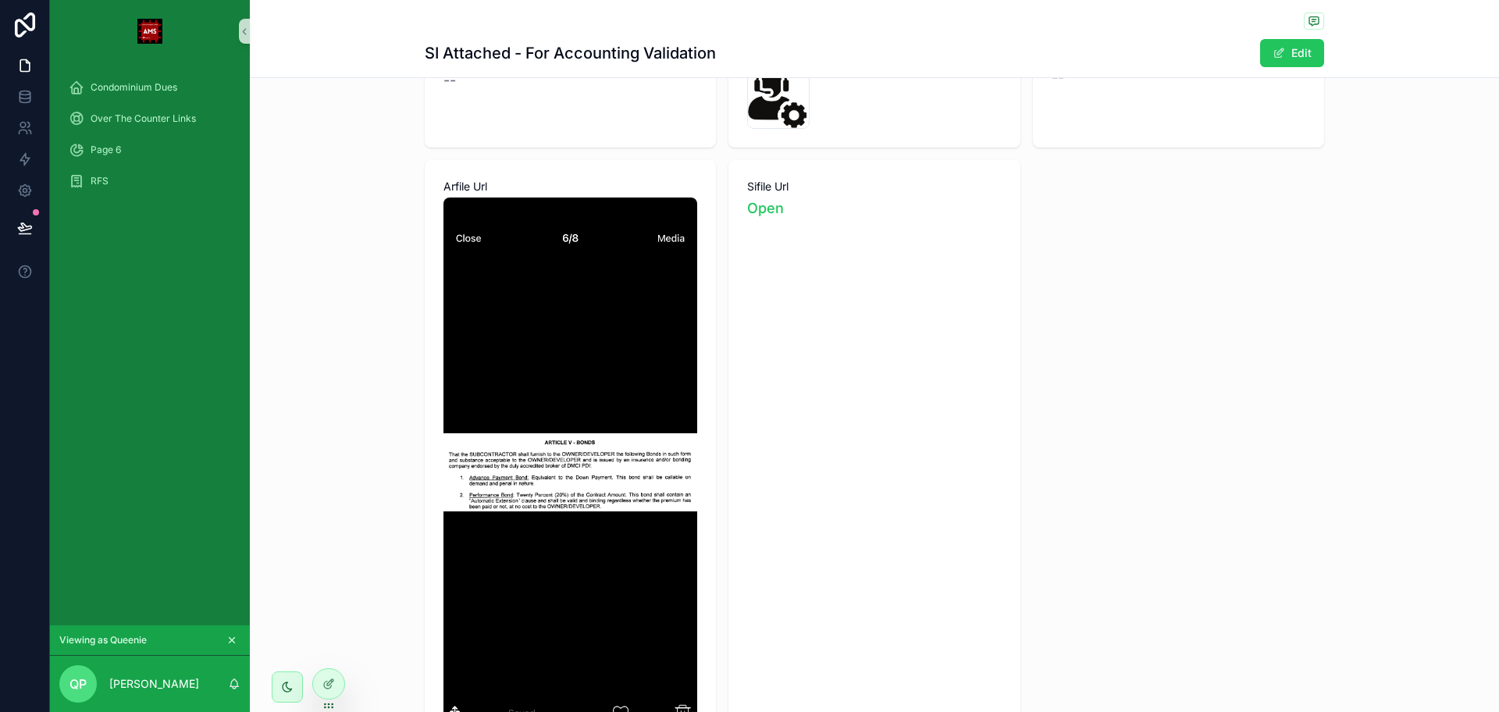
scroll to position [488, 0]
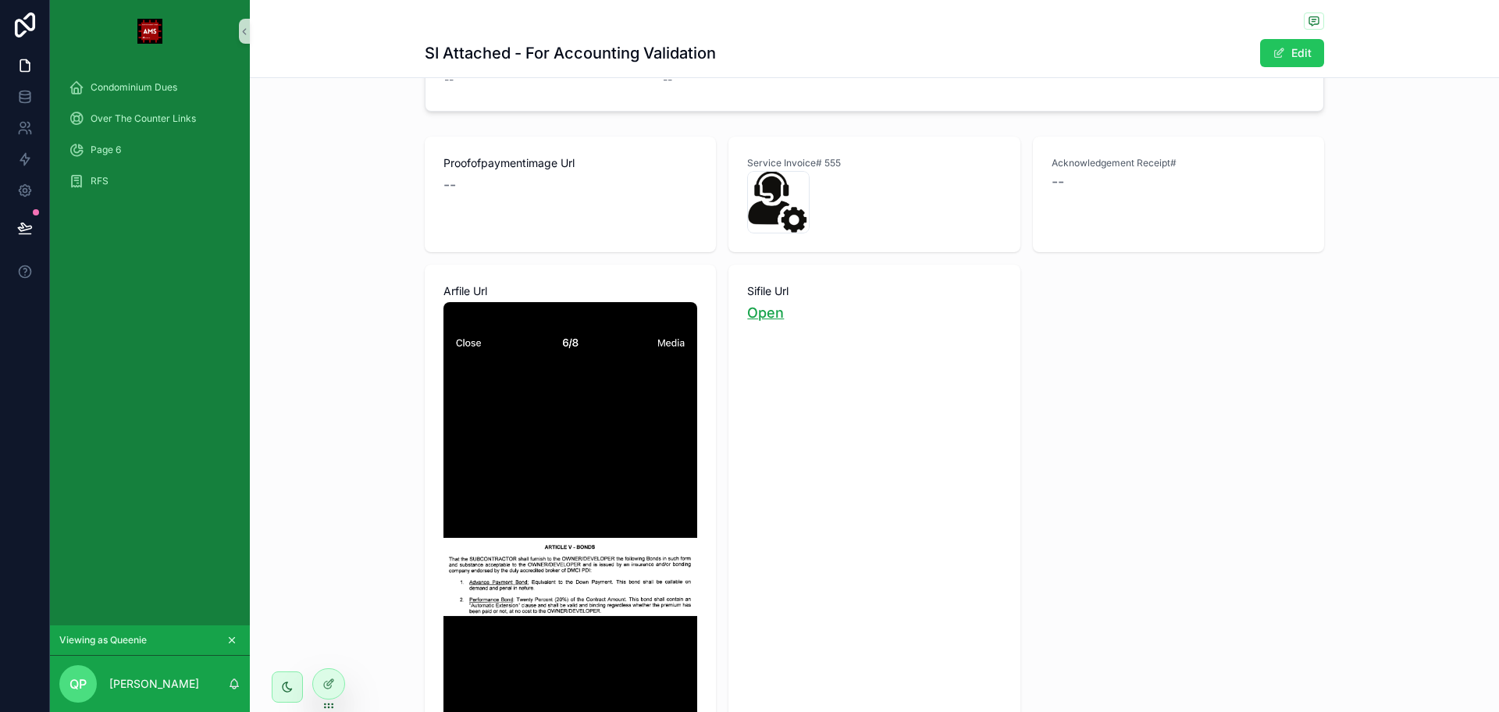
click at [757, 316] on link "Open" at bounding box center [765, 312] width 37 height 16
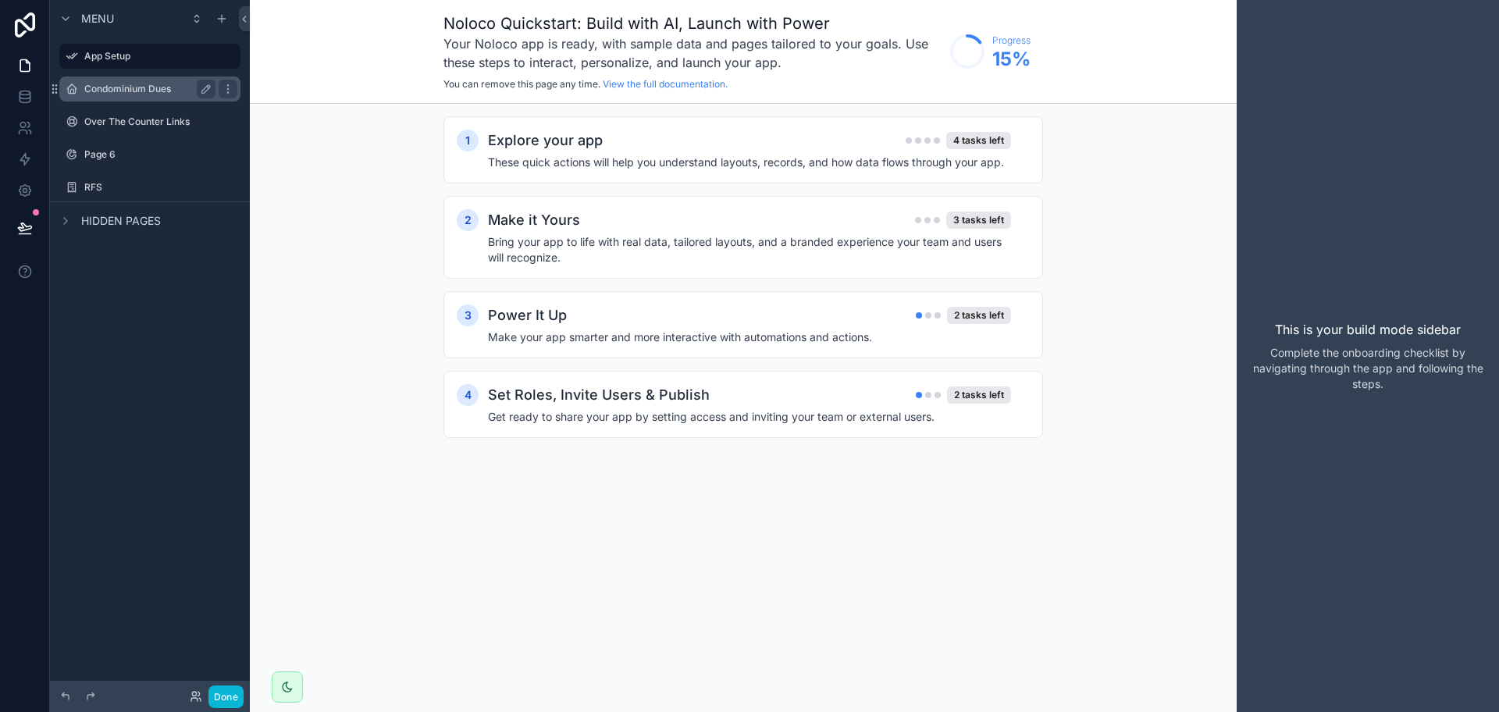
click at [178, 92] on label "Condominium Dues" at bounding box center [146, 89] width 125 height 12
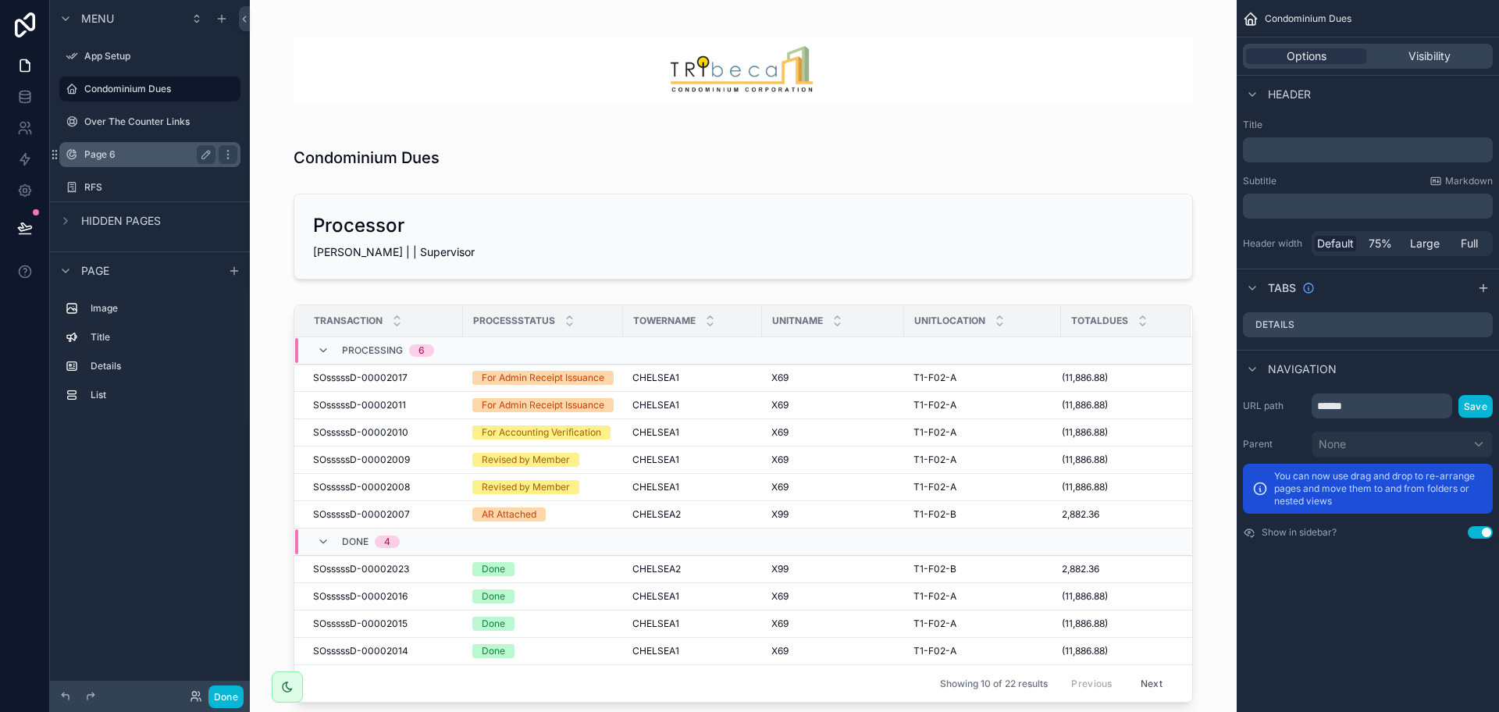
click at [151, 157] on label "Page 6" at bounding box center [146, 154] width 125 height 12
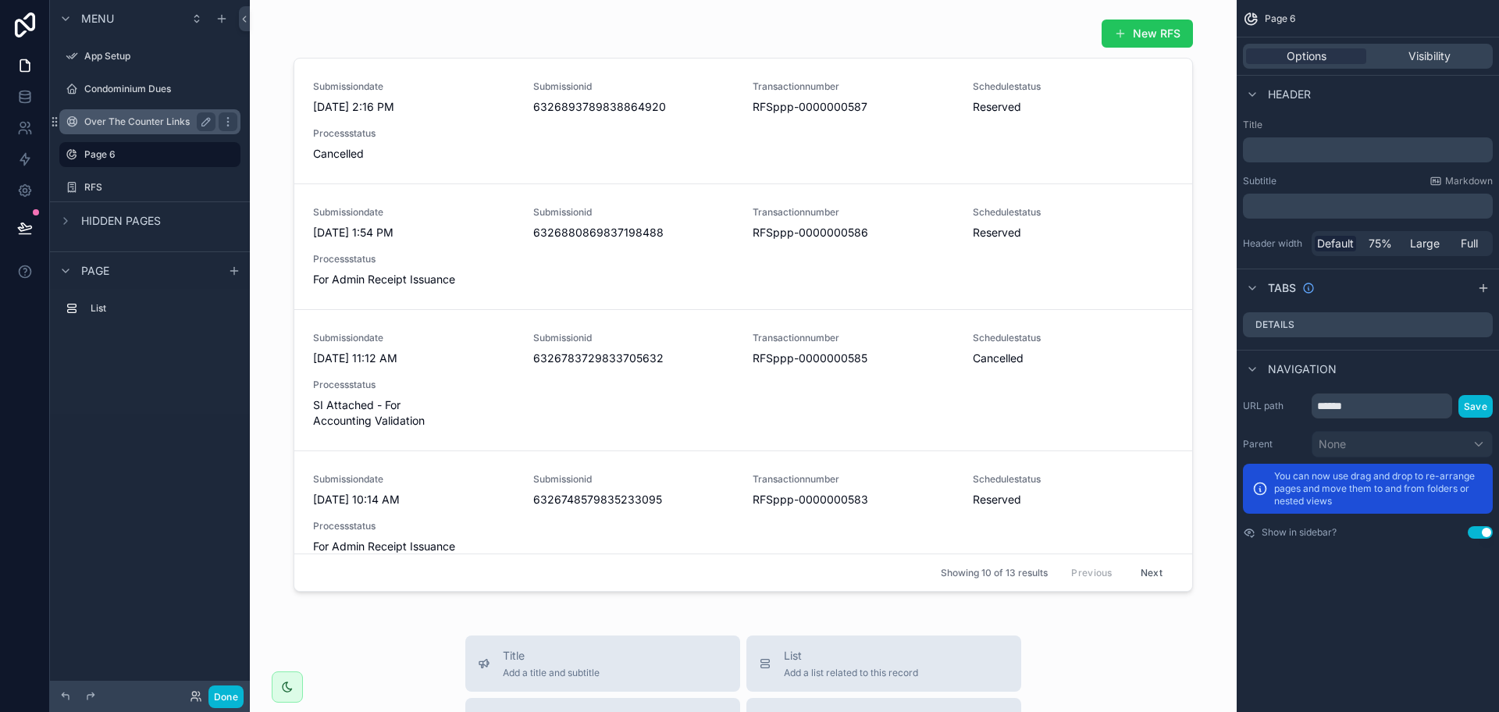
click at [131, 120] on label "Over The Counter Links" at bounding box center [146, 122] width 125 height 12
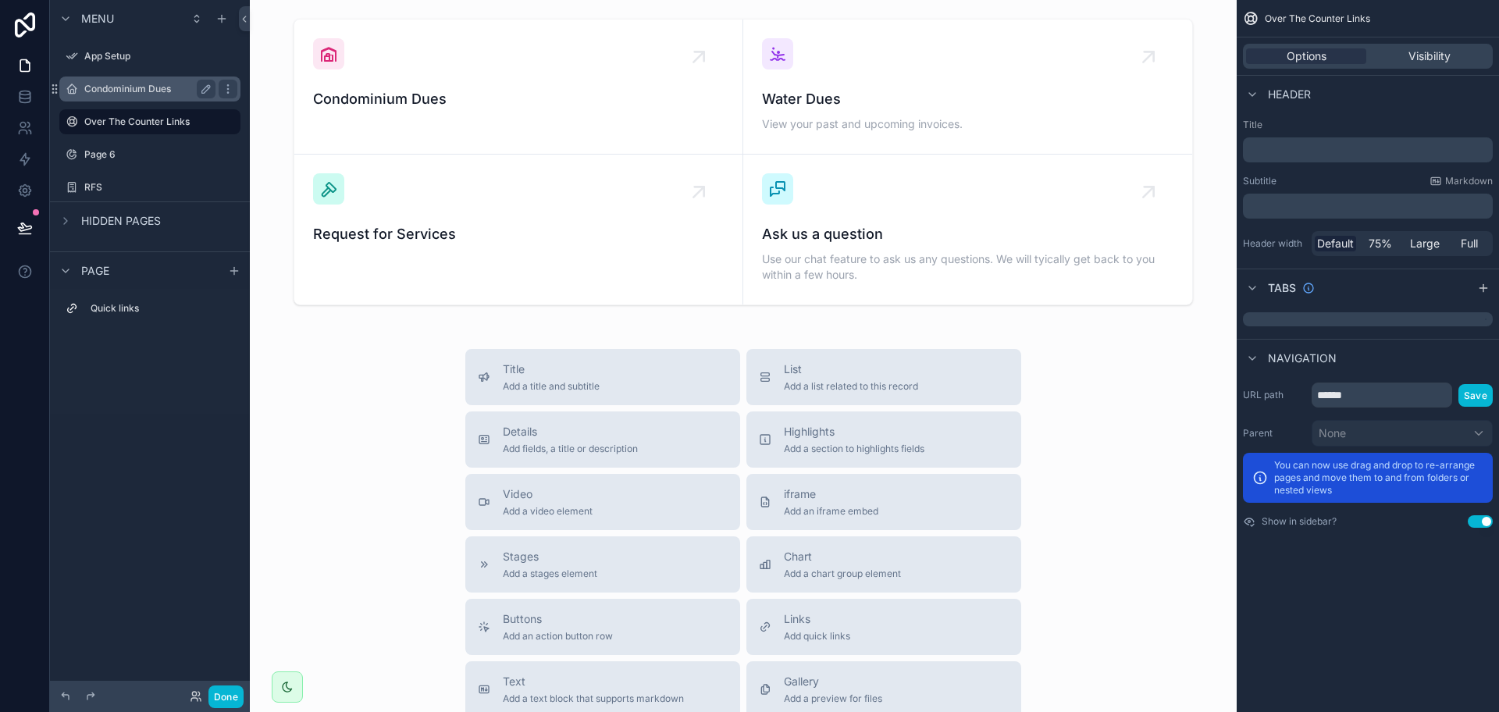
click at [158, 96] on div "Condominium Dues" at bounding box center [149, 89] width 131 height 19
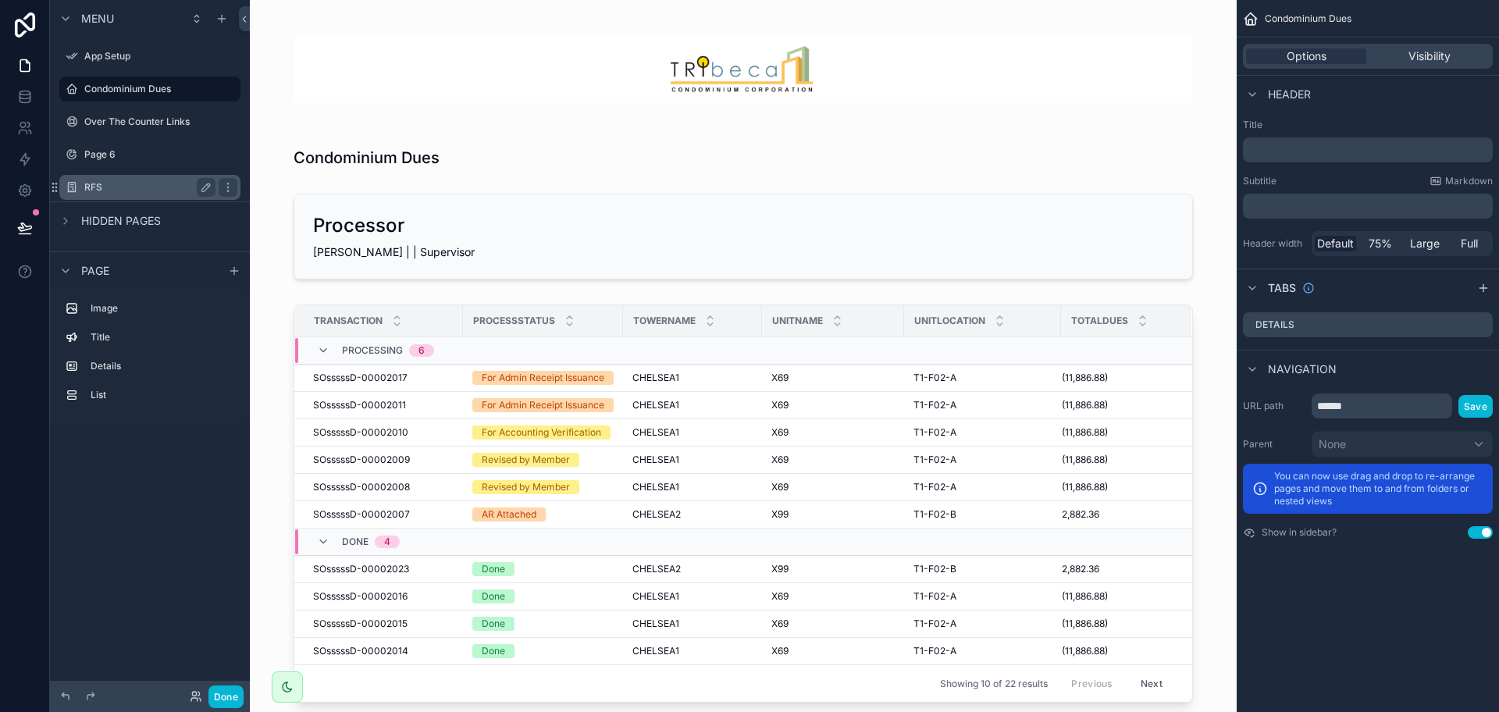
click at [171, 183] on label "RFS" at bounding box center [146, 187] width 125 height 12
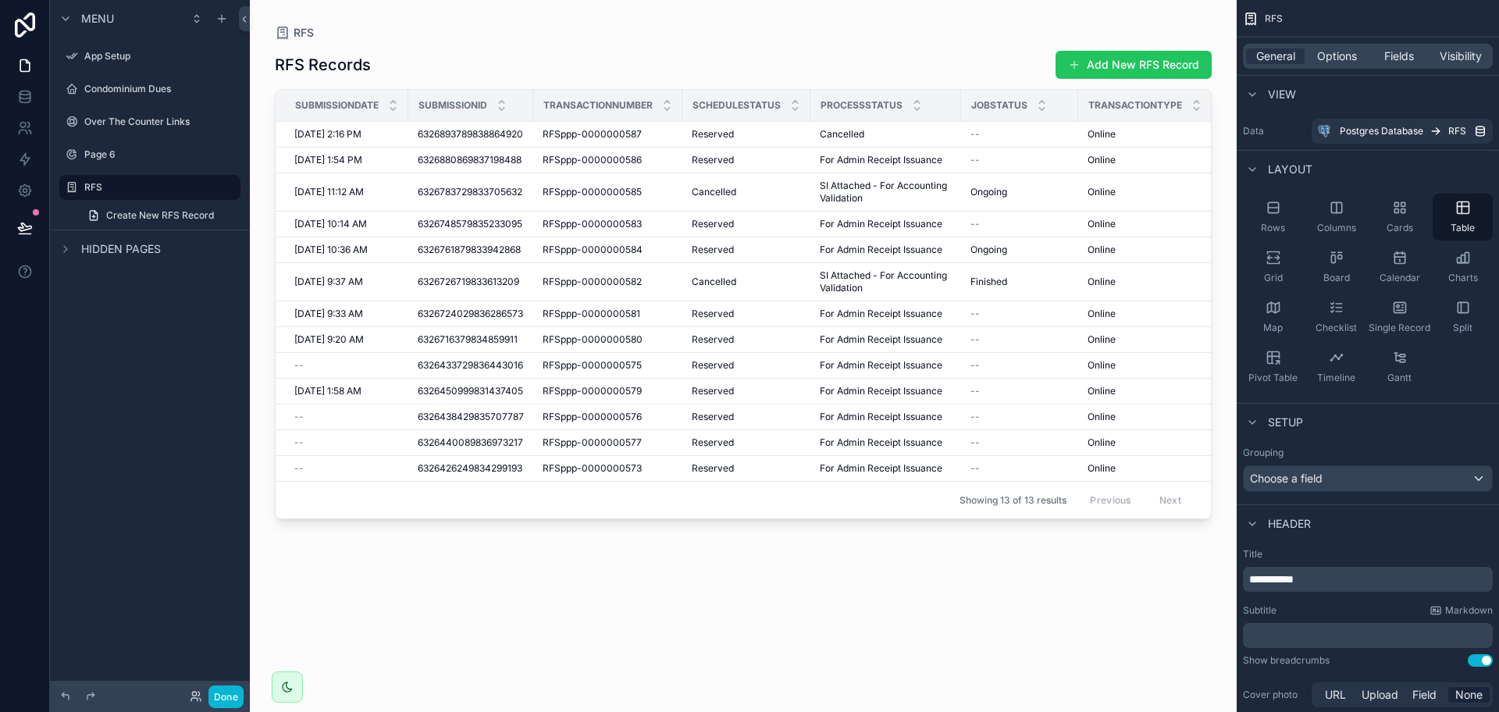
drag, startPoint x: 615, startPoint y: 524, endPoint x: 853, endPoint y: 529, distance: 238.2
click at [853, 529] on div "scrollable content" at bounding box center [743, 346] width 987 height 693
click at [117, 93] on label "Condominium Dues" at bounding box center [146, 89] width 125 height 12
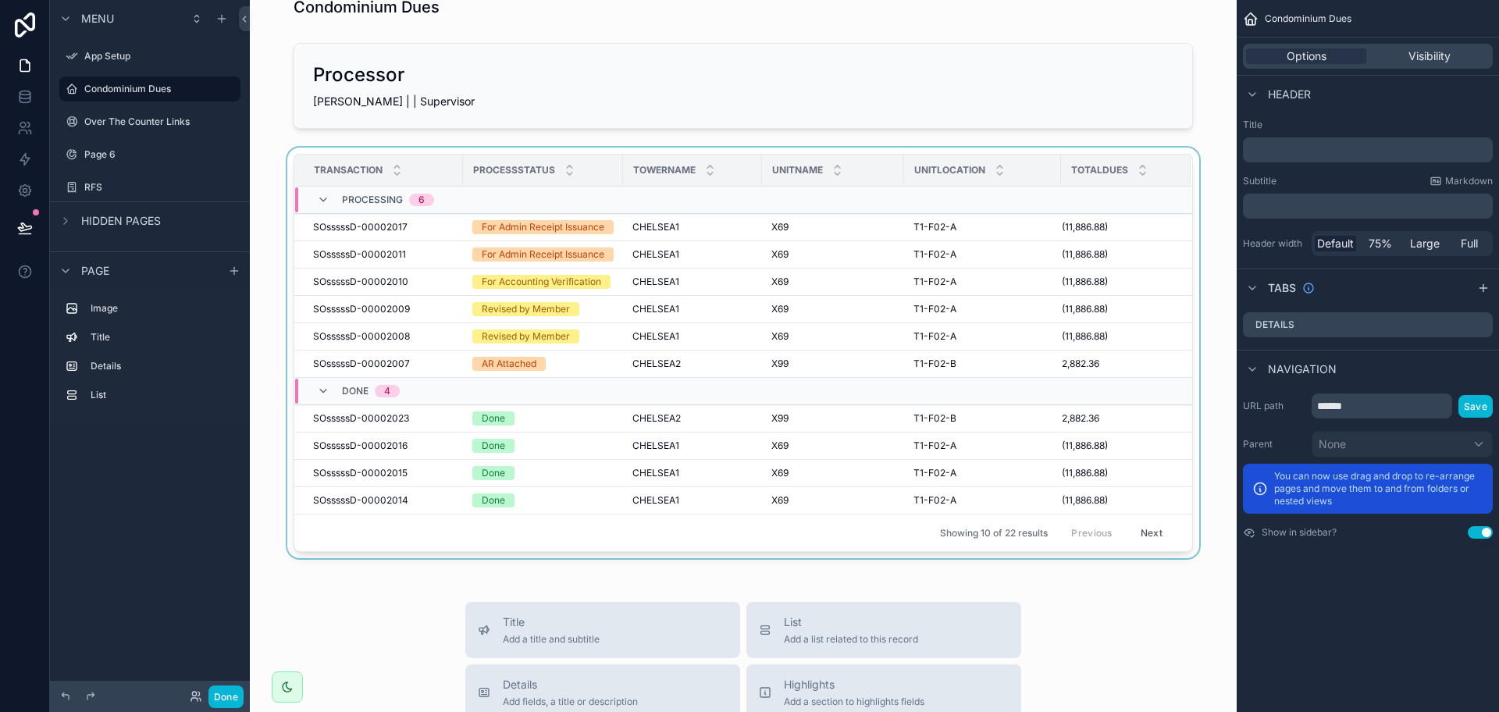
scroll to position [195, 0]
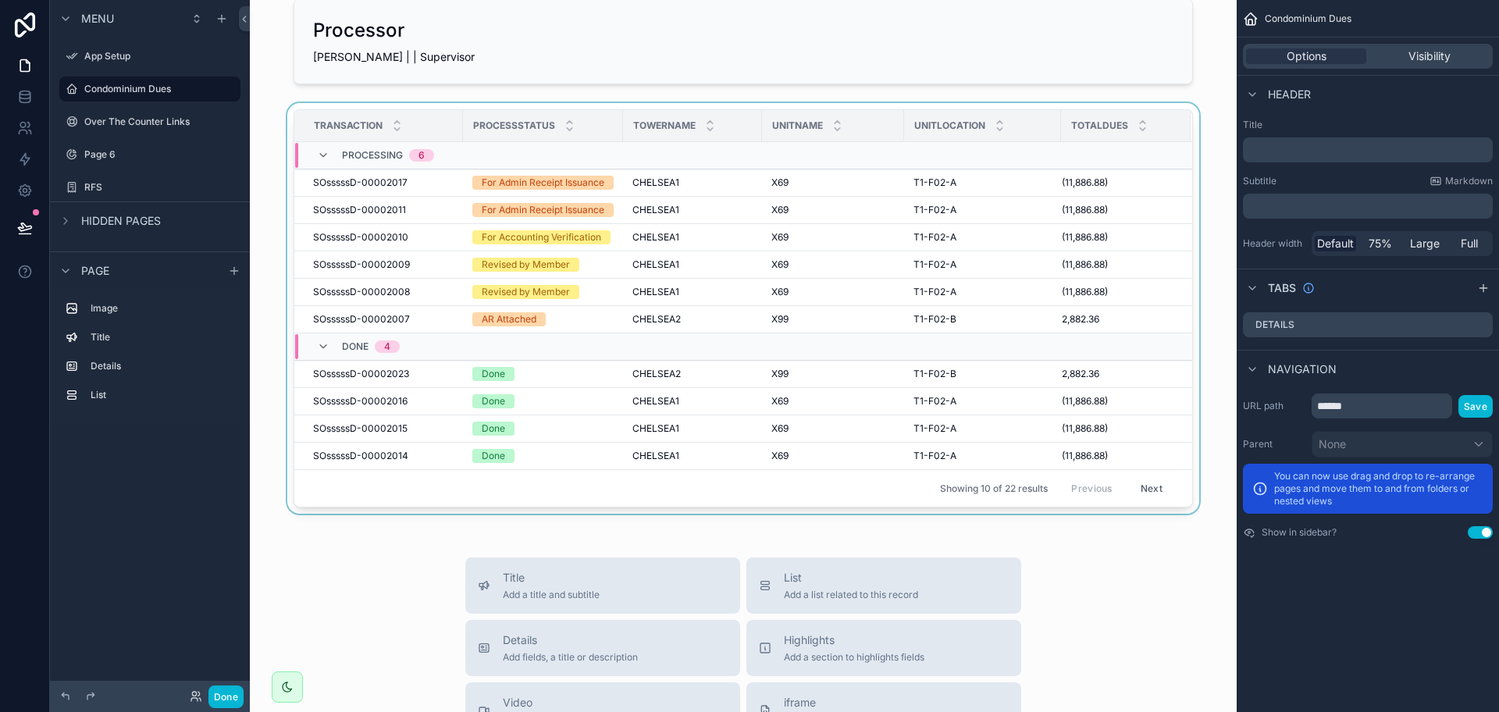
click at [1148, 500] on button "Next" at bounding box center [1152, 488] width 44 height 24
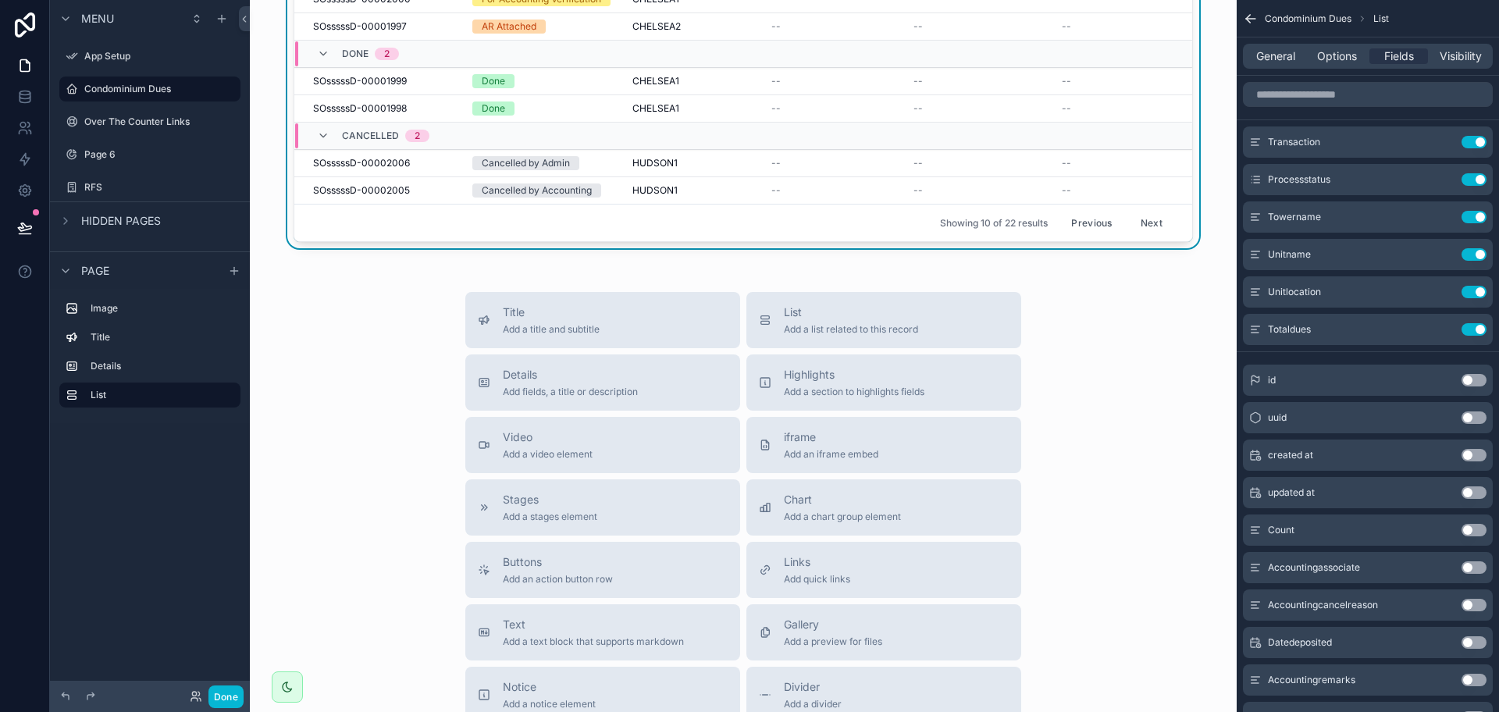
click at [1143, 216] on button "Next" at bounding box center [1152, 223] width 44 height 24
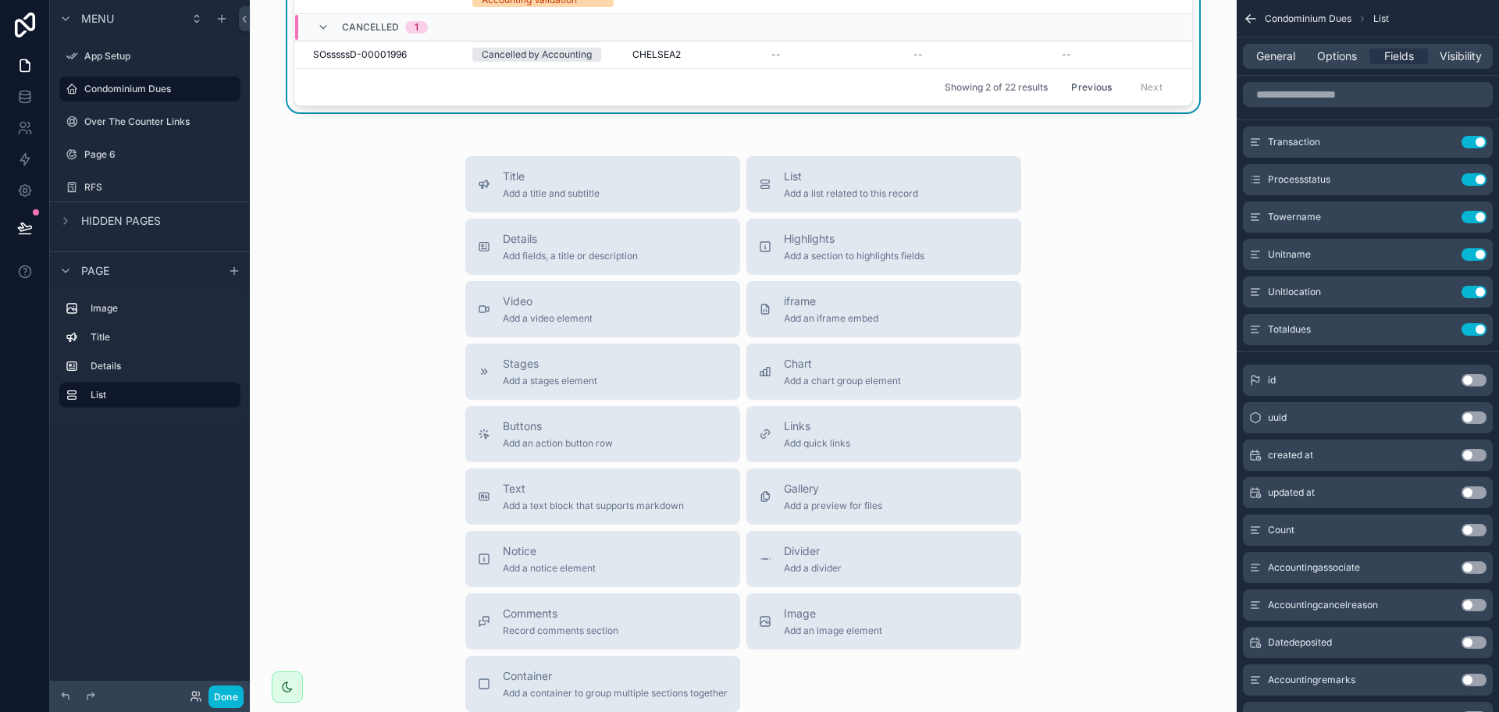
scroll to position [151, 0]
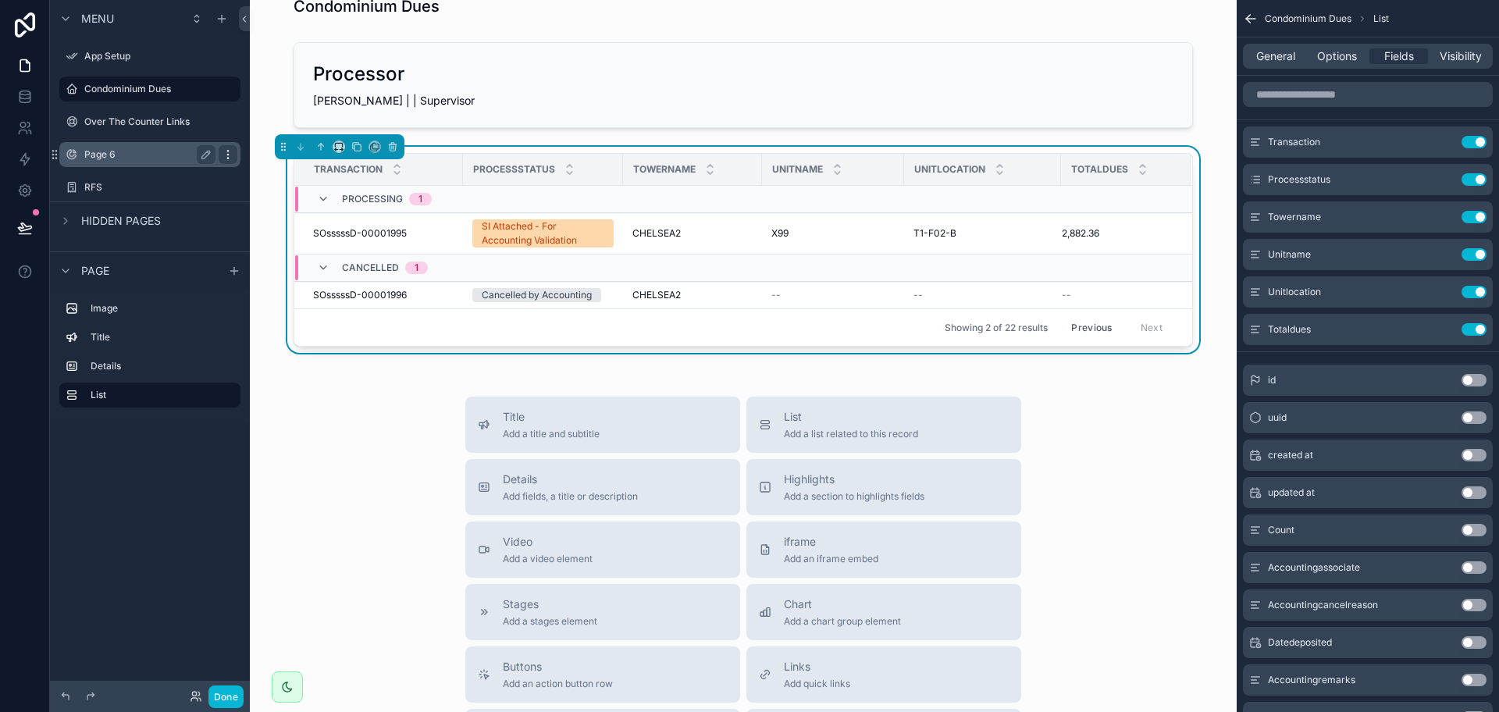
click at [229, 157] on icon "scrollable content" at bounding box center [228, 154] width 12 height 12
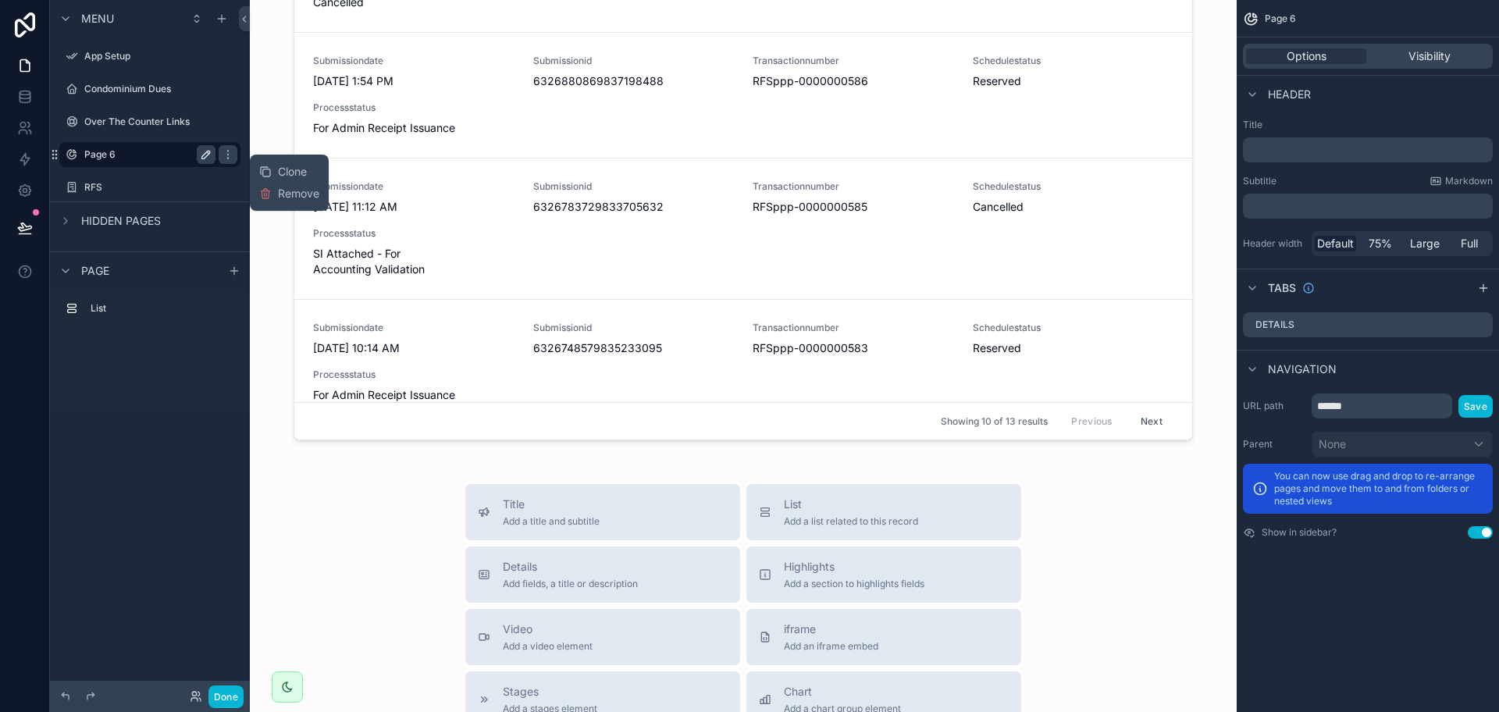
click at [204, 158] on icon "scrollable content" at bounding box center [206, 154] width 12 height 12
click at [168, 154] on input "******" at bounding box center [137, 154] width 106 height 19
type input "*"
type input "*********"
click at [222, 151] on icon "scrollable content" at bounding box center [228, 154] width 12 height 12
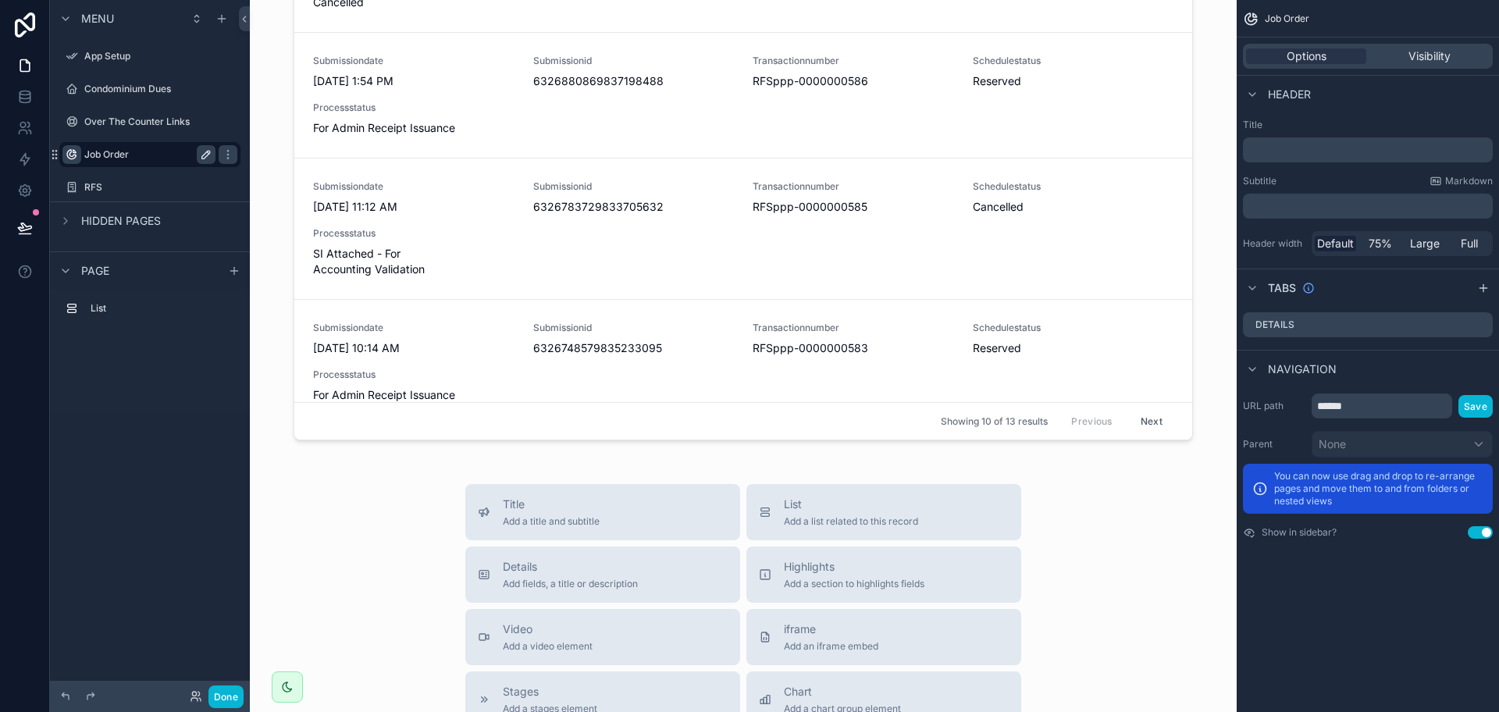
click at [72, 152] on icon "scrollable content" at bounding box center [72, 154] width 12 height 12
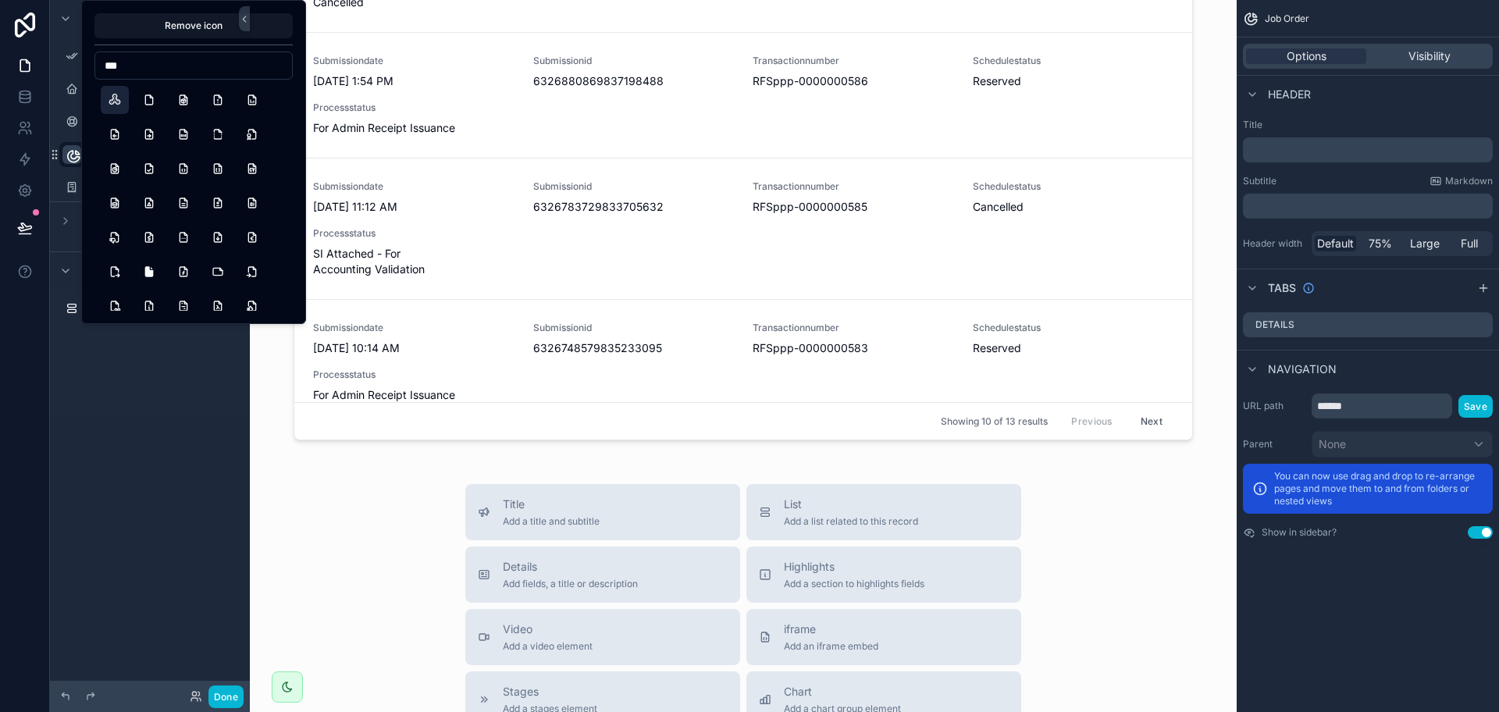
type input "***"
click at [118, 105] on button "FidgetSpinner" at bounding box center [115, 100] width 28 height 28
click at [208, 440] on div "Menu App Setup Condominium Dues Over The Counter Links ********* RFS Hidden pag…" at bounding box center [150, 346] width 200 height 693
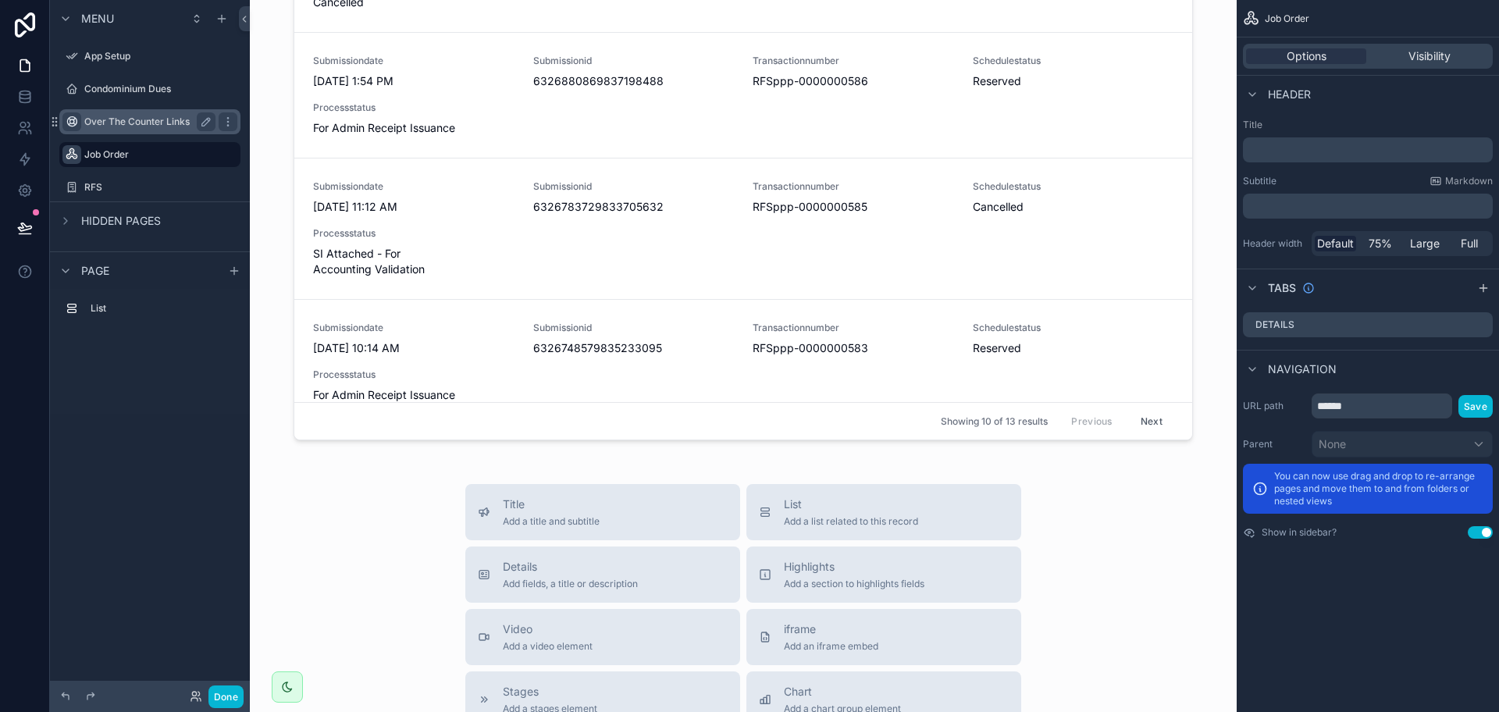
click at [71, 116] on icon "scrollable content" at bounding box center [72, 122] width 12 height 12
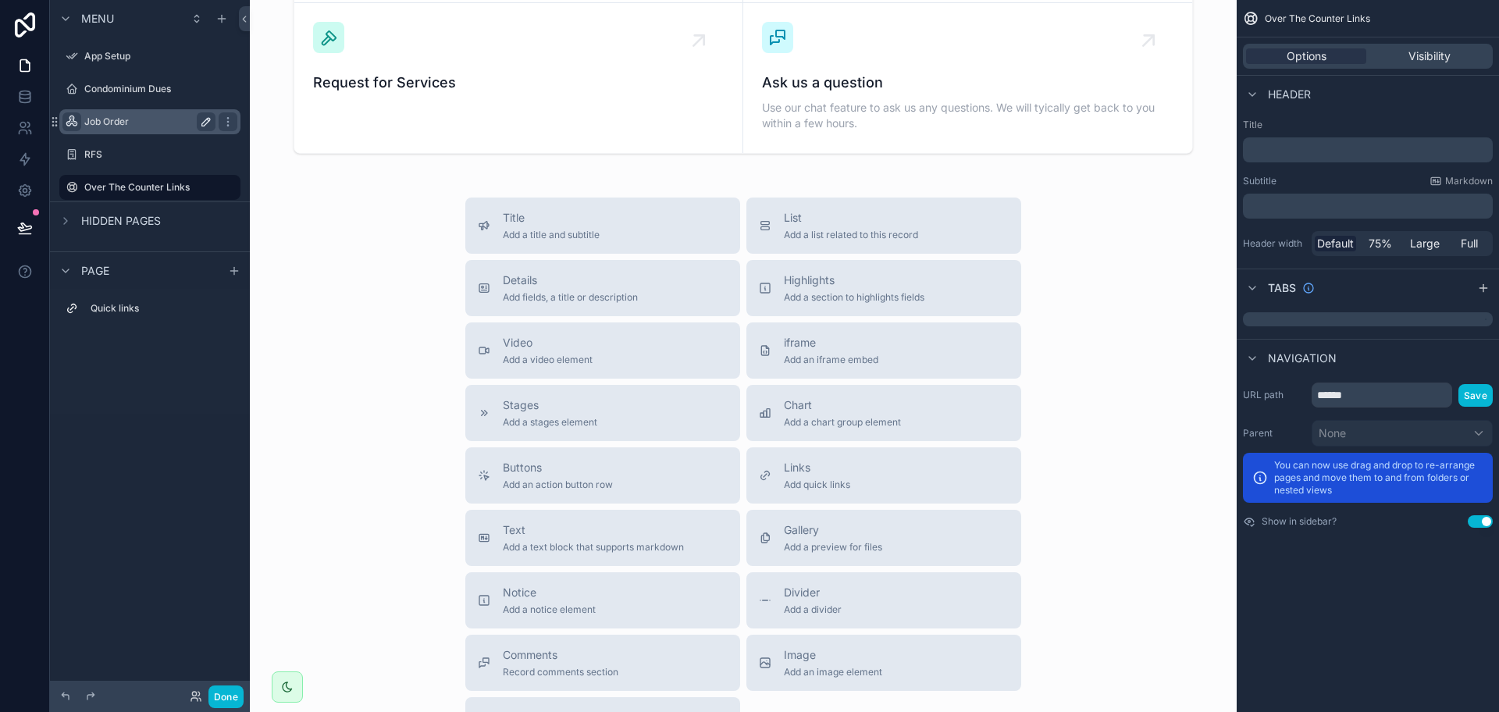
click at [119, 123] on label "Job Order" at bounding box center [146, 122] width 125 height 12
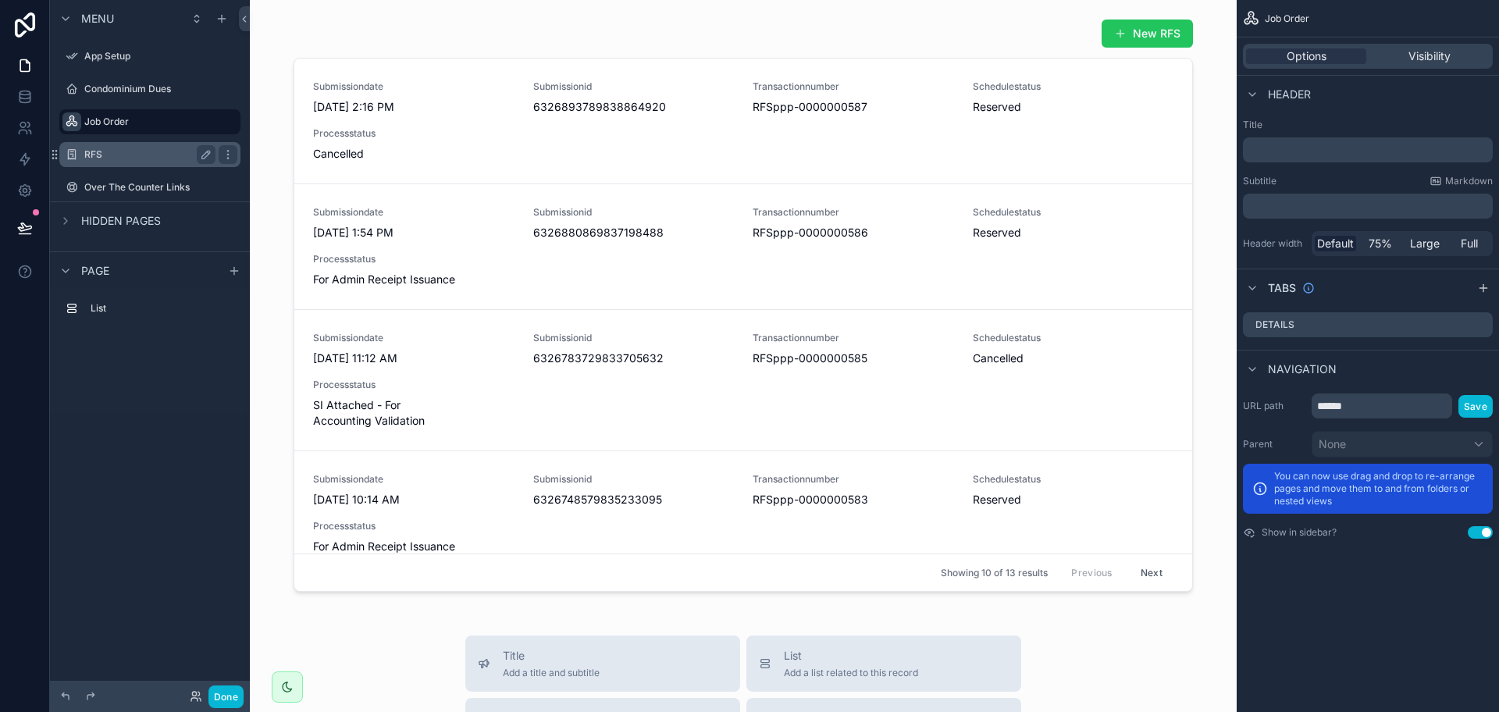
click at [130, 157] on label "RFS" at bounding box center [146, 154] width 125 height 12
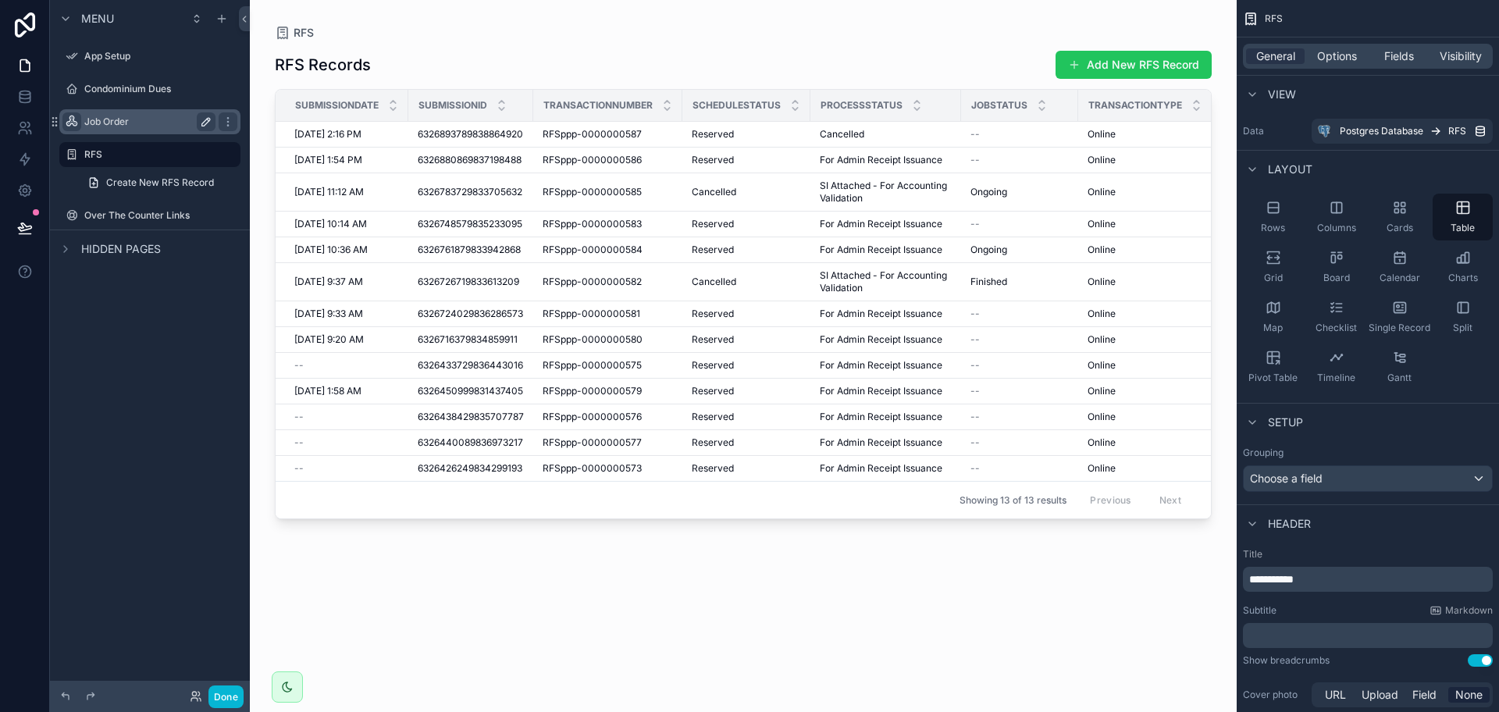
click at [145, 116] on label "Job Order" at bounding box center [146, 122] width 125 height 12
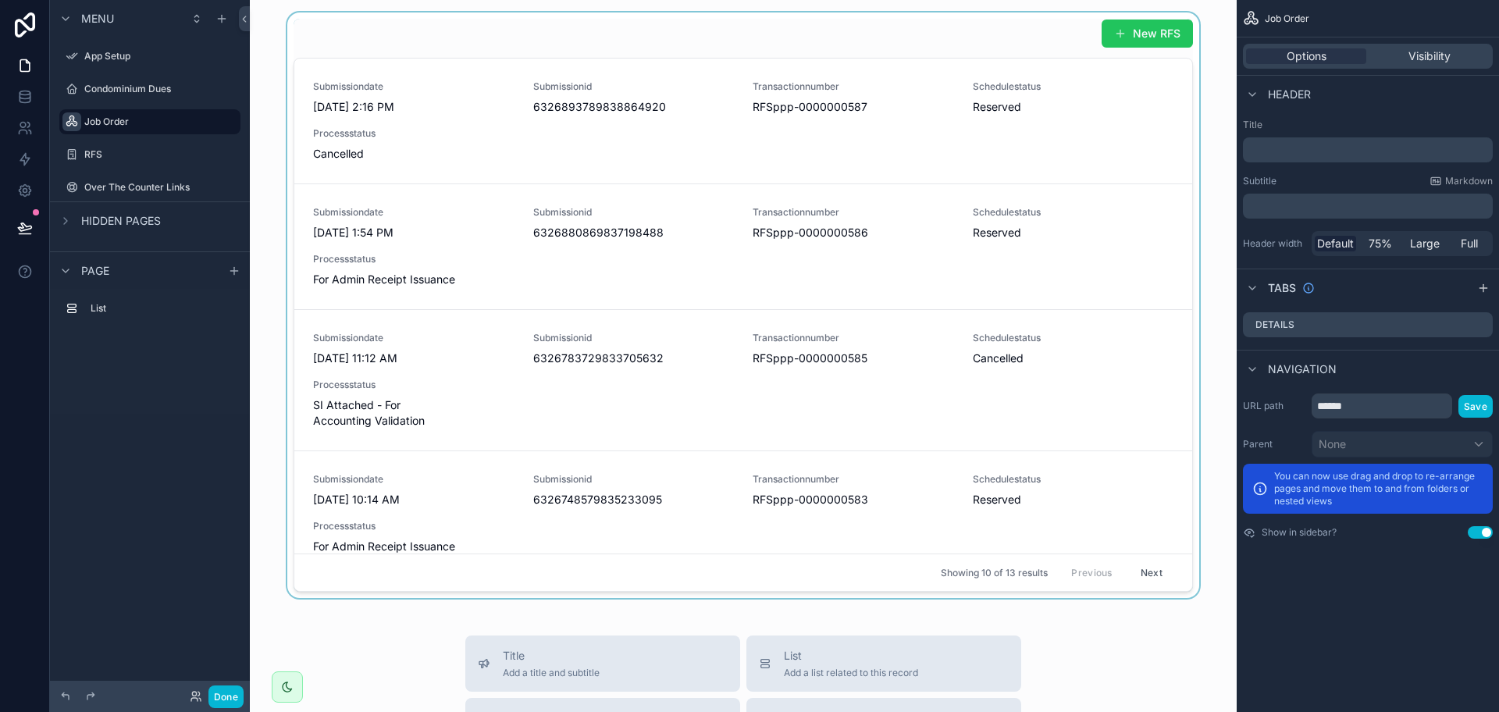
click at [382, 119] on div "scrollable content" at bounding box center [743, 305] width 962 height 586
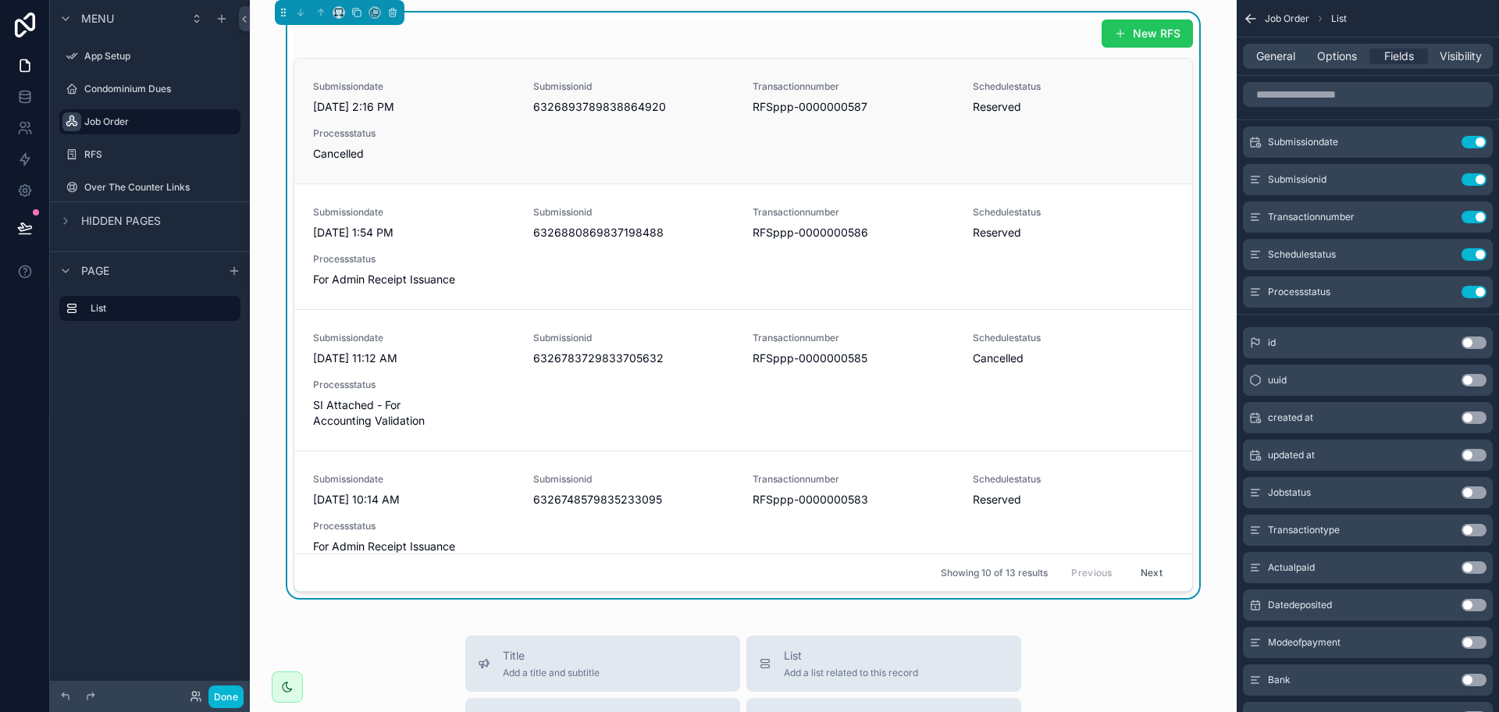
click at [354, 115] on div "Submissiondate 9/3/2025 2:16 PM Submissionid 6326893789838864920 Transactionnum…" at bounding box center [743, 120] width 860 height 81
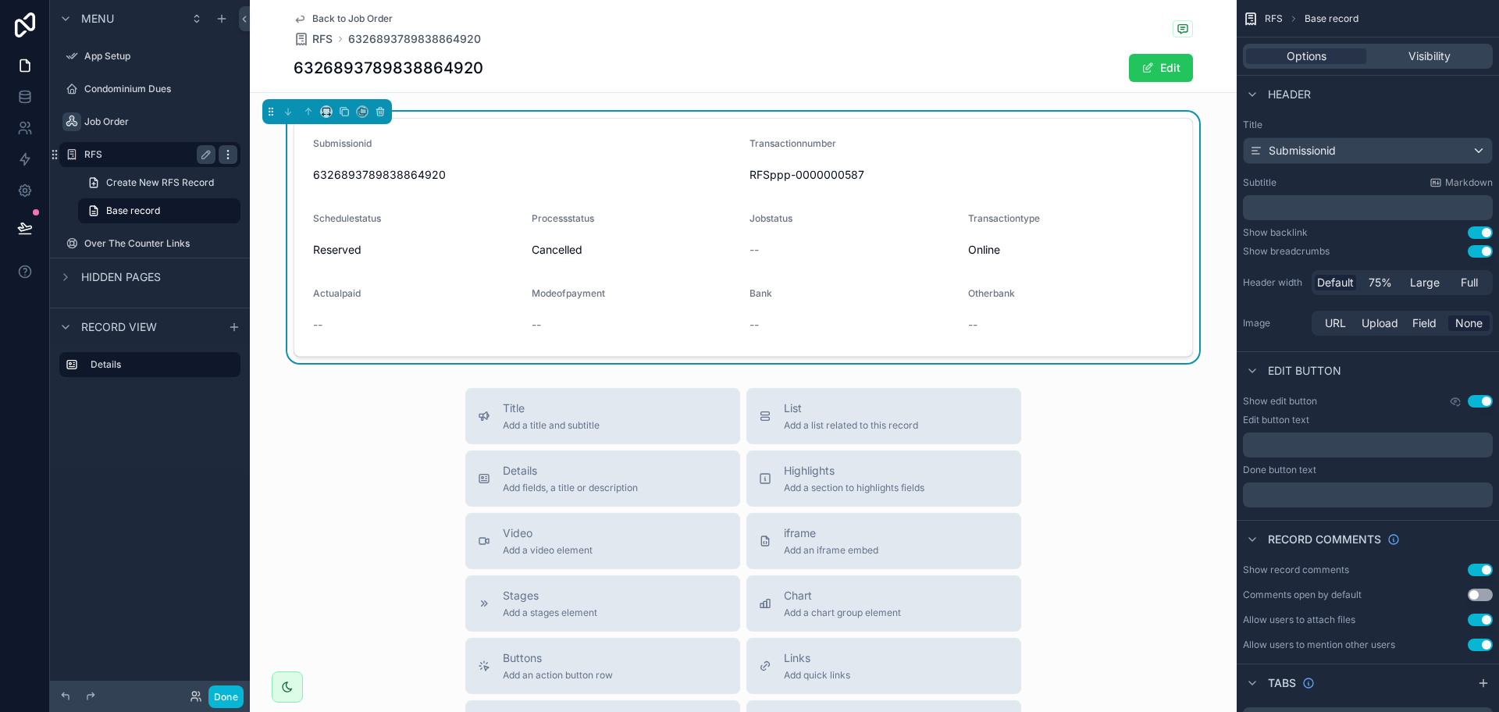
click at [224, 151] on icon "scrollable content" at bounding box center [228, 154] width 12 height 12
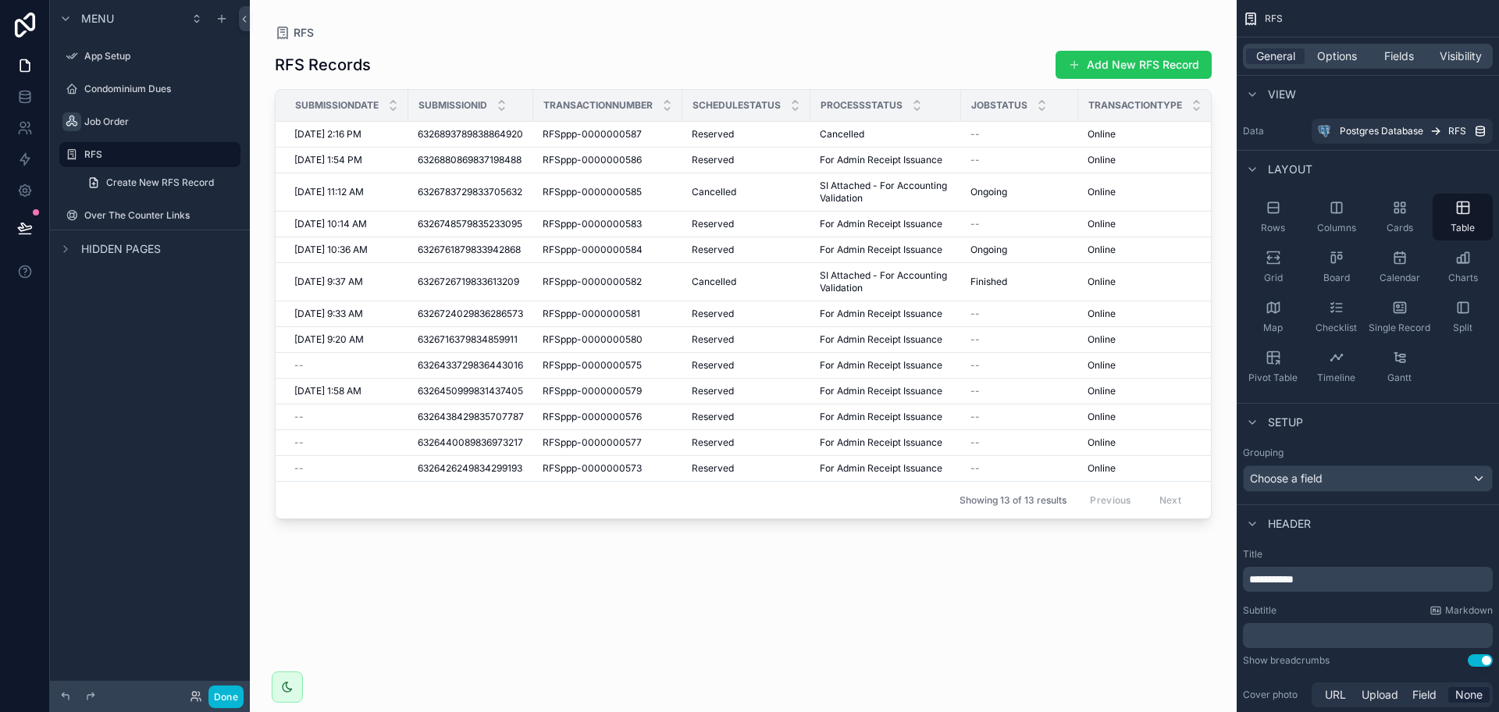
click at [578, 643] on div "scrollable content" at bounding box center [743, 346] width 987 height 693
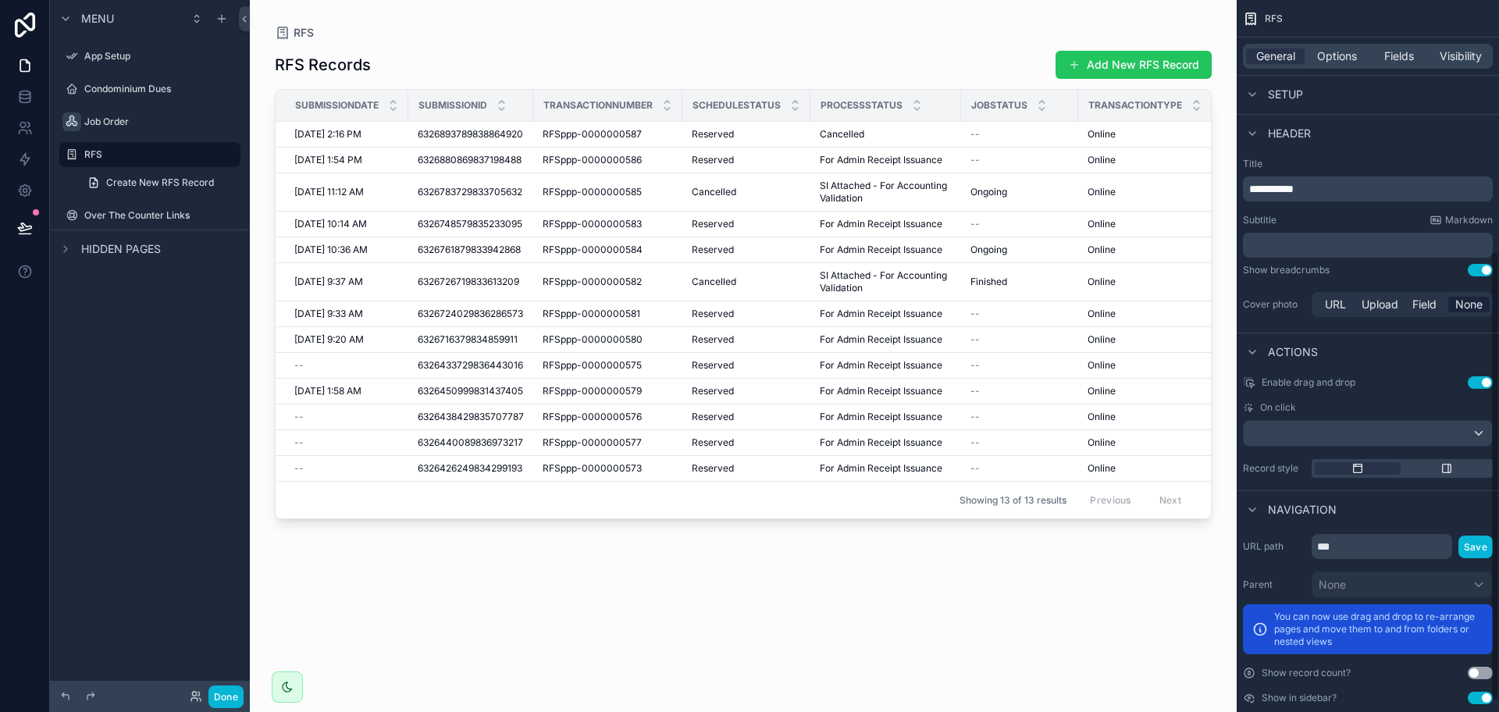
scroll to position [414, 0]
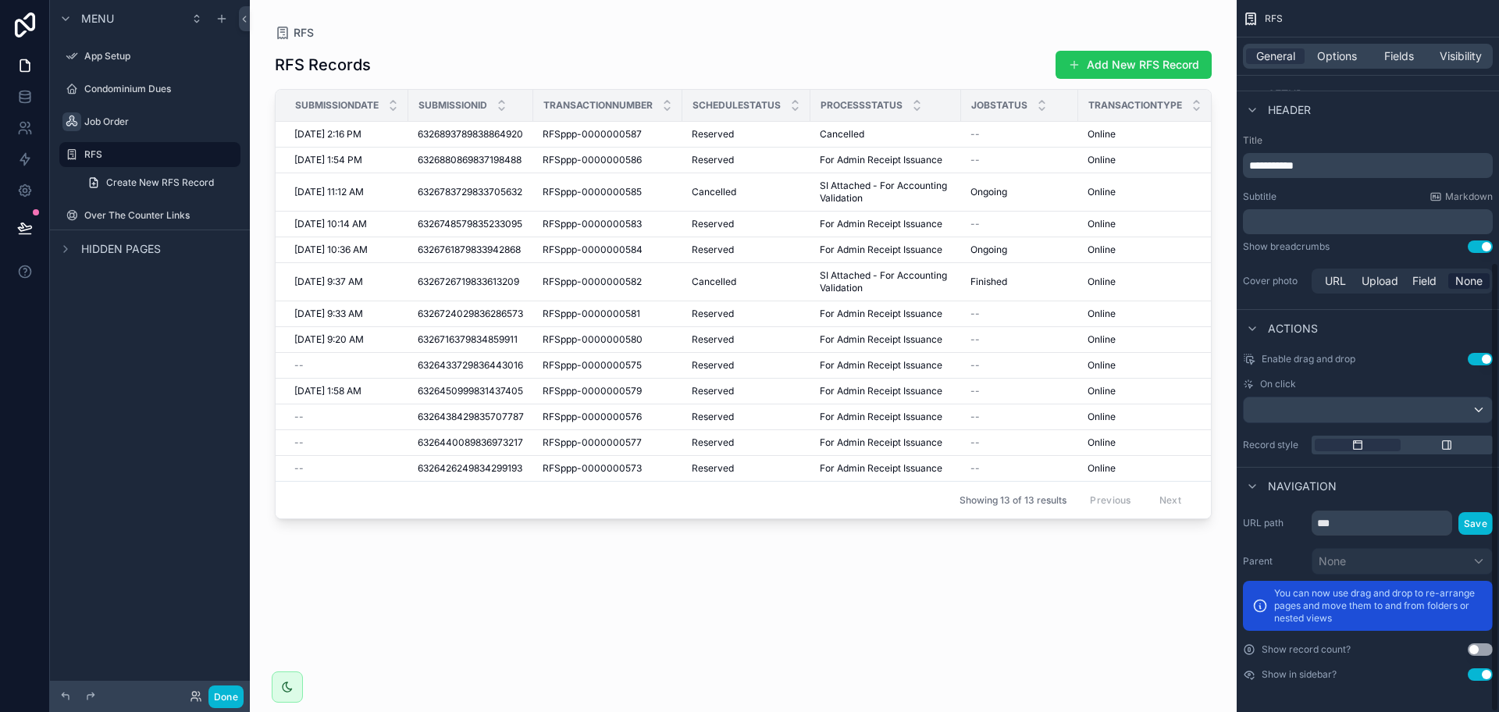
click at [1474, 675] on button "Use setting" at bounding box center [1480, 674] width 25 height 12
click at [138, 183] on span "Hidden pages" at bounding box center [121, 188] width 80 height 16
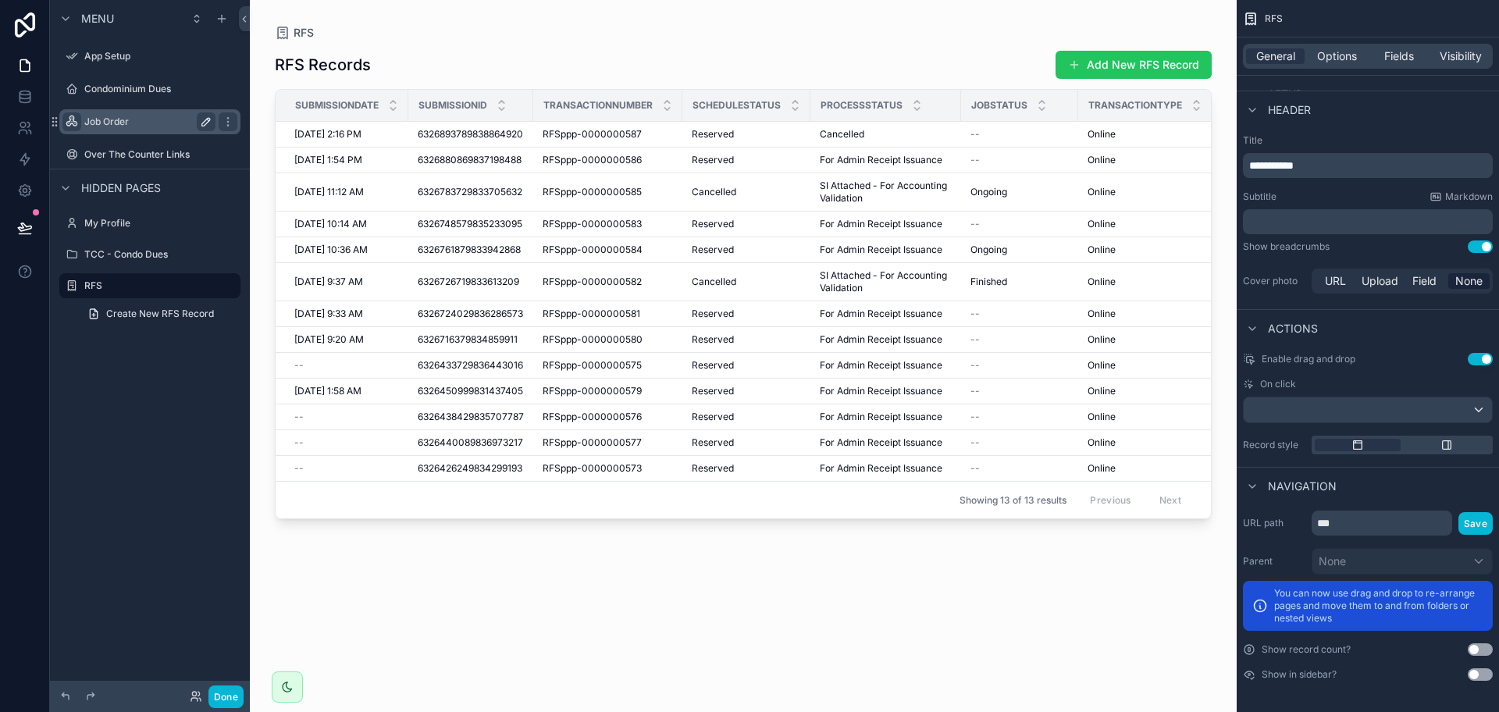
click at [100, 123] on label "Job Order" at bounding box center [146, 122] width 125 height 12
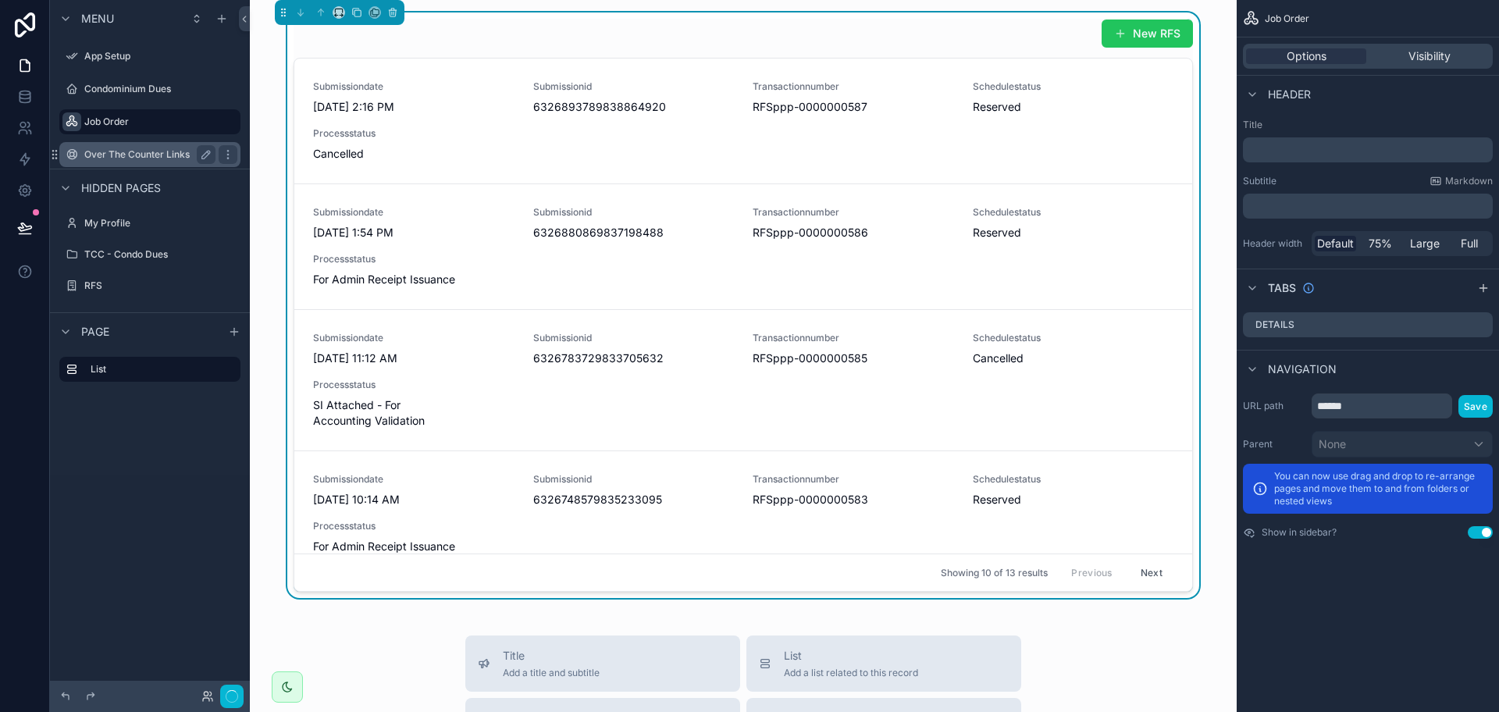
click at [118, 148] on label "Over The Counter Links" at bounding box center [146, 154] width 125 height 12
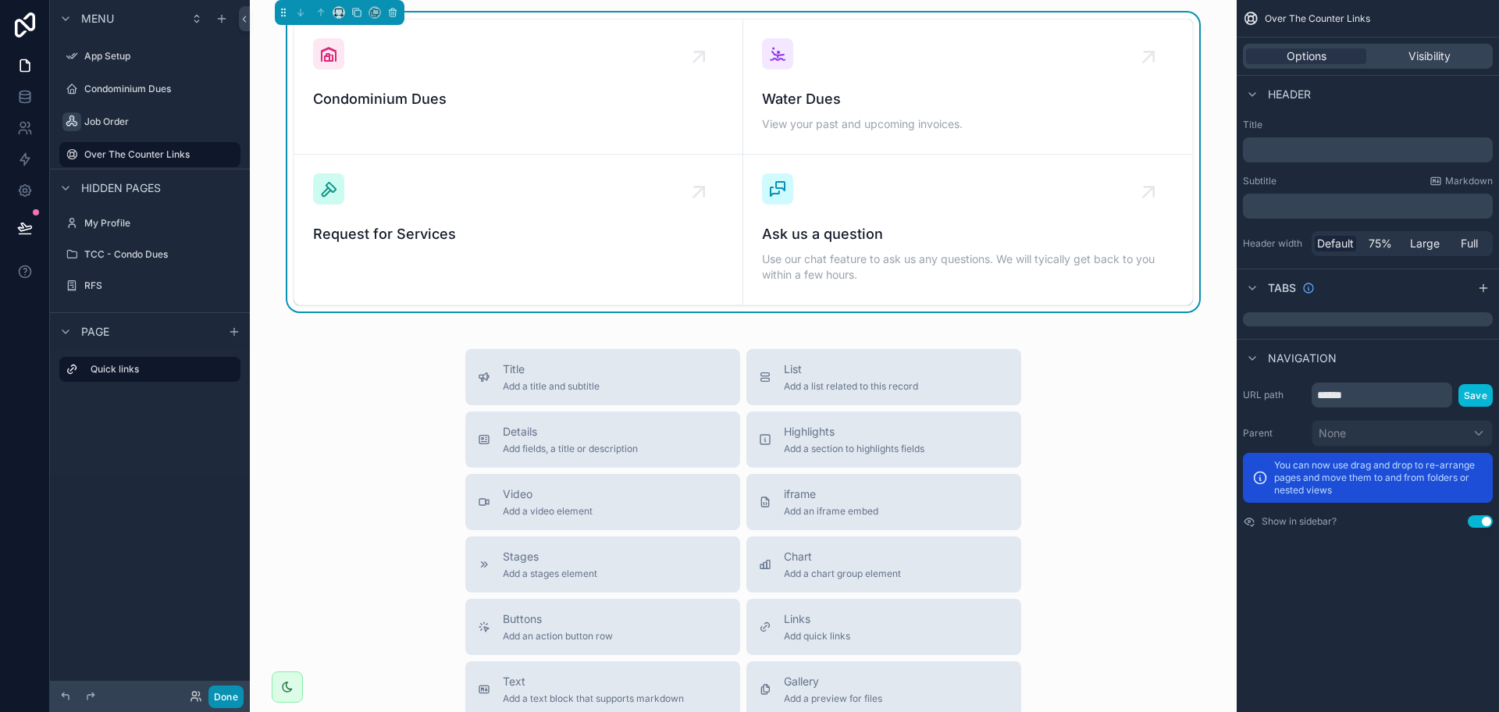
click at [235, 691] on button "Done" at bounding box center [225, 696] width 35 height 23
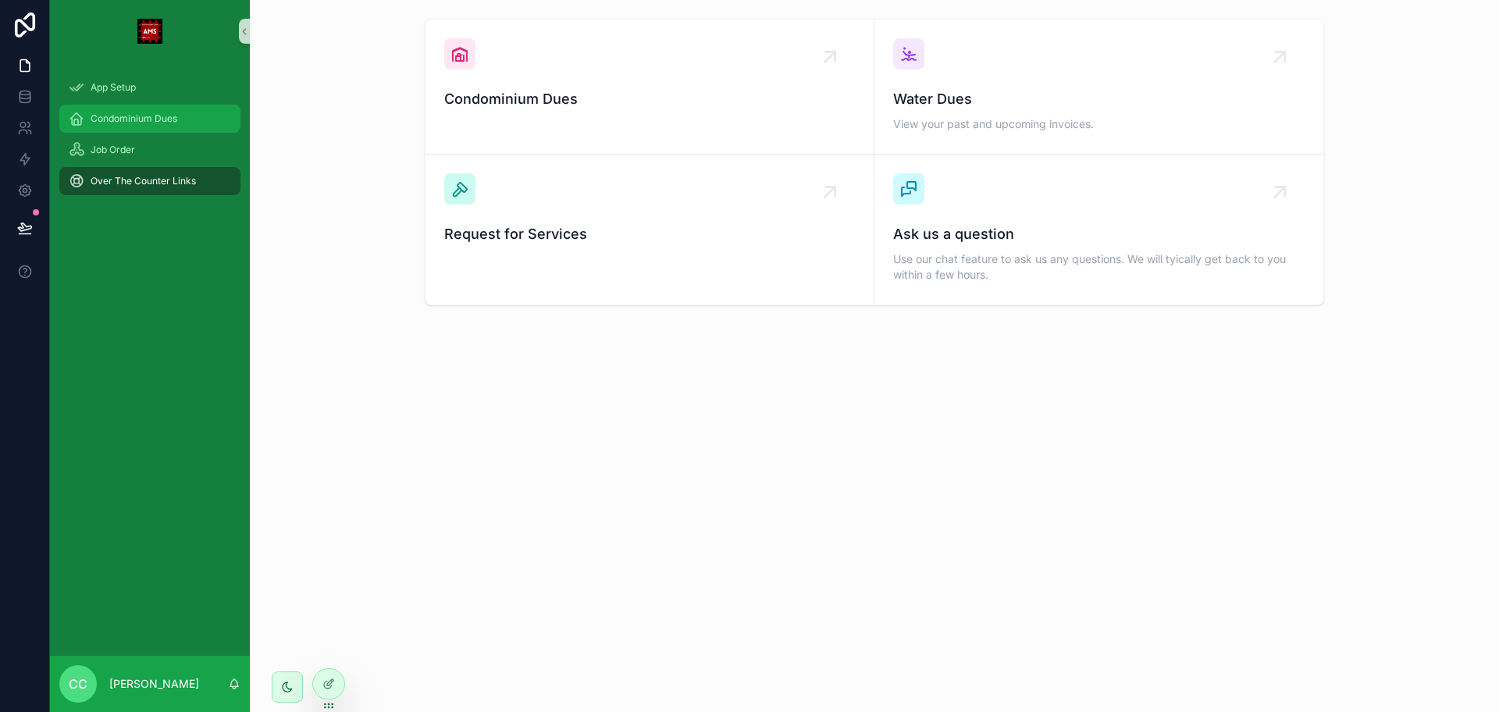
click at [174, 112] on span "Condominium Dues" at bounding box center [134, 118] width 87 height 12
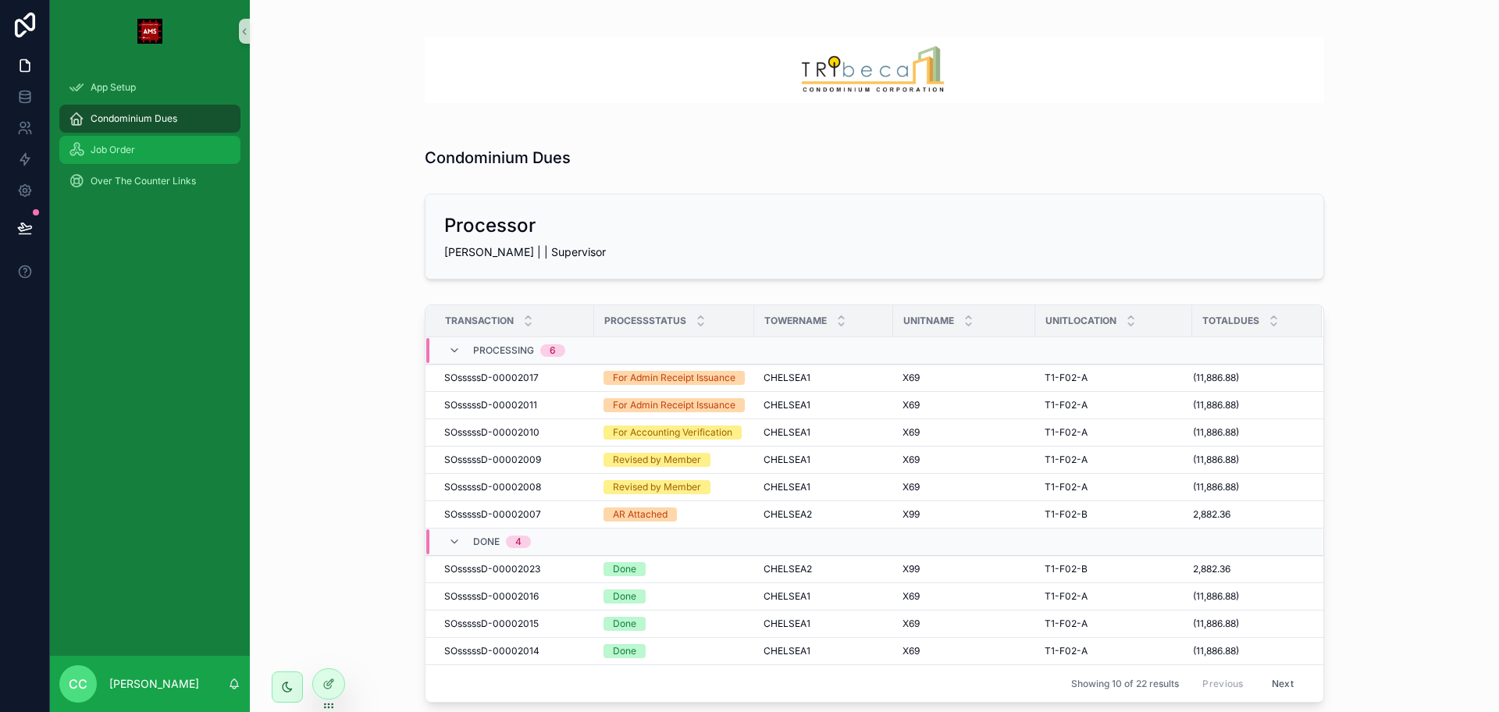
click at [135, 155] on span "Job Order" at bounding box center [113, 150] width 45 height 12
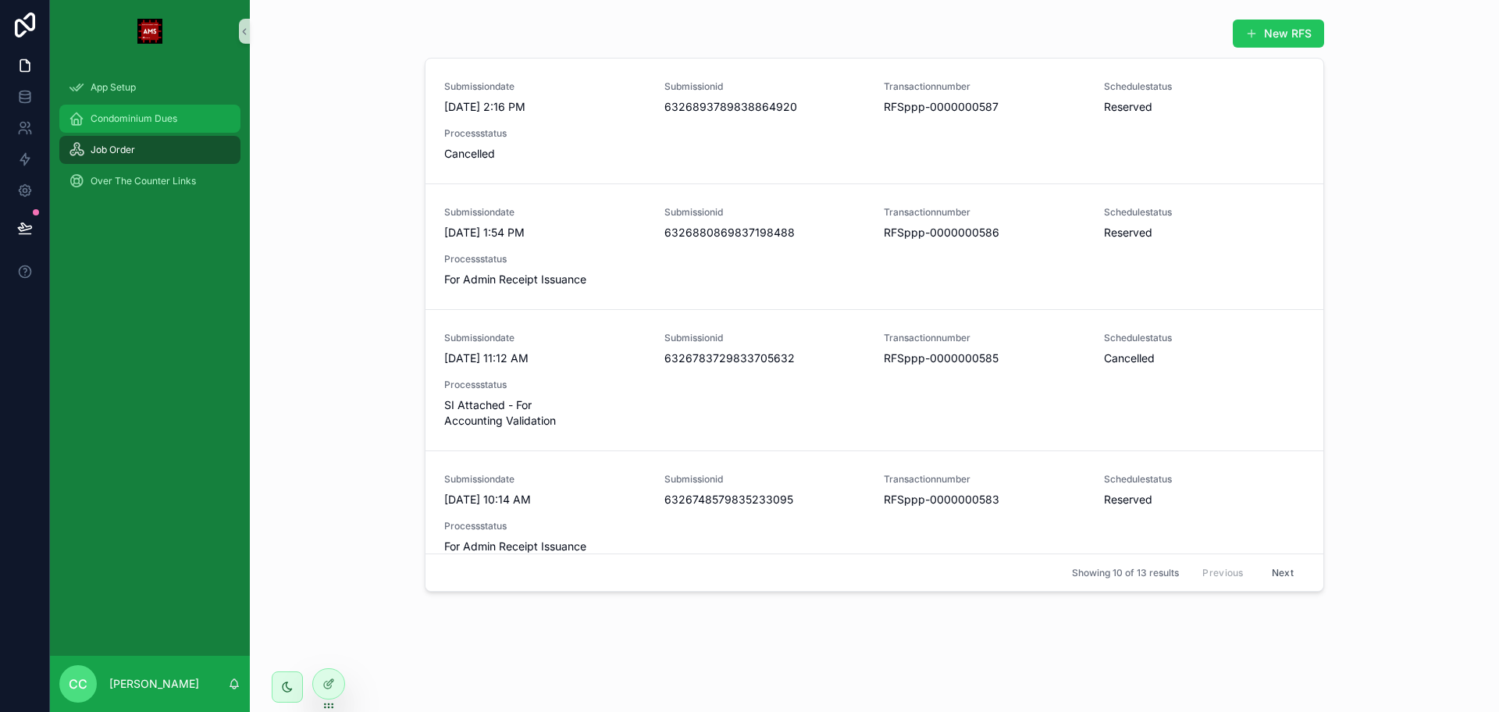
click at [119, 119] on span "Condominium Dues" at bounding box center [134, 118] width 87 height 12
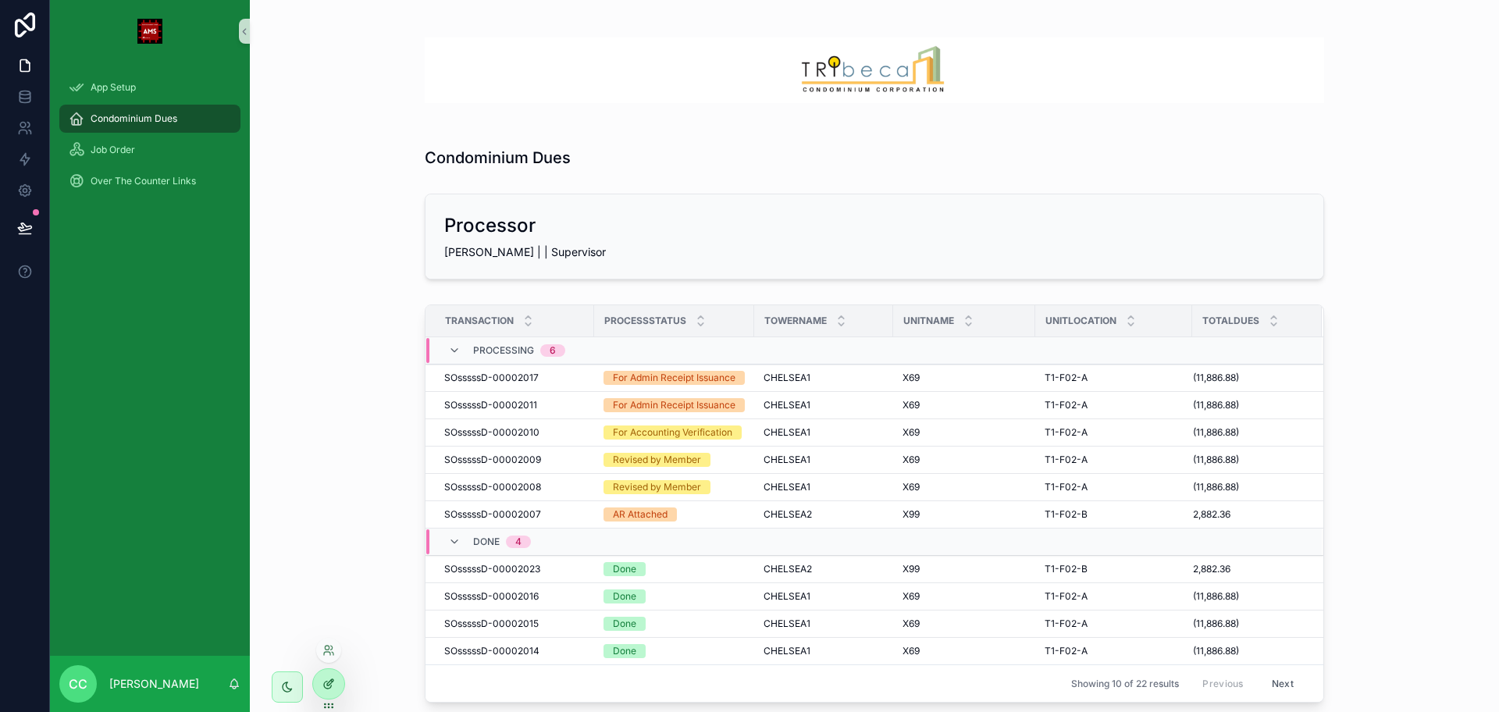
click at [344, 680] on div at bounding box center [328, 684] width 31 height 30
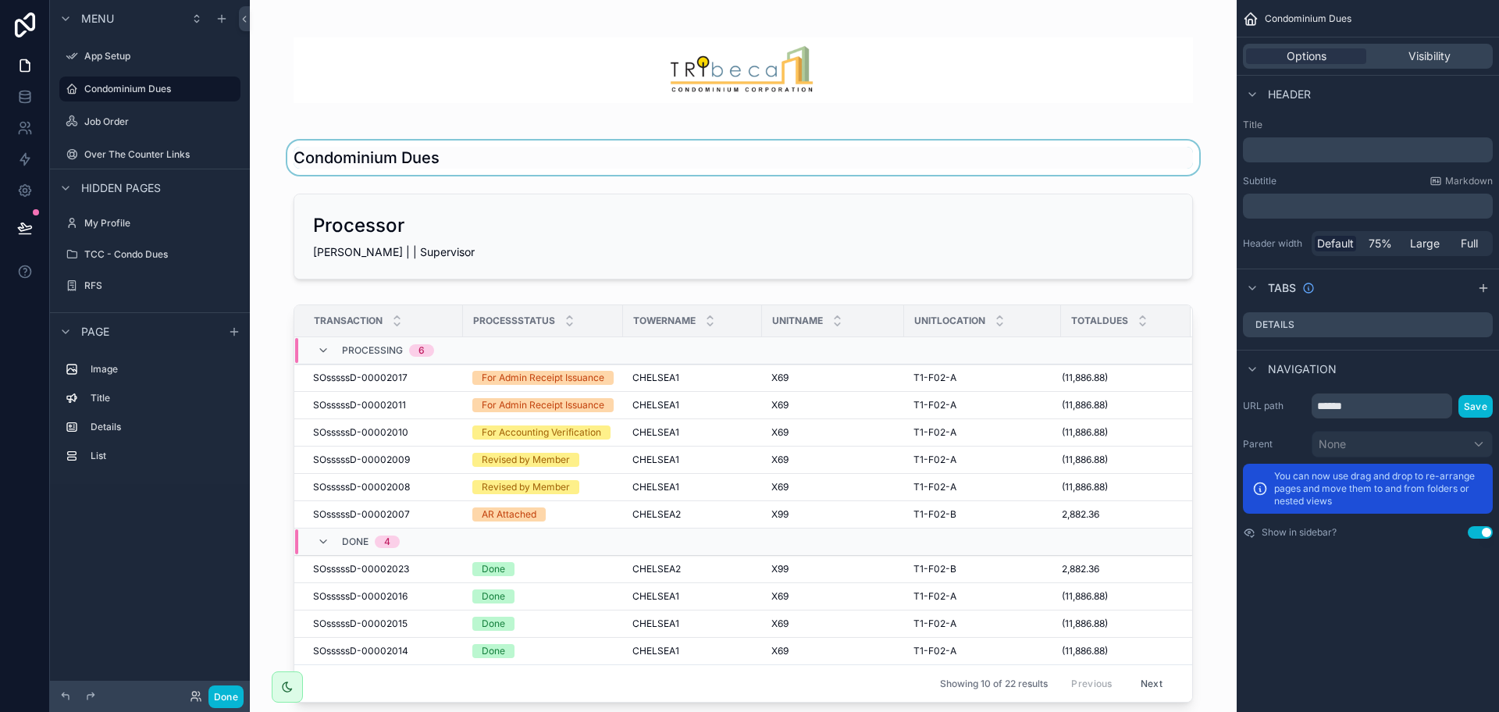
click at [502, 162] on div "scrollable content" at bounding box center [743, 158] width 962 height 34
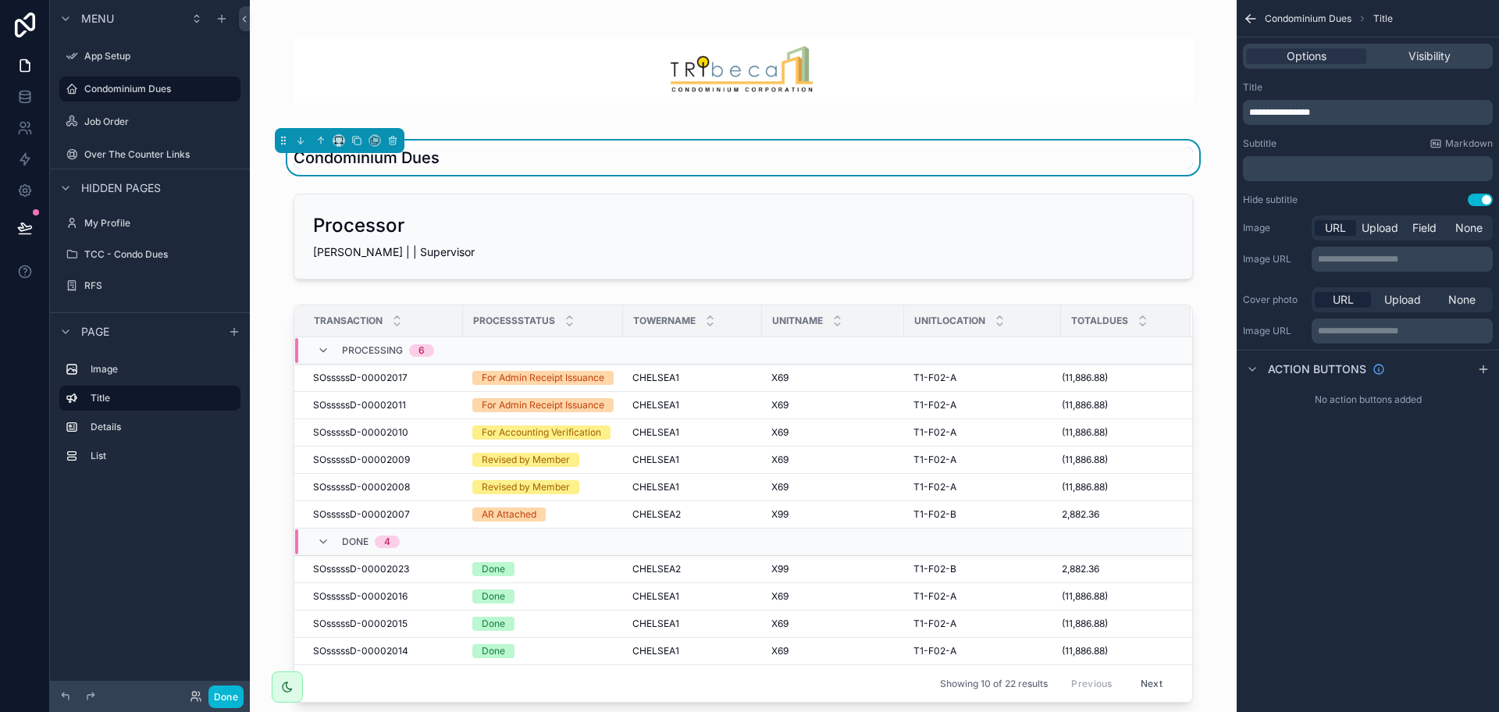
click at [1310, 114] on span "**********" at bounding box center [1279, 112] width 61 height 9
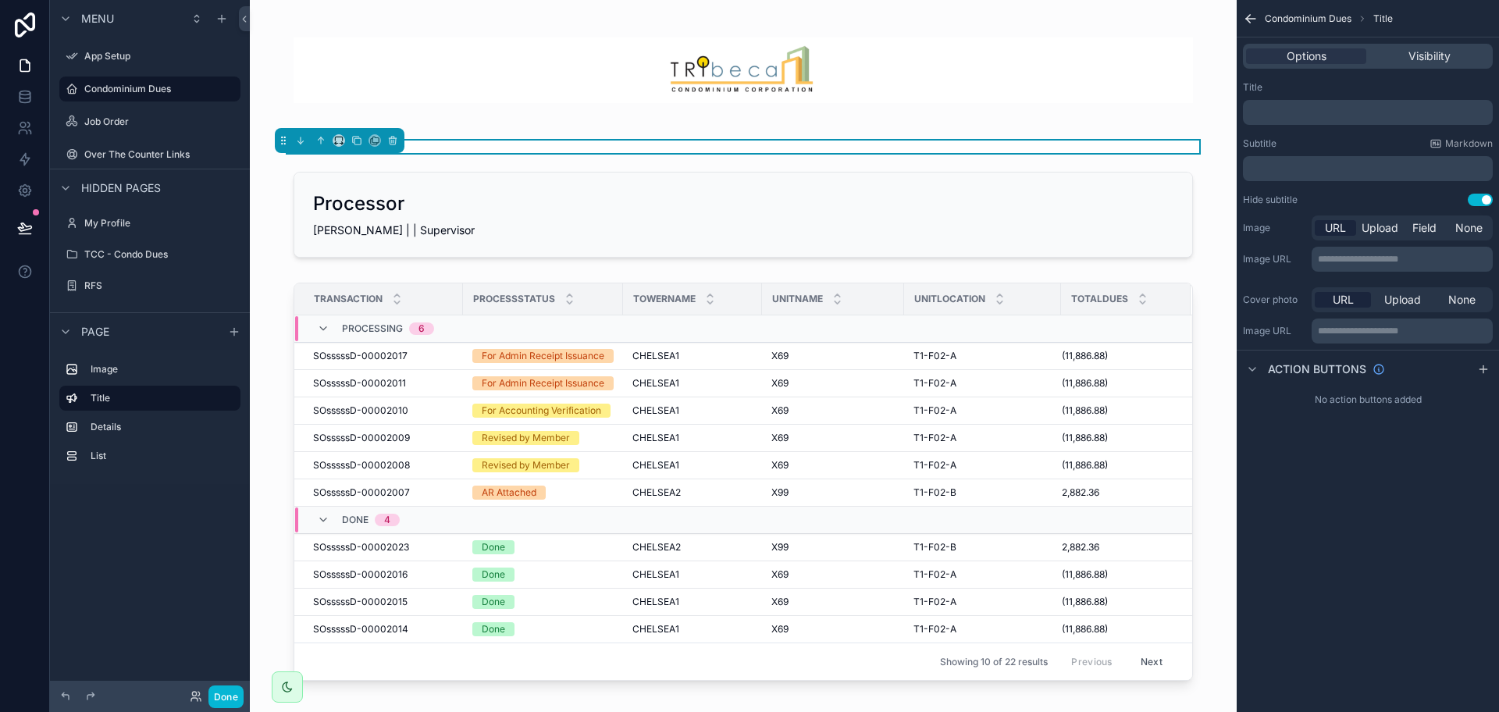
click at [1277, 472] on div "**********" at bounding box center [1368, 356] width 262 height 712
click at [1273, 178] on div "﻿" at bounding box center [1368, 168] width 250 height 25
click at [1271, 169] on p "﻿" at bounding box center [1369, 168] width 240 height 12
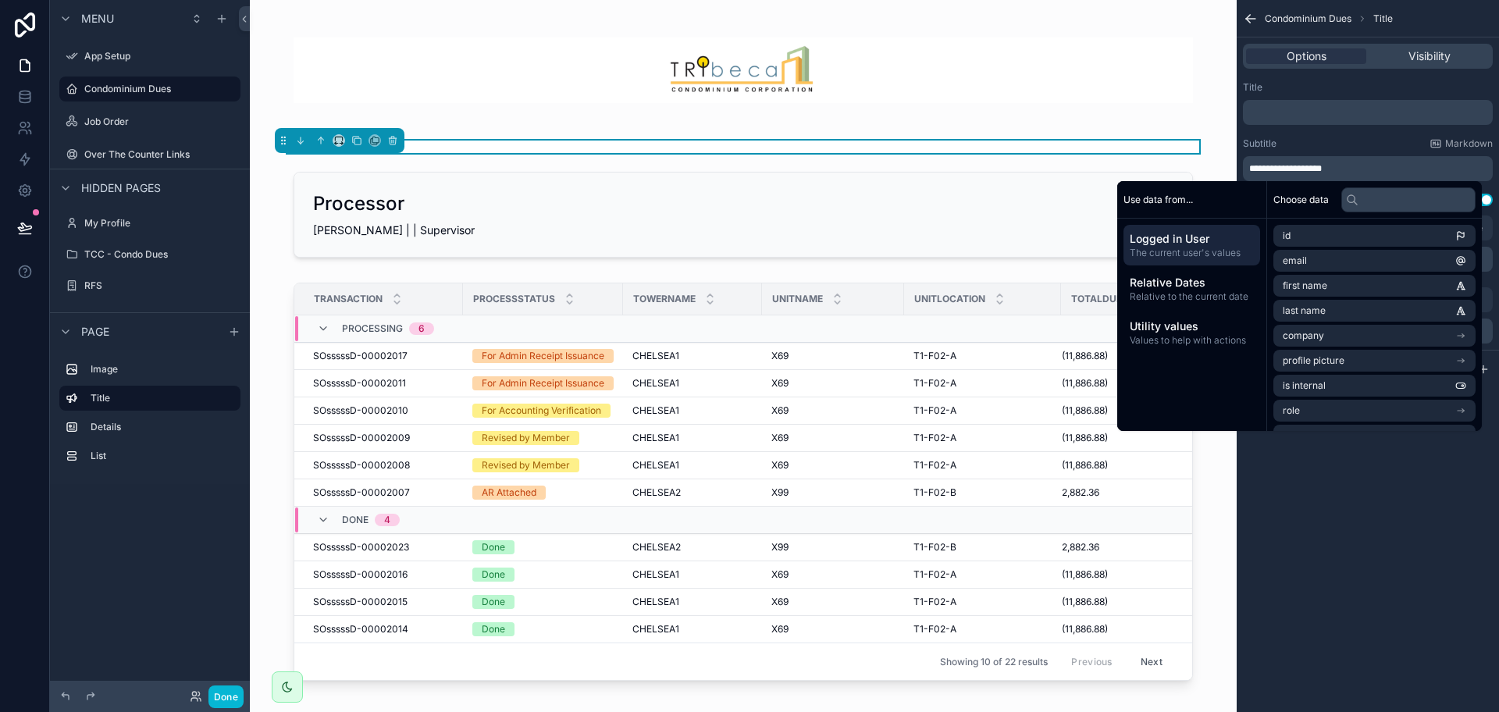
click at [1439, 539] on div "**********" at bounding box center [1368, 356] width 262 height 712
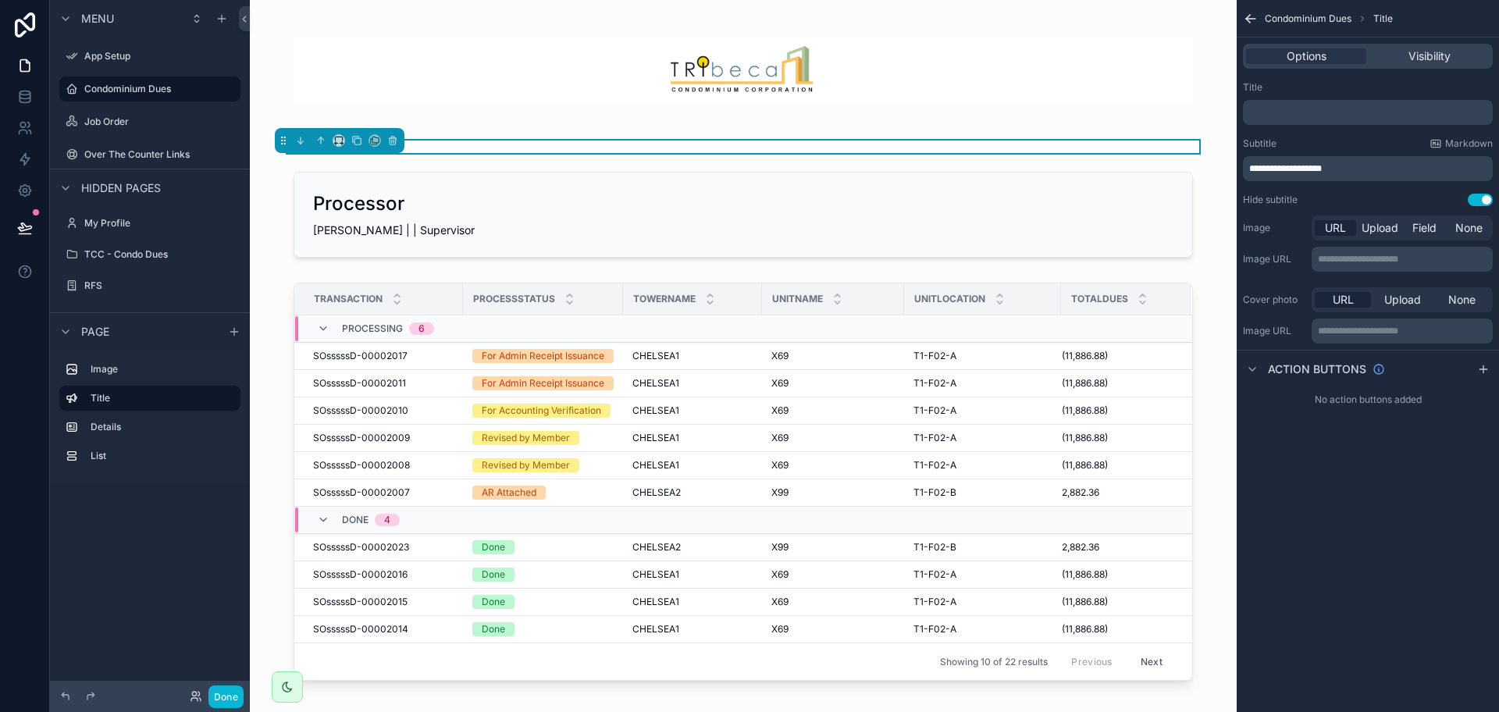
click at [1264, 168] on span "**********" at bounding box center [1285, 168] width 73 height 9
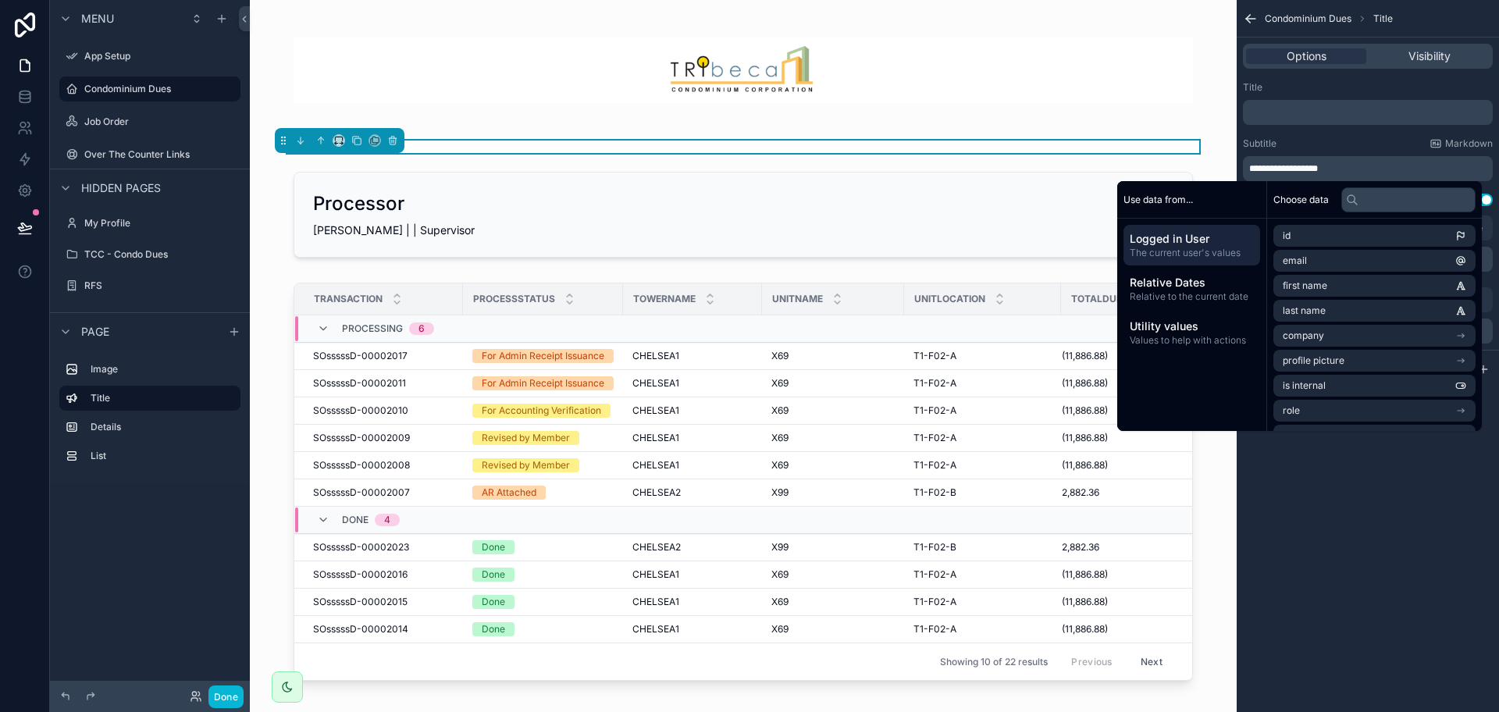
click at [1339, 487] on div "**********" at bounding box center [1368, 356] width 262 height 712
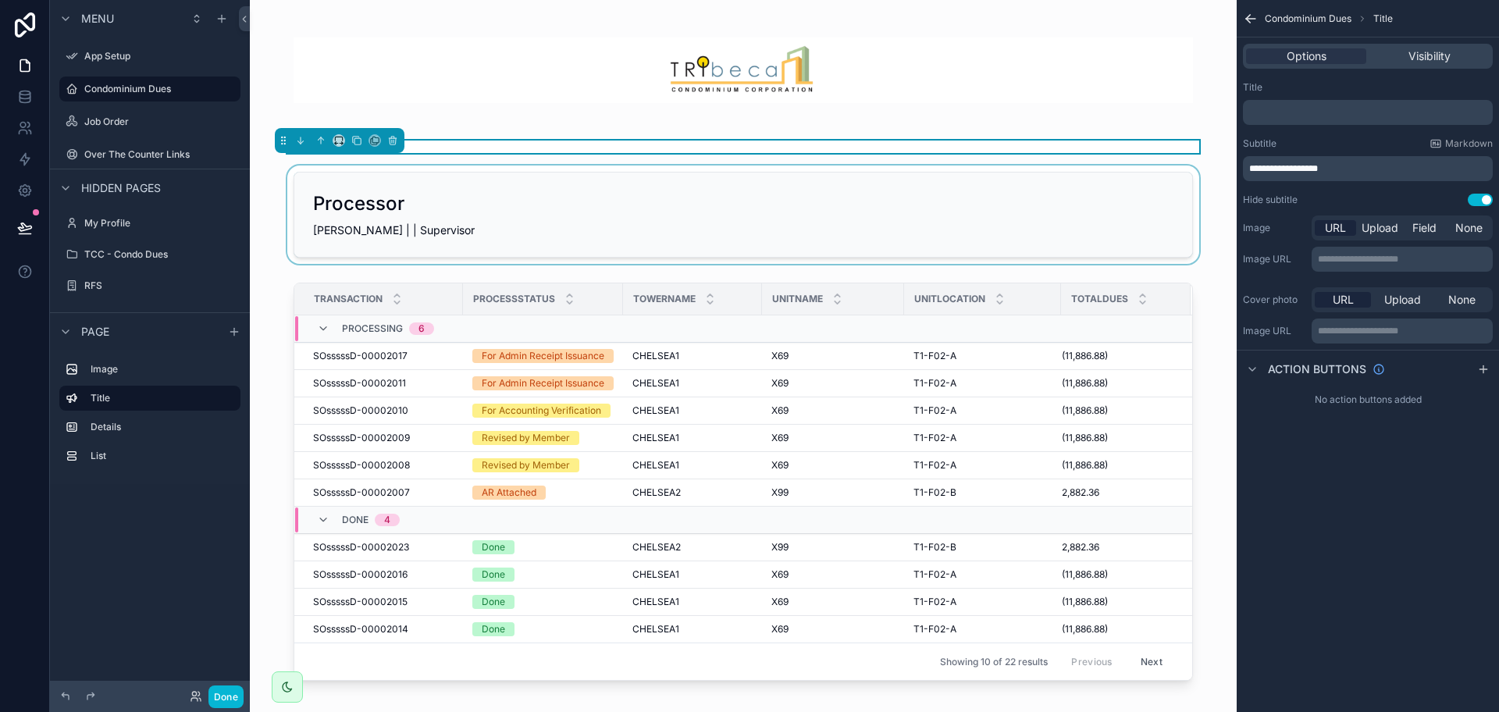
click at [671, 237] on div "scrollable content" at bounding box center [743, 215] width 962 height 98
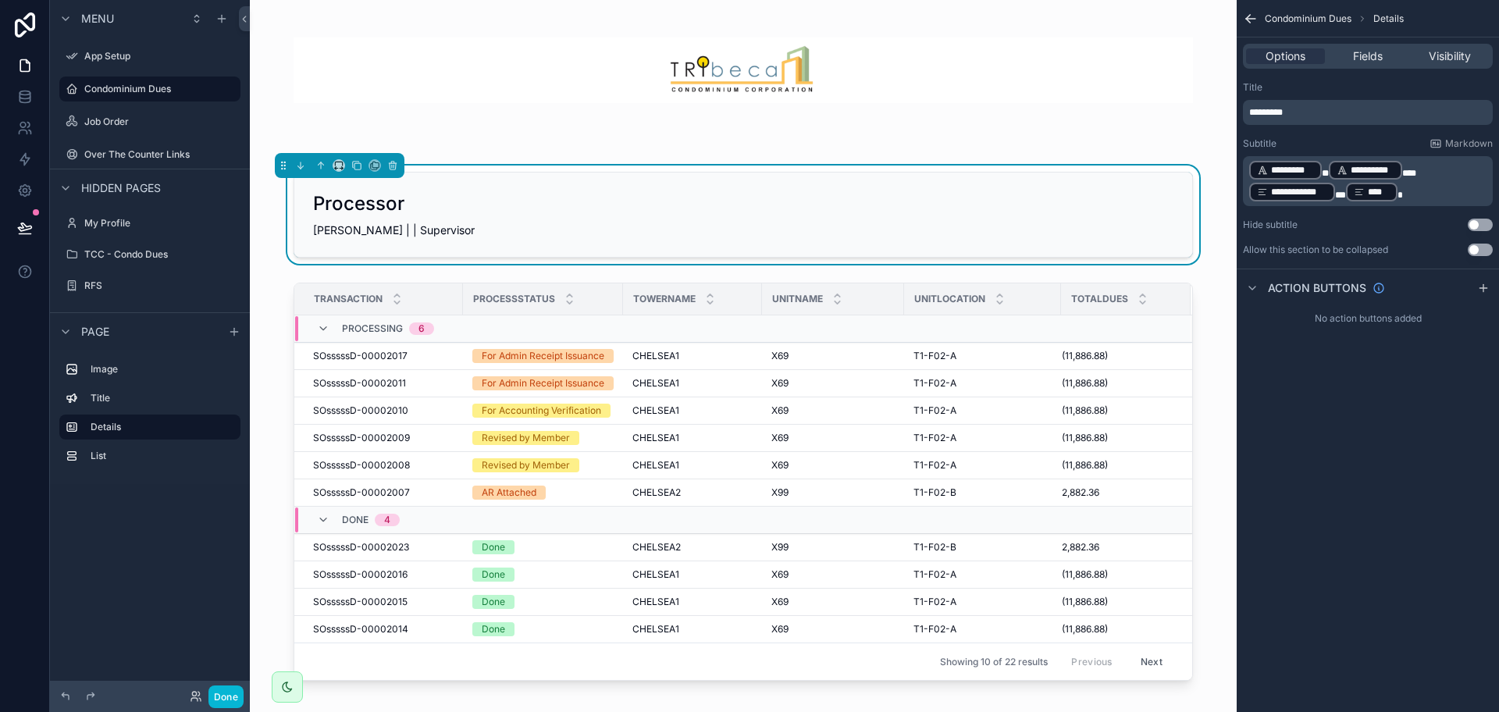
click at [524, 130] on div "Processor Carmona, Cedric | | Supervisor Transaction Processstatus Towername Un…" at bounding box center [743, 706] width 987 height 1412
click at [522, 148] on div "scrollable content" at bounding box center [743, 147] width 962 height 12
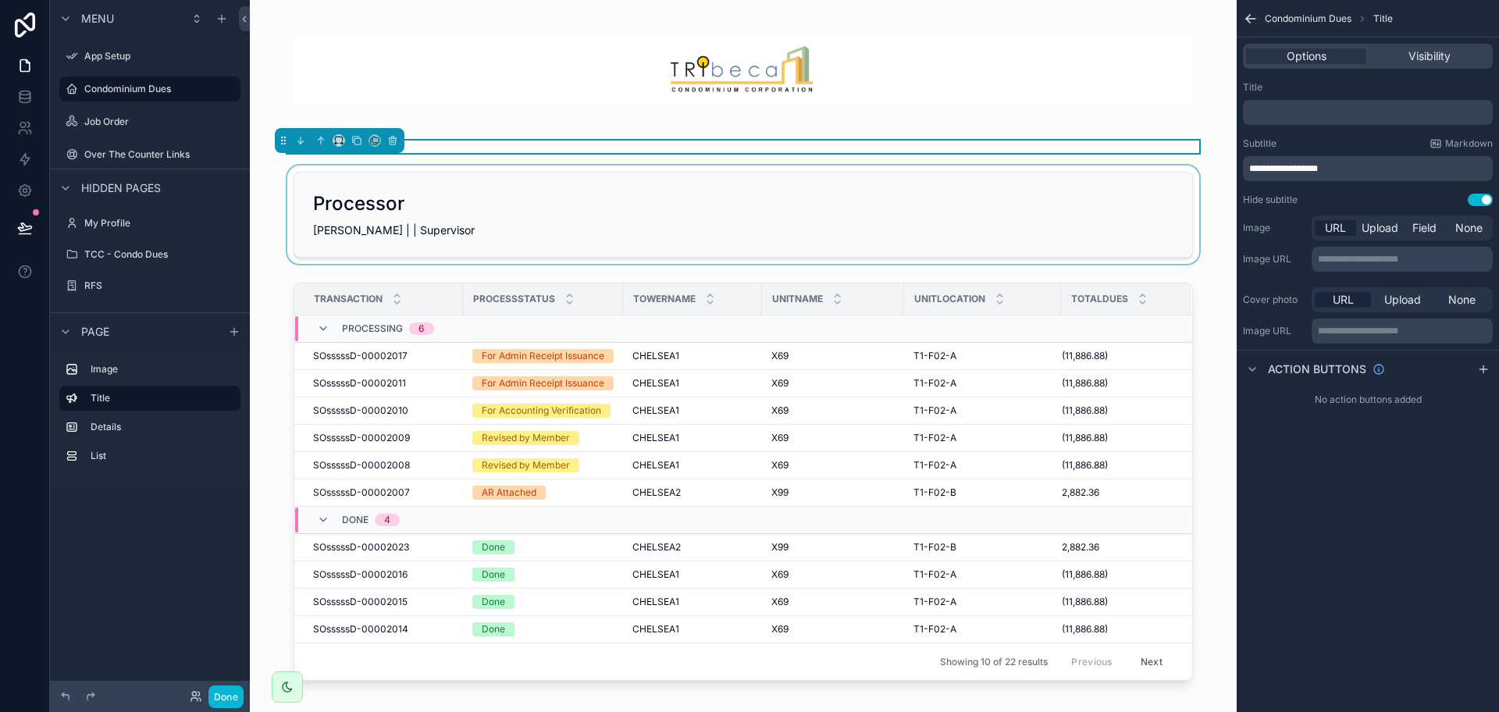
click at [1380, 112] on p "﻿" at bounding box center [1369, 112] width 240 height 12
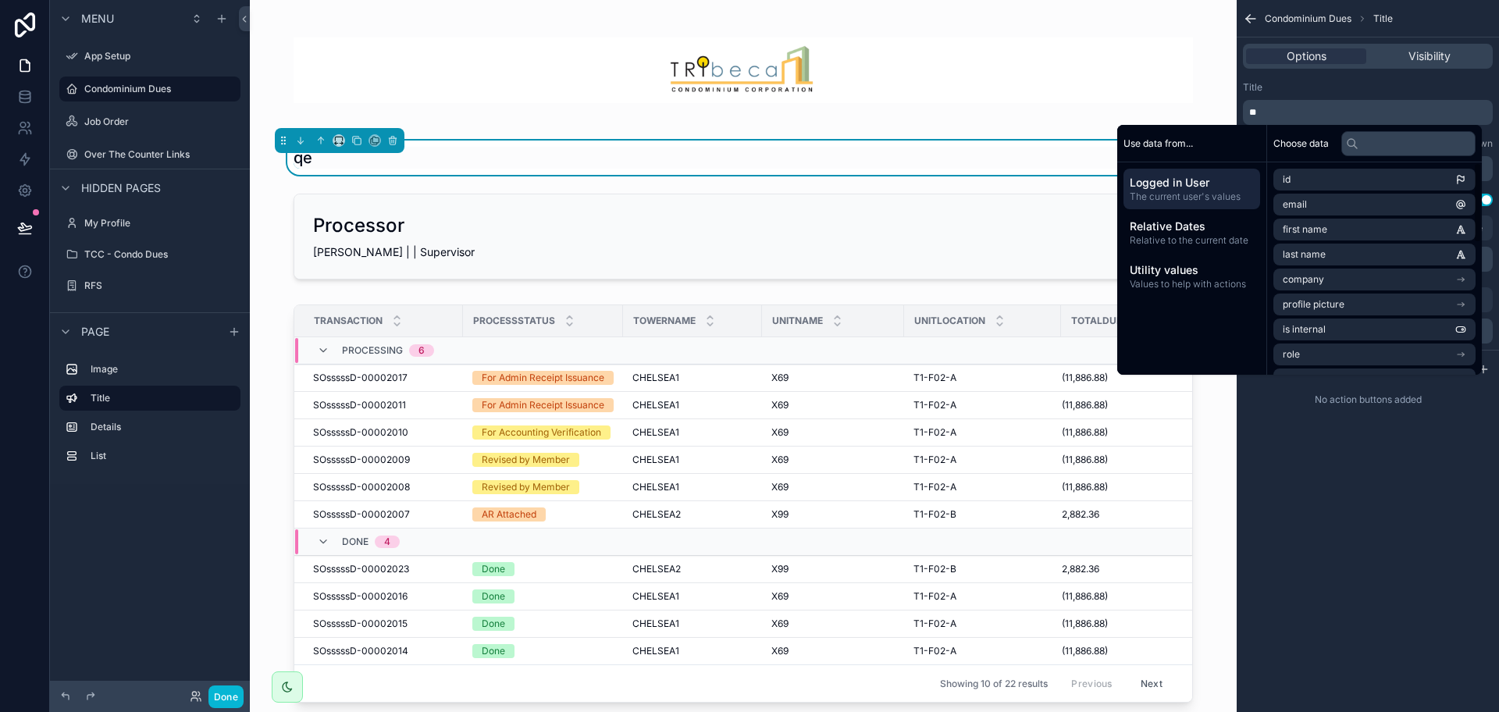
click at [1415, 467] on div "**********" at bounding box center [1368, 356] width 262 height 712
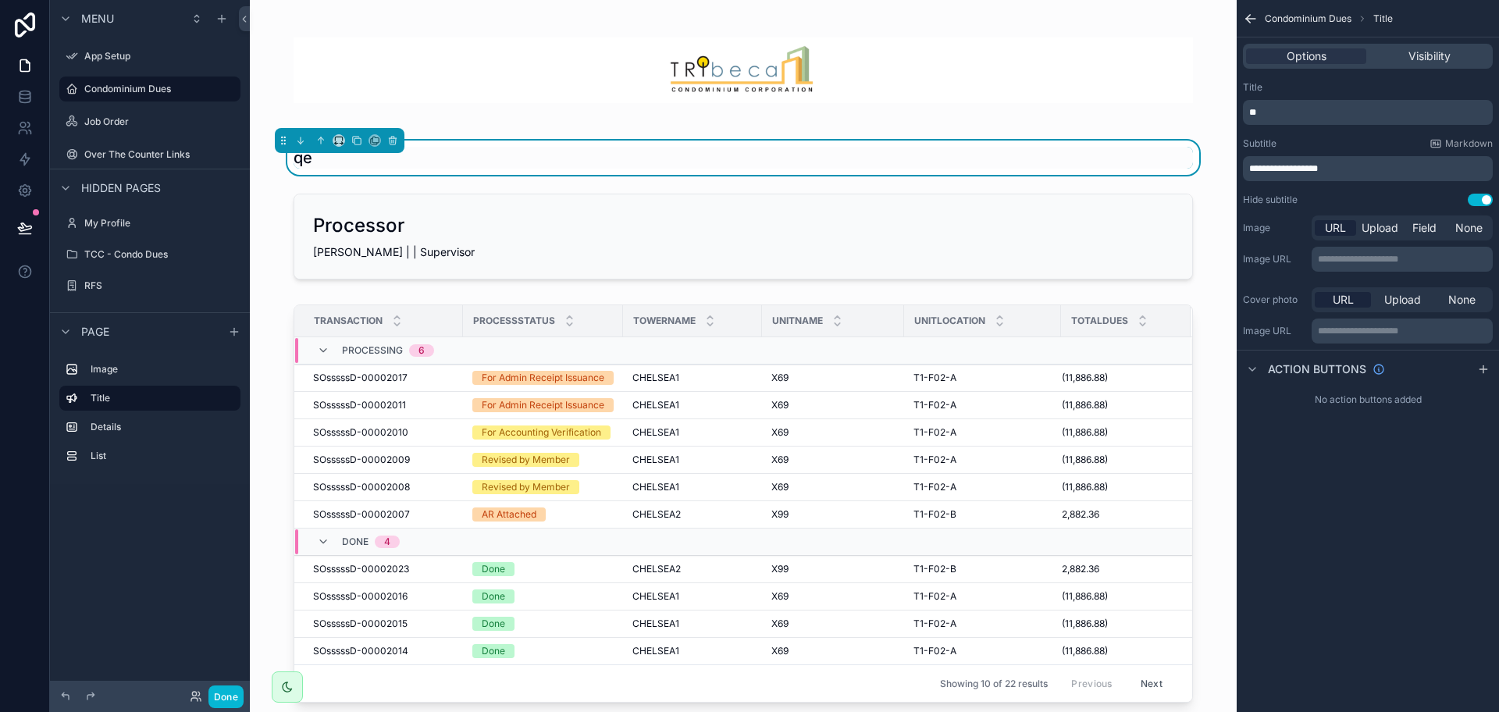
click at [1357, 118] on p "**" at bounding box center [1369, 112] width 240 height 12
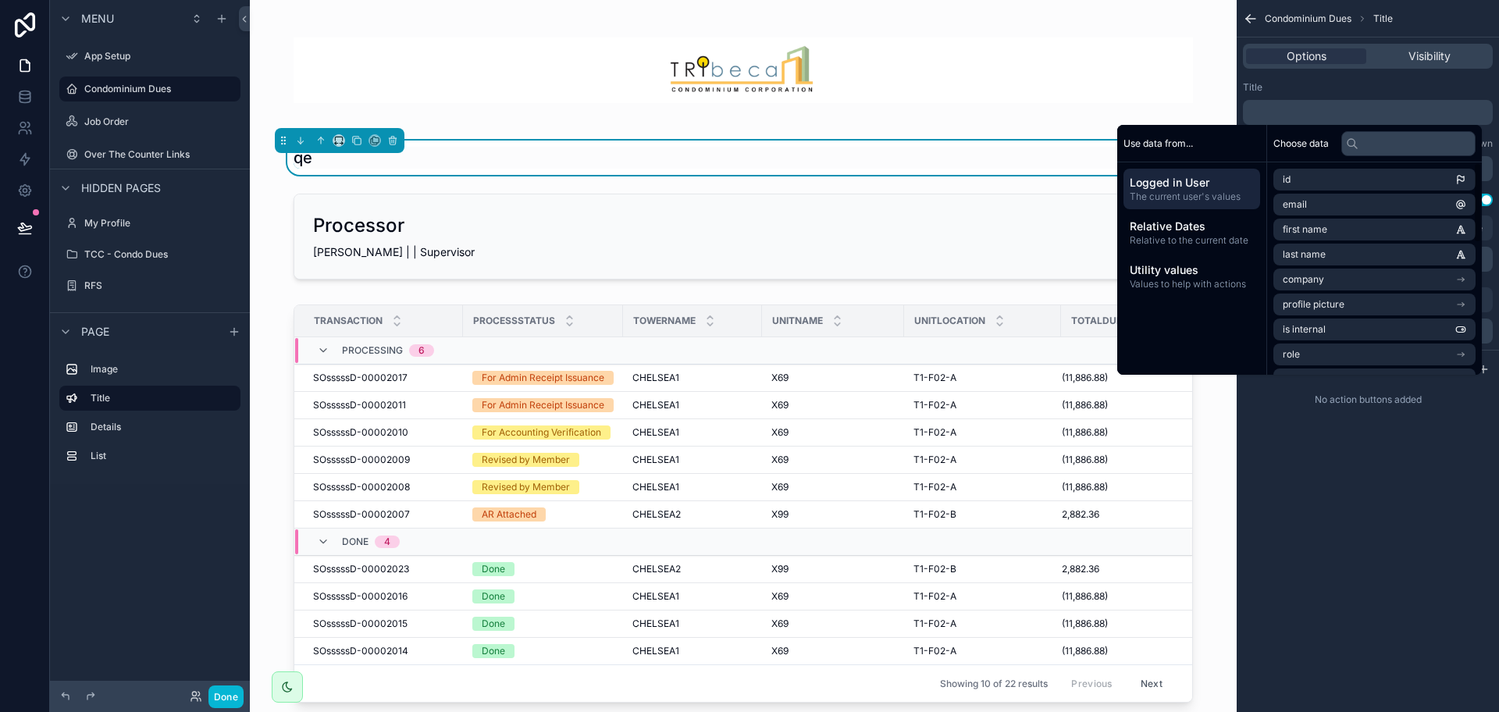
click at [1425, 567] on div "**********" at bounding box center [1368, 356] width 262 height 712
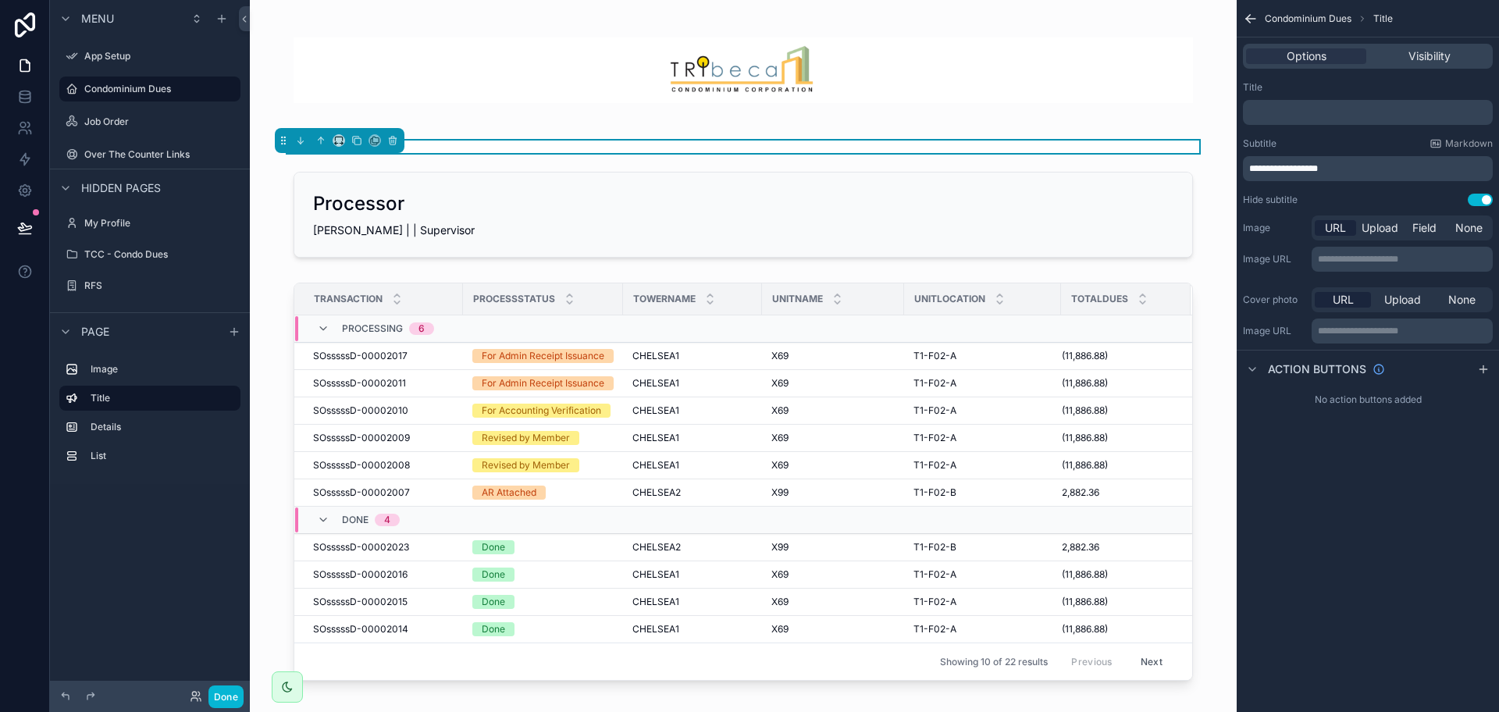
click at [1476, 199] on button "Use setting" at bounding box center [1480, 200] width 25 height 12
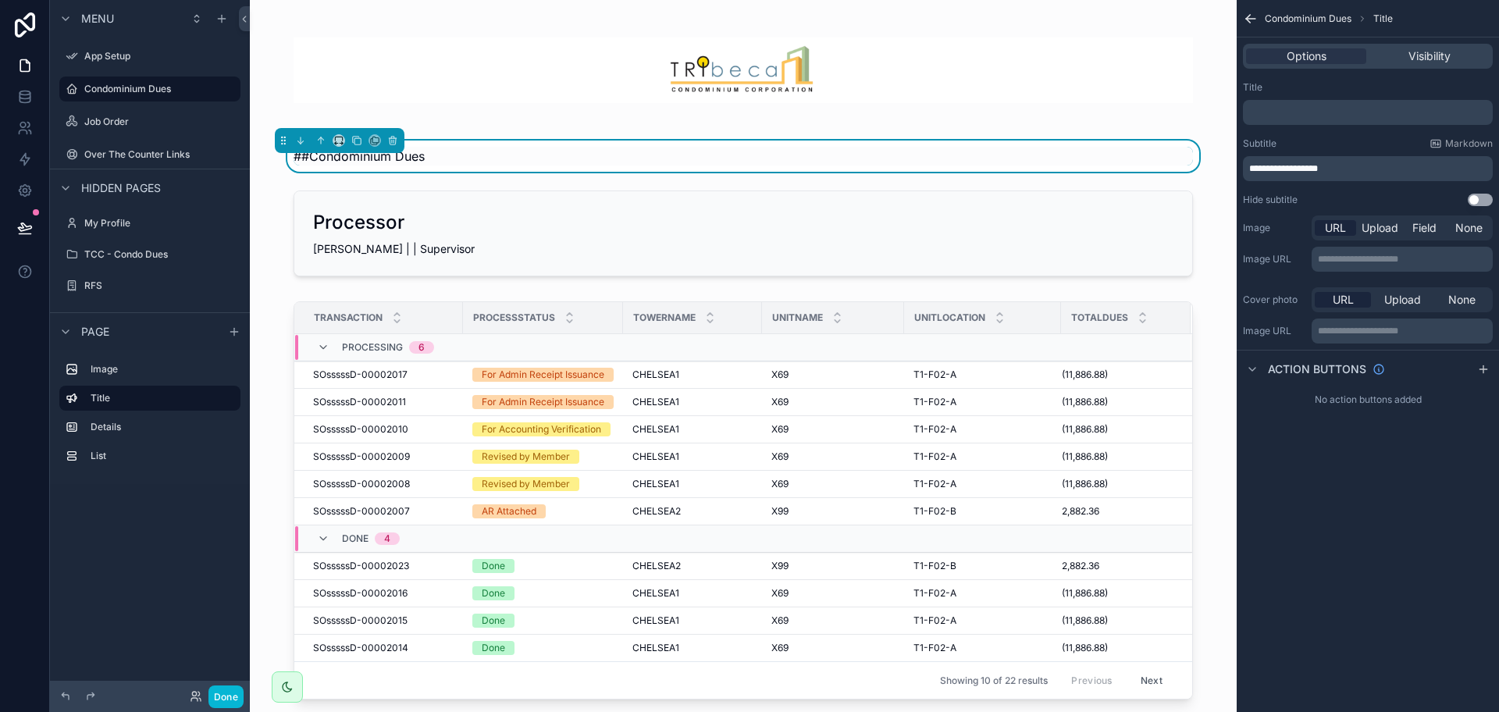
click at [1262, 168] on span "**********" at bounding box center [1283, 168] width 69 height 9
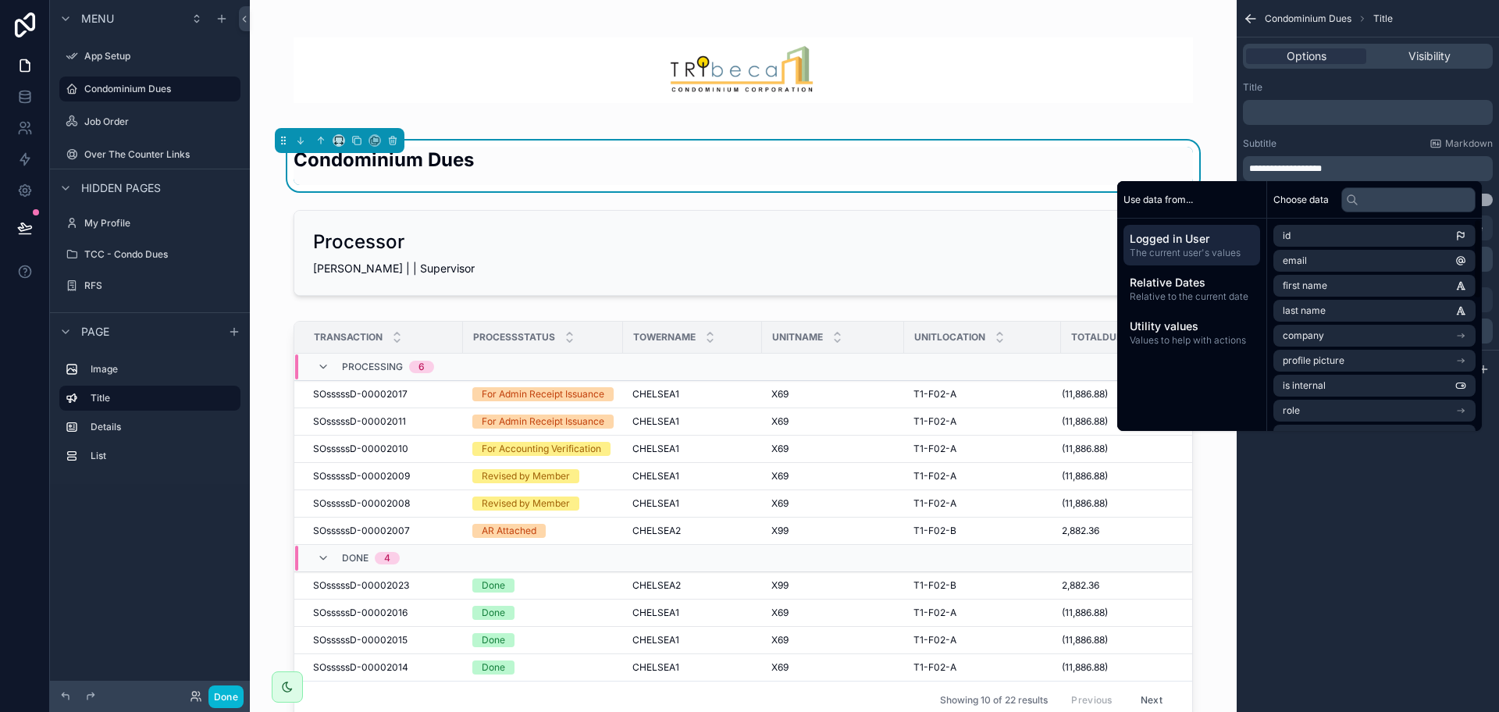
click at [1401, 681] on div "**********" at bounding box center [1368, 356] width 262 height 712
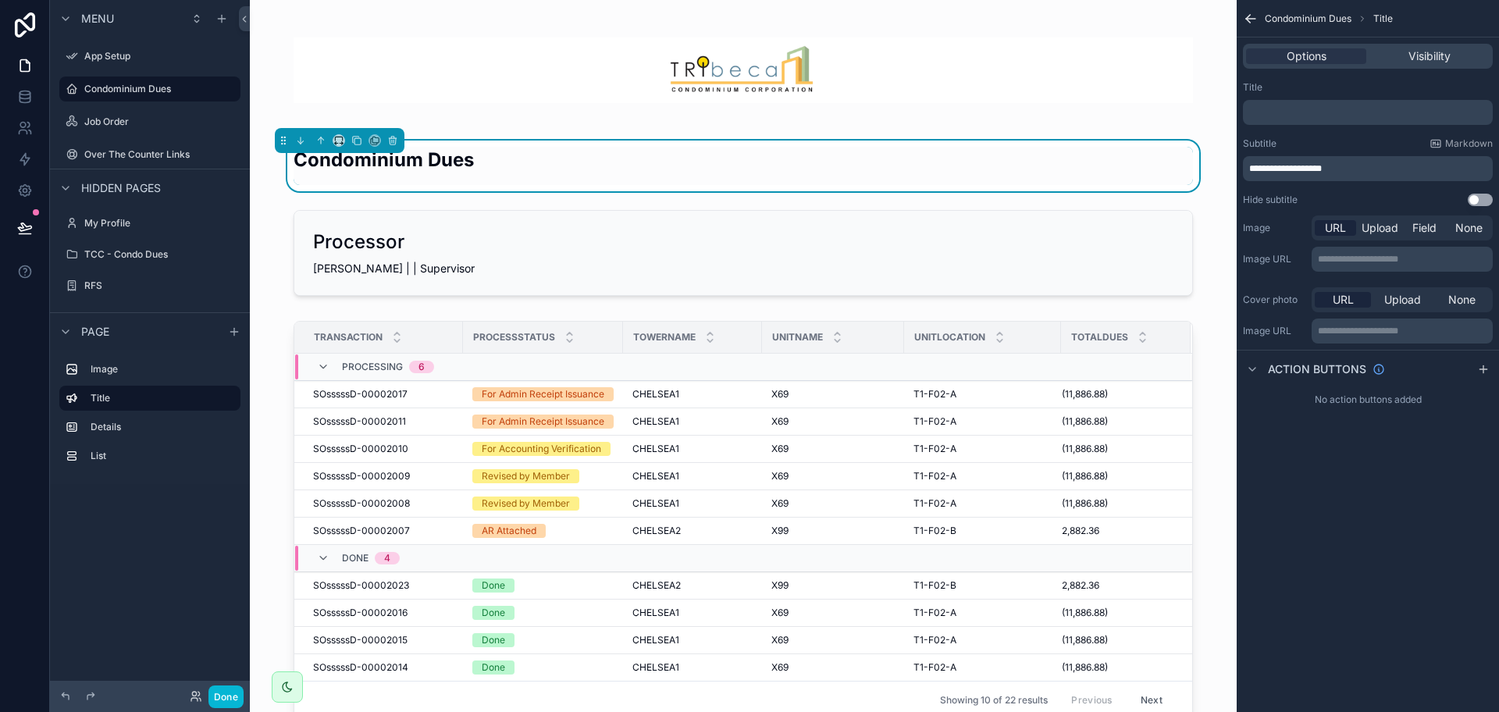
click at [1262, 169] on span "**********" at bounding box center [1285, 168] width 73 height 9
click at [1253, 166] on span "**********" at bounding box center [1285, 168] width 73 height 9
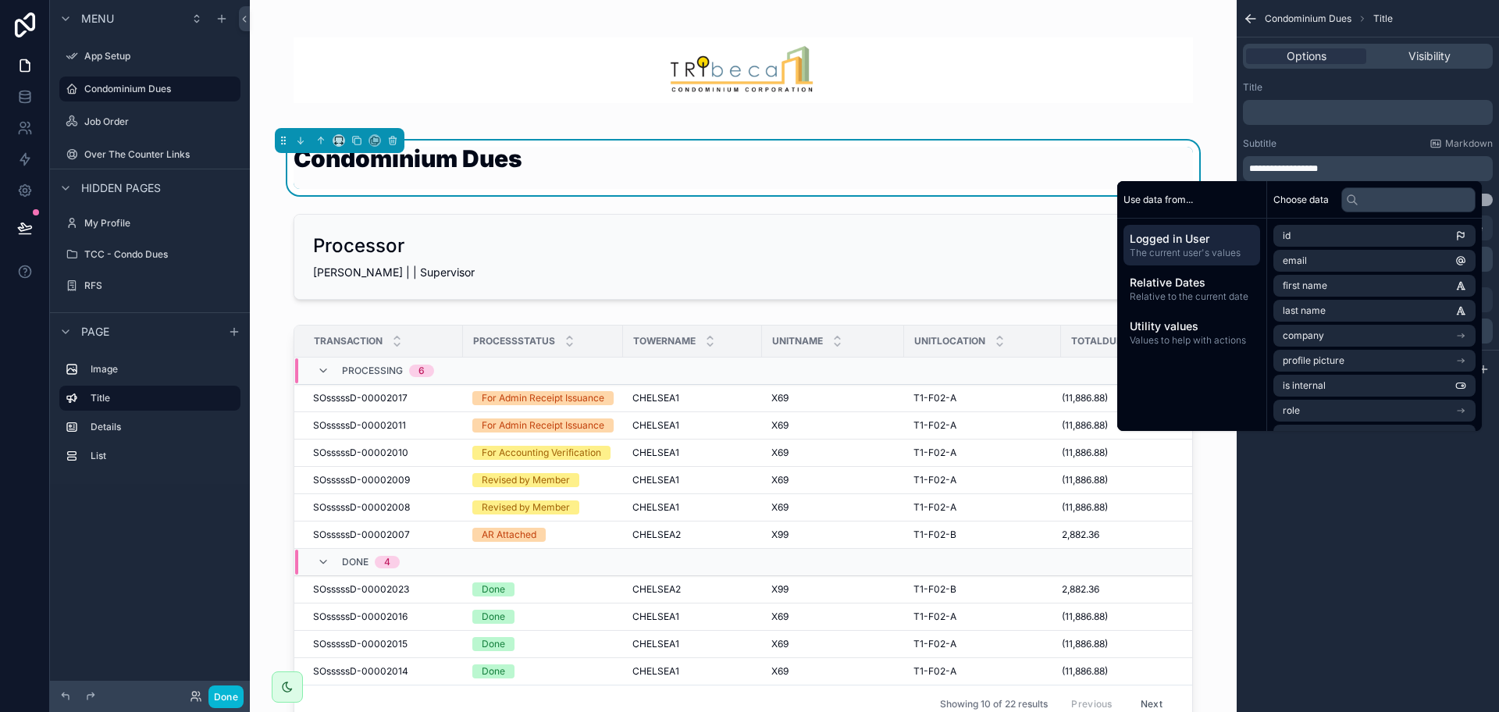
click at [1419, 586] on div "**********" at bounding box center [1368, 356] width 262 height 712
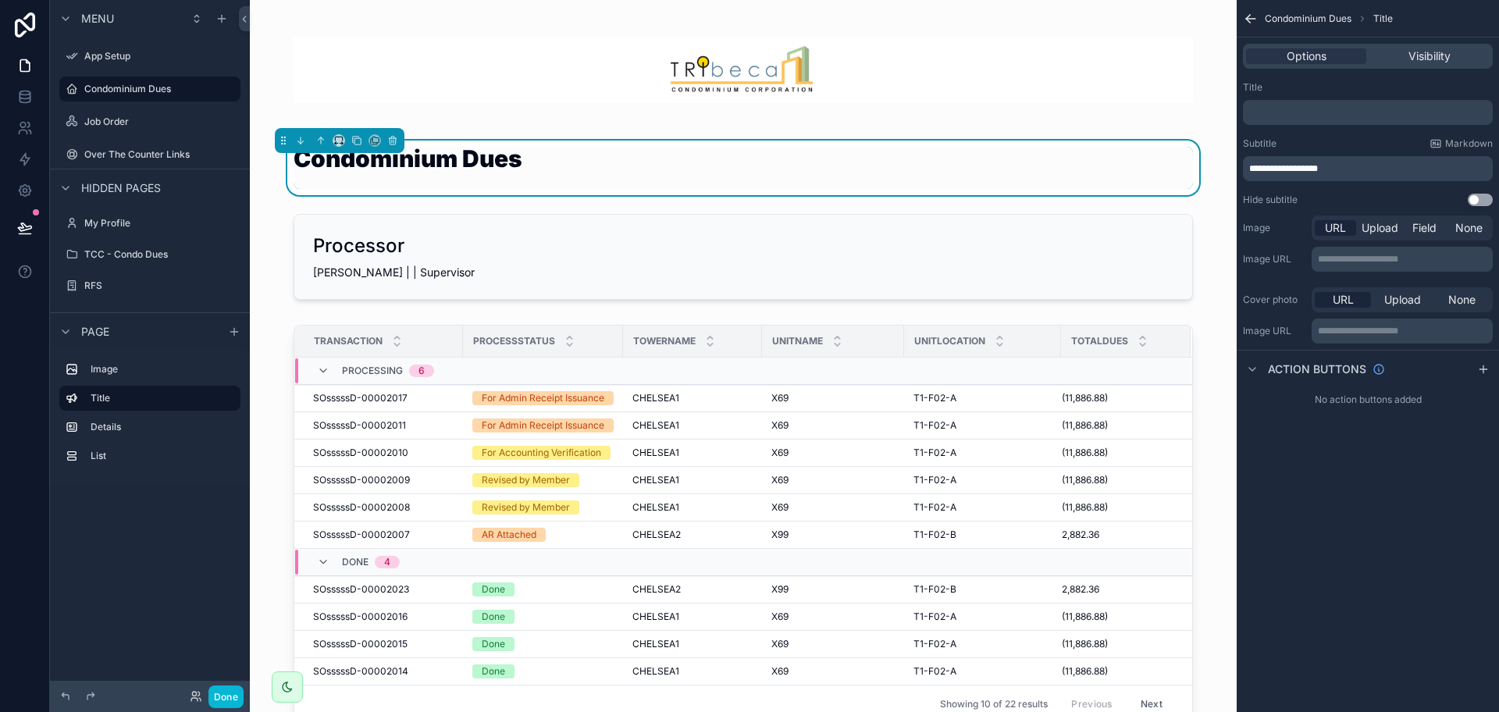
click at [1378, 176] on div "**********" at bounding box center [1368, 168] width 250 height 25
click at [1376, 169] on p "**********" at bounding box center [1369, 168] width 240 height 12
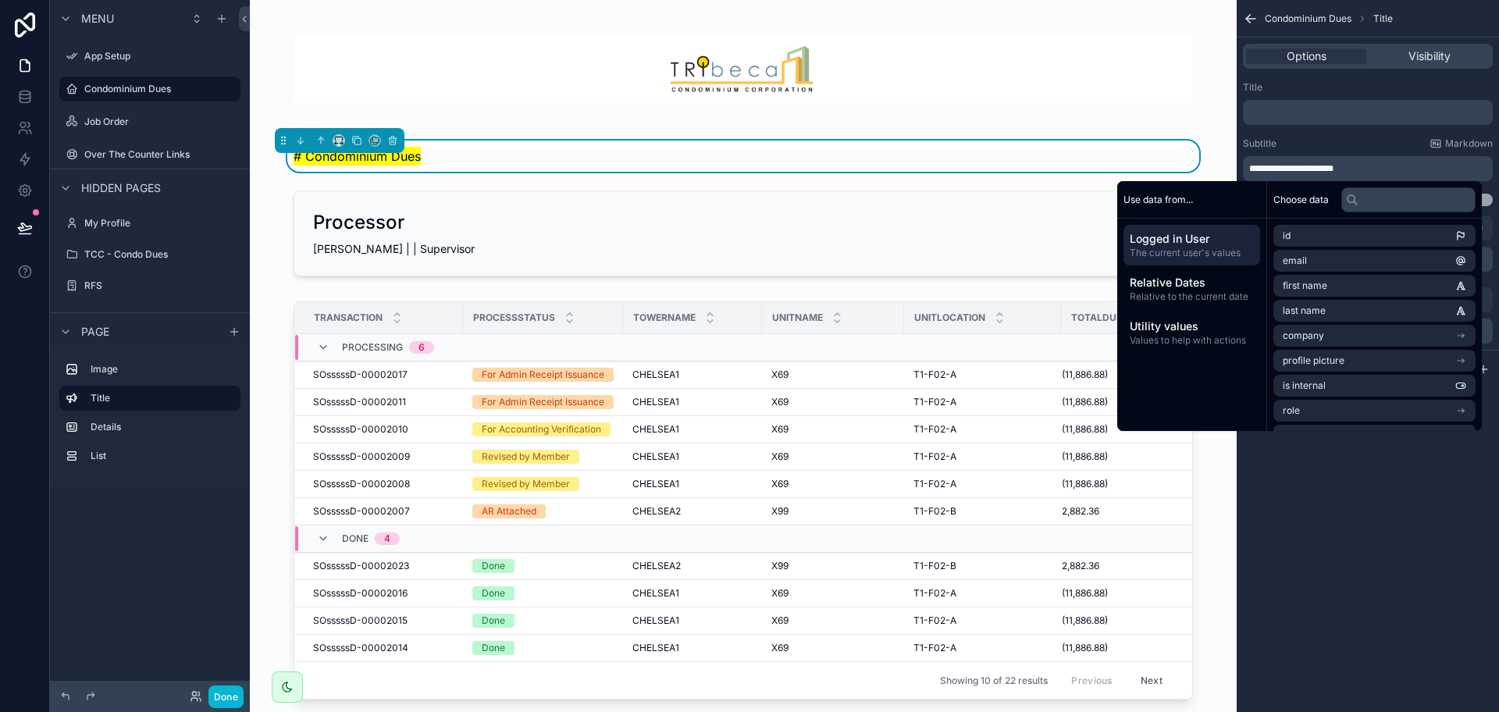
click at [1412, 579] on div "**********" at bounding box center [1368, 356] width 262 height 712
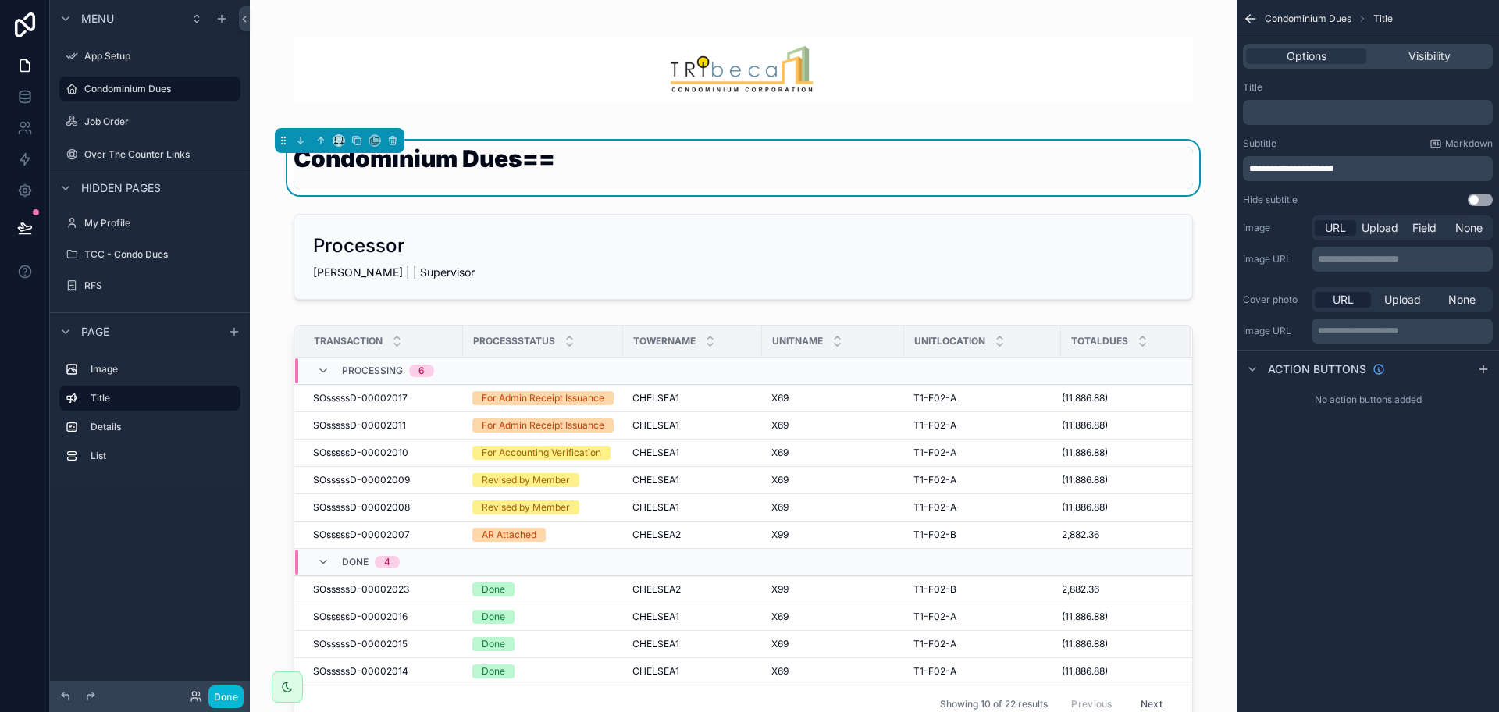
click at [1383, 167] on p "**********" at bounding box center [1369, 168] width 240 height 12
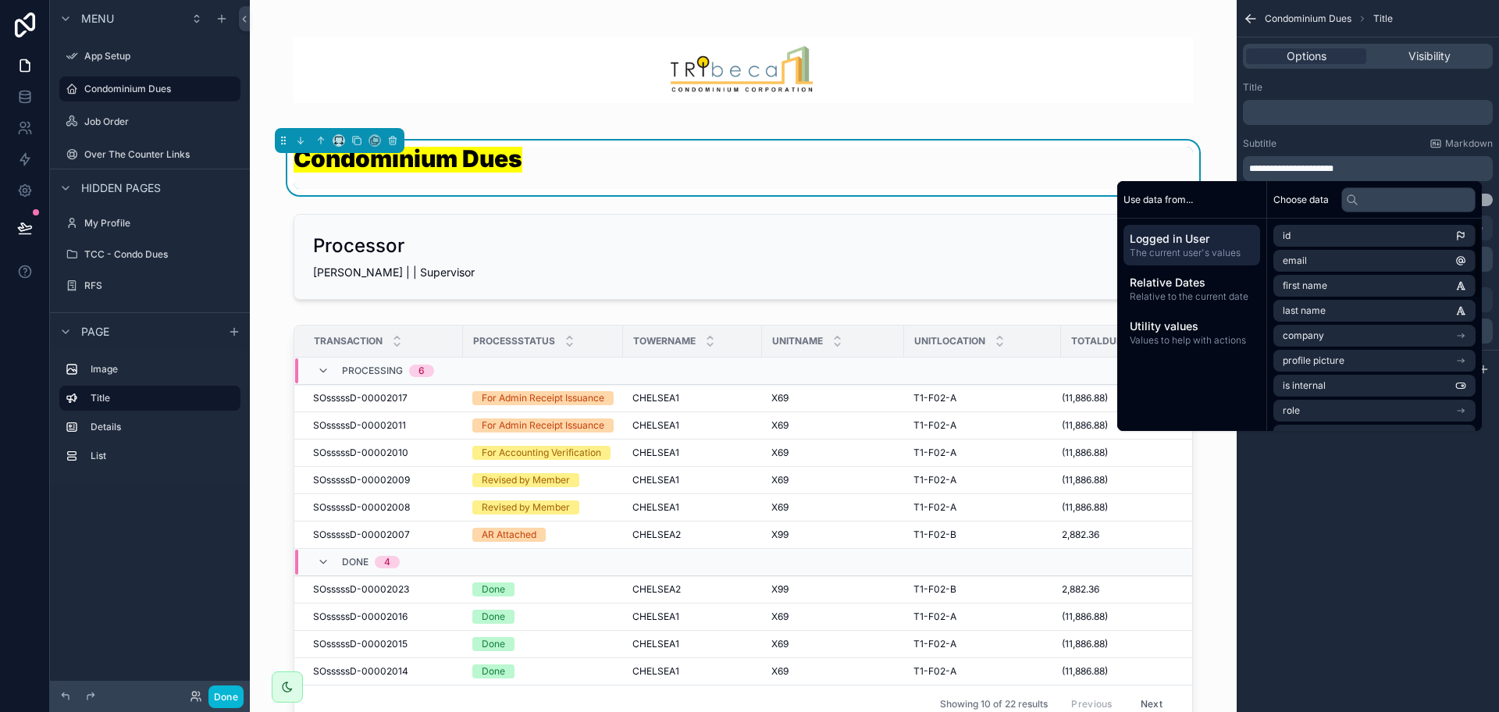
click at [1440, 546] on div "**********" at bounding box center [1368, 356] width 262 height 712
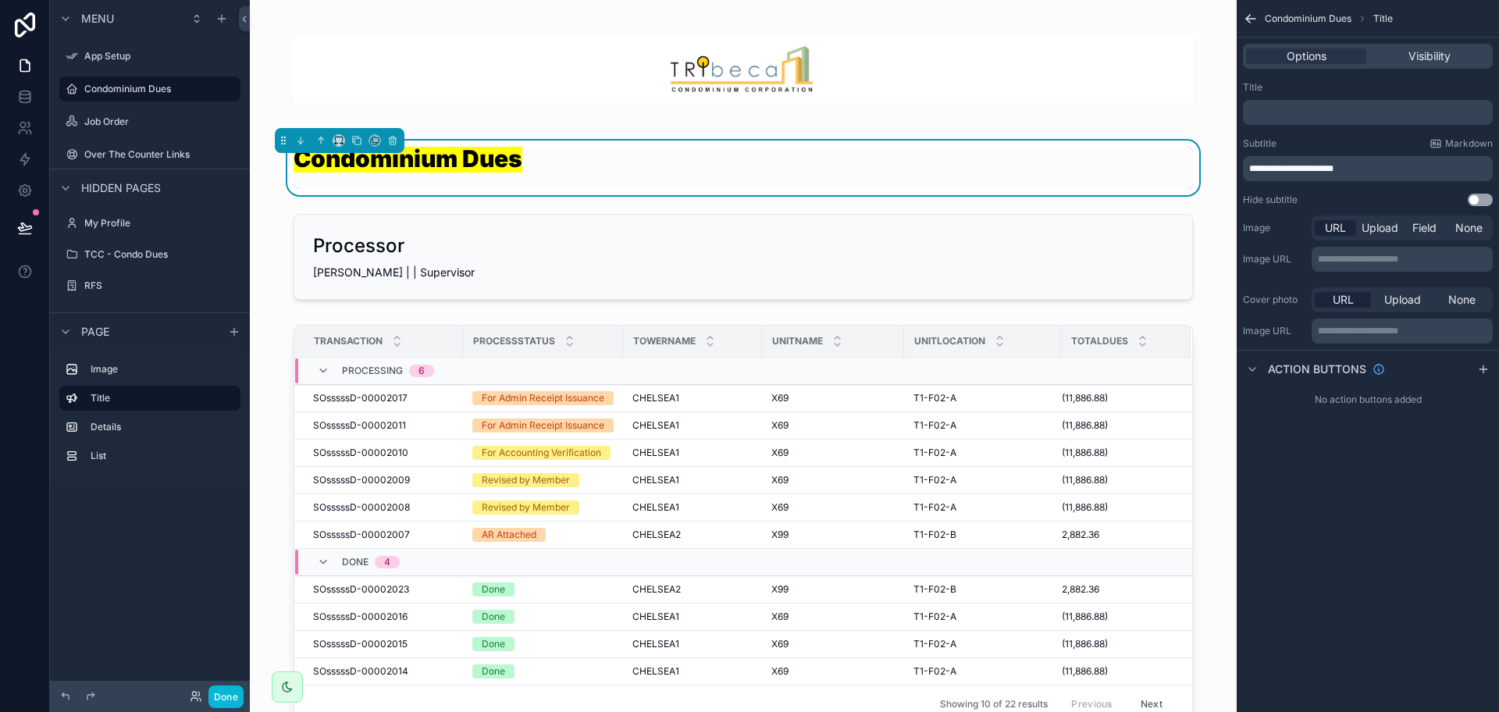
click at [1440, 546] on div "**********" at bounding box center [1368, 356] width 262 height 712
click at [155, 125] on label "Job Order" at bounding box center [146, 122] width 125 height 12
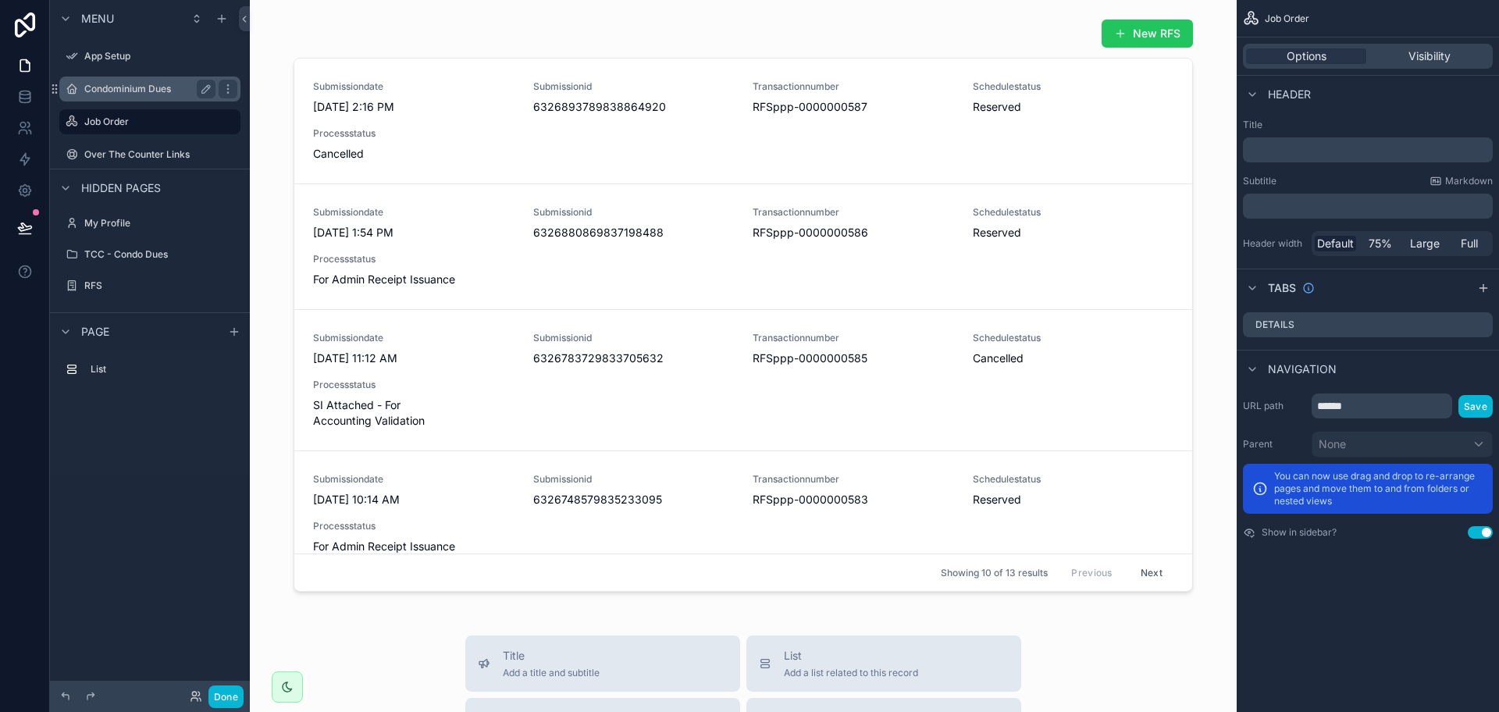
click at [148, 91] on label "Condominium Dues" at bounding box center [146, 89] width 125 height 12
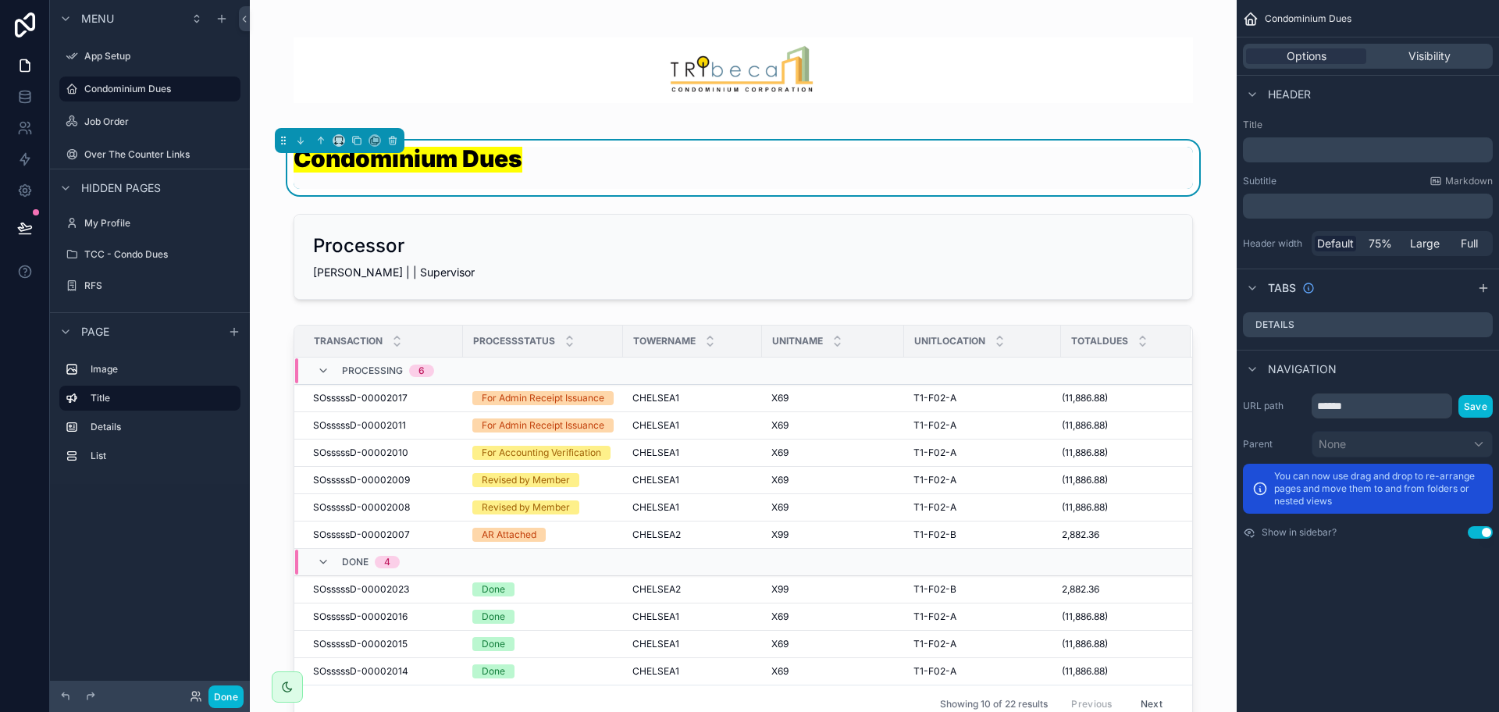
click at [880, 180] on div "Condominium Dues" at bounding box center [743, 168] width 899 height 42
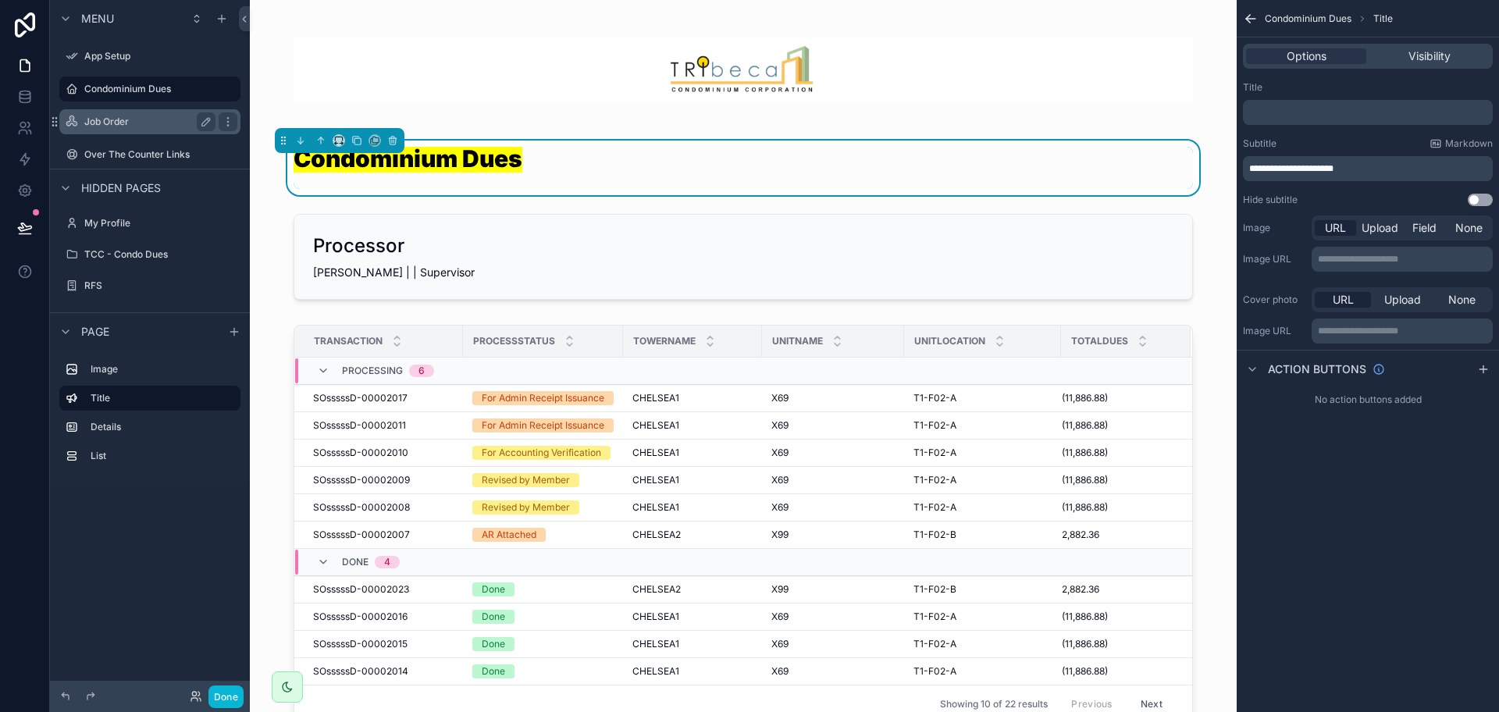
click at [134, 124] on label "Job Order" at bounding box center [146, 122] width 125 height 12
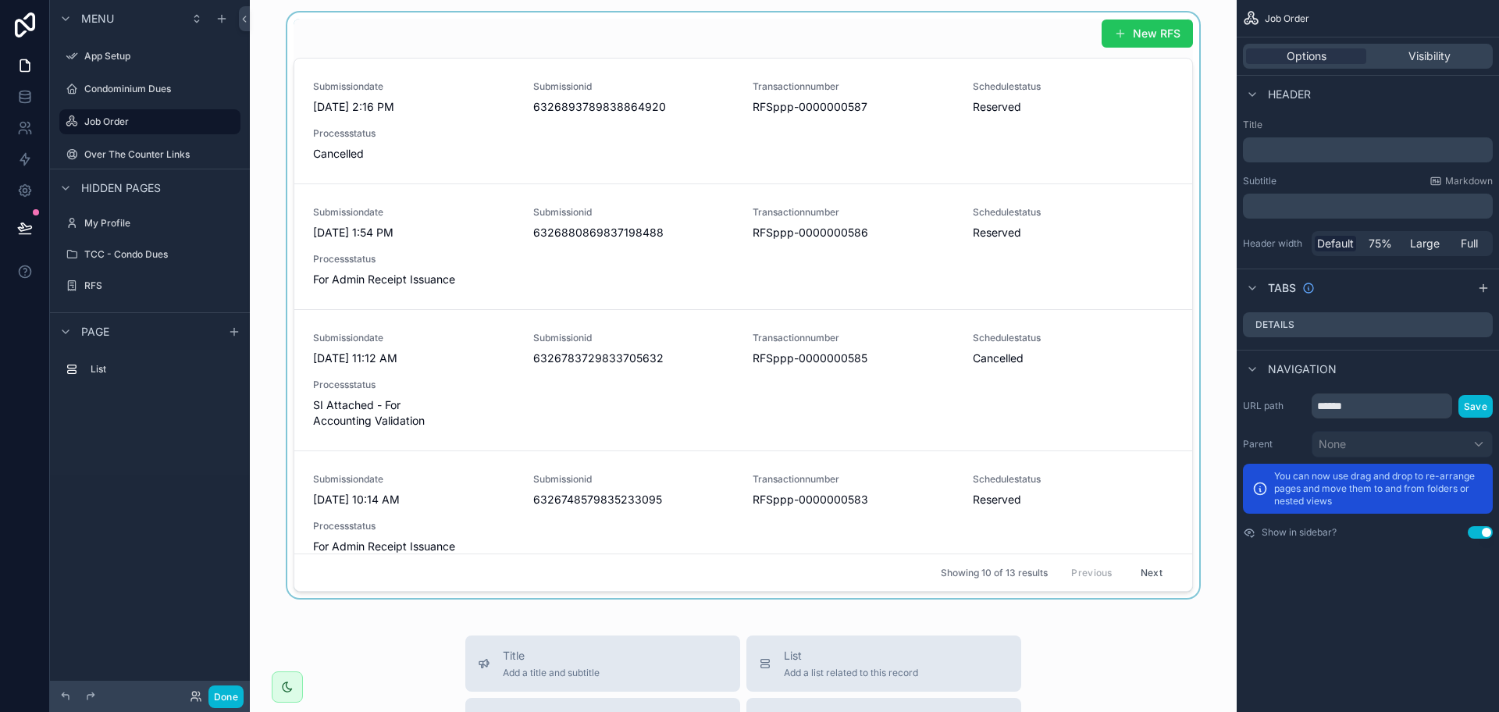
click at [297, 85] on div "scrollable content" at bounding box center [743, 305] width 962 height 586
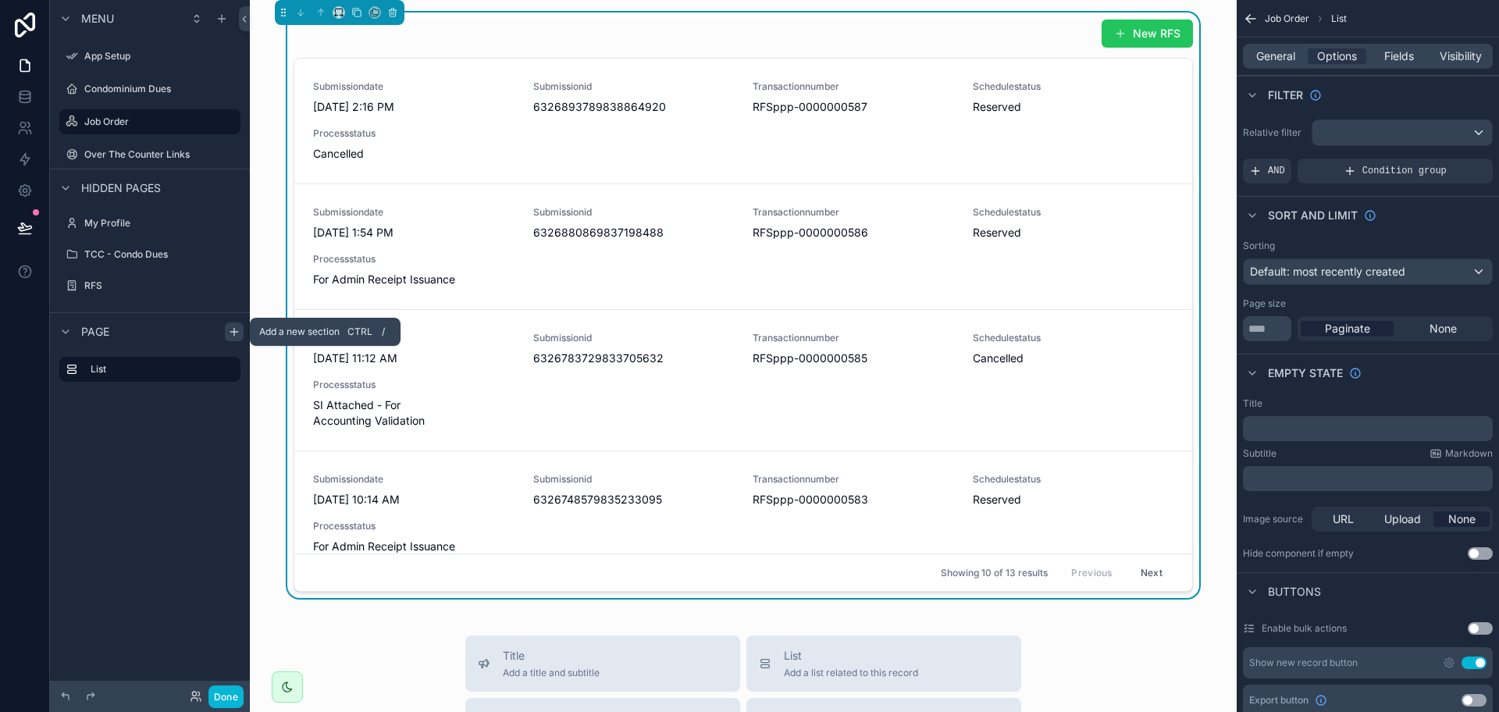
click at [238, 336] on icon "scrollable content" at bounding box center [234, 332] width 12 height 12
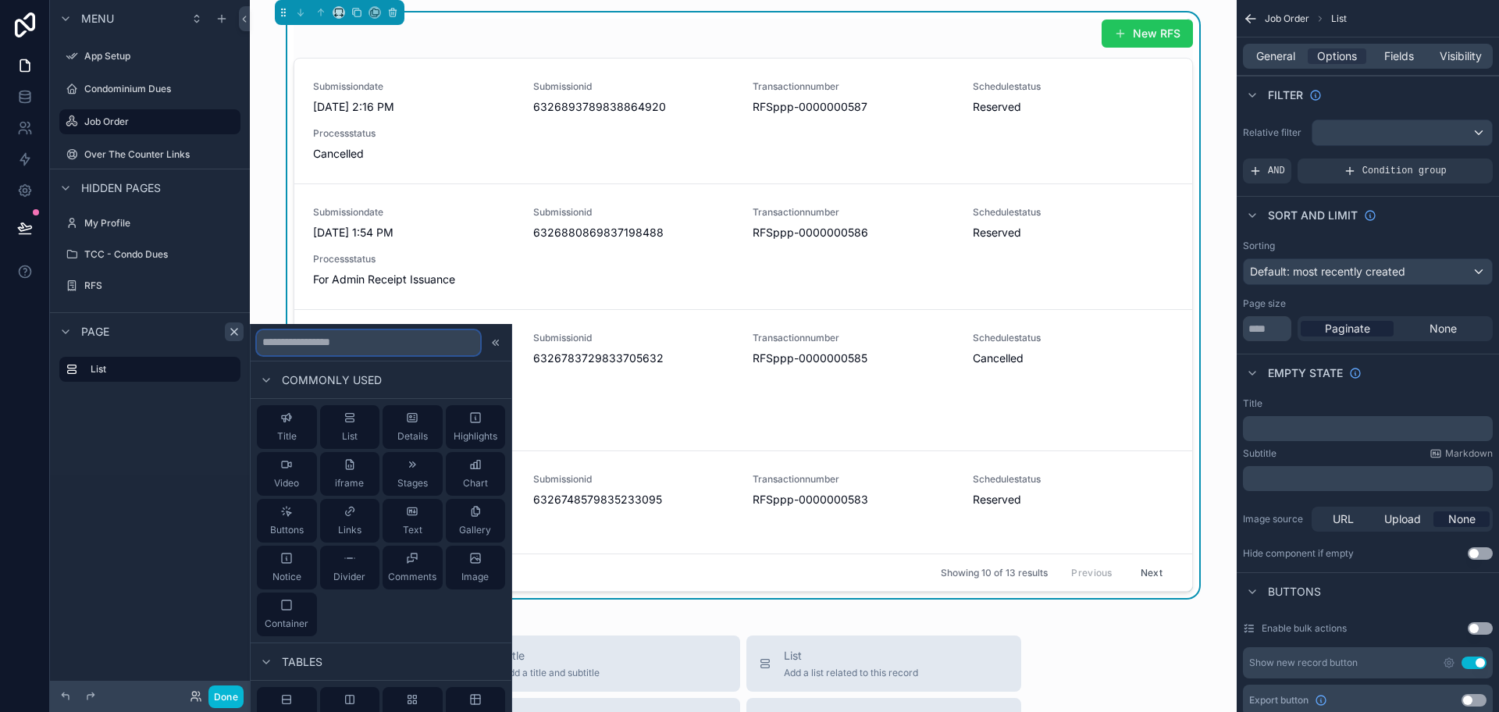
drag, startPoint x: 312, startPoint y: 340, endPoint x: 322, endPoint y: 338, distance: 11.0
click at [321, 339] on input "text" at bounding box center [368, 342] width 223 height 25
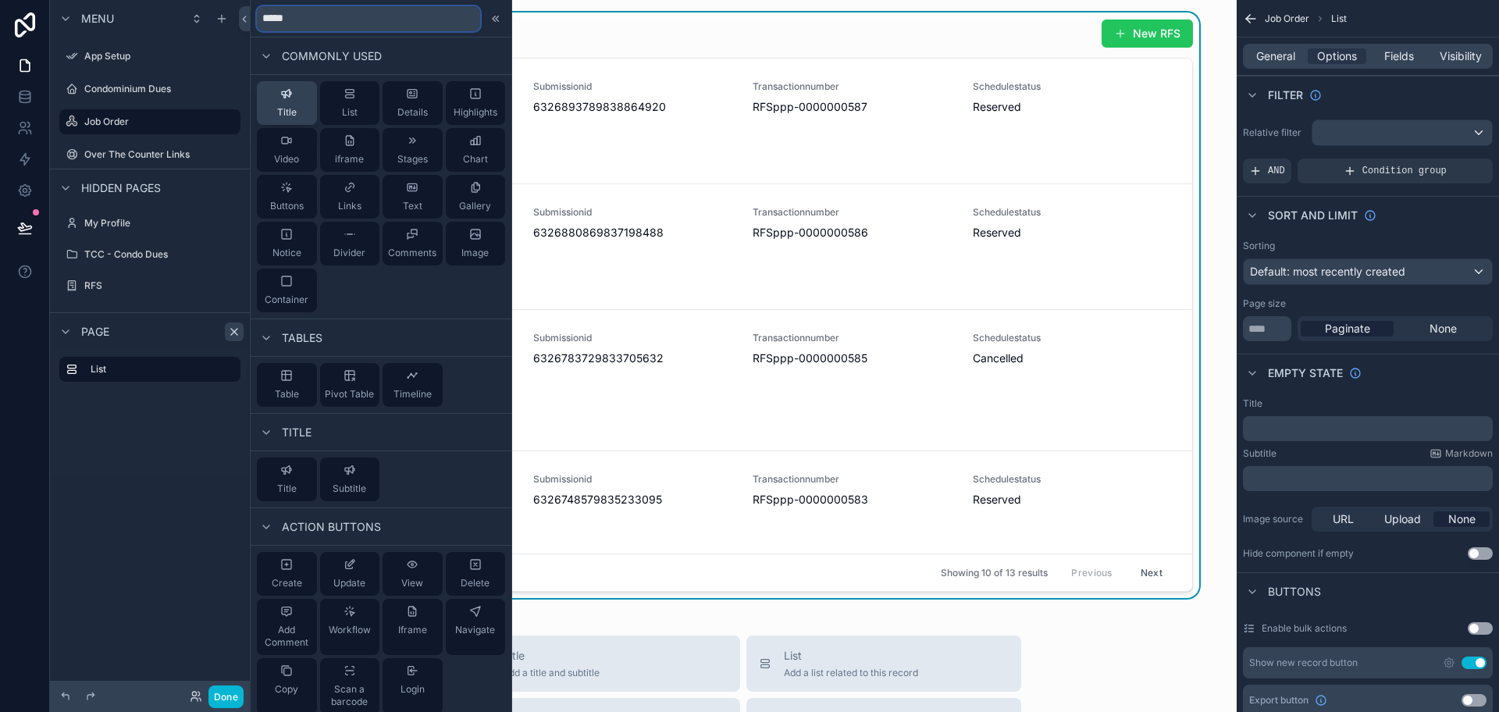
type input "*****"
click at [285, 112] on span "Title" at bounding box center [287, 112] width 20 height 12
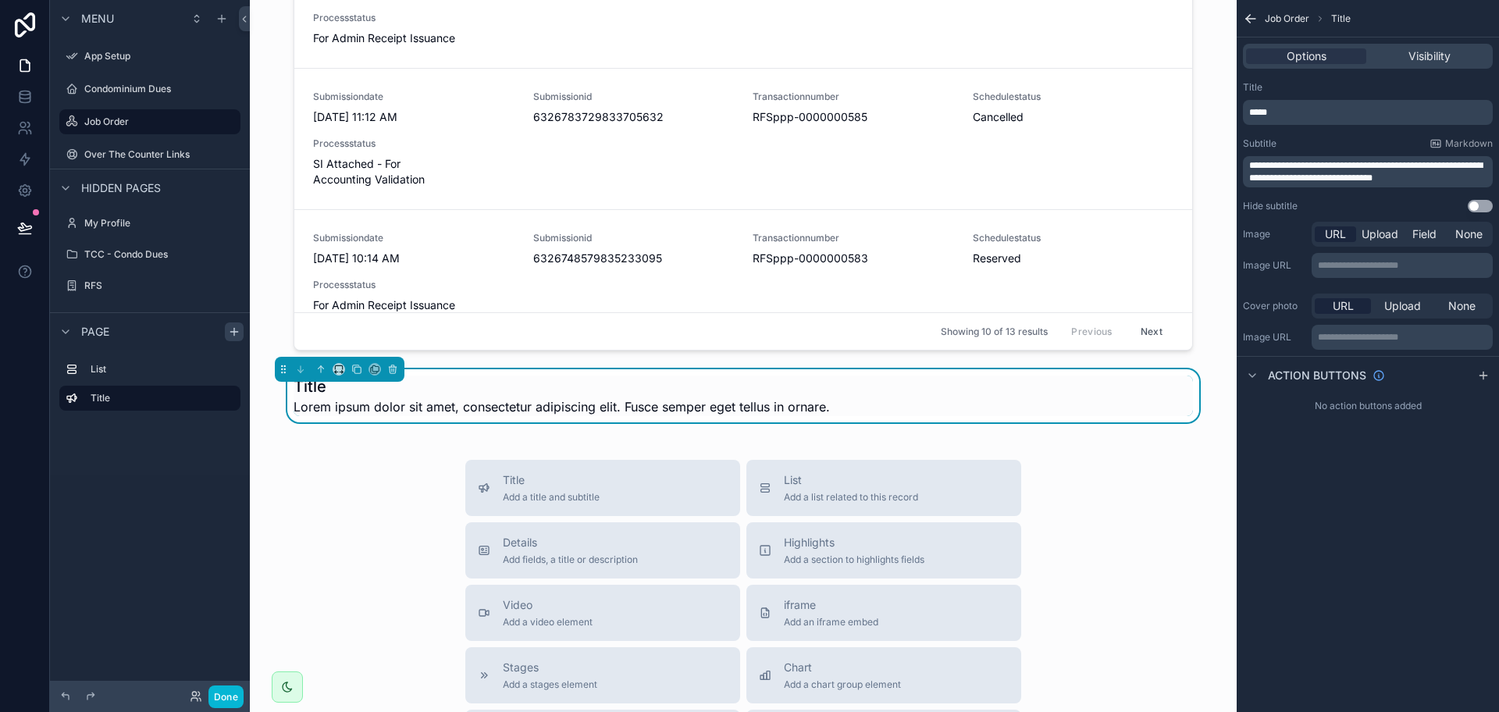
scroll to position [281, 0]
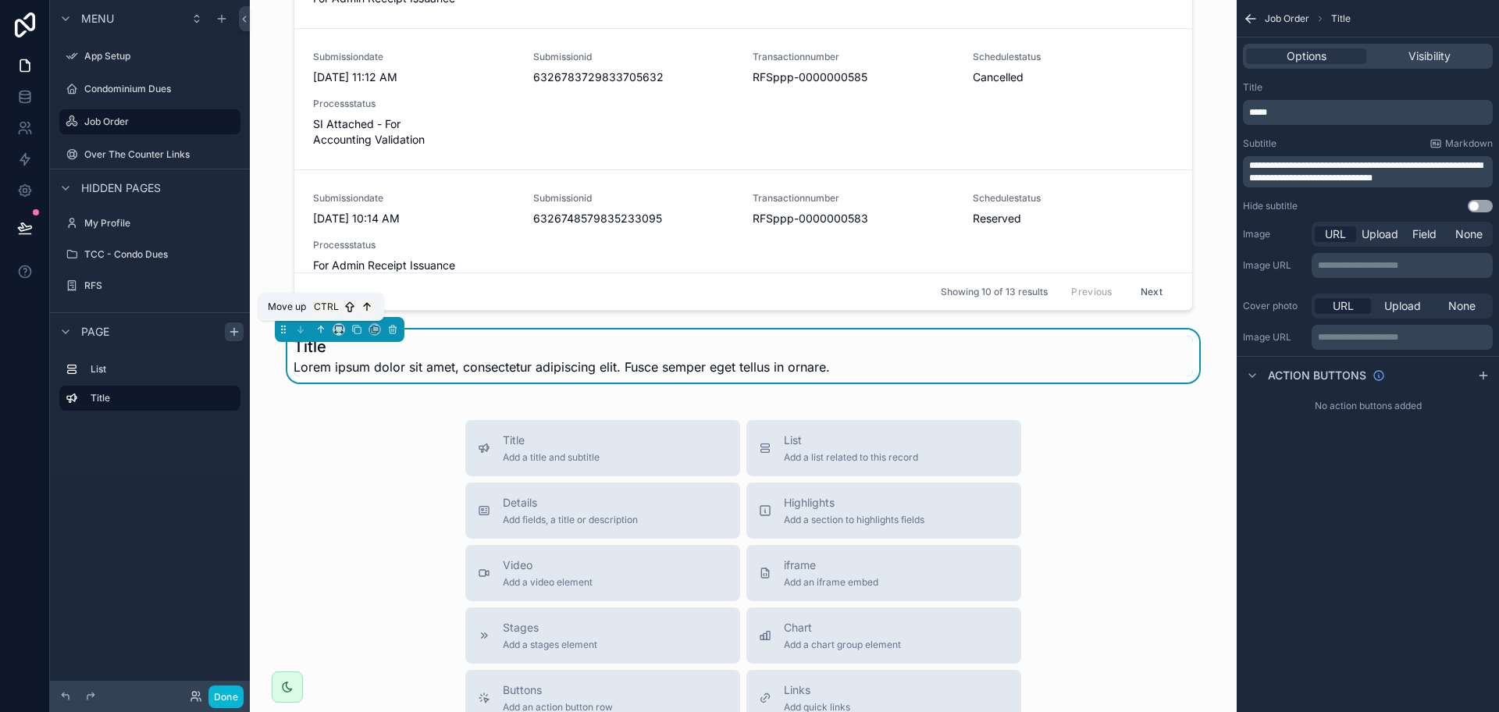
click at [318, 333] on icon "scrollable content" at bounding box center [320, 329] width 11 height 11
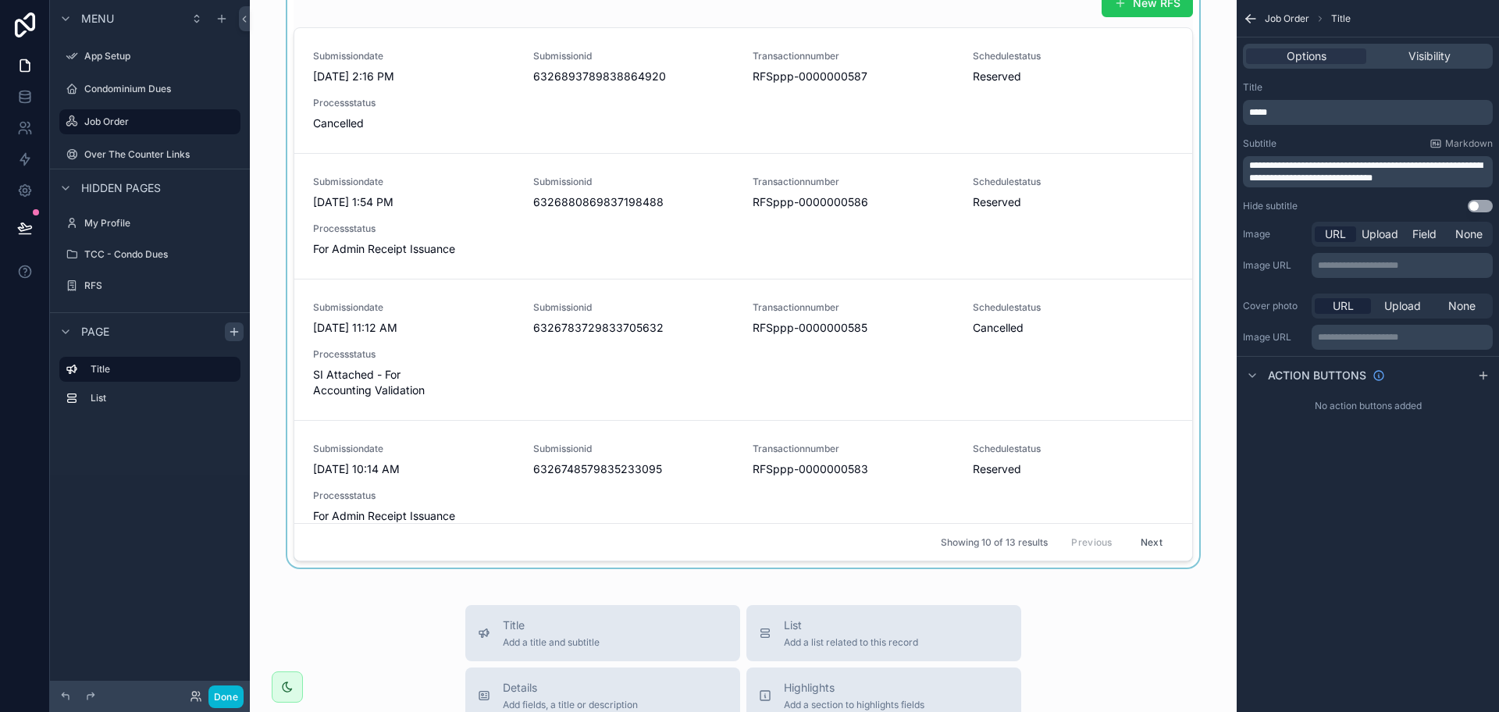
scroll to position [0, 0]
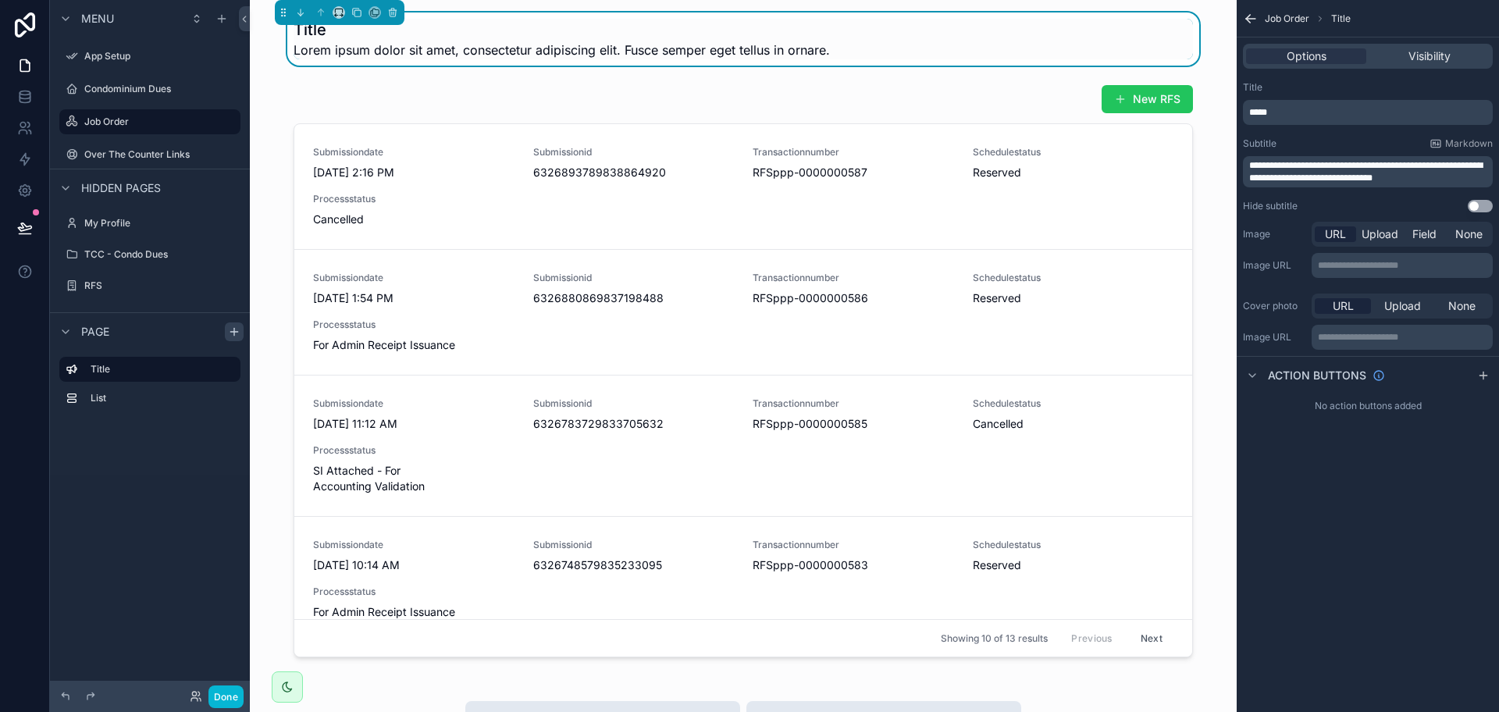
click at [1416, 167] on span "**********" at bounding box center [1365, 172] width 233 height 22
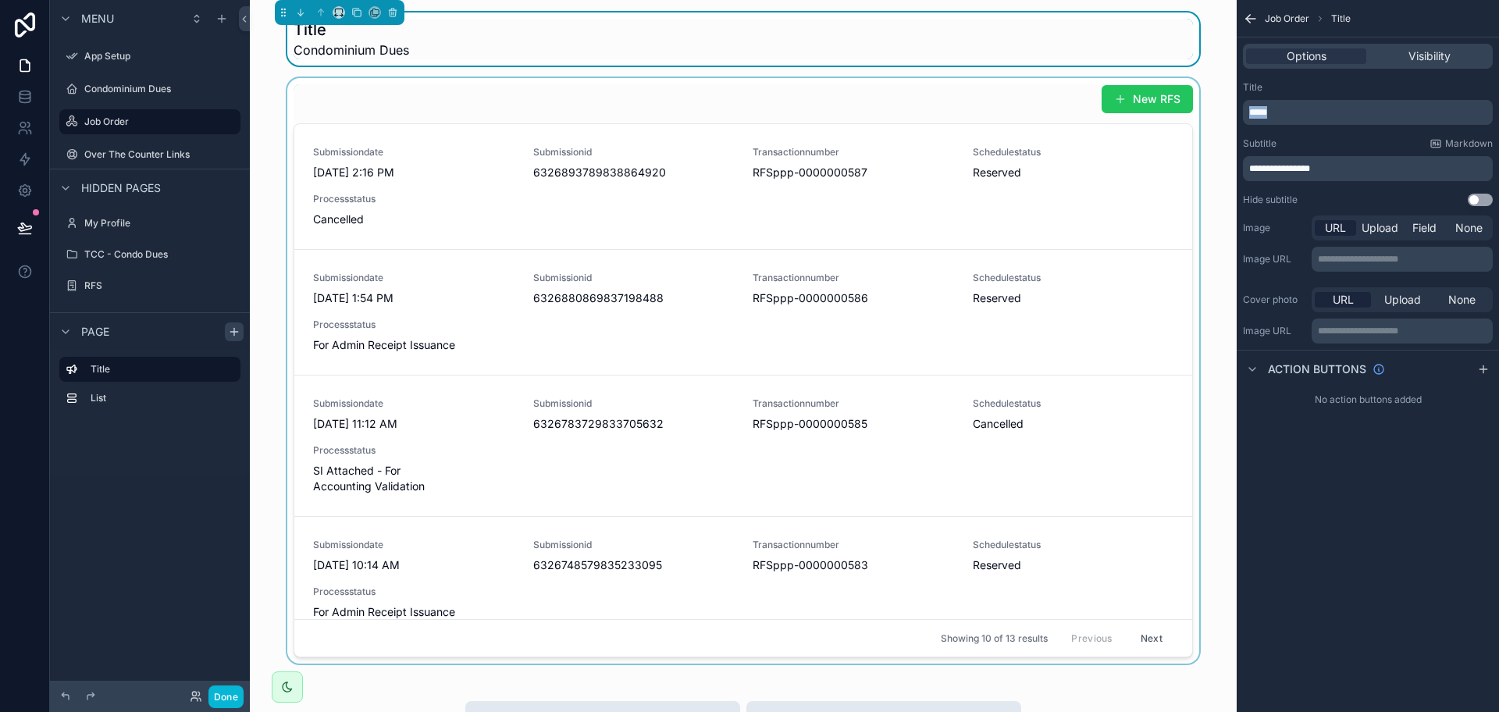
drag, startPoint x: 1333, startPoint y: 117, endPoint x: 1173, endPoint y: 114, distance: 159.3
click at [1173, 114] on div "App Setup Condominium Dues Job Order Over The Counter Links My Profile TCC - Co…" at bounding box center [874, 356] width 1249 height 712
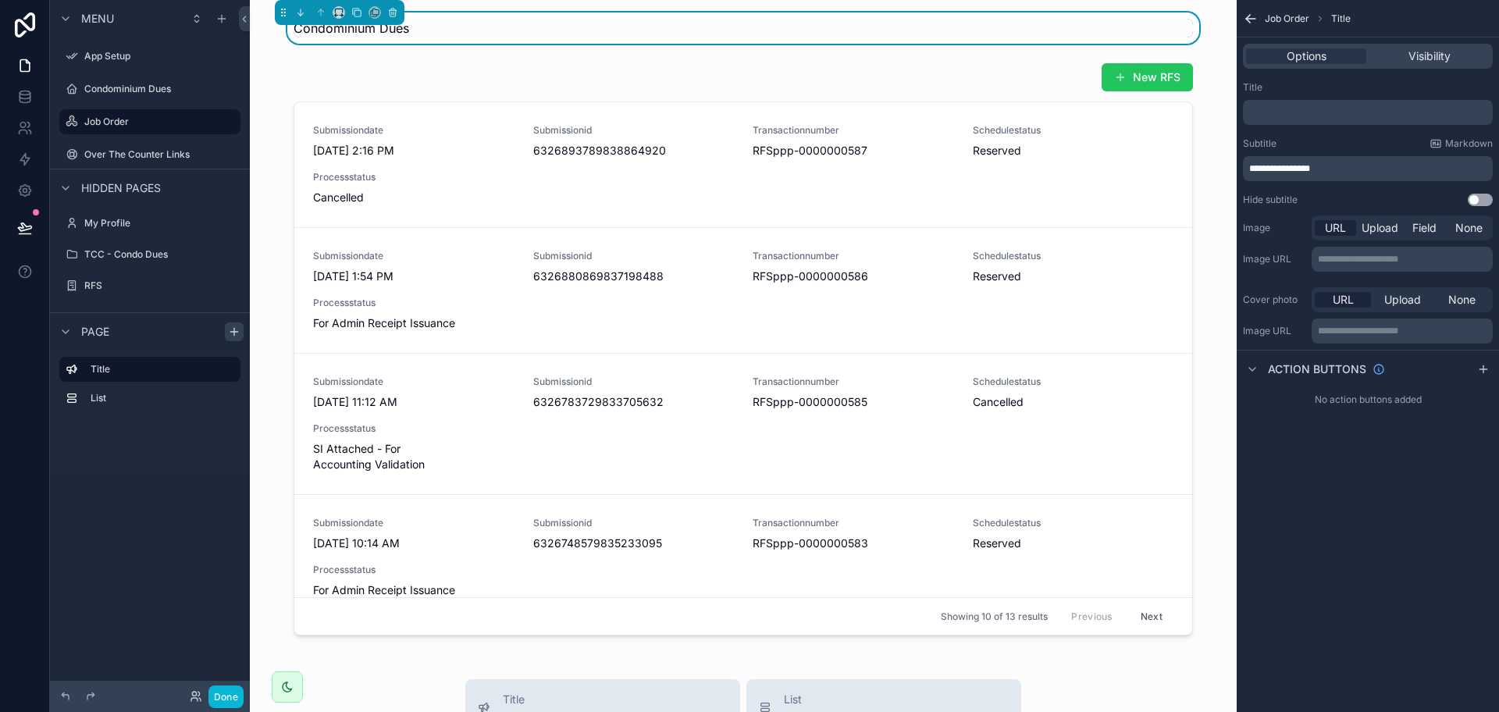
click at [1362, 162] on p "**********" at bounding box center [1369, 168] width 240 height 12
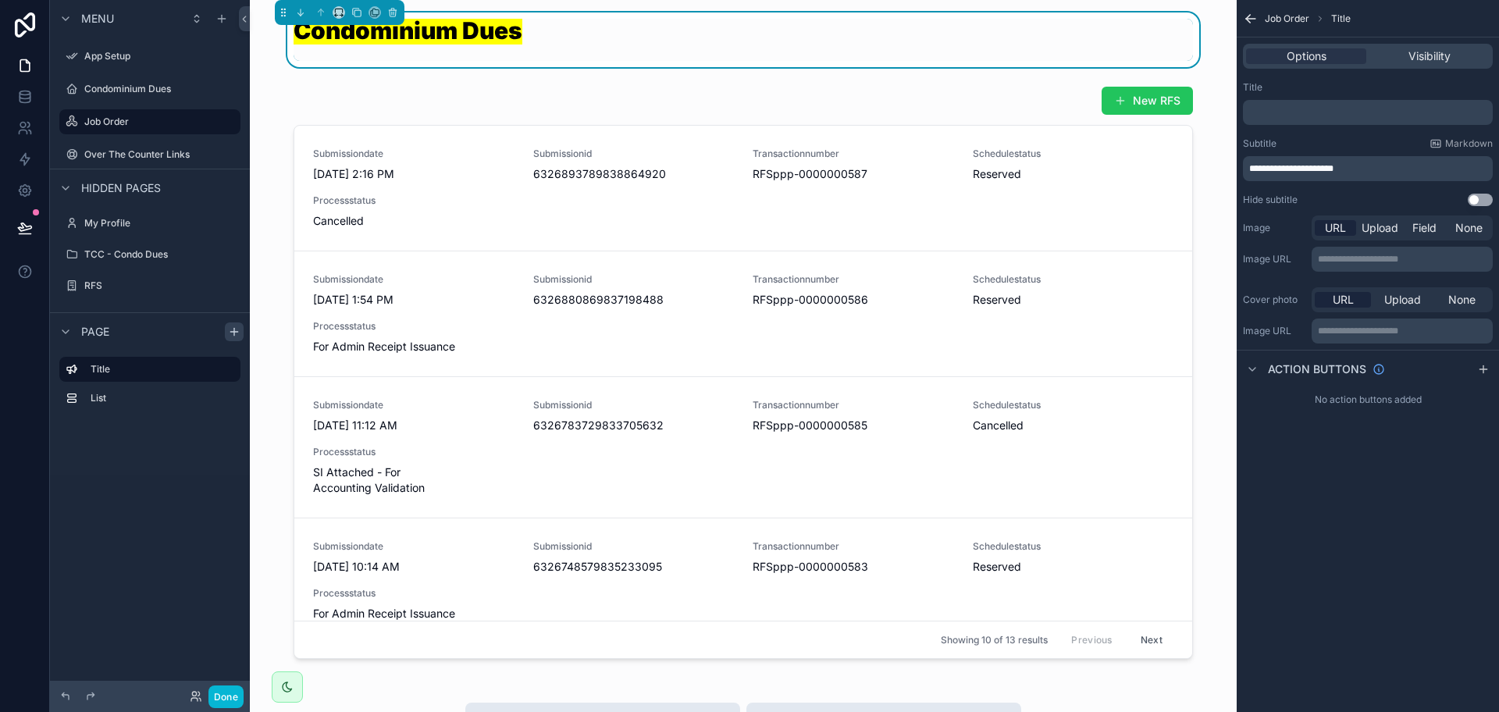
click at [1333, 167] on span "**********" at bounding box center [1291, 168] width 84 height 9
drag, startPoint x: 1356, startPoint y: 166, endPoint x: 1272, endPoint y: 170, distance: 84.4
click at [1272, 170] on span "**********" at bounding box center [1291, 168] width 84 height 9
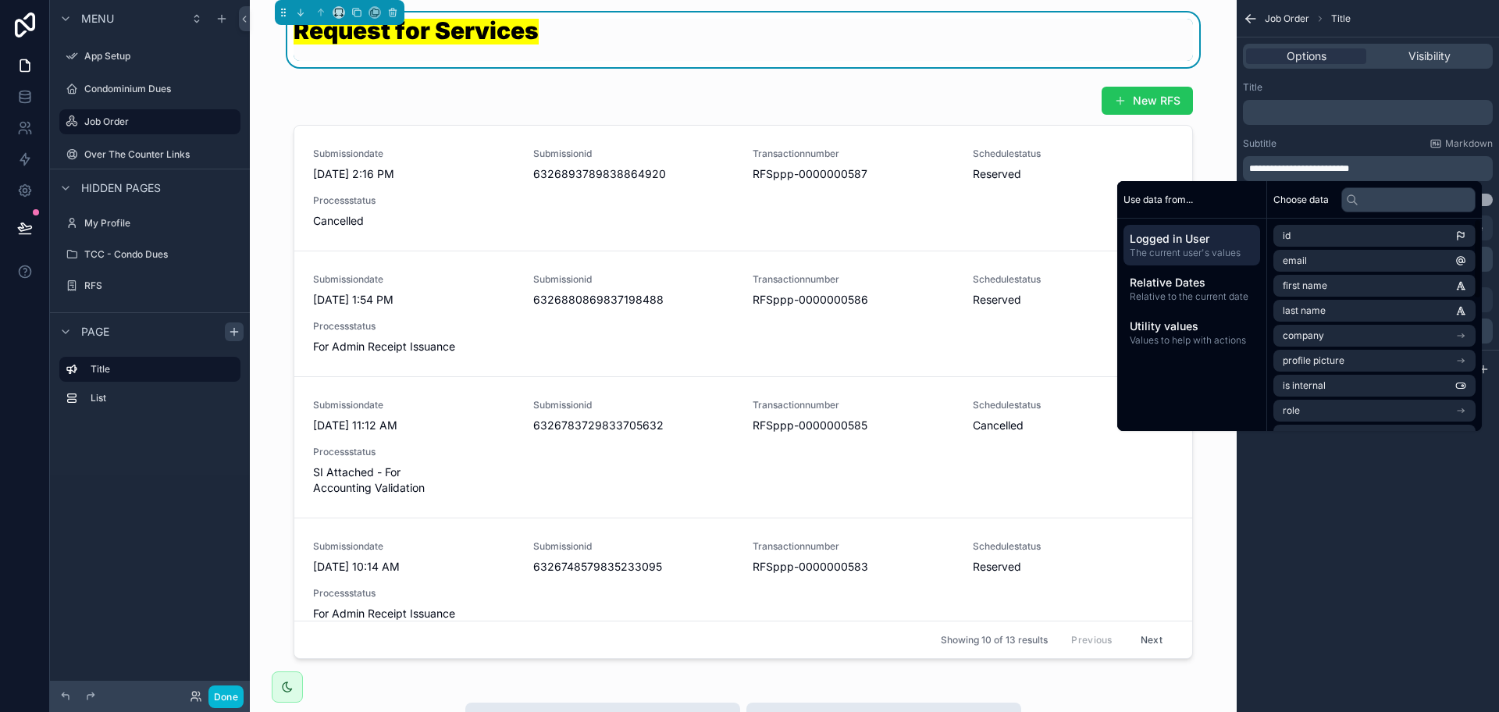
click at [1434, 593] on div "**********" at bounding box center [1368, 356] width 262 height 712
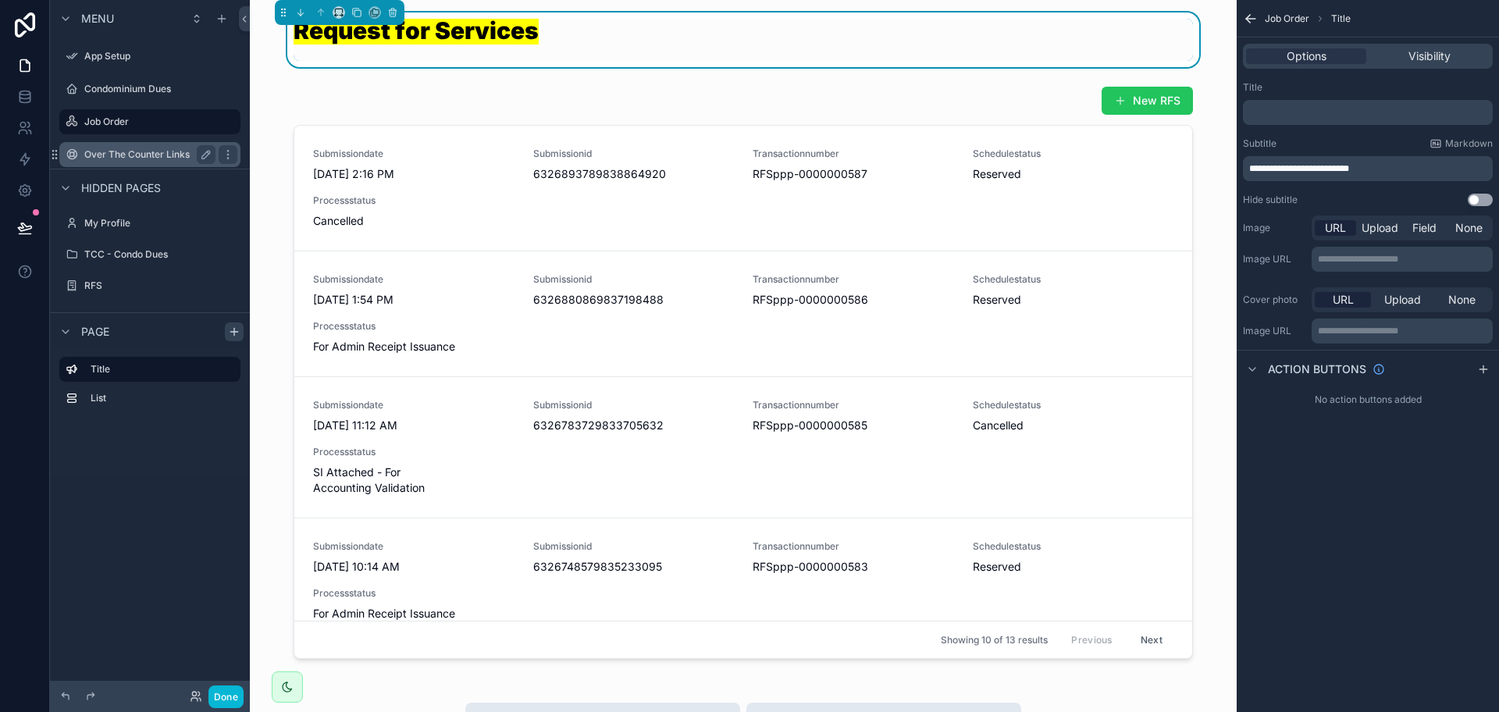
click at [163, 156] on label "Over The Counter Links" at bounding box center [146, 154] width 125 height 12
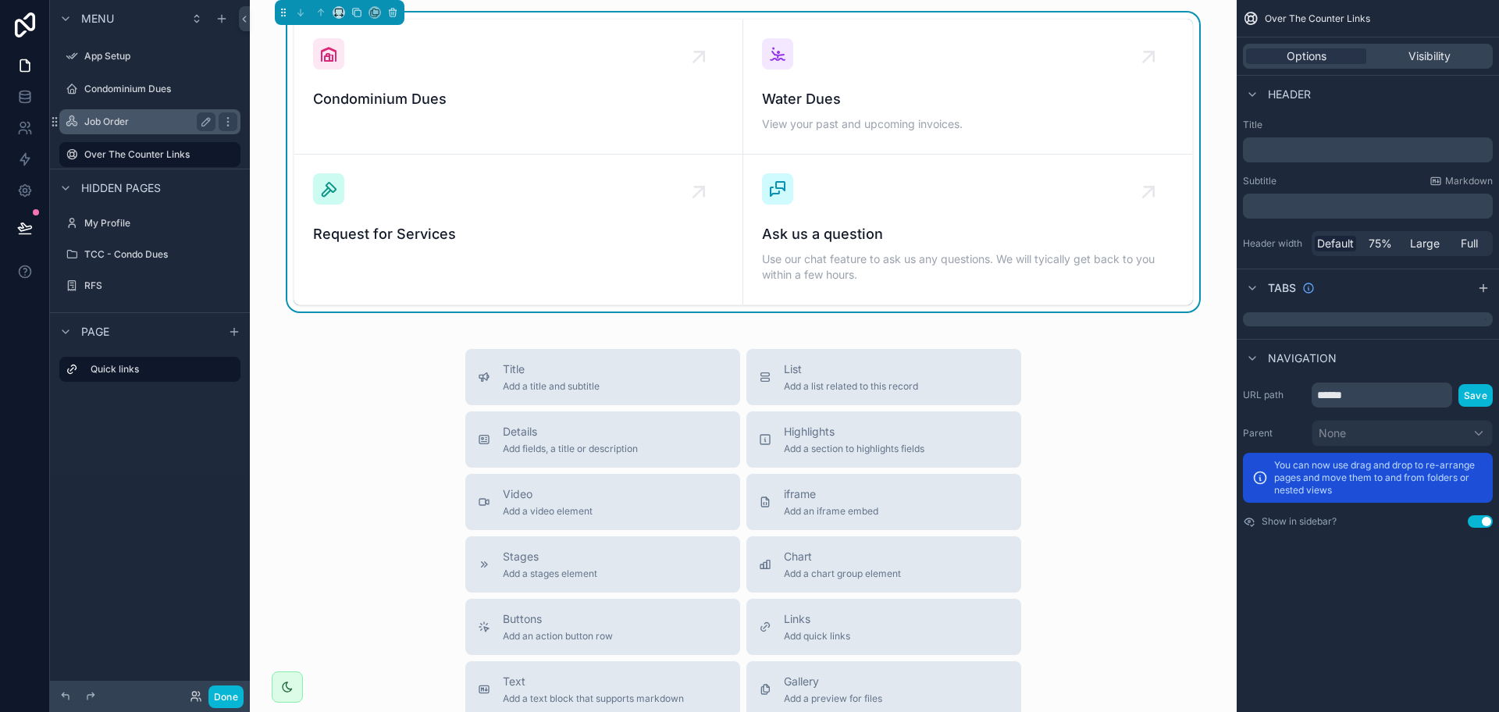
click at [166, 130] on div "Job Order" at bounding box center [149, 121] width 131 height 19
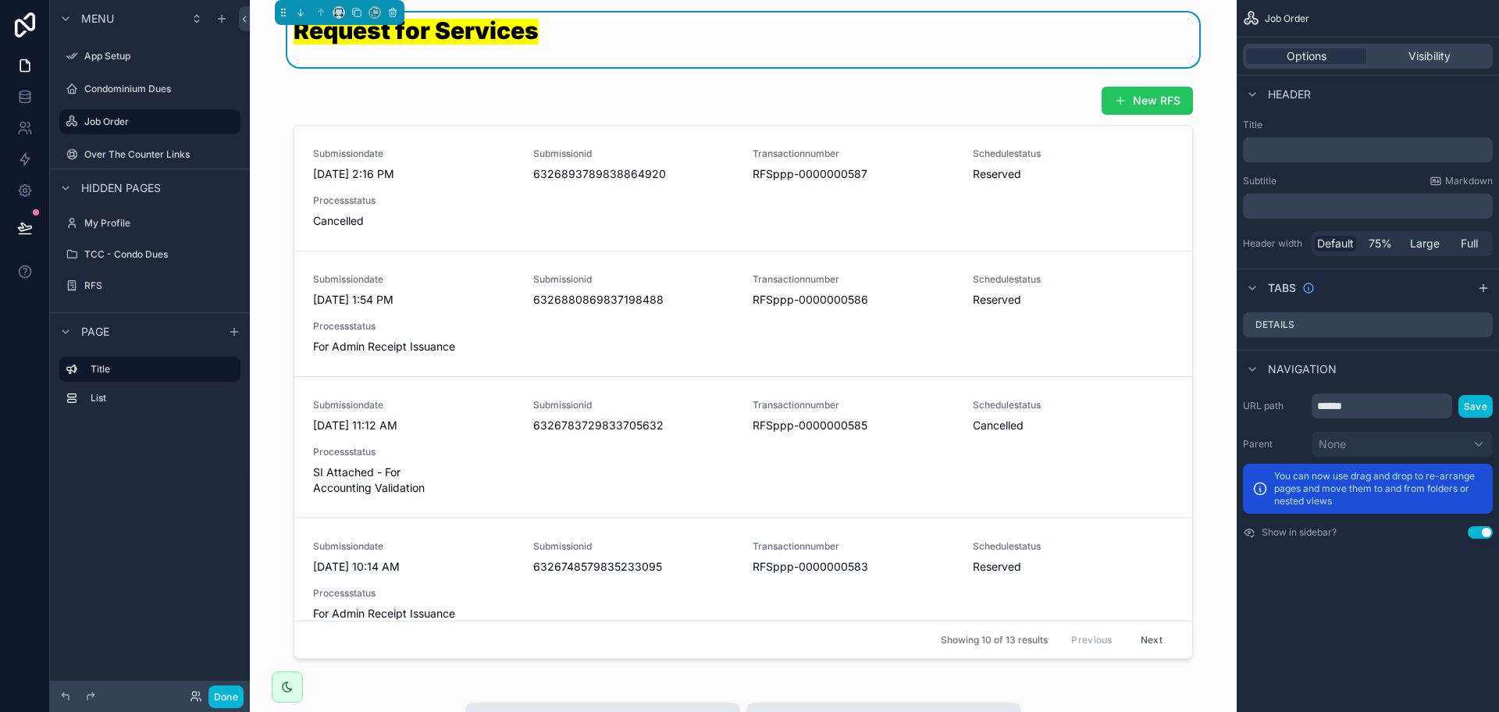
click at [251, 162] on div "Request for Services New RFS Submissiondate 9/3/2025 2:16 PM Submissionid 63268…" at bounding box center [743, 691] width 987 height 1383
click at [222, 703] on button "Done" at bounding box center [225, 696] width 35 height 23
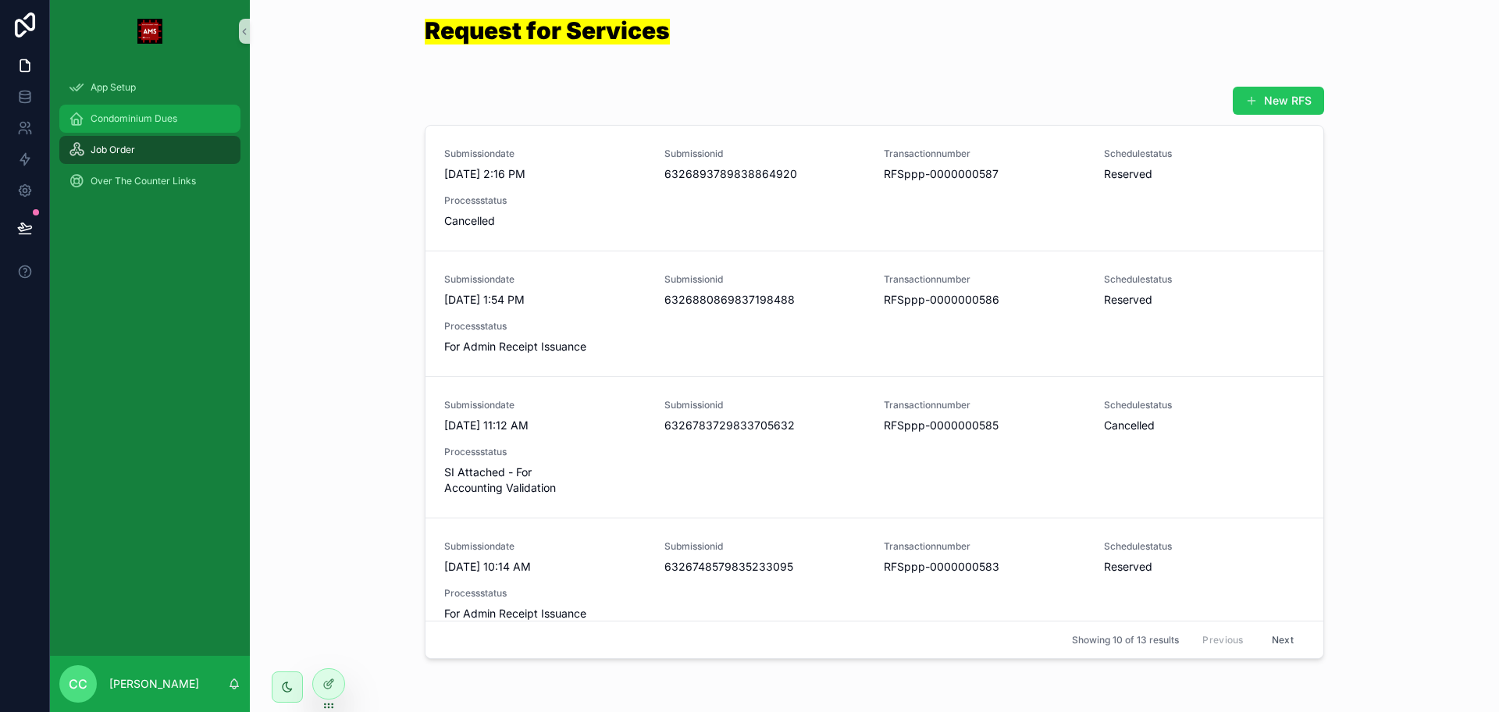
click at [200, 125] on div "Condominium Dues" at bounding box center [150, 118] width 162 height 25
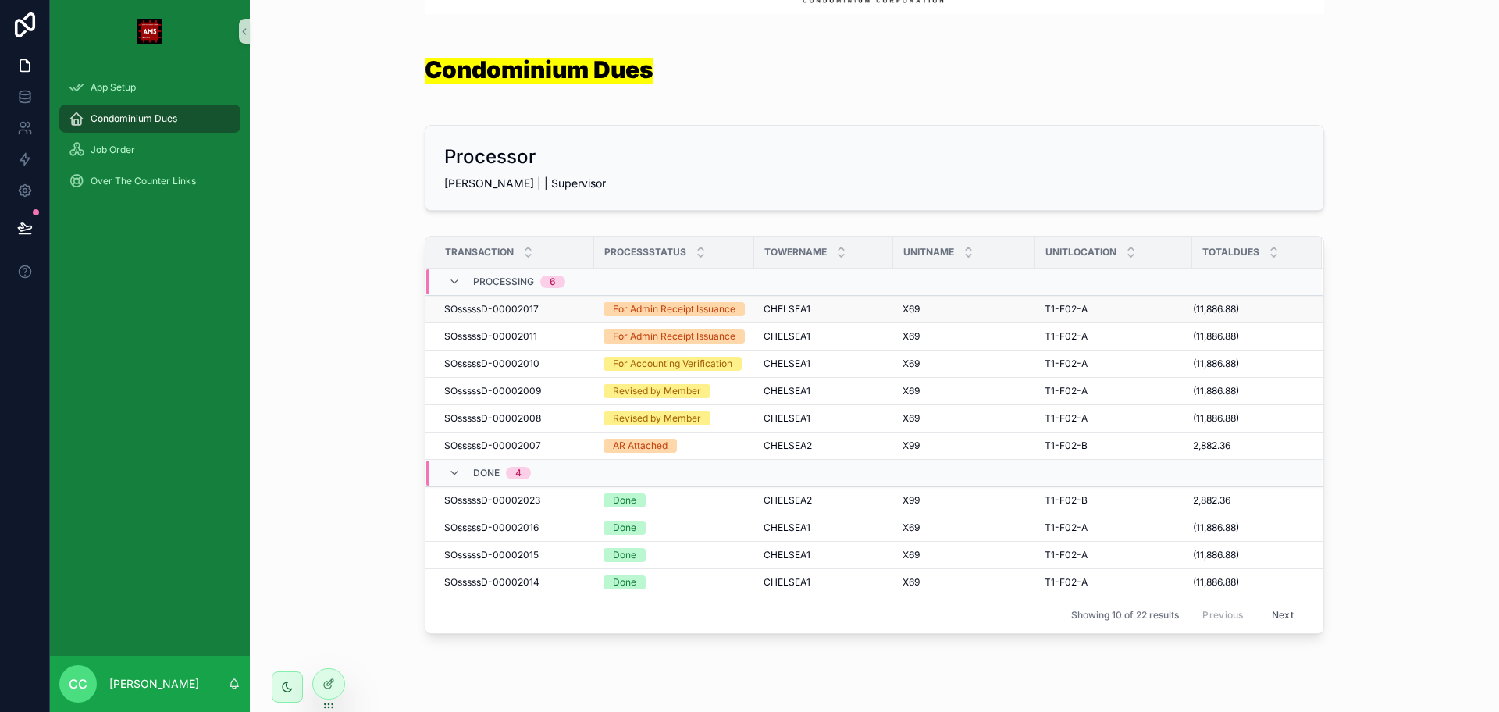
scroll to position [176, 0]
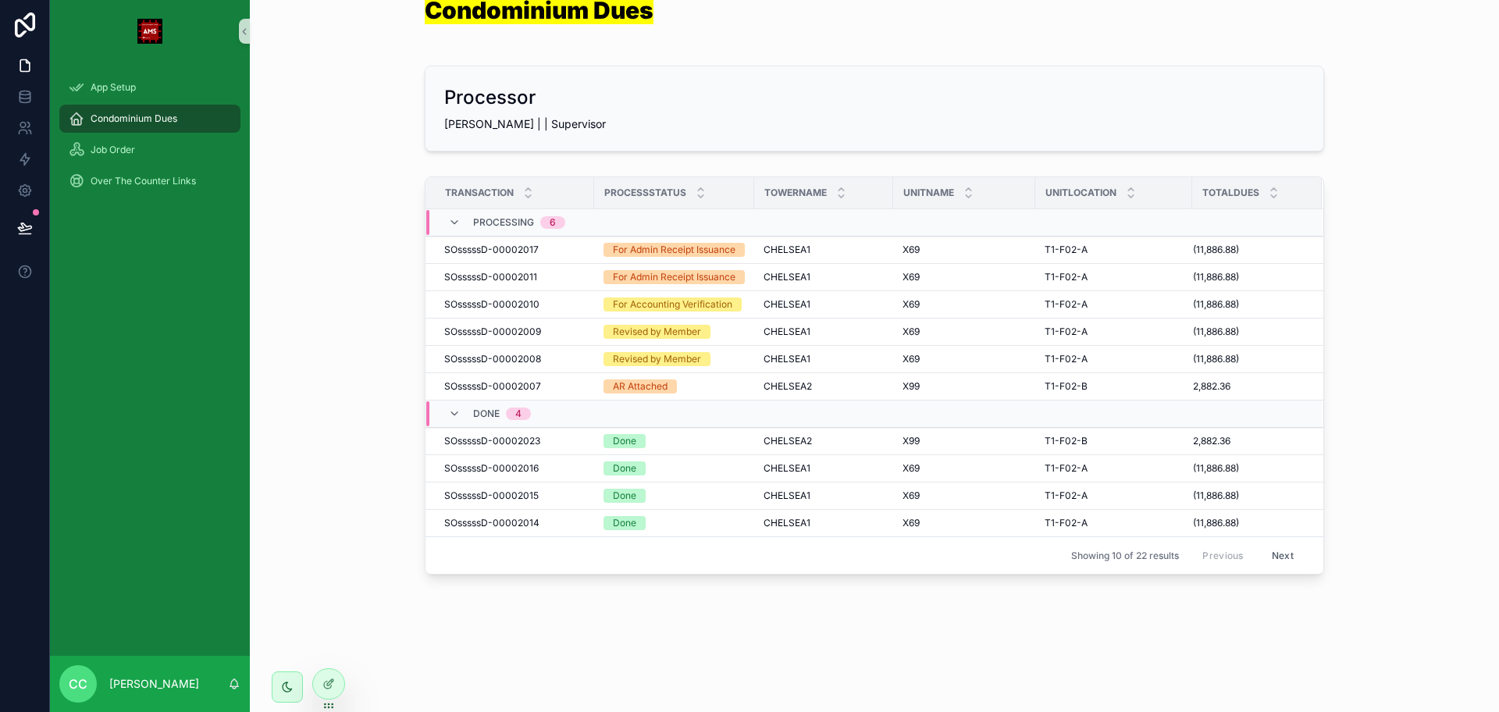
click at [1279, 554] on button "Next" at bounding box center [1283, 555] width 44 height 24
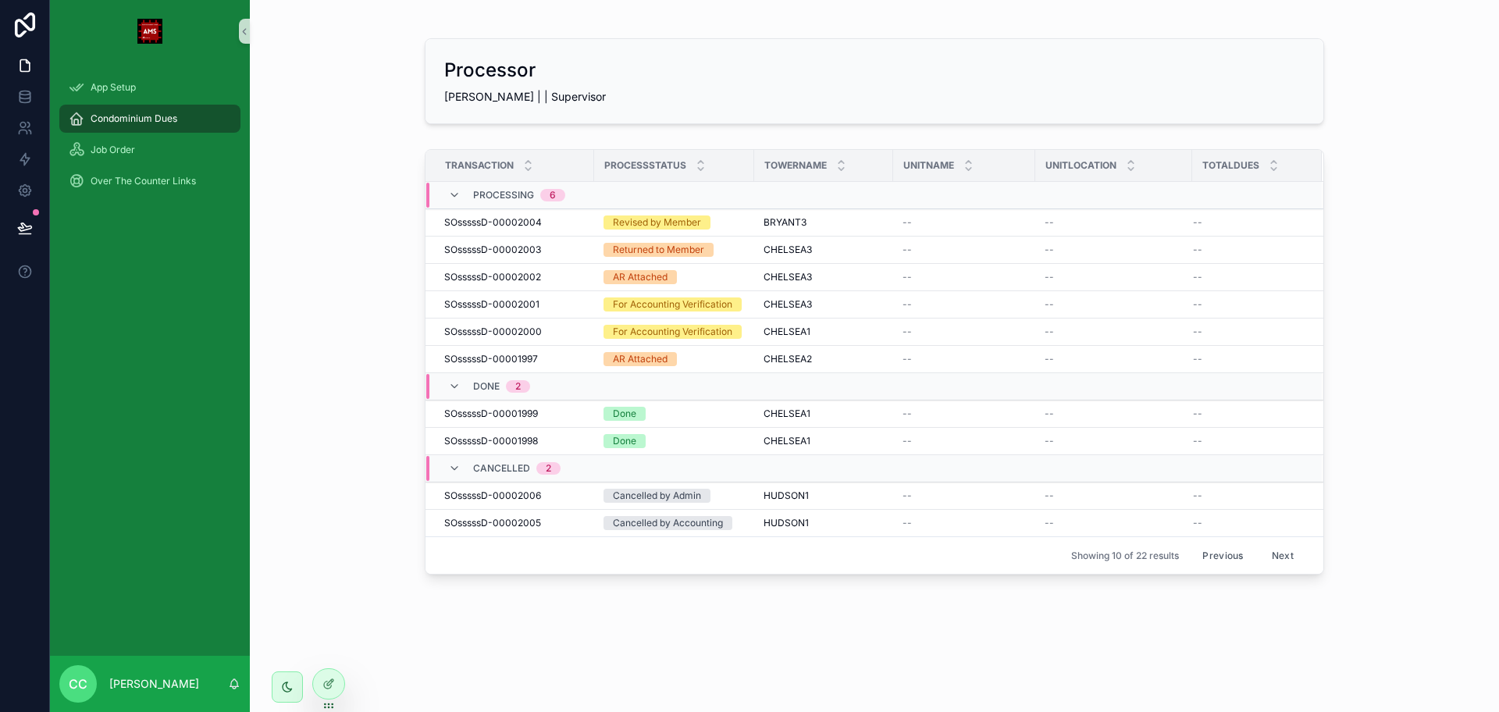
click at [1213, 550] on button "Previous" at bounding box center [1222, 555] width 62 height 24
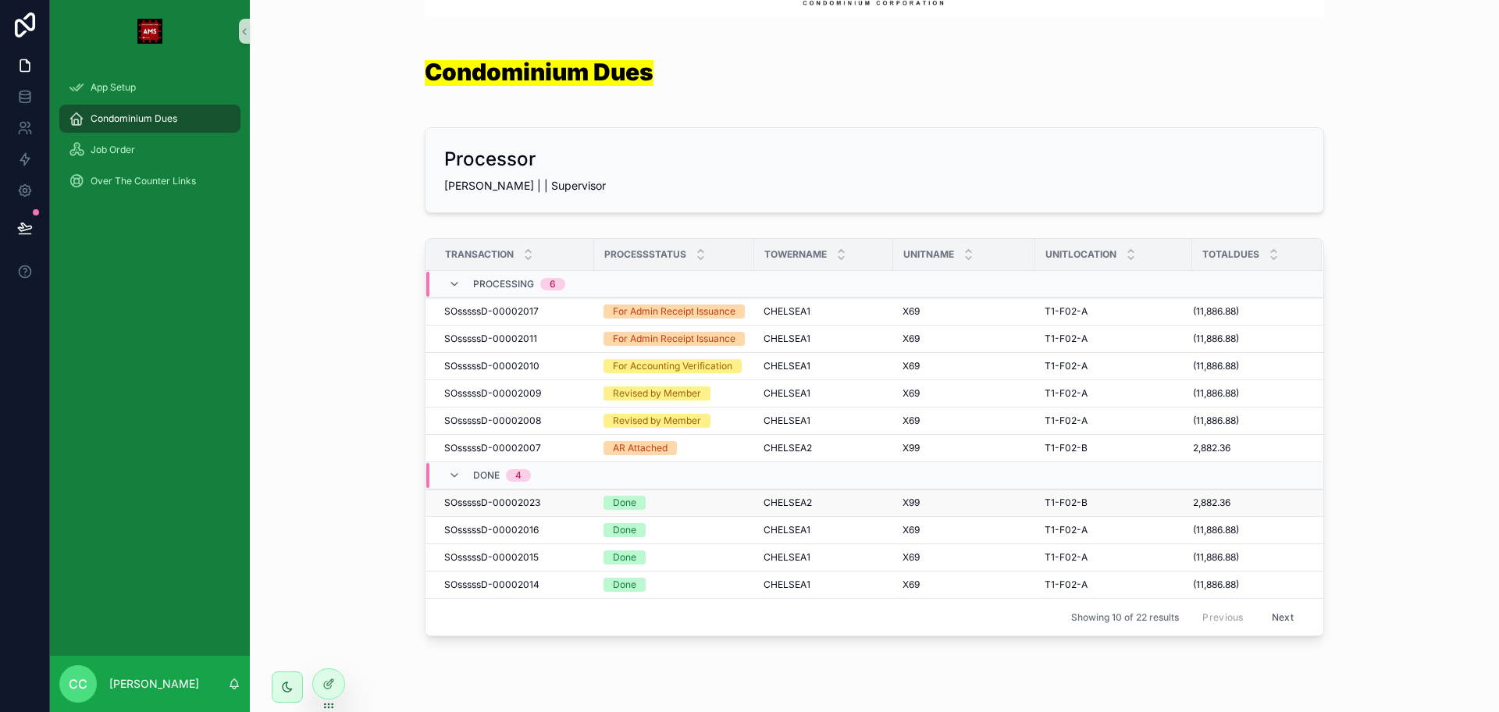
scroll to position [176, 0]
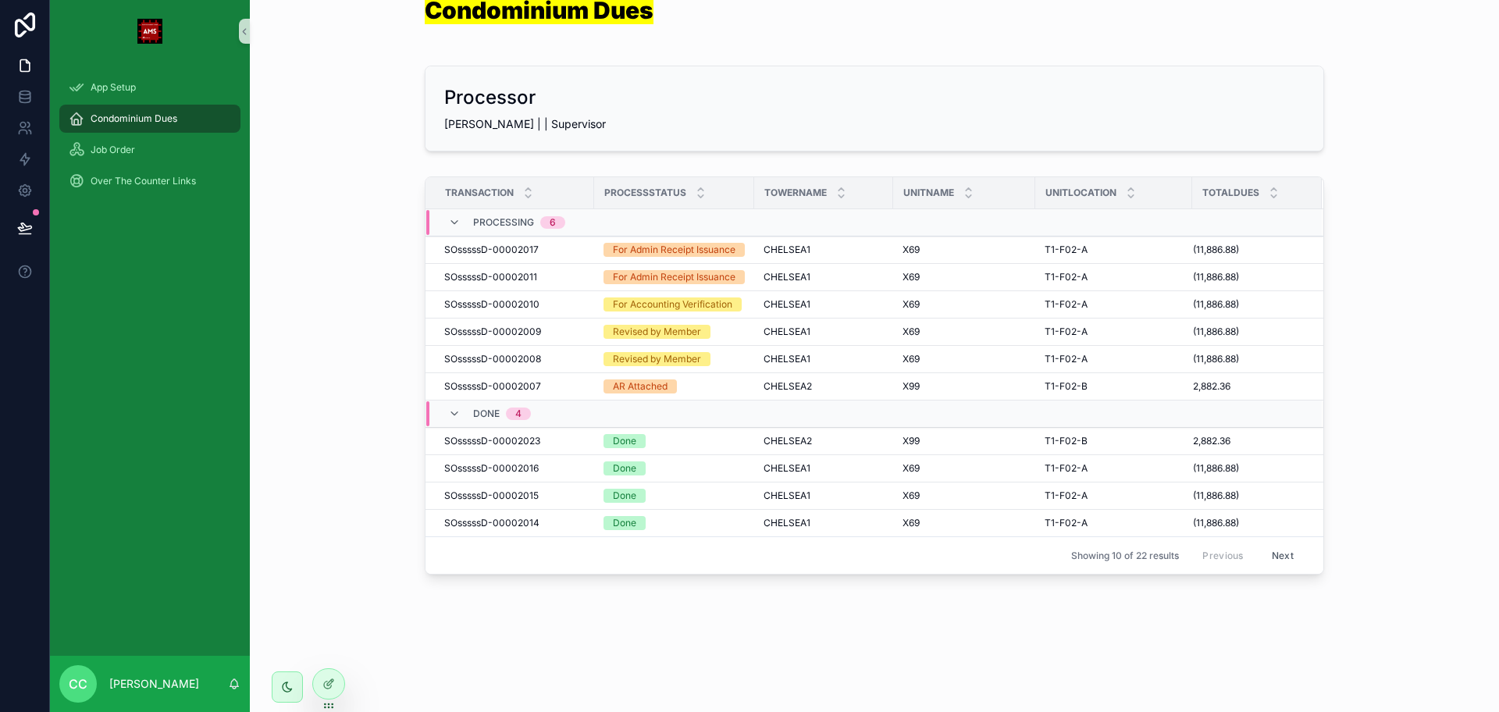
click at [1267, 556] on button "Next" at bounding box center [1283, 555] width 44 height 24
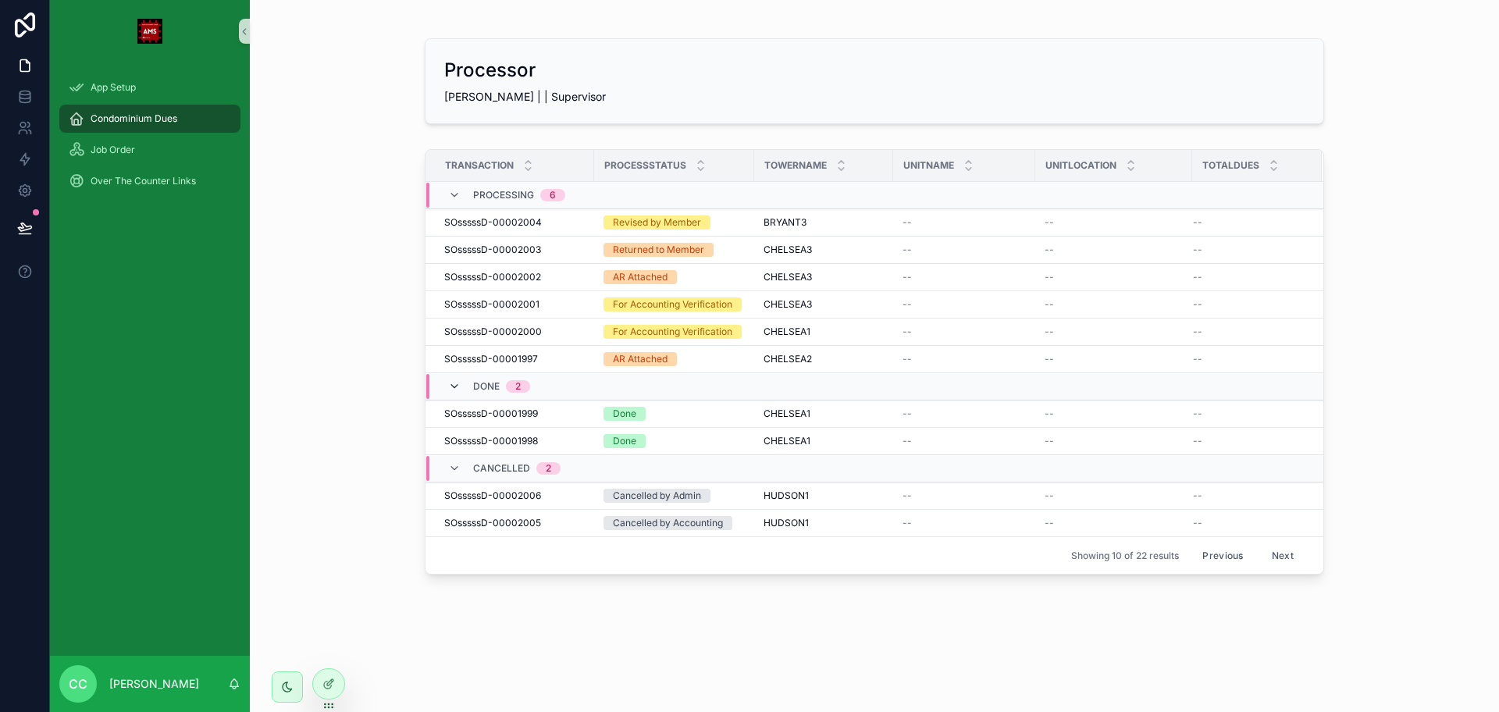
click at [448, 388] on icon "scrollable content" at bounding box center [454, 386] width 12 height 12
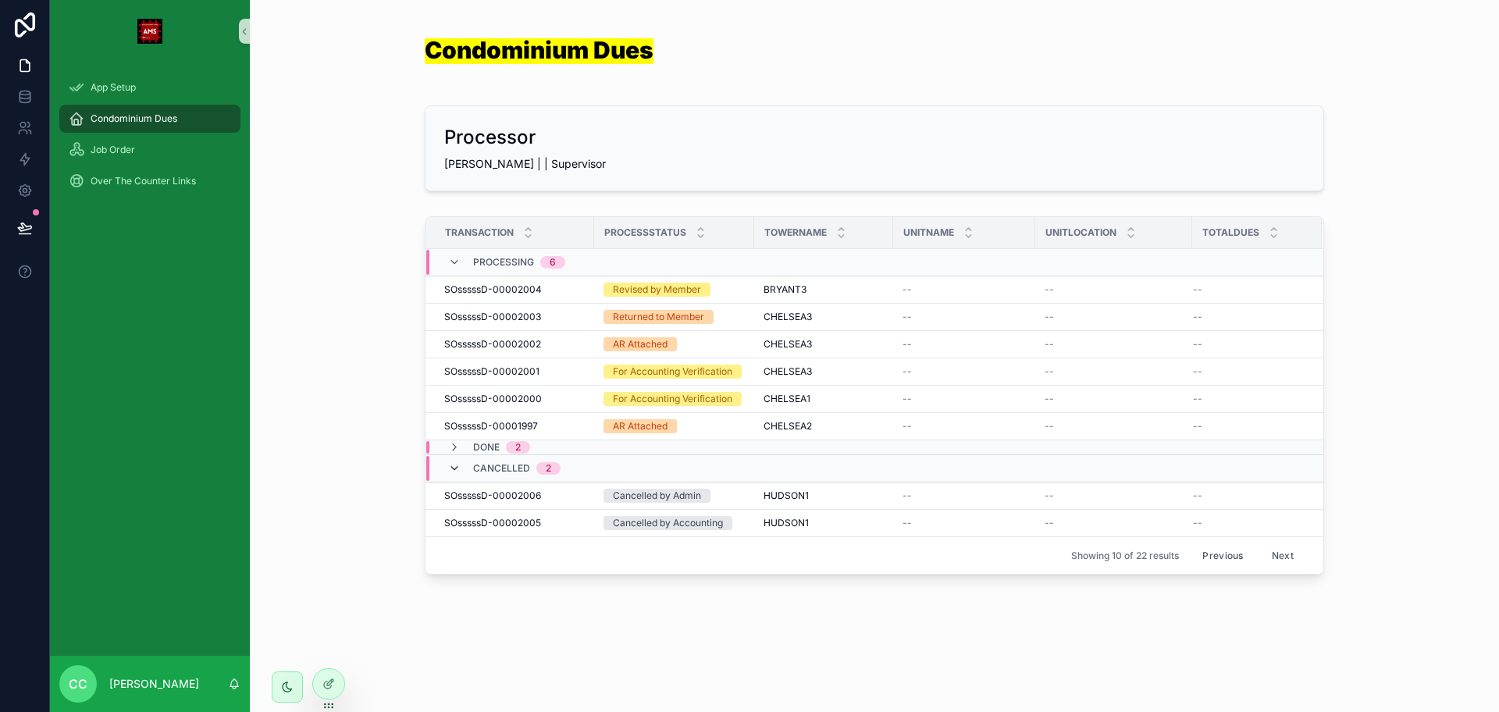
click at [448, 467] on icon "scrollable content" at bounding box center [454, 468] width 12 height 12
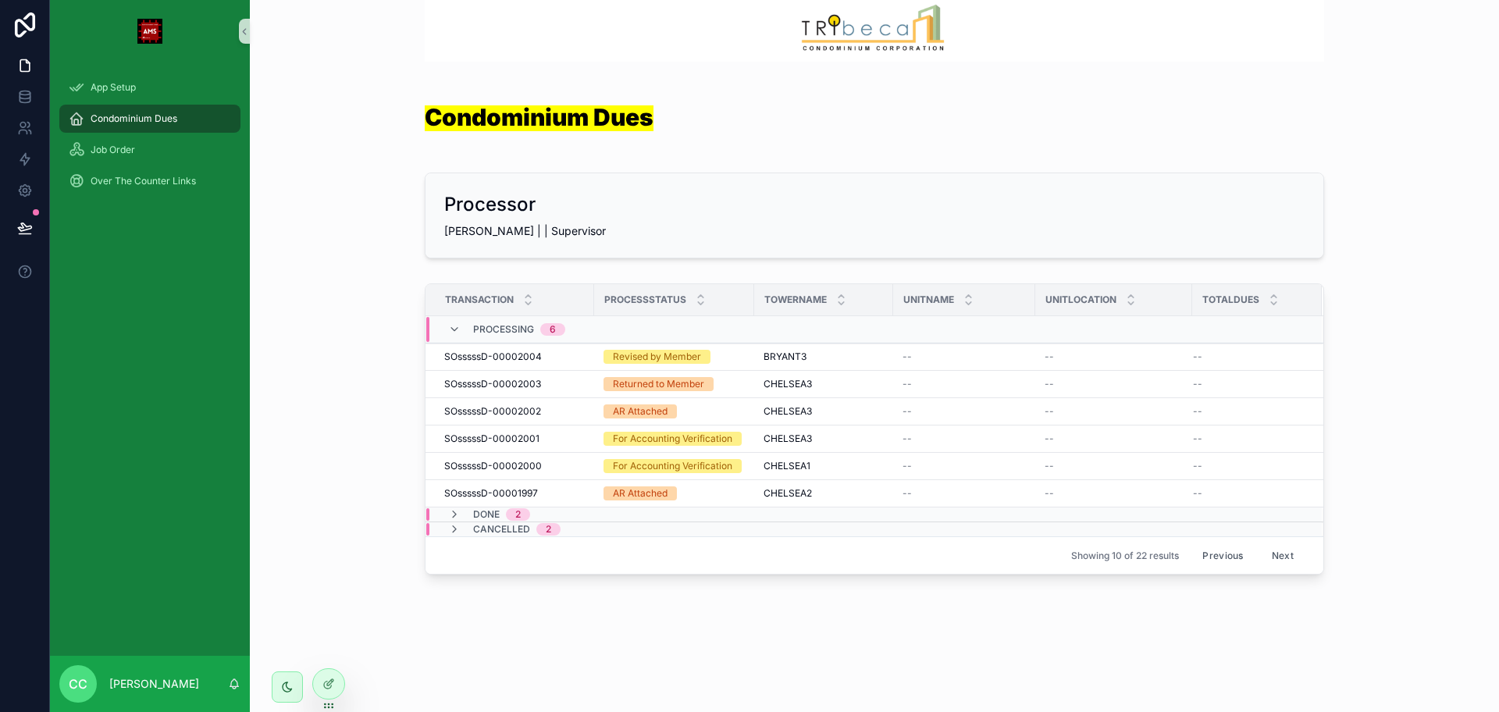
scroll to position [41, 0]
click at [450, 517] on icon "scrollable content" at bounding box center [454, 514] width 12 height 12
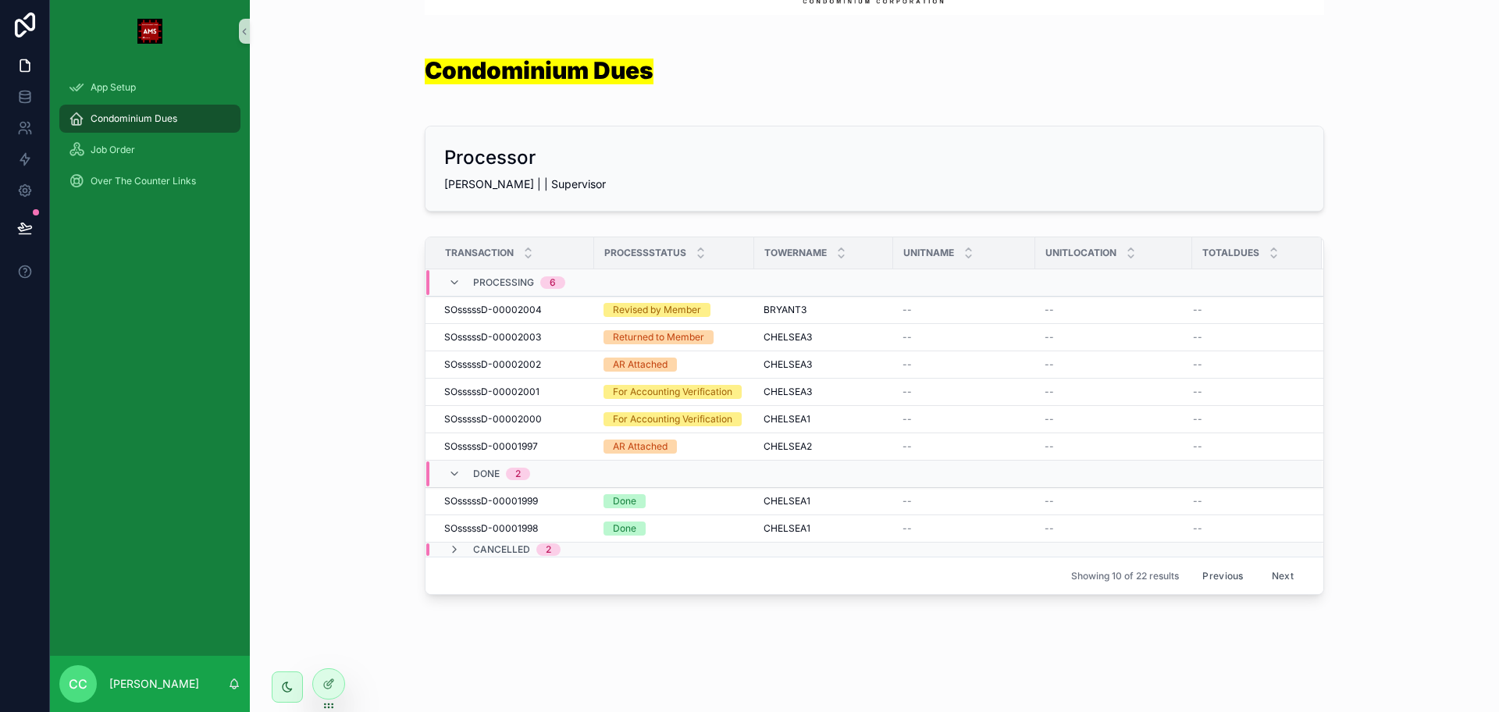
scroll to position [109, 0]
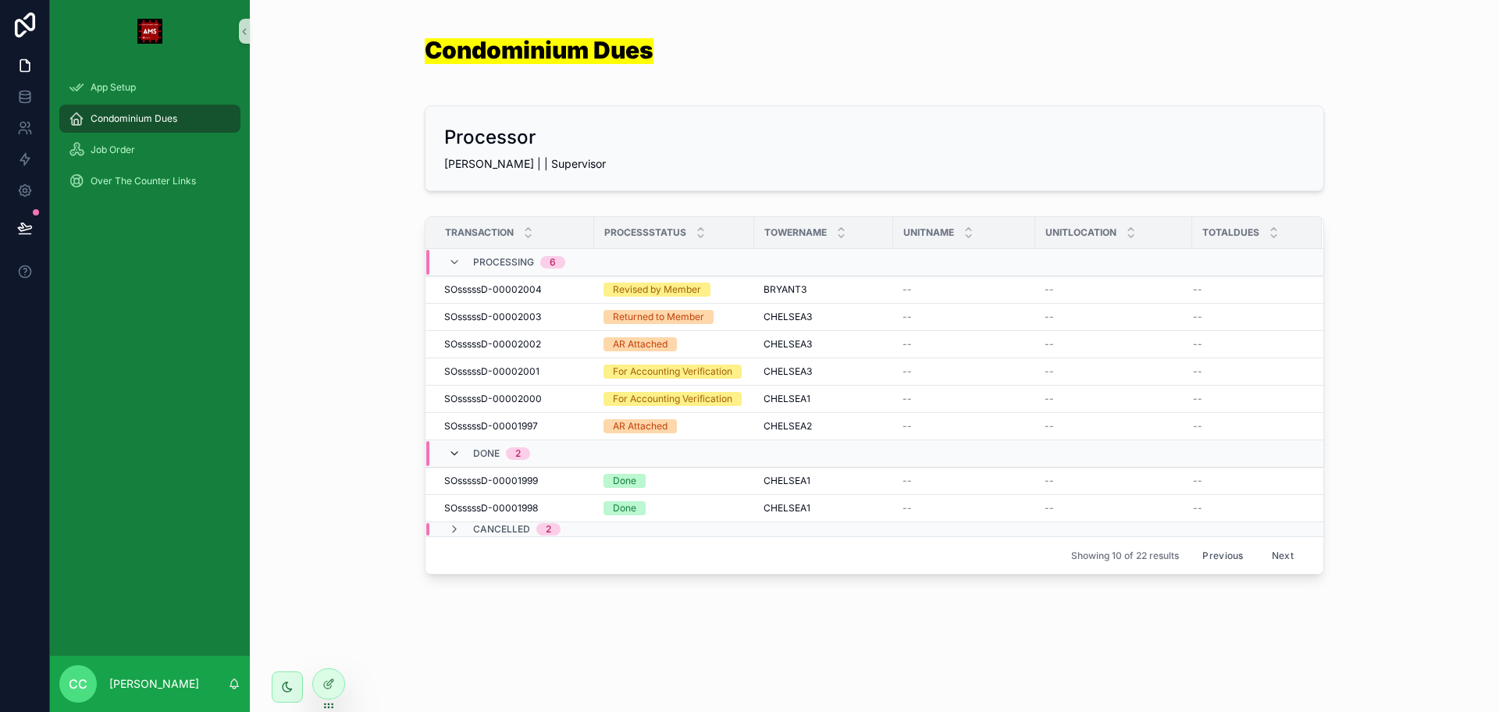
click at [448, 454] on icon "scrollable content" at bounding box center [454, 453] width 12 height 12
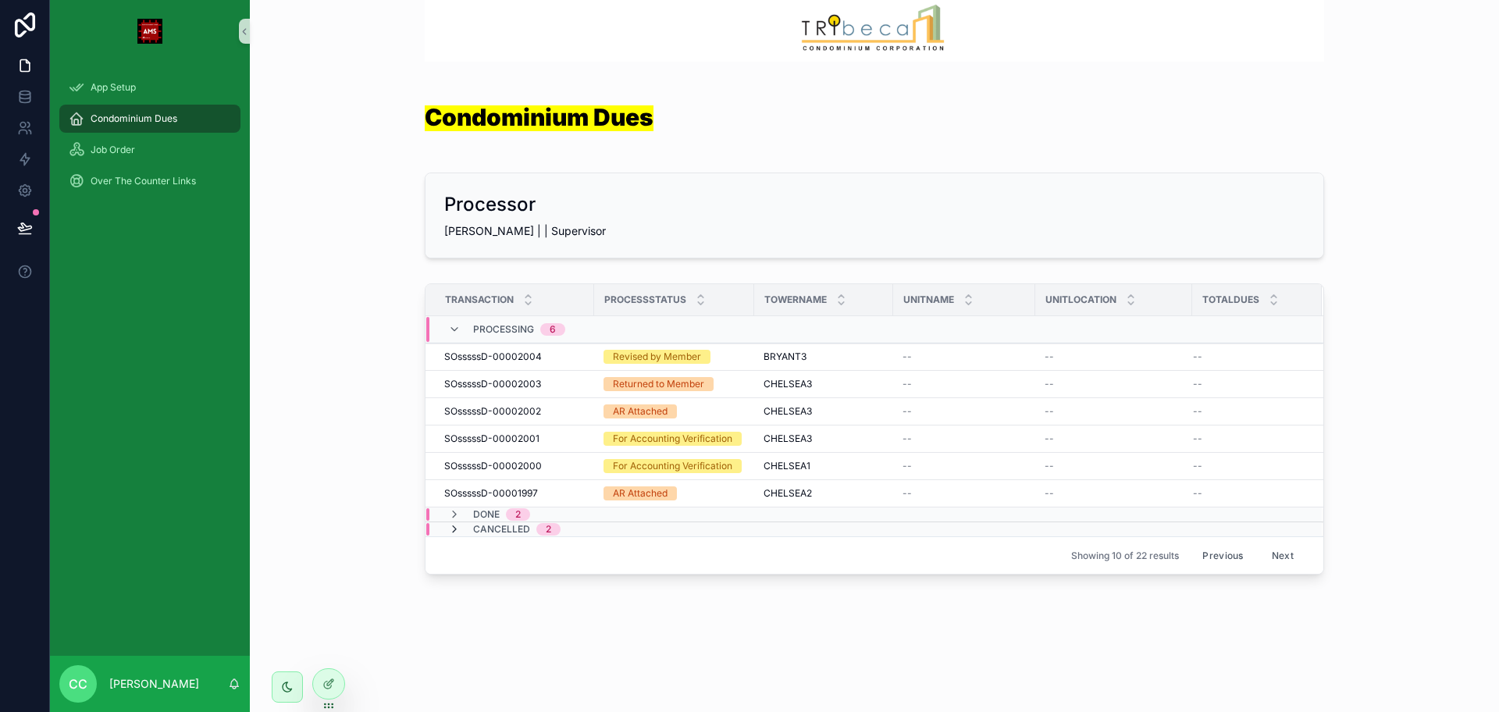
click at [448, 532] on icon "scrollable content" at bounding box center [454, 529] width 12 height 12
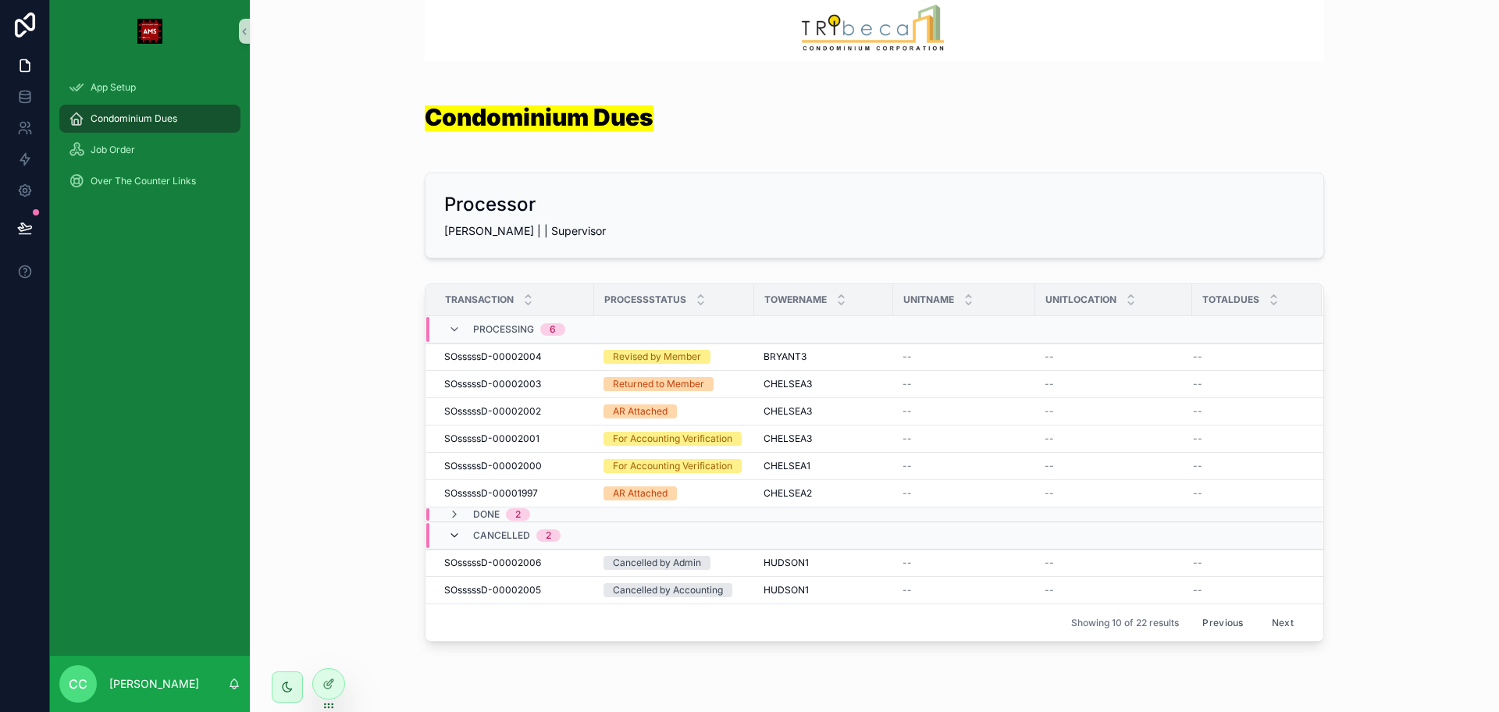
click at [448, 537] on icon "scrollable content" at bounding box center [454, 535] width 12 height 12
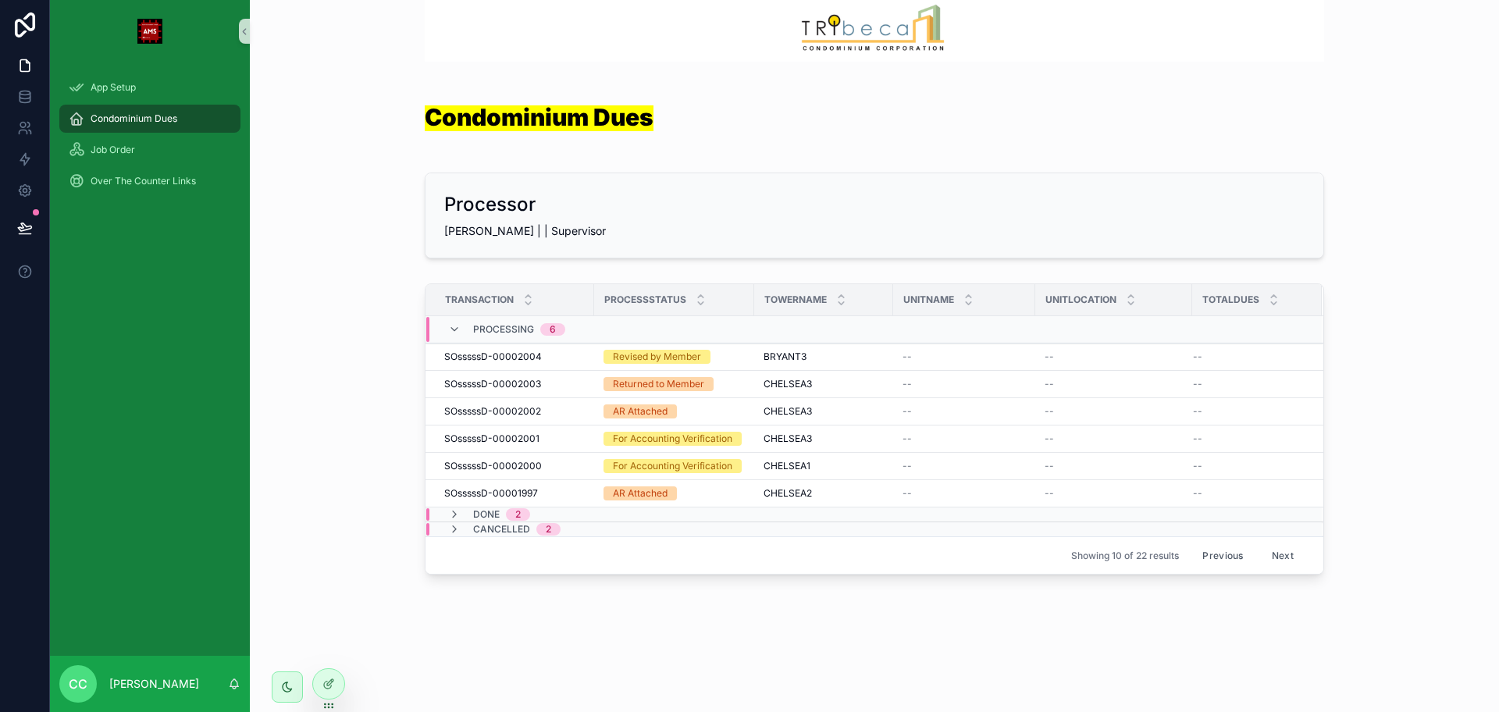
click at [1263, 553] on button "Next" at bounding box center [1283, 555] width 44 height 24
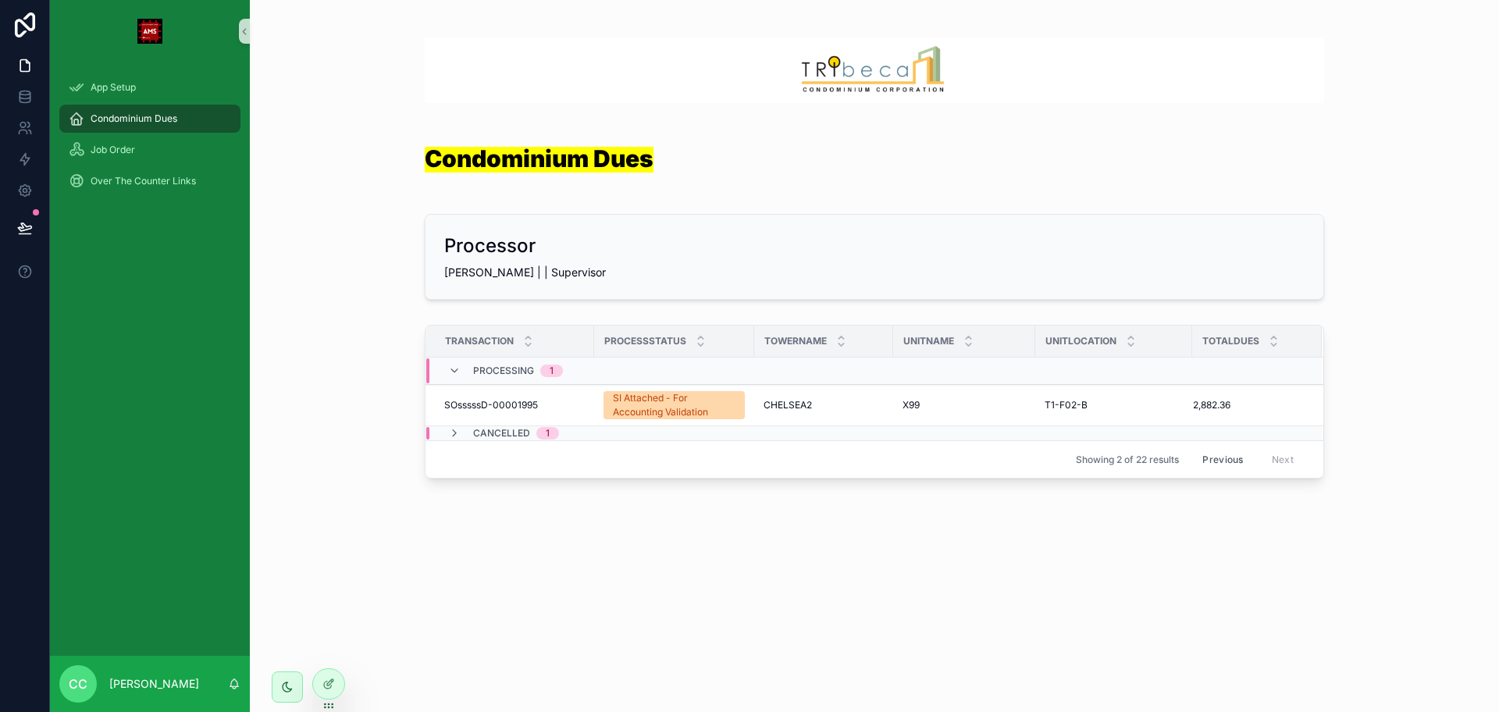
click at [1230, 466] on button "Previous" at bounding box center [1222, 459] width 62 height 24
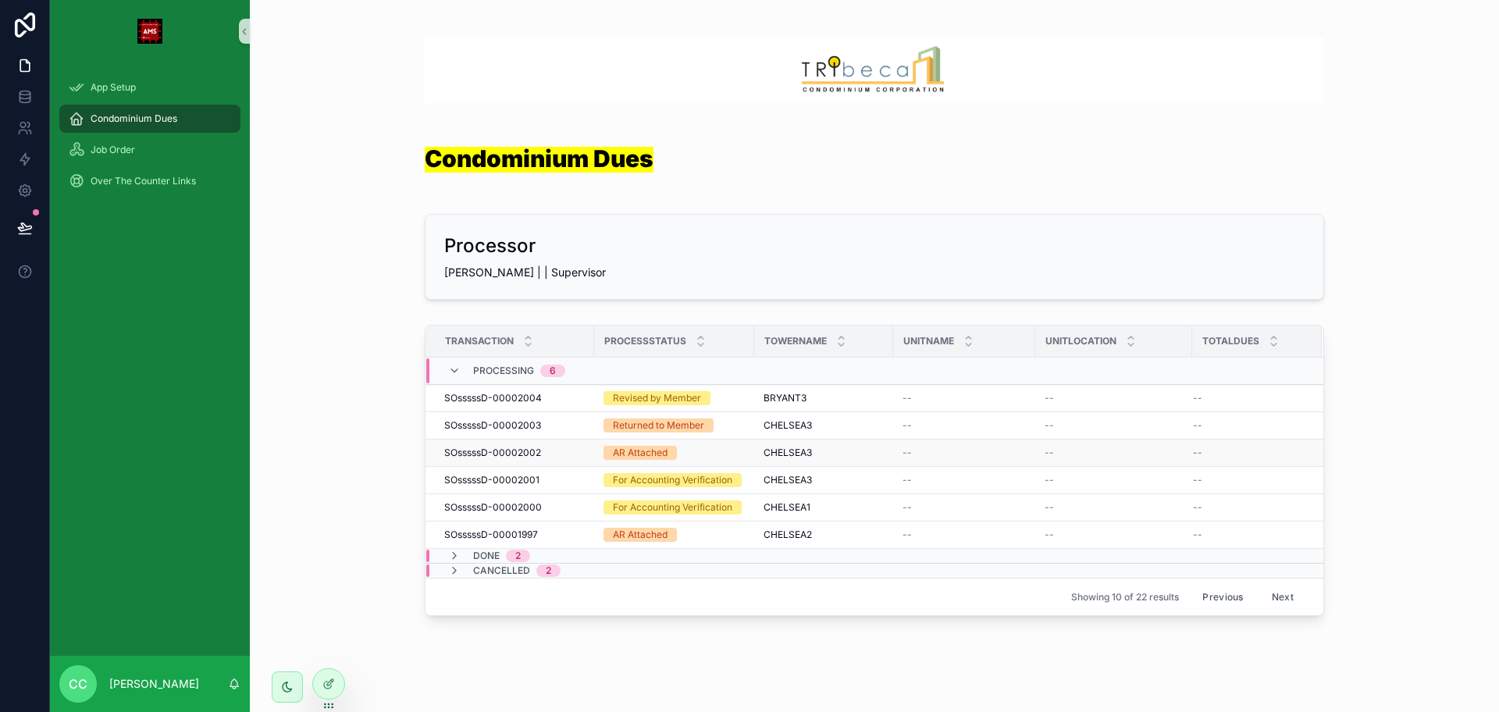
scroll to position [41, 0]
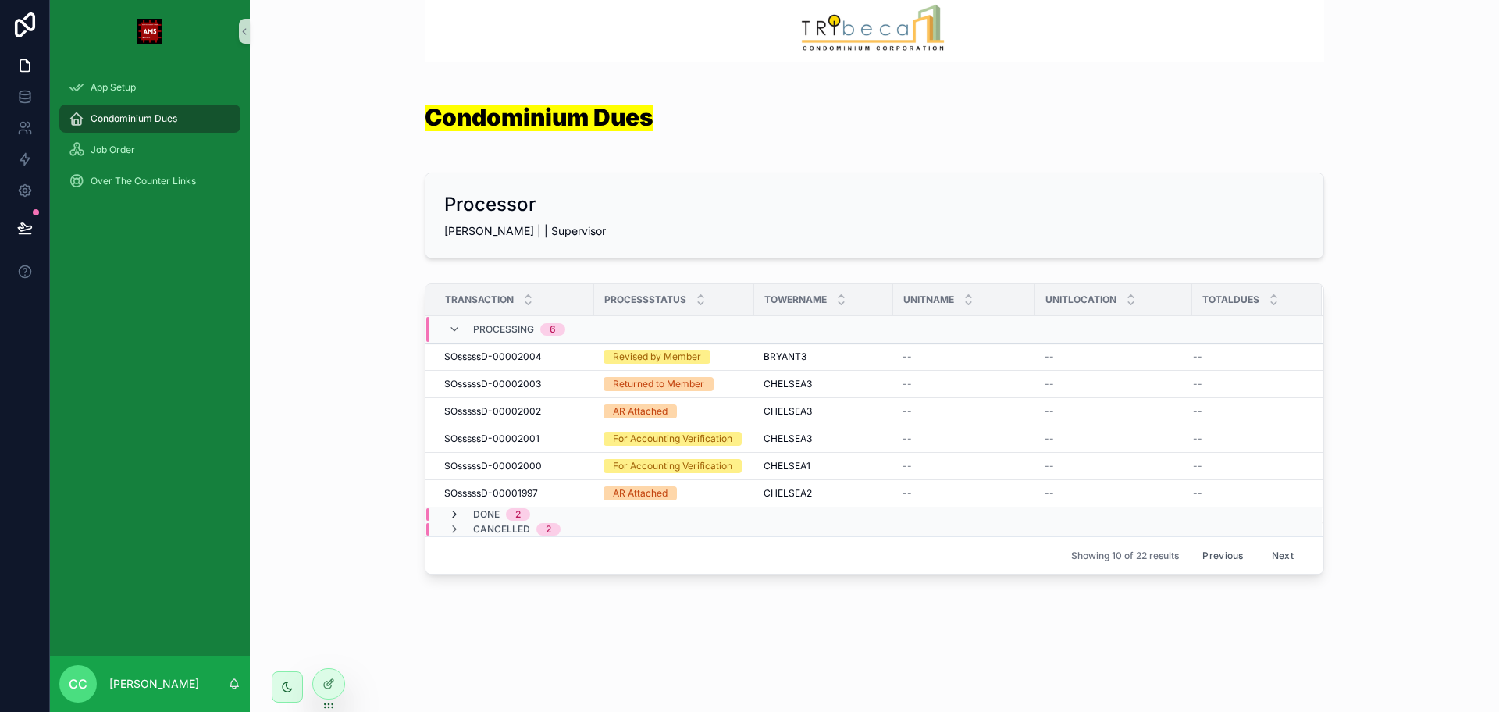
click at [448, 515] on icon "scrollable content" at bounding box center [454, 514] width 12 height 12
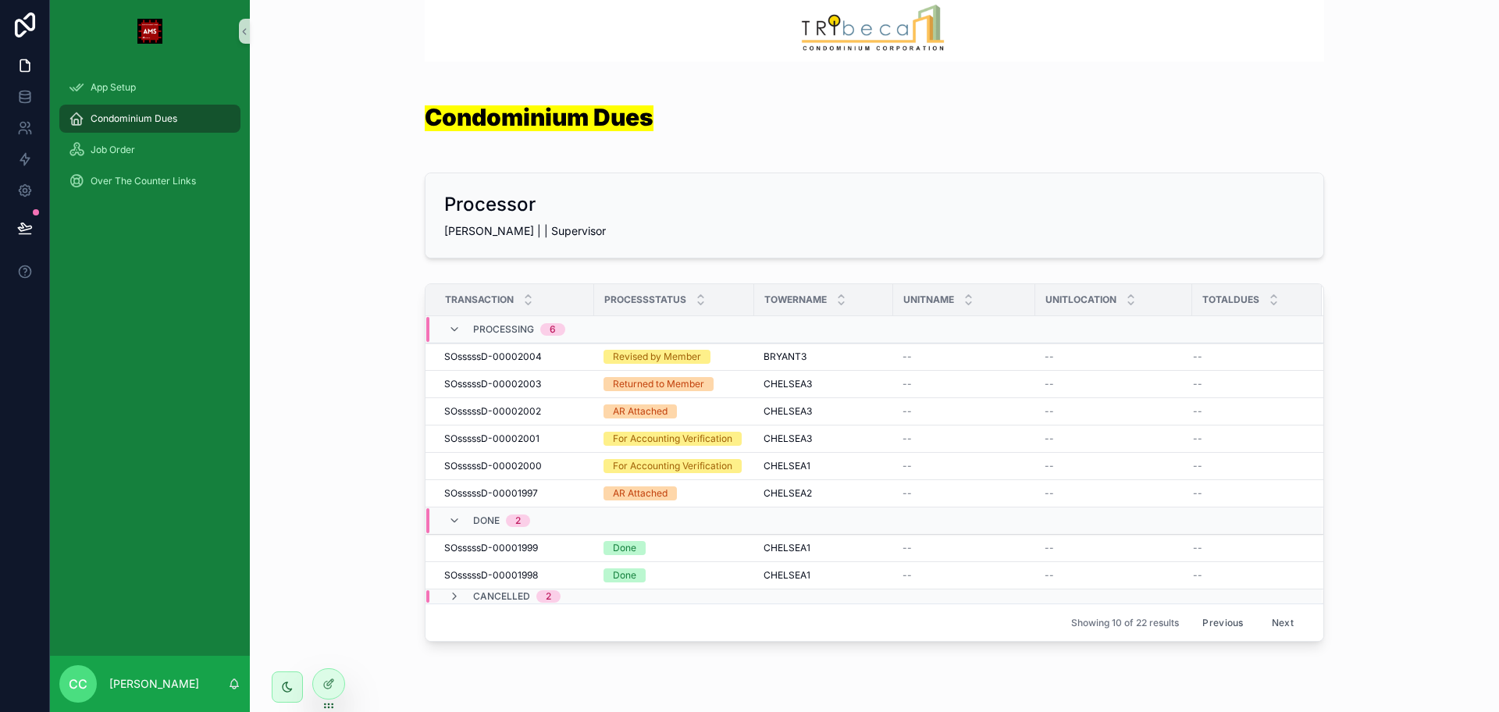
click at [1279, 619] on button "Next" at bounding box center [1283, 623] width 44 height 24
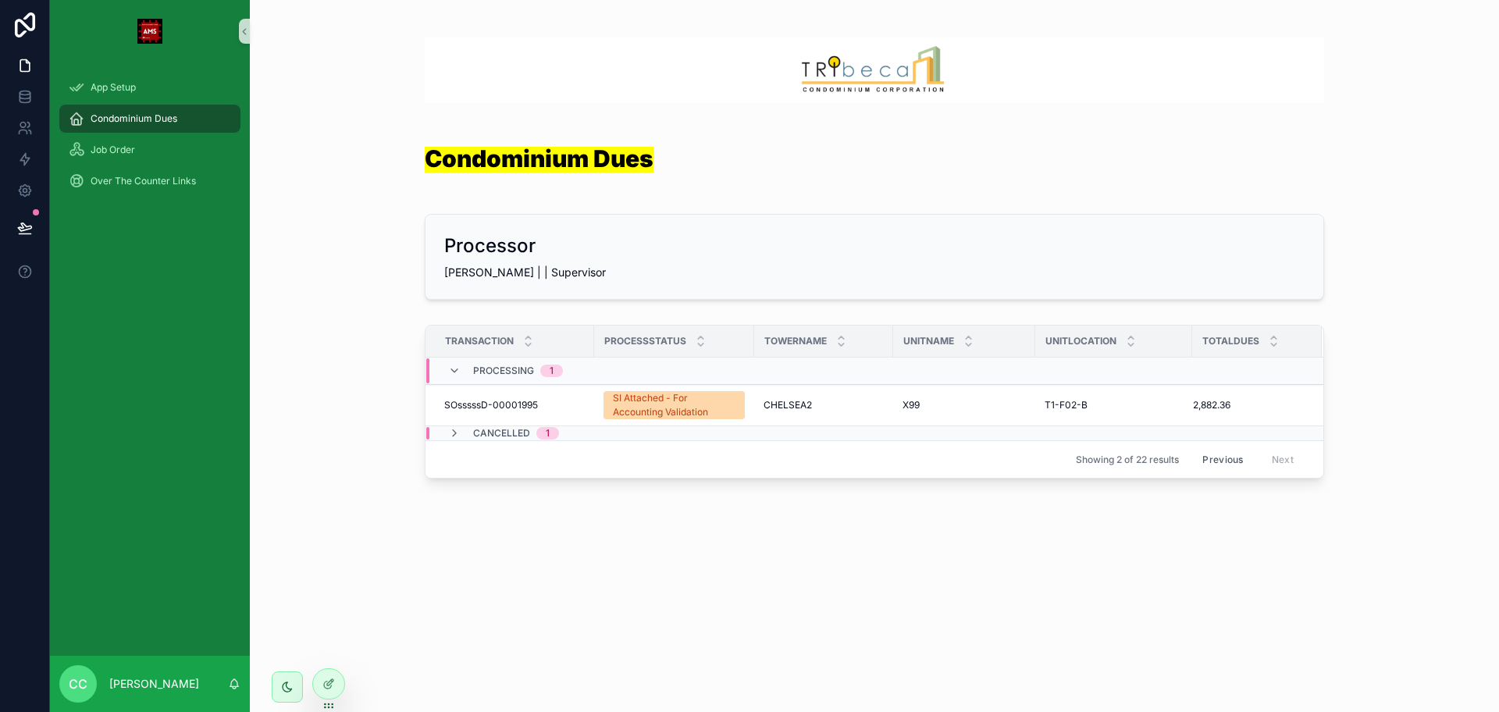
click at [1205, 461] on button "Previous" at bounding box center [1222, 459] width 62 height 24
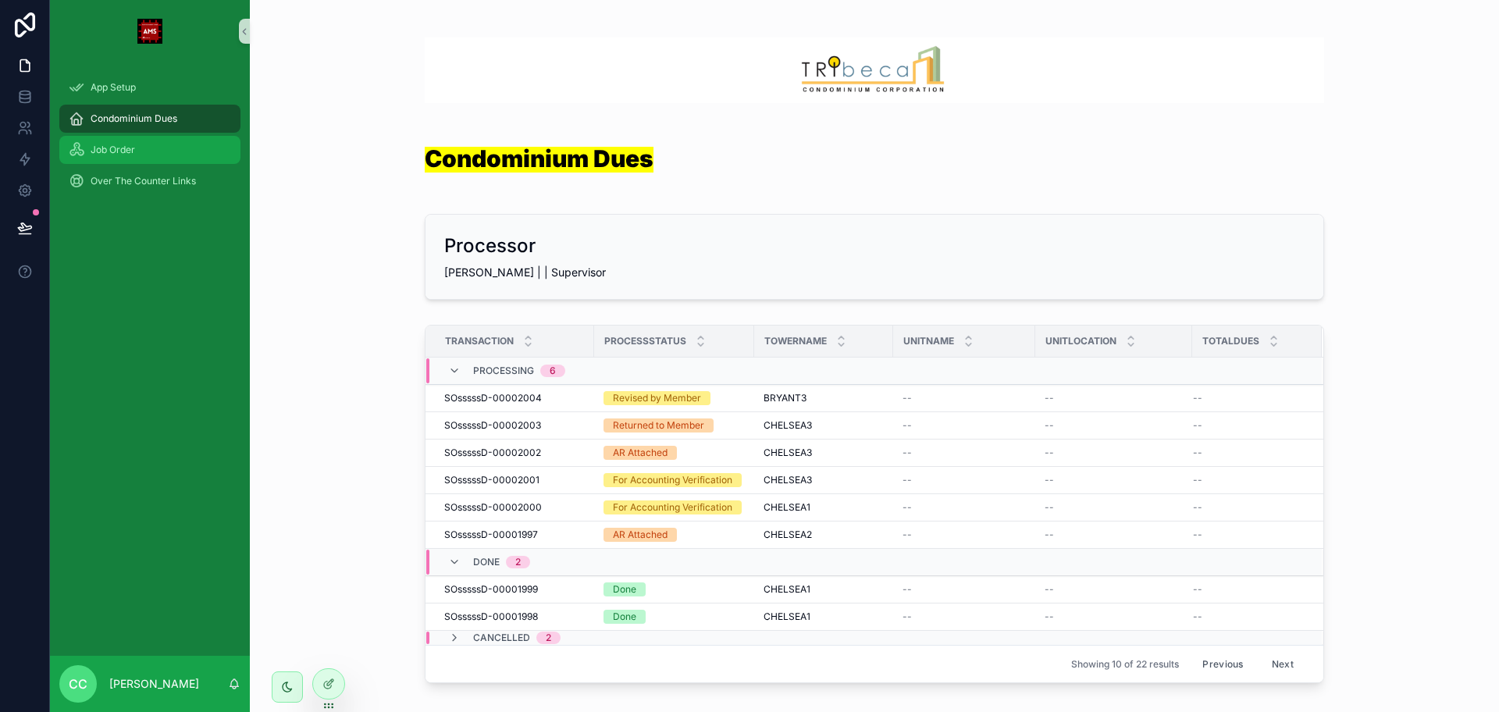
click at [148, 151] on div "Job Order" at bounding box center [150, 149] width 162 height 25
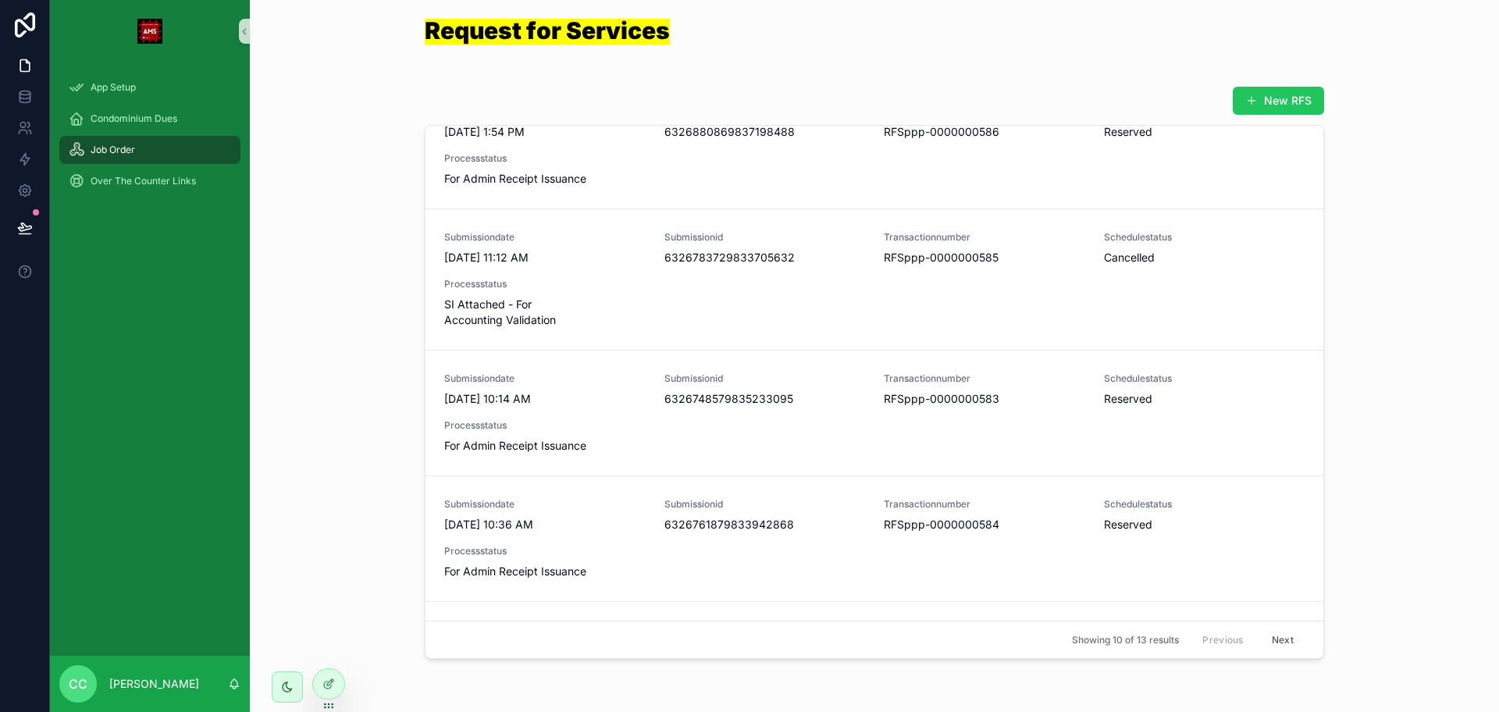
scroll to position [98, 0]
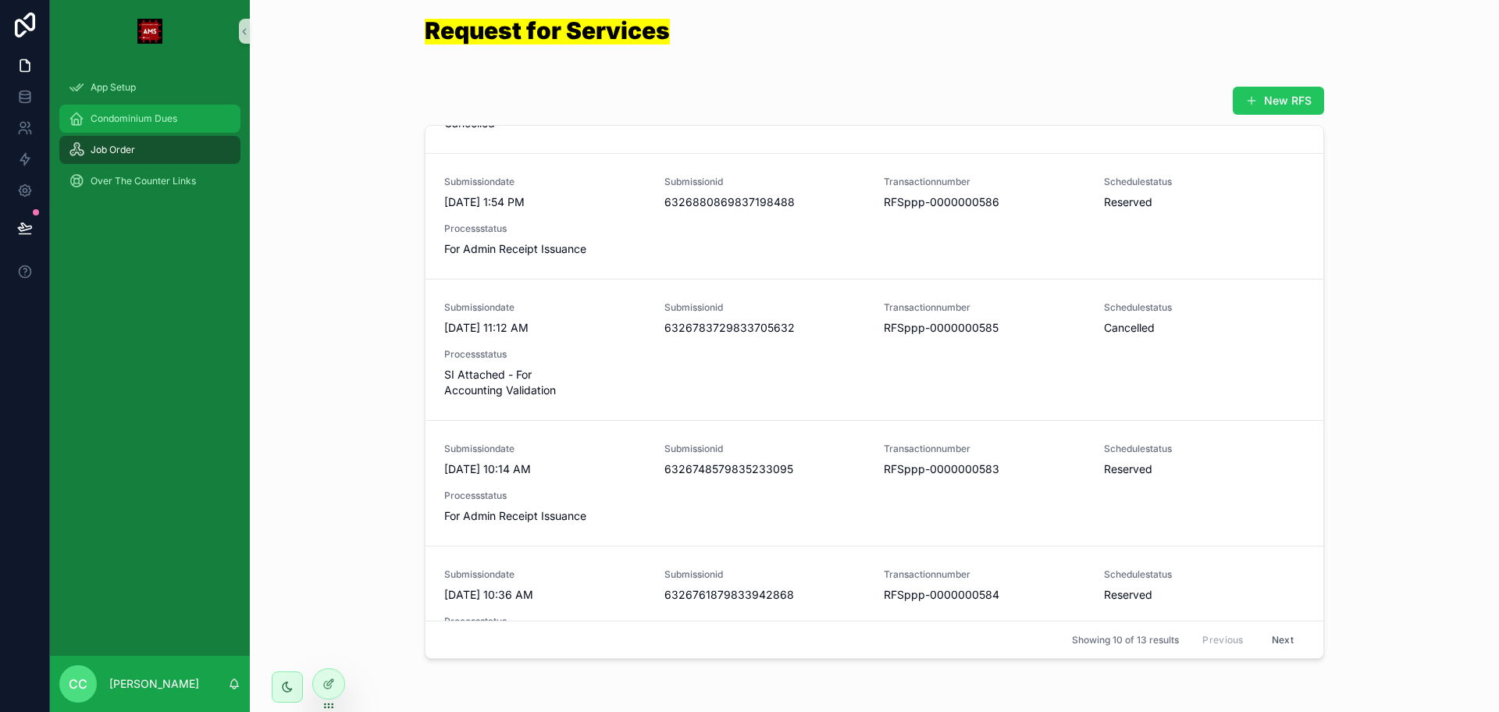
click at [142, 116] on span "Condominium Dues" at bounding box center [134, 118] width 87 height 12
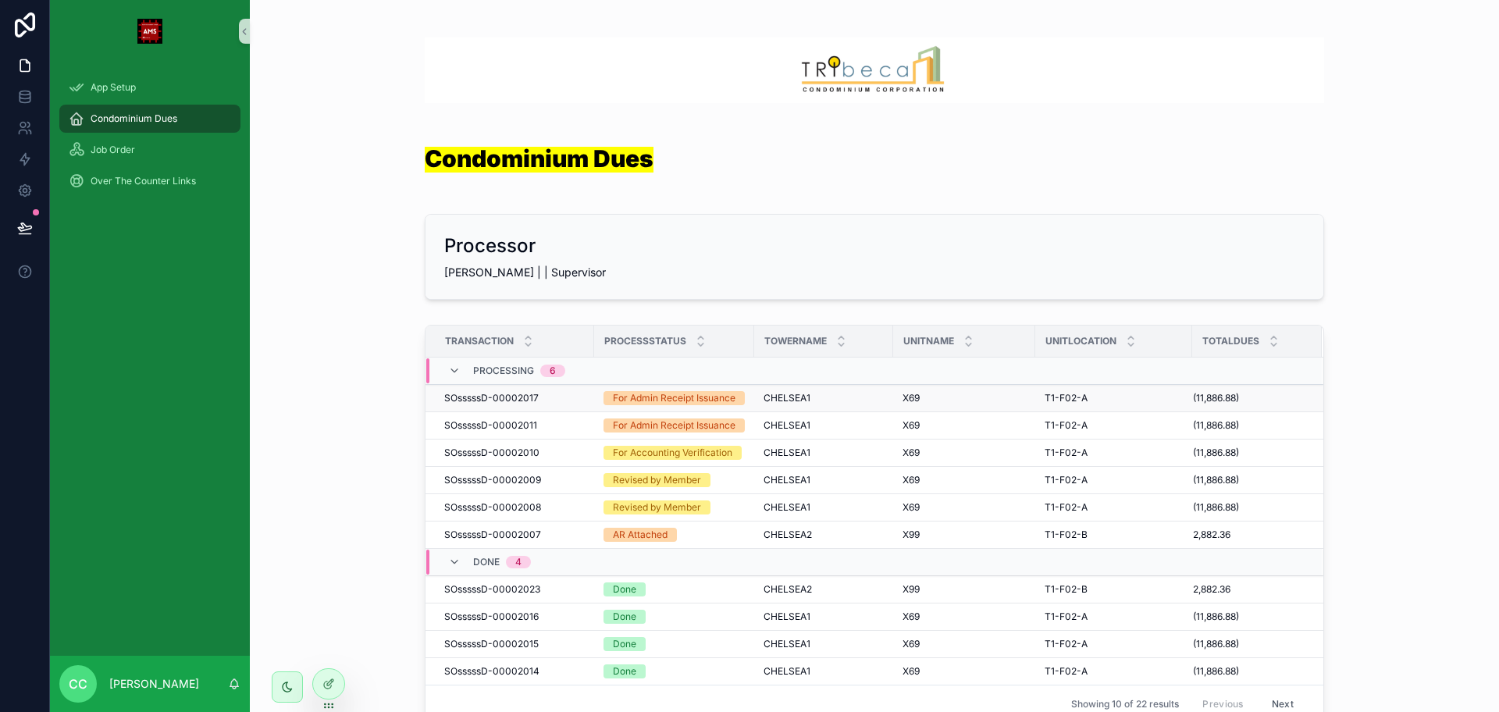
click at [543, 412] on td "SOsssssD-00002017 SOsssssD-00002017" at bounding box center [509, 398] width 169 height 27
click at [594, 404] on td "For Admin Receipt Issuance" at bounding box center [674, 398] width 160 height 27
click at [613, 402] on div "For Admin Receipt Issuance" at bounding box center [674, 398] width 123 height 14
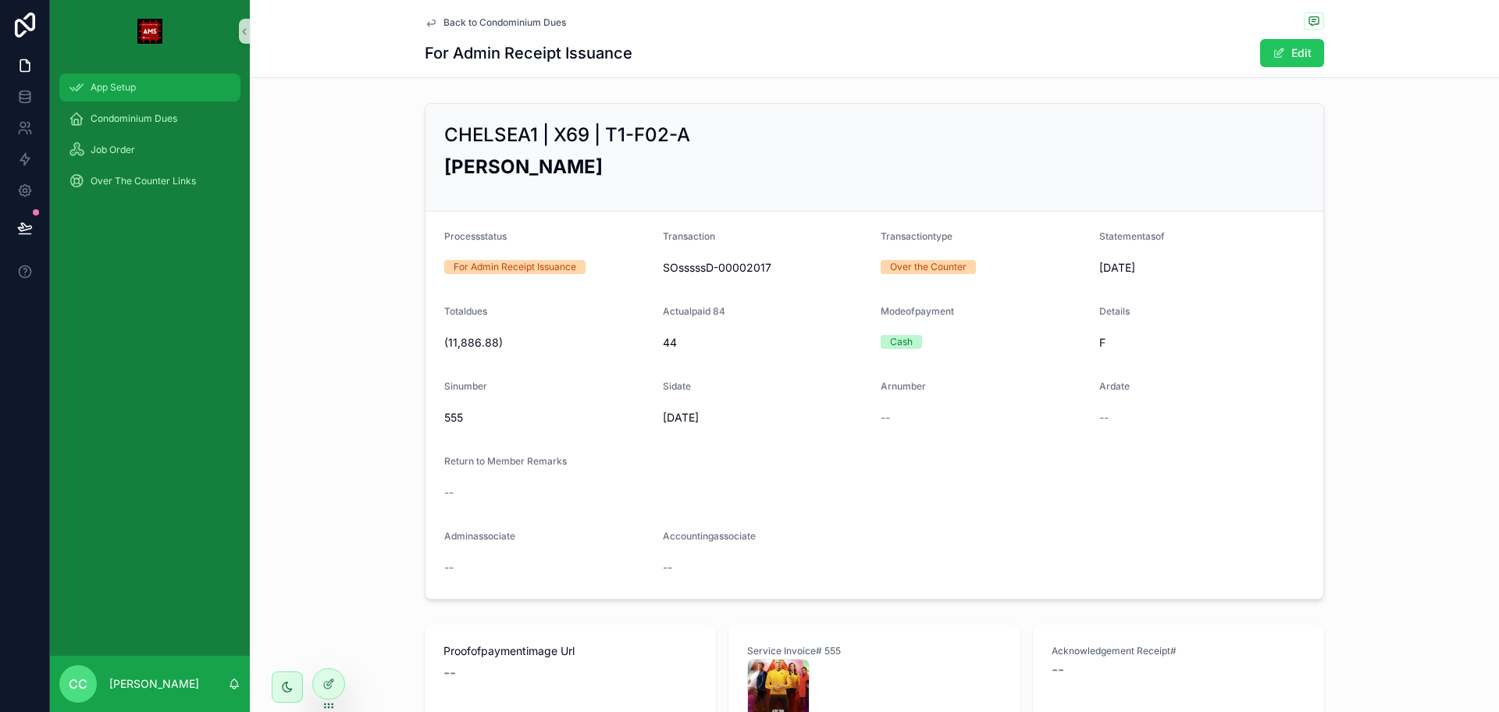
click at [115, 93] on span "App Setup" at bounding box center [113, 87] width 45 height 12
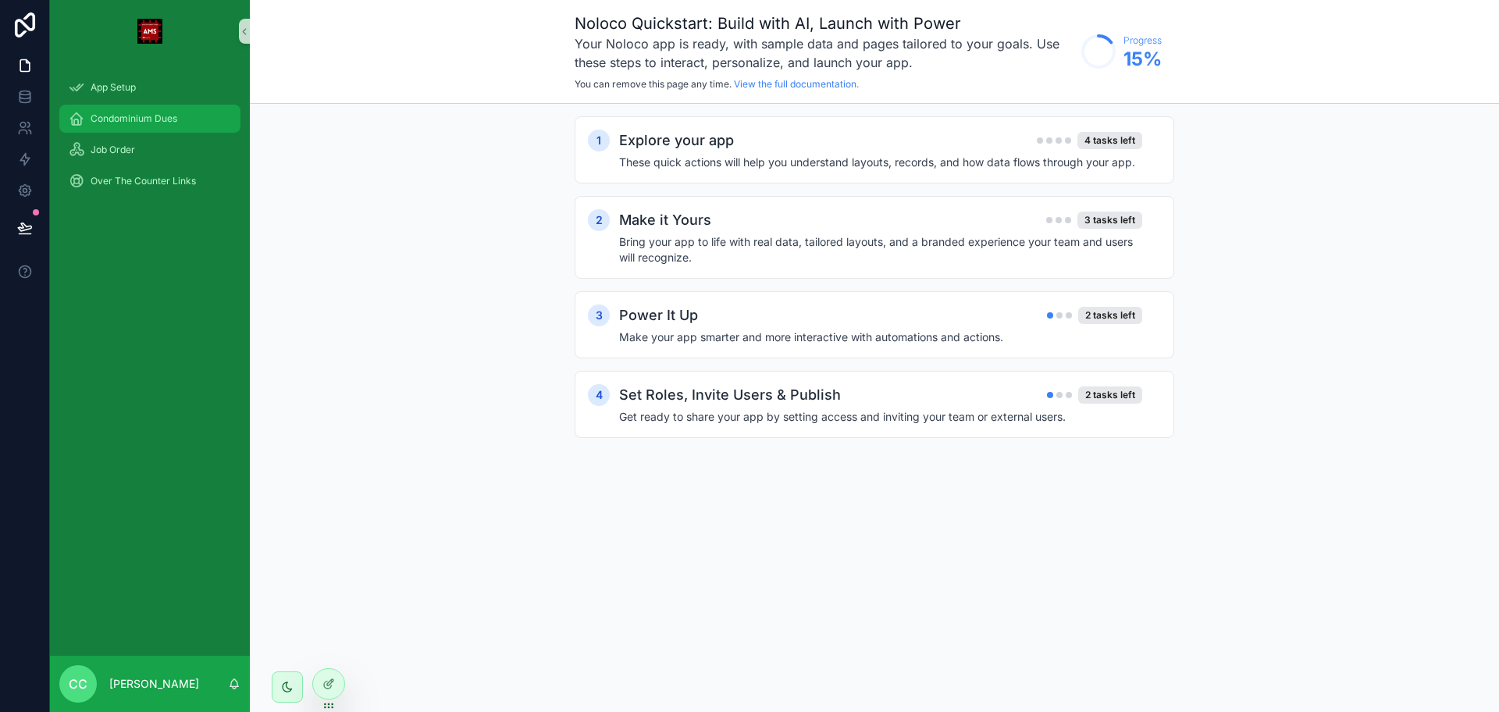
click at [130, 114] on span "Condominium Dues" at bounding box center [134, 118] width 87 height 12
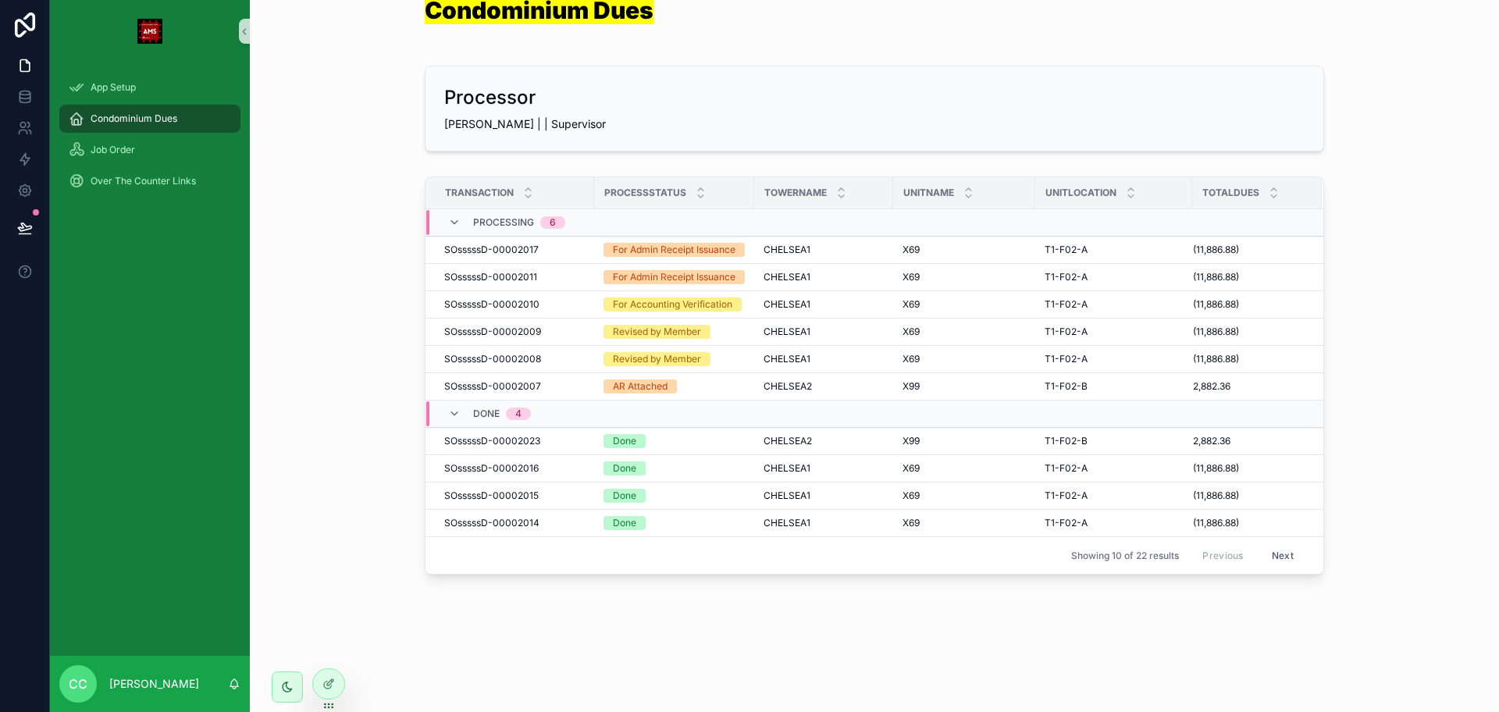
scroll to position [176, 0]
click at [166, 157] on div "Job Order" at bounding box center [150, 149] width 162 height 25
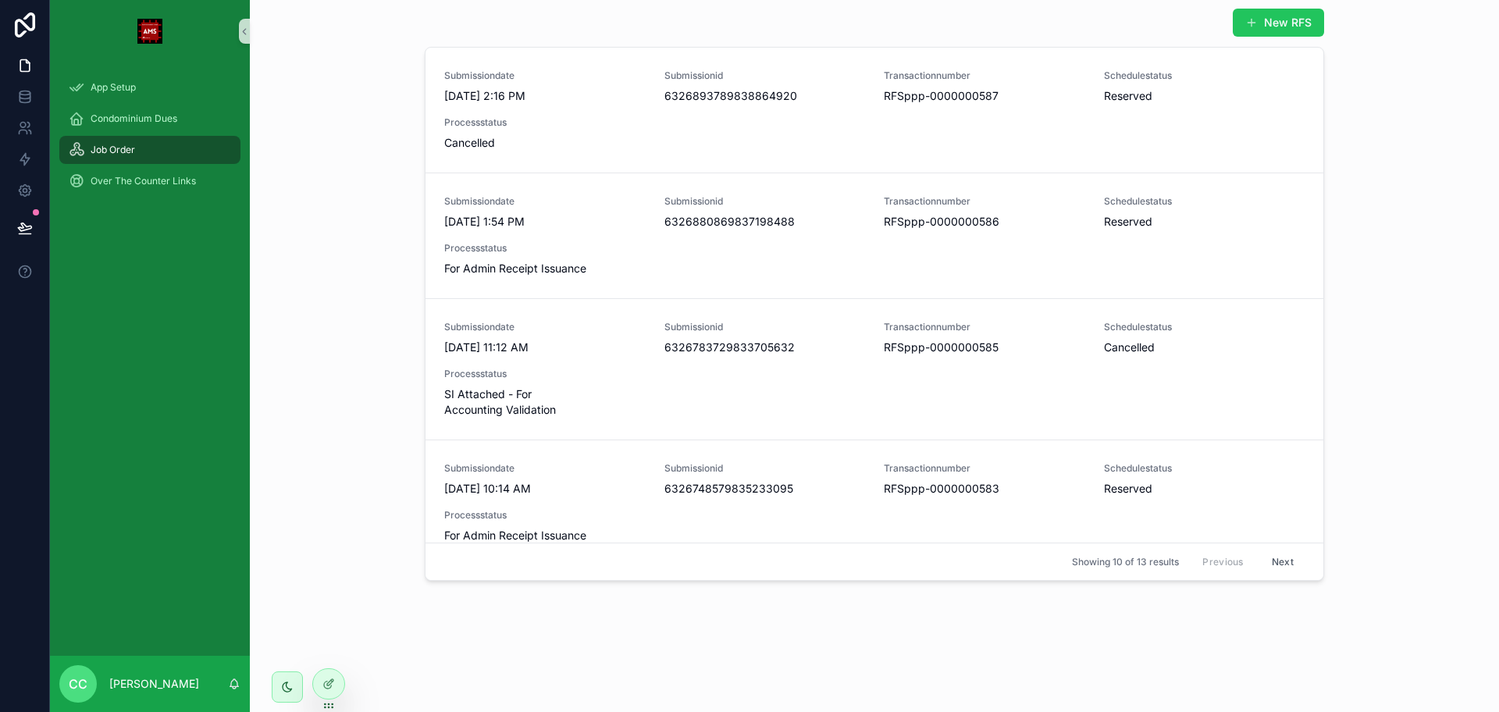
scroll to position [78, 0]
click at [182, 89] on div "App Setup" at bounding box center [150, 87] width 162 height 25
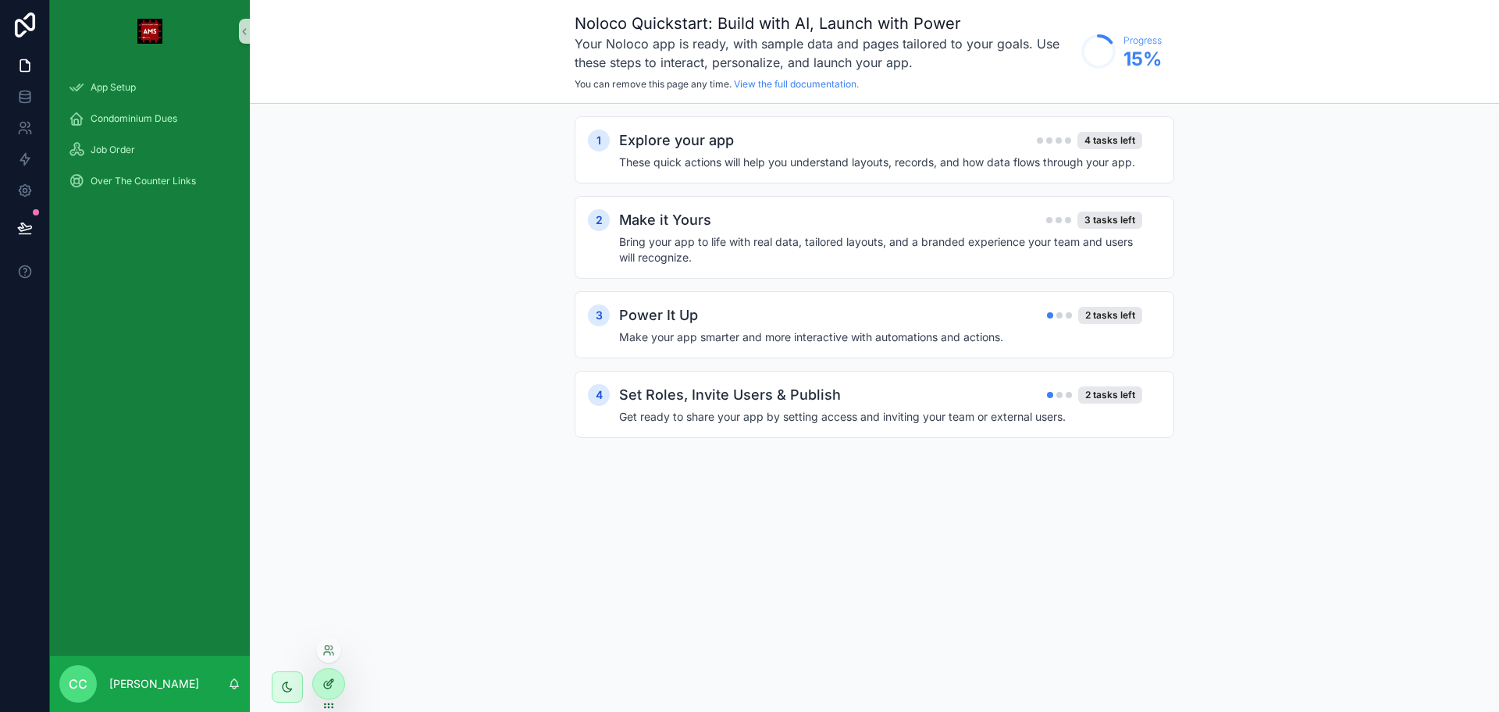
click at [340, 691] on div at bounding box center [328, 684] width 31 height 30
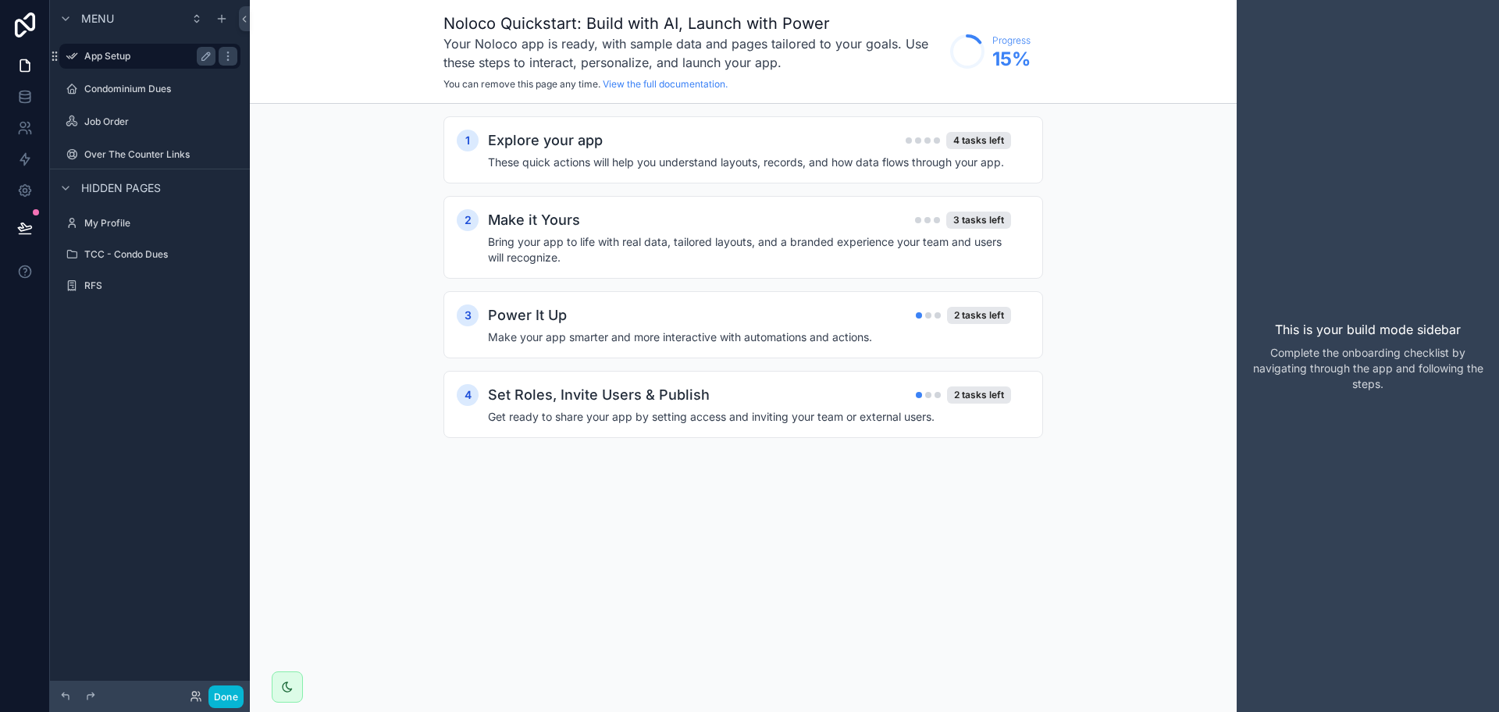
click at [157, 57] on label "App Setup" at bounding box center [146, 56] width 125 height 12
click at [1110, 410] on div "1 Explore your app 4 tasks left These quick actions will help you understand la…" at bounding box center [743, 293] width 987 height 378
click at [658, 155] on h4 "These quick actions will help you understand layouts, records, and how data flo…" at bounding box center [749, 163] width 523 height 16
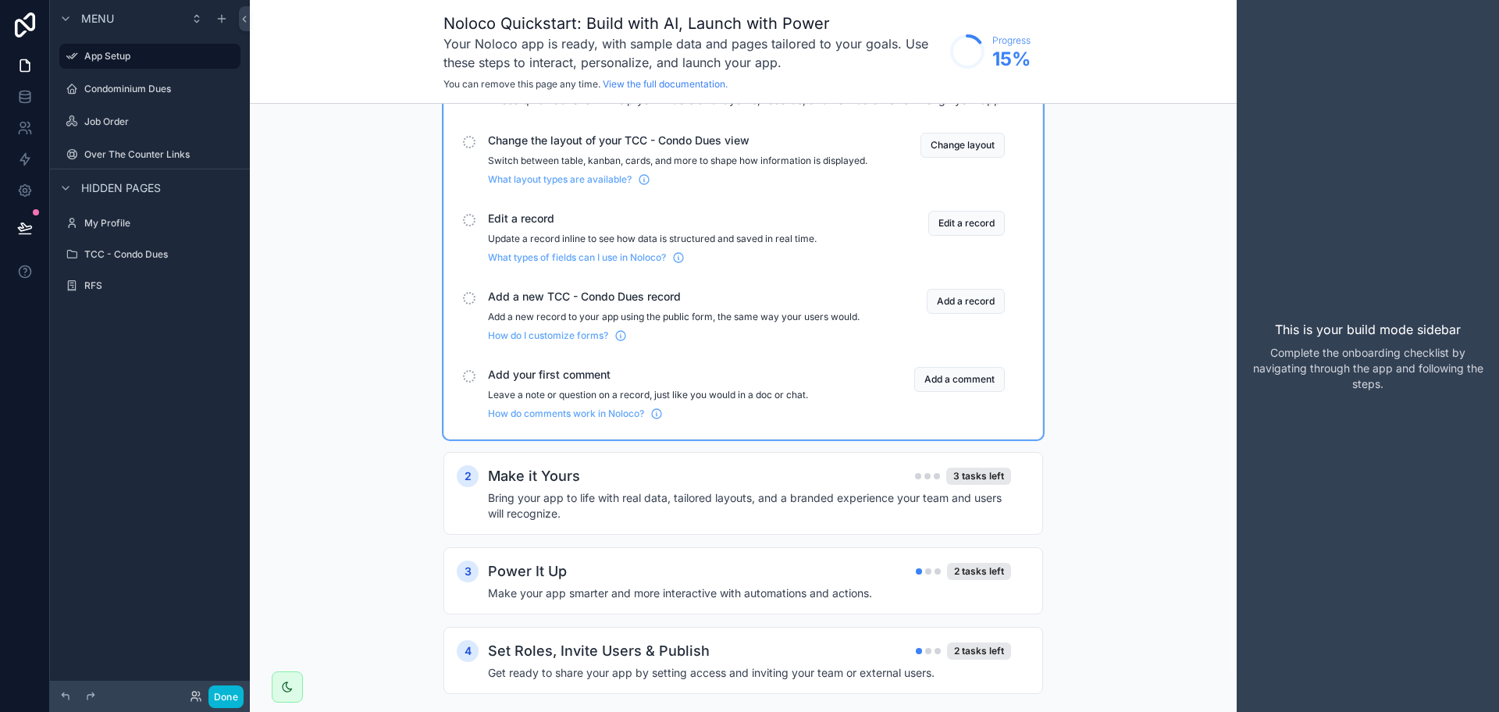
scroll to position [101, 0]
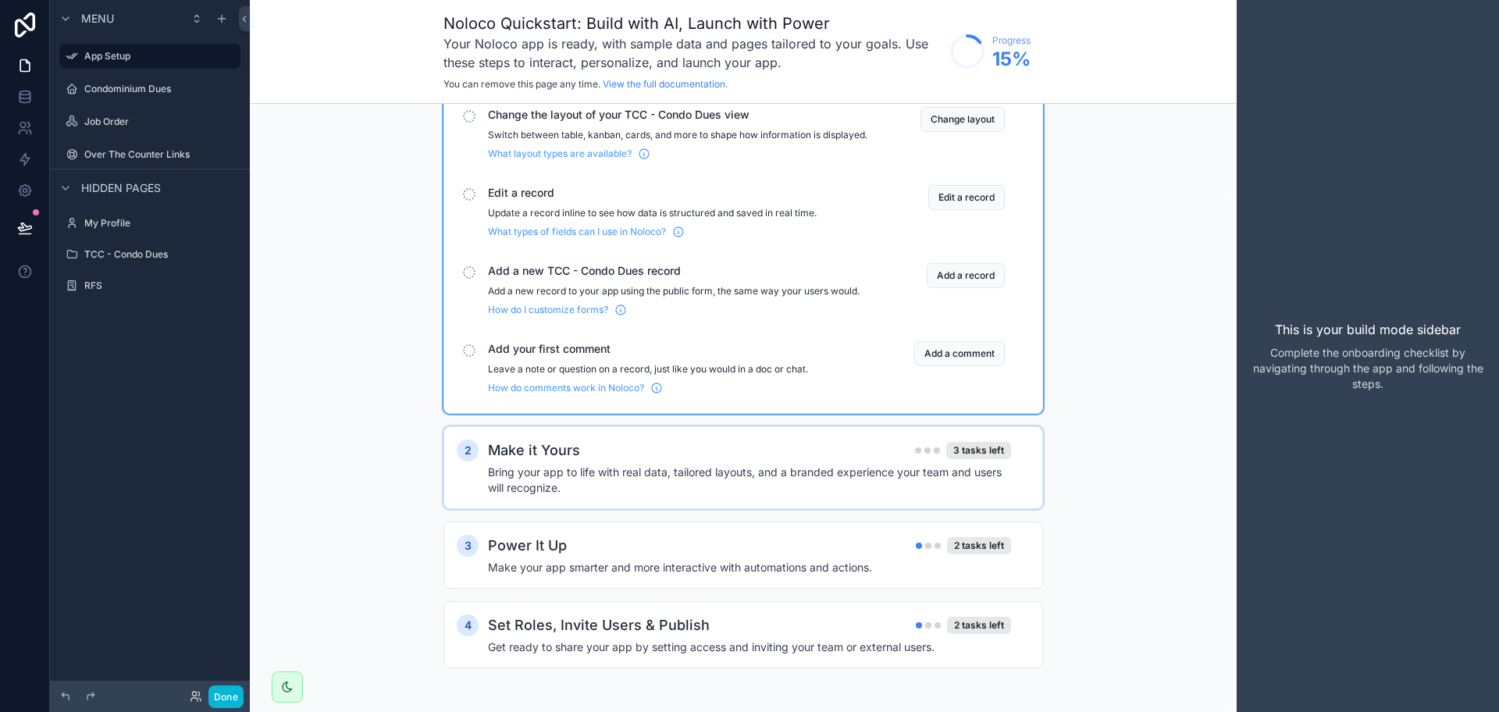
click at [492, 477] on h4 "Bring your app to life with real data, tailored layouts, and a branded experien…" at bounding box center [749, 480] width 523 height 31
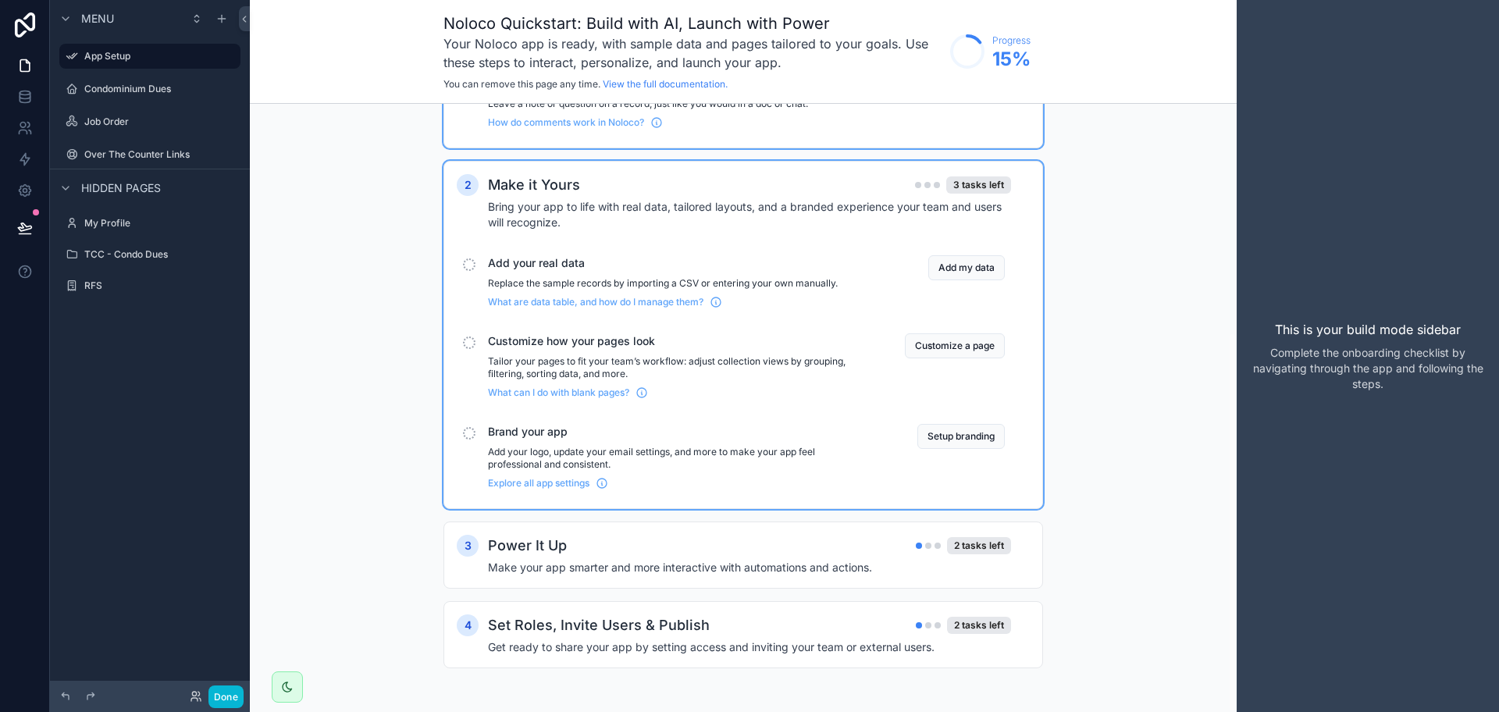
scroll to position [366, 0]
click at [569, 571] on h4 "Make your app smarter and more interactive with automations and actions." at bounding box center [749, 568] width 523 height 16
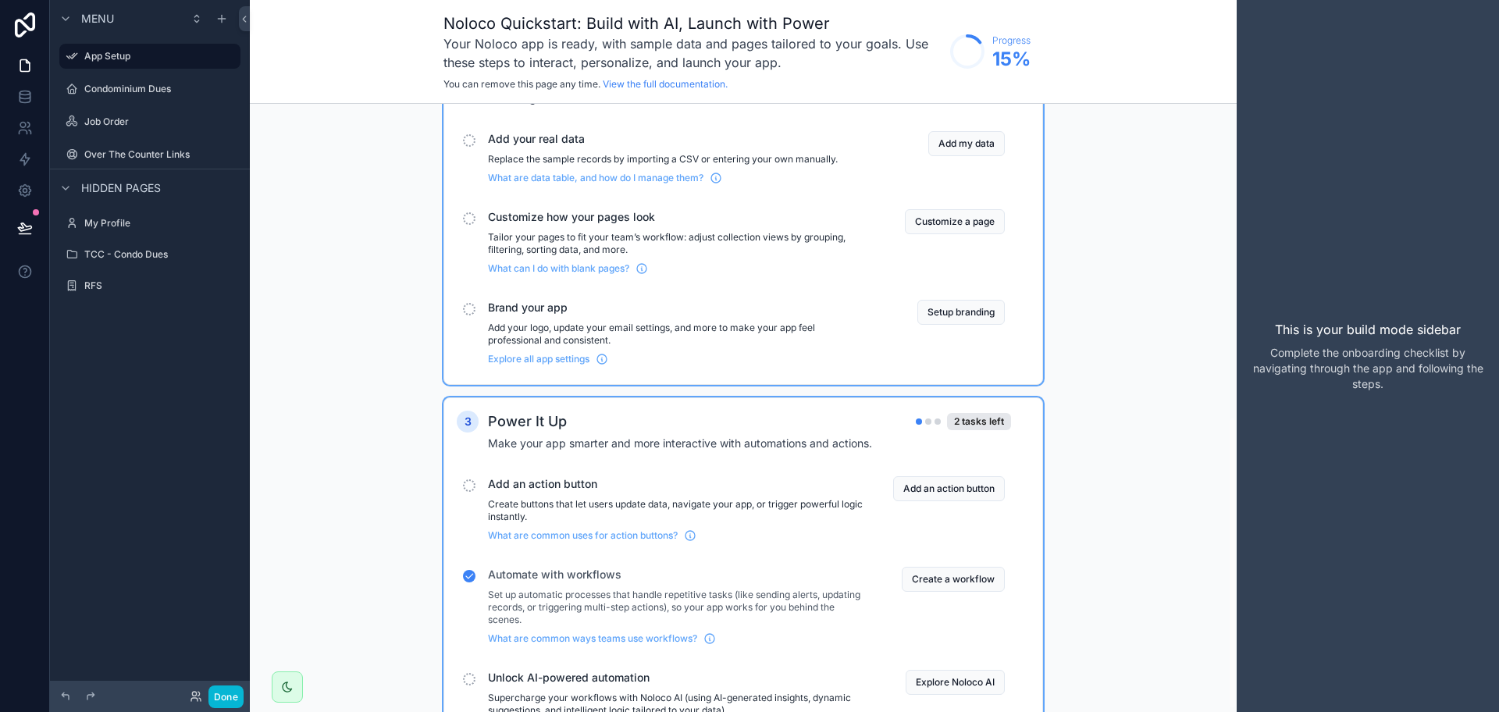
scroll to position [657, 0]
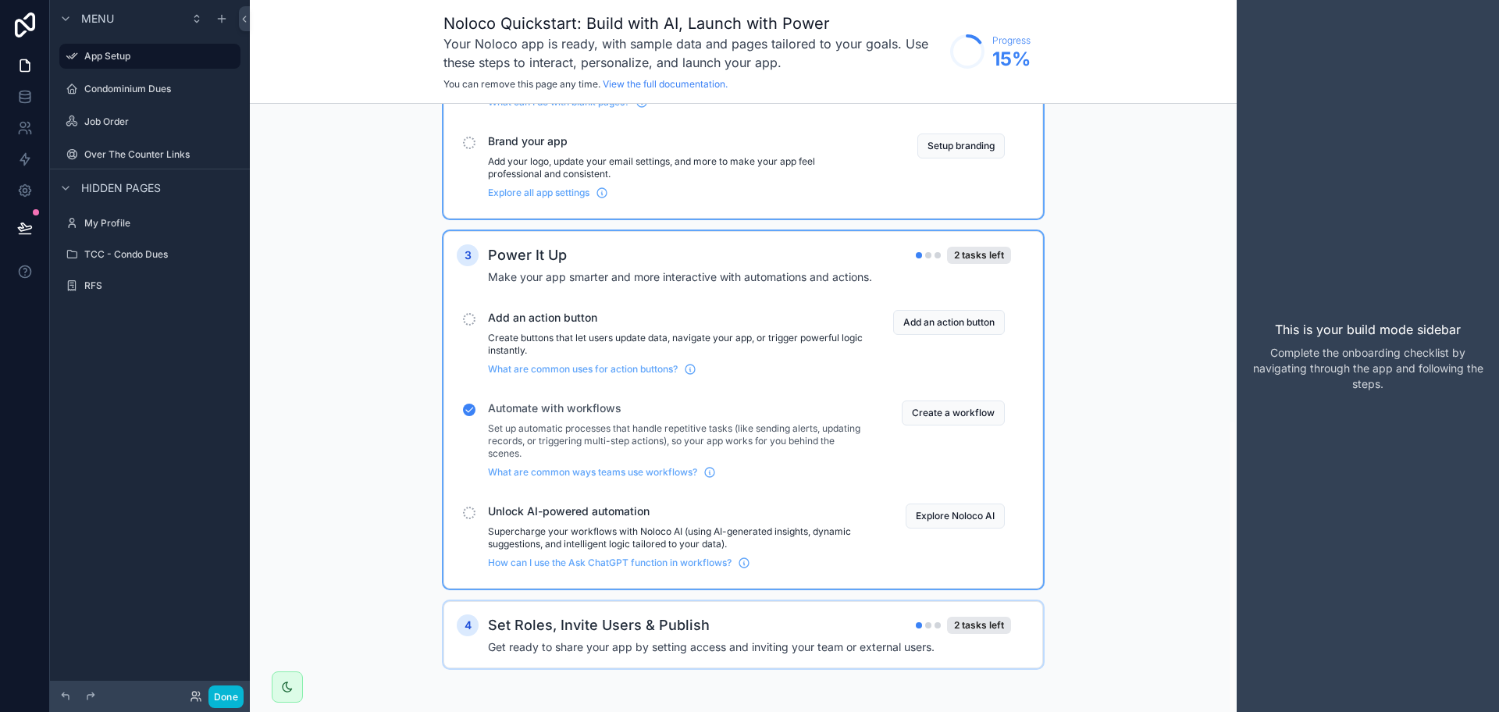
click at [624, 628] on h2 "Set Roles, Invite Users & Publish" at bounding box center [599, 625] width 222 height 22
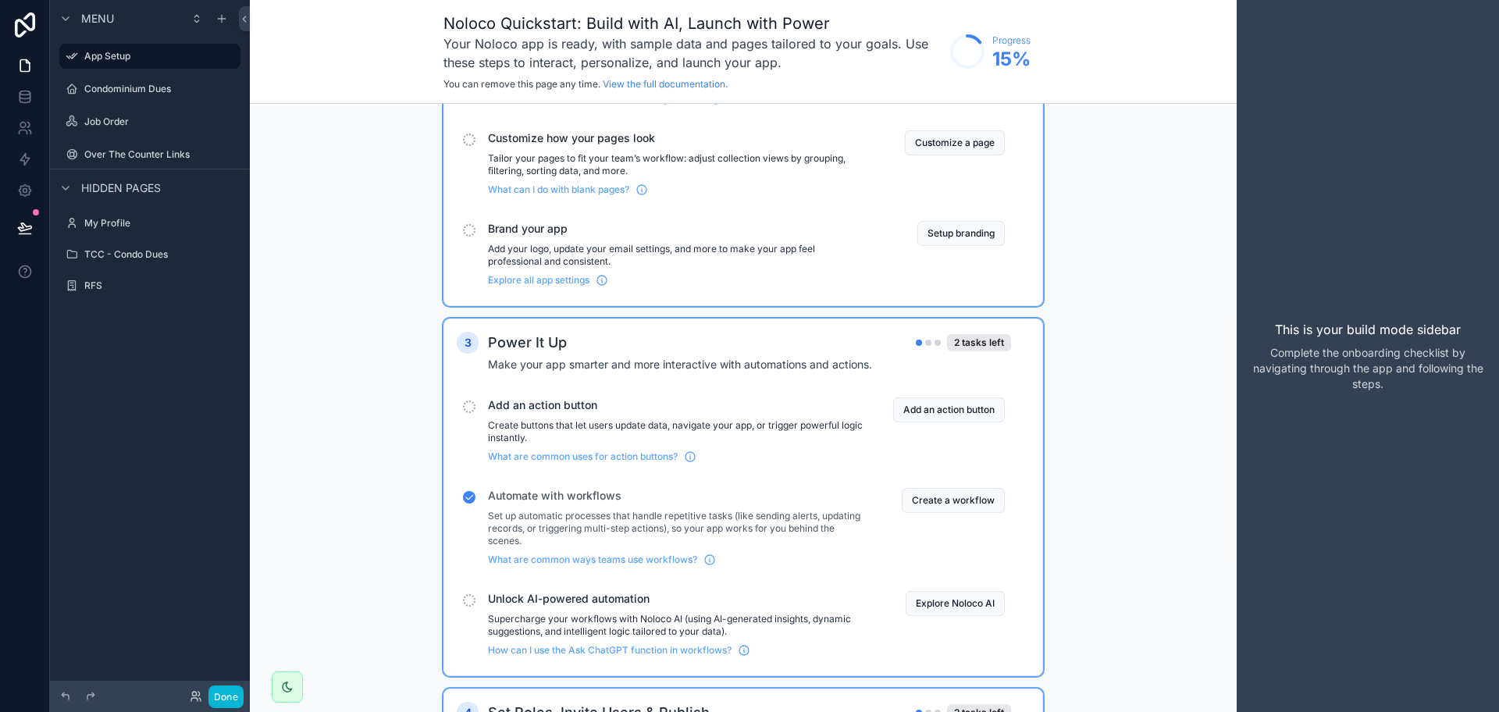
scroll to position [507, 0]
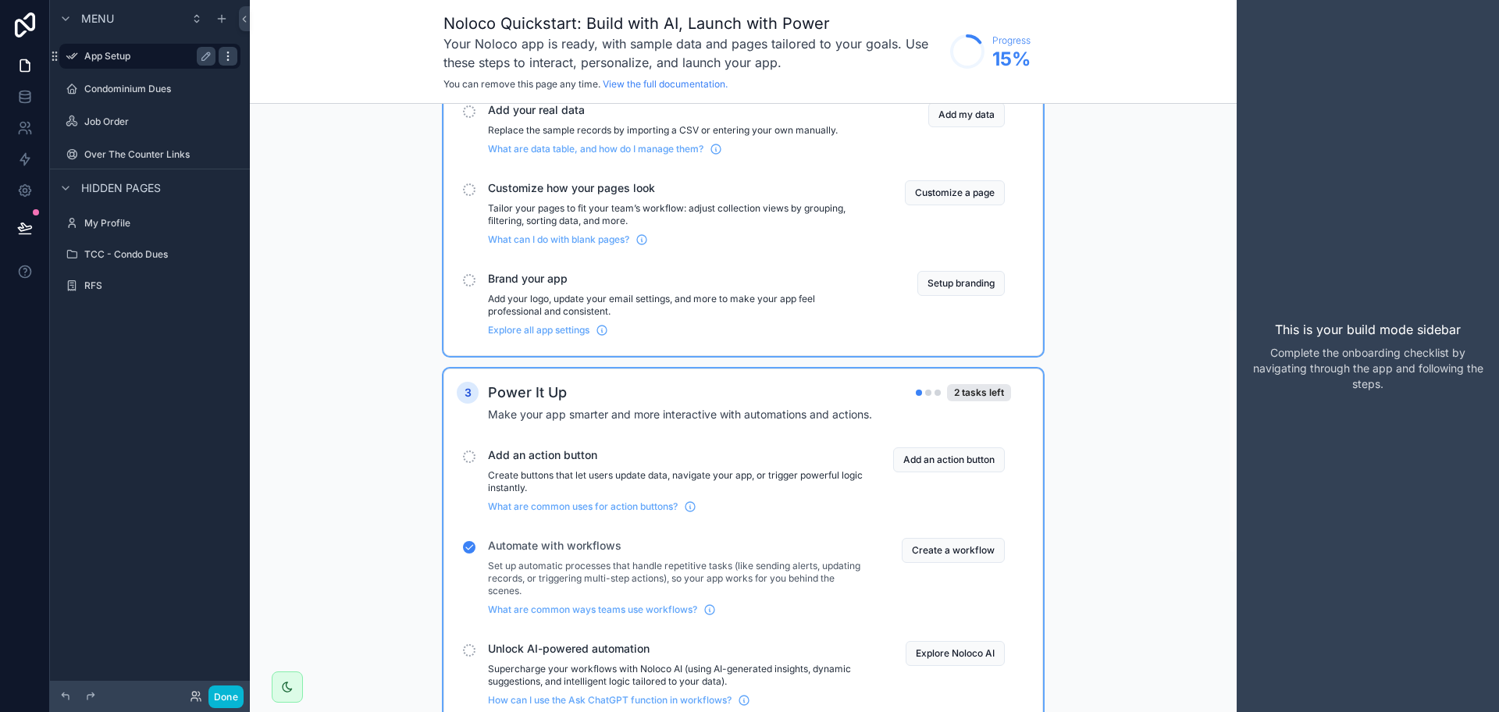
click at [228, 56] on icon "scrollable content" at bounding box center [227, 55] width 1 height 1
click at [271, 64] on icon at bounding box center [265, 67] width 12 height 12
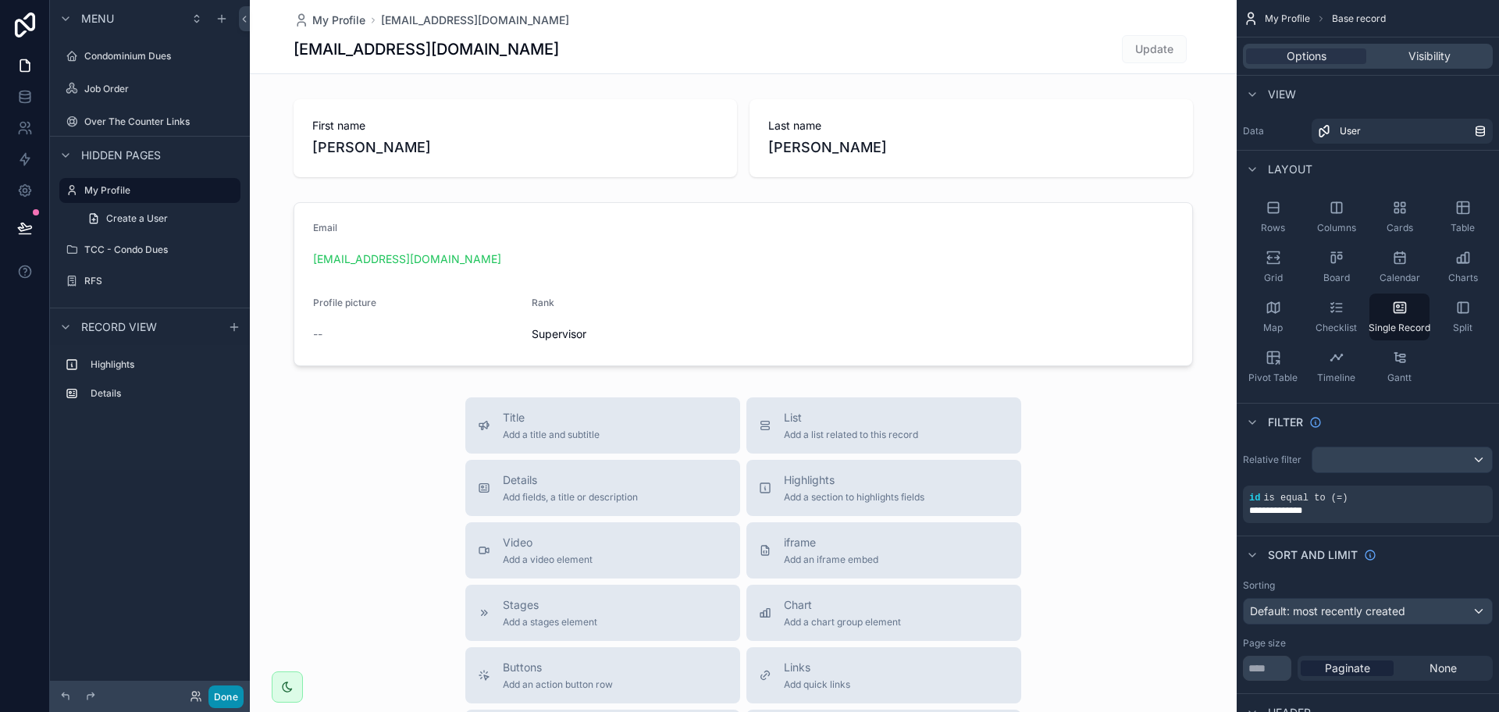
click at [219, 698] on button "Done" at bounding box center [225, 696] width 35 height 23
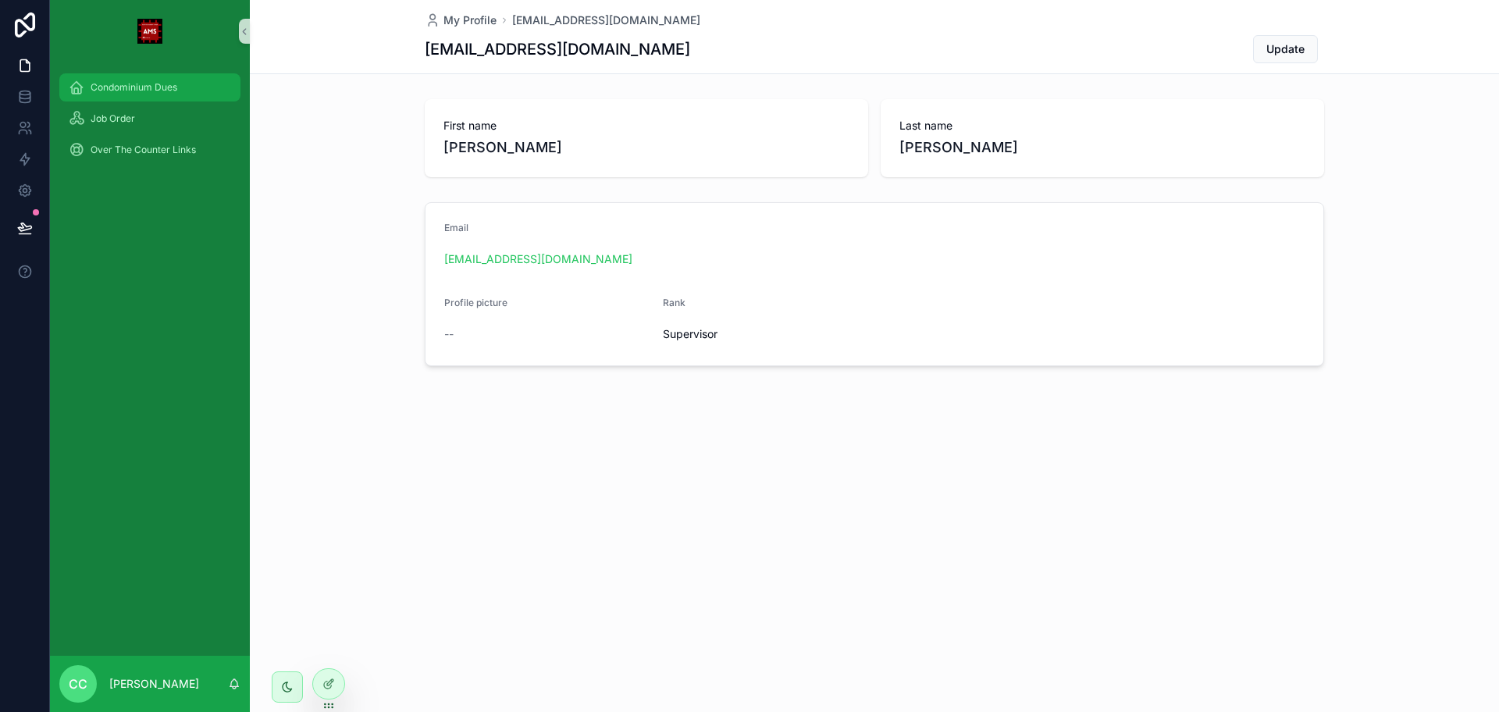
click at [150, 88] on span "Condominium Dues" at bounding box center [134, 87] width 87 height 12
